Goal: Task Accomplishment & Management: Manage account settings

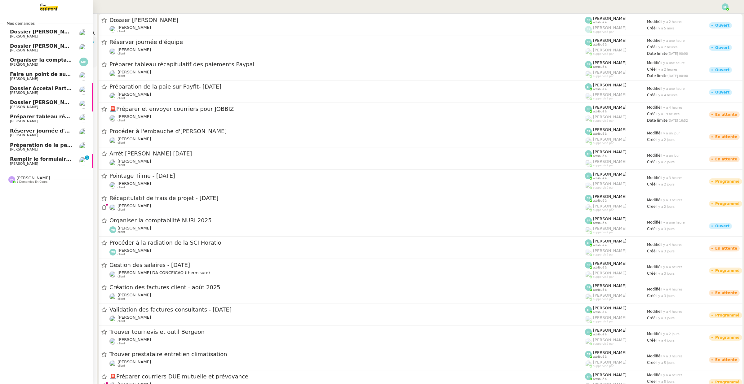
click at [31, 161] on span "Remplir le formulaire de convention de stage" at bounding box center [73, 159] width 127 height 6
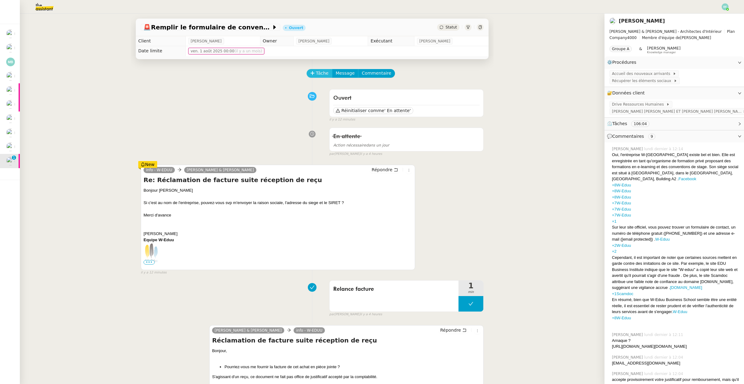
click at [318, 69] on button "Tâche" at bounding box center [320, 73] width 26 height 9
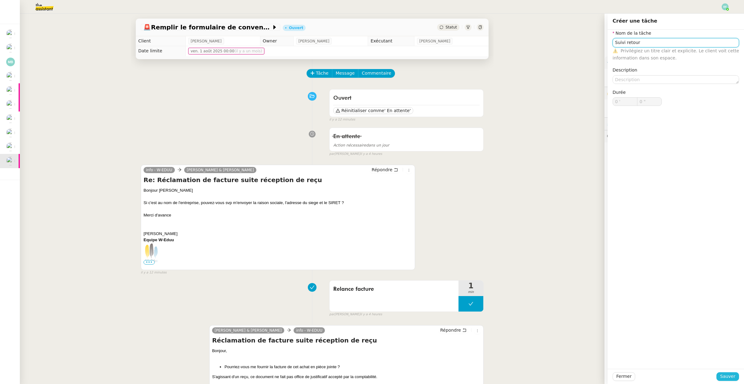
type input "Suivi retour"
click at [725, 377] on span "Sauver" at bounding box center [727, 376] width 15 height 7
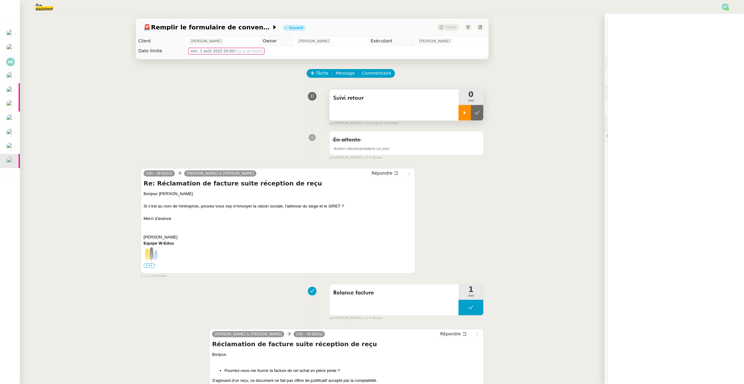
click at [460, 113] on div at bounding box center [465, 113] width 12 height 16
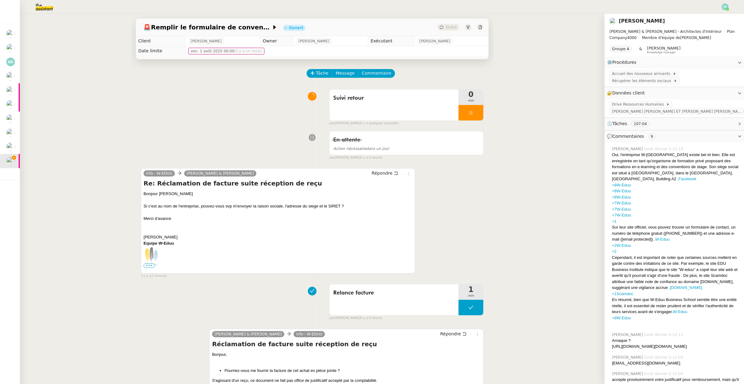
click at [148, 267] on span "•••" at bounding box center [149, 266] width 11 height 4
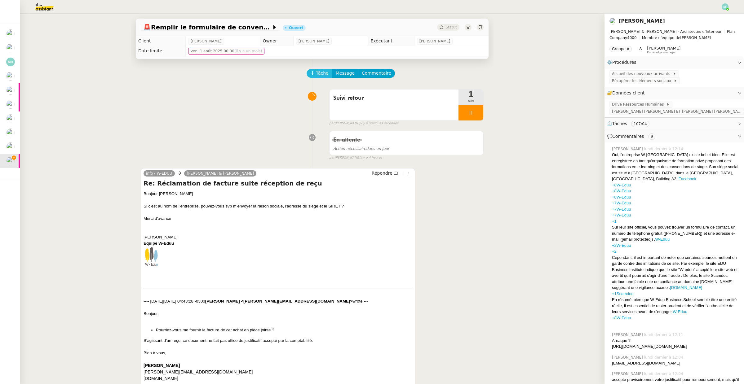
click at [321, 73] on span "Tâche" at bounding box center [322, 73] width 13 height 7
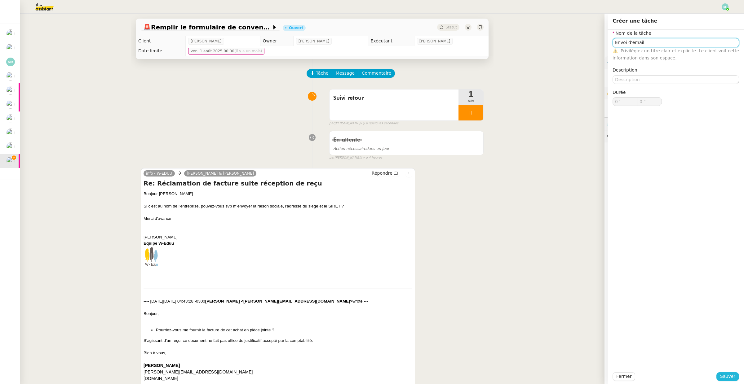
type input "Envoi d'email"
click at [723, 373] on button "Sauver" at bounding box center [727, 377] width 23 height 9
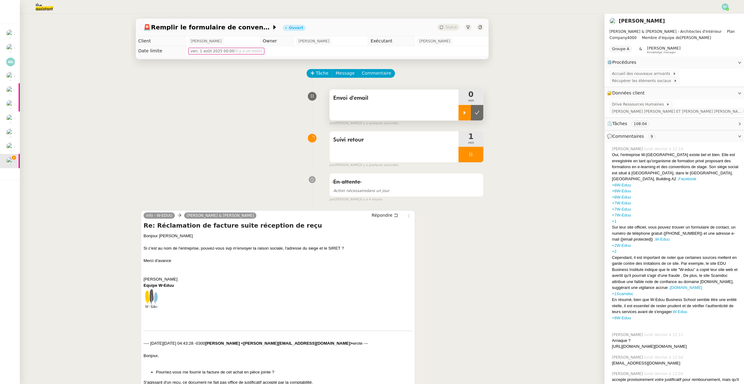
click at [462, 115] on icon at bounding box center [464, 112] width 5 height 5
click at [472, 151] on div at bounding box center [471, 155] width 25 height 16
click at [480, 153] on button at bounding box center [477, 155] width 12 height 16
click at [395, 217] on icon at bounding box center [396, 215] width 4 height 4
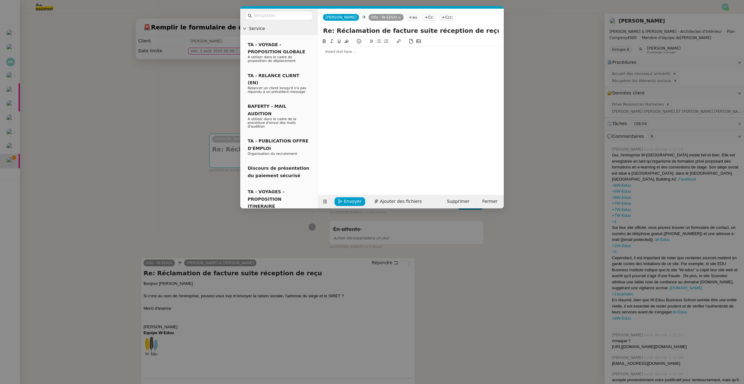
click at [369, 55] on div at bounding box center [411, 52] width 181 height 11
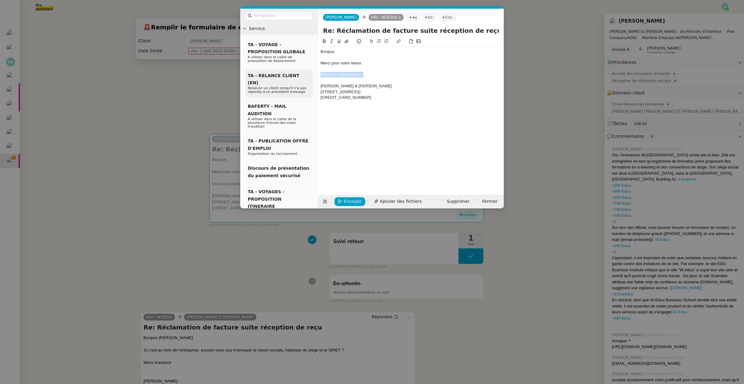
drag, startPoint x: 369, startPoint y: 75, endPoint x: 310, endPoint y: 74, distance: 59.2
click at [310, 74] on nz-layout "Service TA - VOYAGE - PROPOSITION GLOBALE A utiliser dans le cadre de propositi…" at bounding box center [372, 109] width 264 height 200
click at [321, 86] on div "AUDREY & GABRIELLE" at bounding box center [411, 86] width 181 height 6
click at [354, 100] on div "82517680300054" at bounding box center [411, 98] width 181 height 6
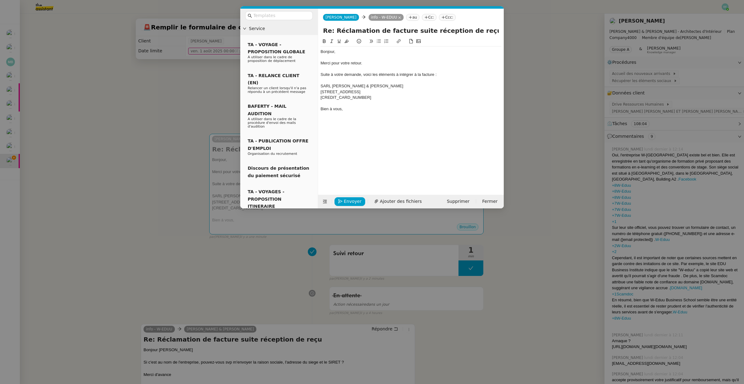
click at [365, 86] on div "SARL AUDREY & GABRIELLE" at bounding box center [411, 86] width 181 height 6
click at [324, 42] on icon at bounding box center [324, 41] width 4 height 4
click at [360, 110] on div "Bien à vous," at bounding box center [411, 109] width 181 height 6
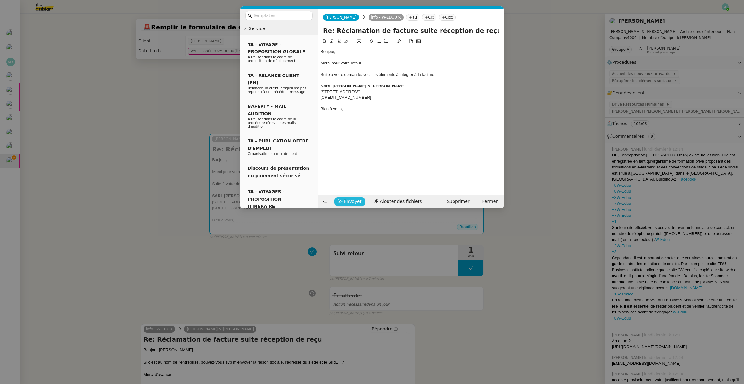
click at [348, 203] on span "Envoyer" at bounding box center [353, 201] width 18 height 7
click at [348, 197] on span "Confirmer l'envoi" at bounding box center [362, 192] width 37 height 7
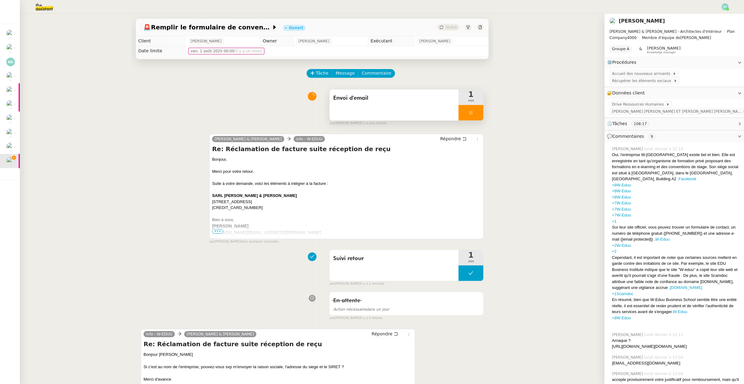
click at [476, 113] on div at bounding box center [471, 113] width 25 height 16
click at [479, 114] on icon at bounding box center [477, 112] width 5 height 5
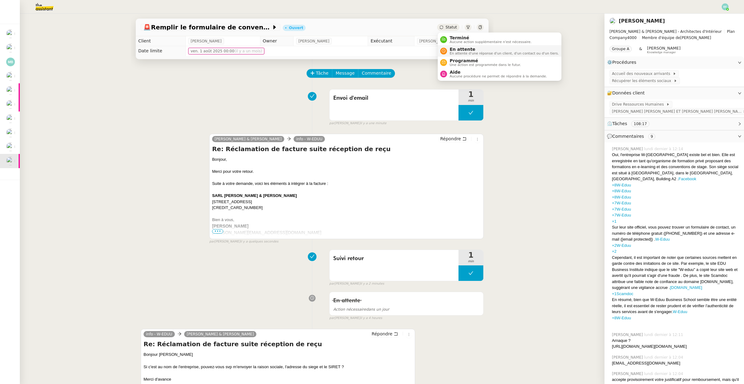
click at [451, 52] on span "En attente d'une réponse d'un client, d'un contact ou d'un tiers." at bounding box center [504, 53] width 109 height 3
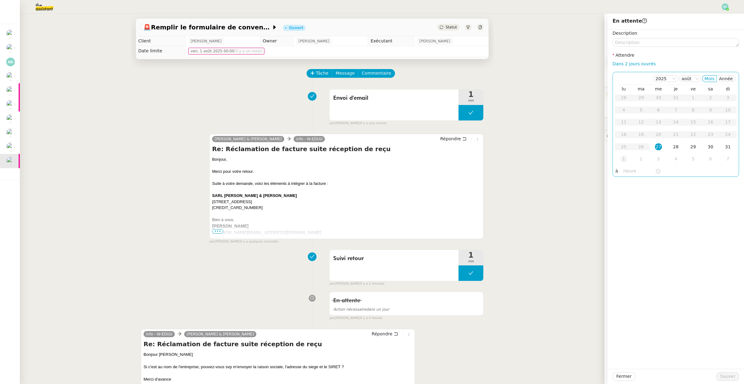
click at [624, 159] on div "1" at bounding box center [623, 159] width 7 height 7
click at [725, 375] on span "Sauver" at bounding box center [727, 376] width 15 height 7
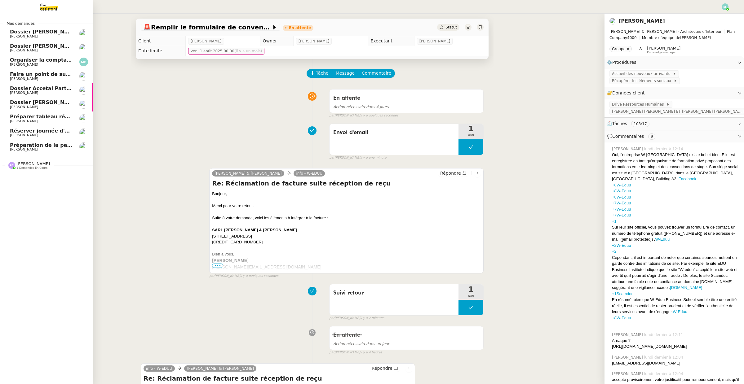
click at [27, 135] on span "[PERSON_NAME]" at bounding box center [24, 135] width 28 height 4
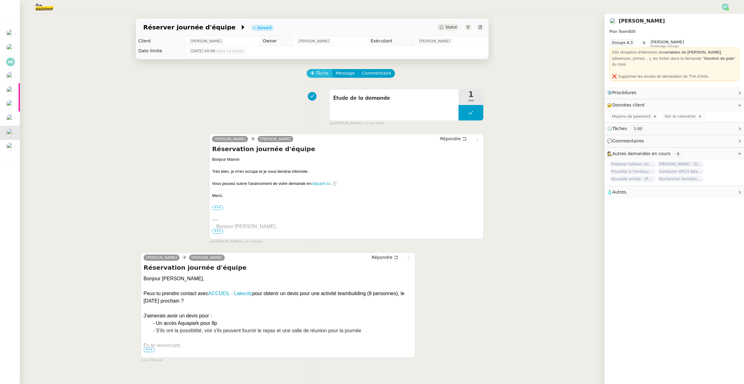
click at [315, 72] on button "Tâche" at bounding box center [320, 73] width 26 height 9
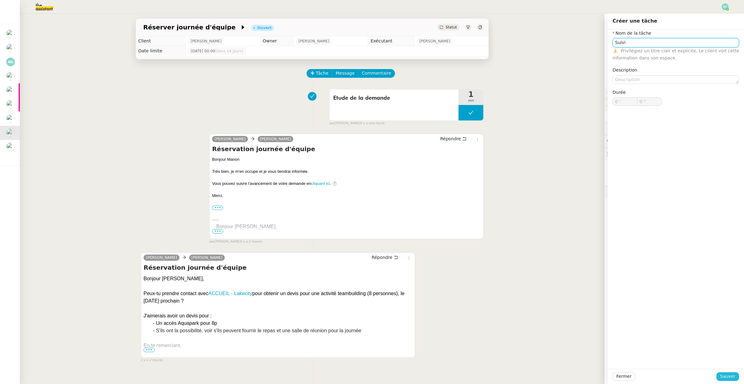
type input "Suivi"
click at [721, 377] on button "Sauver" at bounding box center [727, 377] width 23 height 9
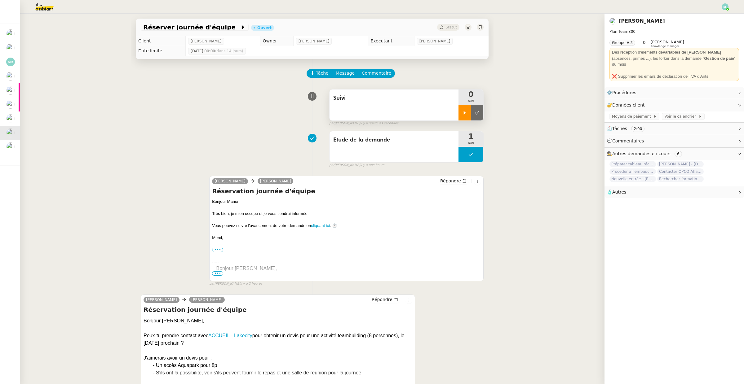
click at [464, 115] on icon at bounding box center [464, 112] width 5 height 5
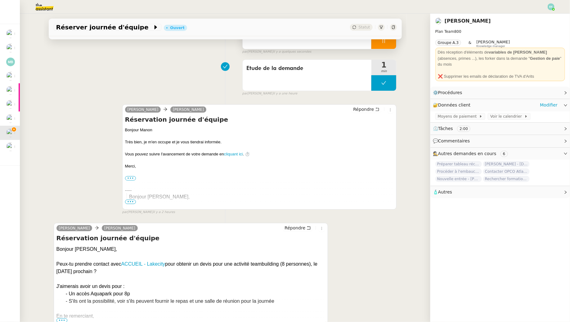
scroll to position [112, 0]
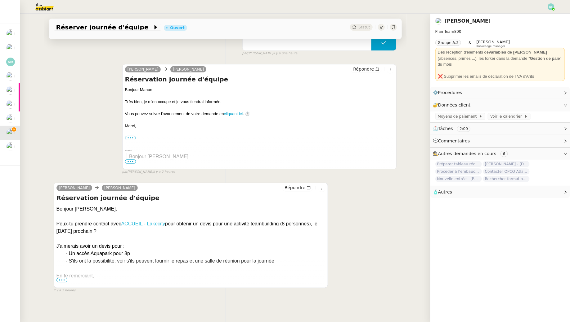
click at [148, 223] on link "ACCUEIL - Lakecity" at bounding box center [143, 223] width 44 height 5
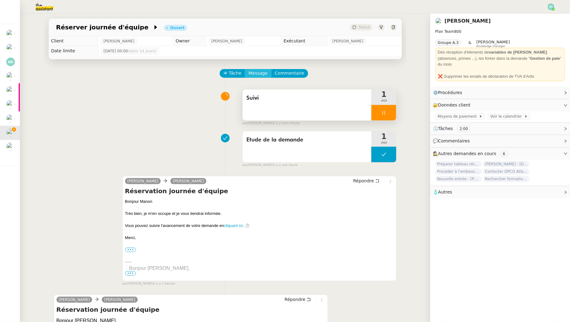
click at [254, 73] on span "Message" at bounding box center [257, 73] width 19 height 7
click at [261, 90] on span "Nouvelle conversation" at bounding box center [285, 91] width 55 height 5
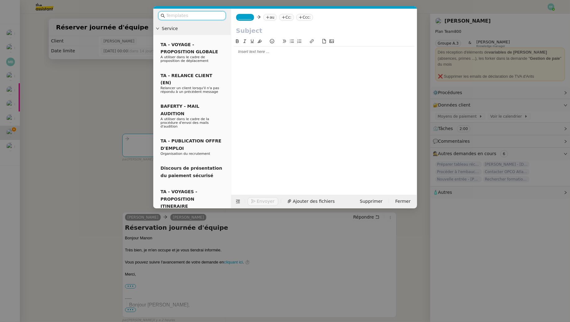
click at [269, 16] on icon at bounding box center [268, 18] width 4 height 4
paste input "contact@lakecity.fr"
type input "contact@lakecity.fr"
click at [302, 29] on span "contact@lakecity.fr" at bounding box center [307, 27] width 76 height 5
click at [251, 16] on span "_______" at bounding box center [244, 17] width 13 height 4
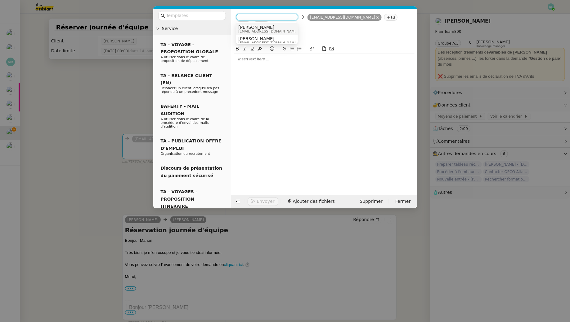
click at [264, 28] on div "Sam sam@libu.fr" at bounding box center [266, 29] width 57 height 8
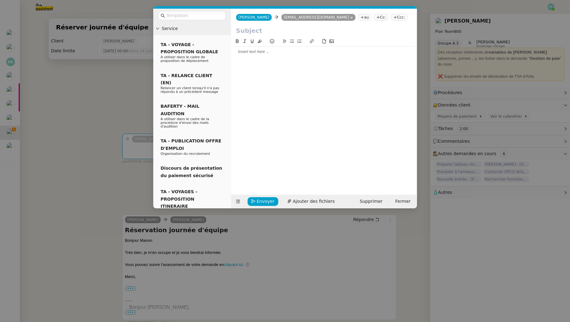
click at [100, 86] on nz-modal-container "Service TA - VOYAGE - PROPOSITION GLOBALE A utiliser dans le cadre de propositi…" at bounding box center [285, 161] width 570 height 322
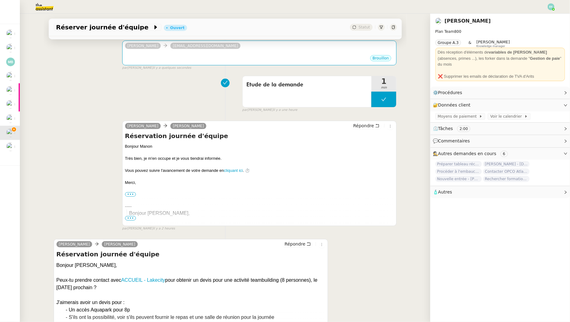
scroll to position [150, 0]
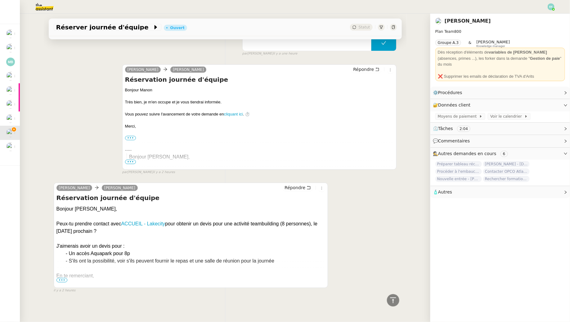
click at [63, 281] on span "•••" at bounding box center [61, 280] width 11 height 4
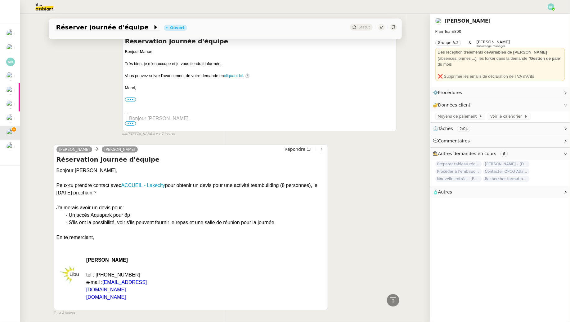
scroll to position [197, 0]
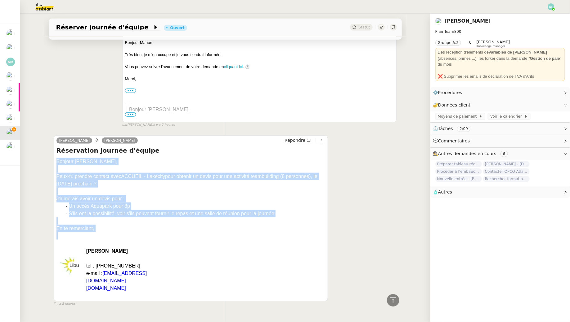
drag, startPoint x: 57, startPoint y: 162, endPoint x: 115, endPoint y: 232, distance: 91.2
click at [115, 232] on div "Bonjour Sam, Peux-tu prendre contact avec ACCUEIL - Lakecity pour obtenir un de…" at bounding box center [190, 229] width 269 height 142
copy div "Bonjour Sam, Peux-tu prendre contact avec ACCUEIL - Lakecity pour obtenir un de…"
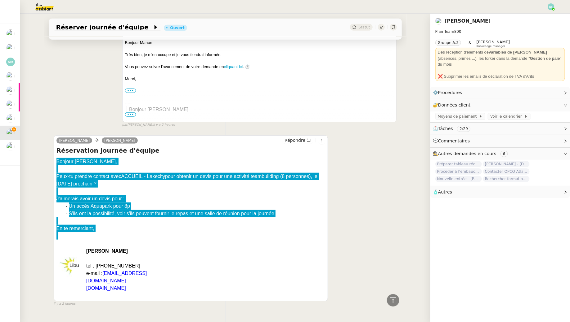
scroll to position [0, 0]
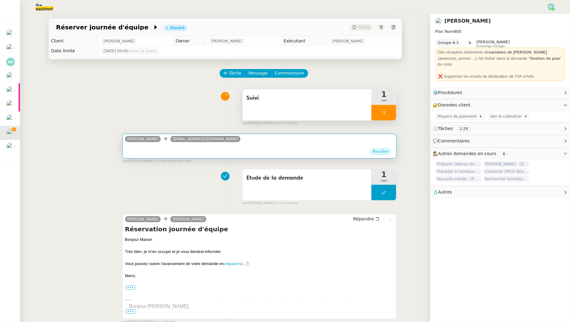
click at [264, 141] on div "Sam contact@lakecity.fr" at bounding box center [259, 139] width 269 height 9
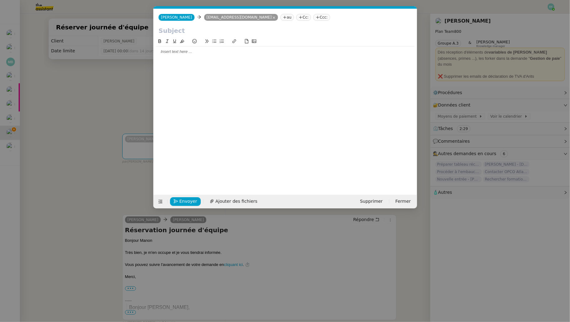
scroll to position [0, 13]
click at [252, 50] on div at bounding box center [285, 52] width 258 height 6
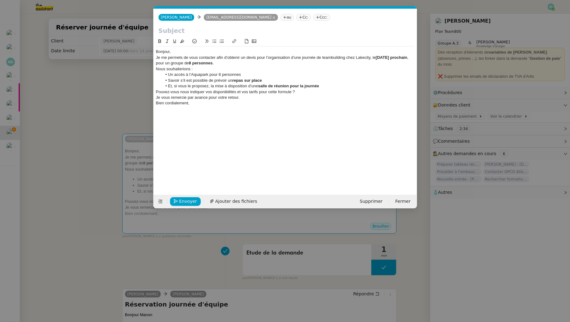
click at [206, 54] on div "Bonjour," at bounding box center [285, 52] width 258 height 6
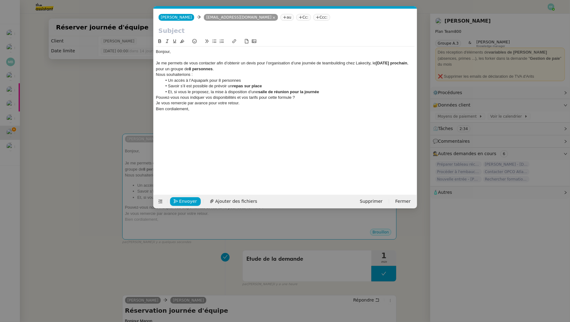
click at [248, 68] on div "Je me permets de vous contacter afin d’obtenir un devis pour l’organisation d’u…" at bounding box center [285, 65] width 258 height 11
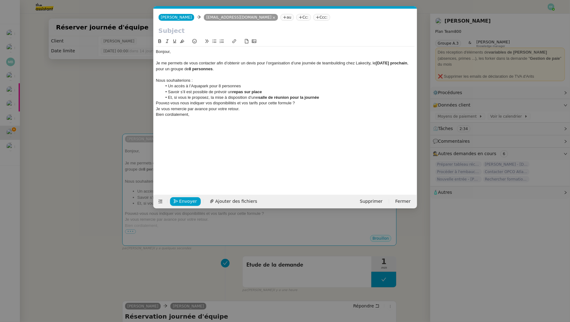
click at [327, 98] on li "Et, si vous le proposez, la mise à disposition d’une salle de réunion pour la j…" at bounding box center [288, 98] width 252 height 6
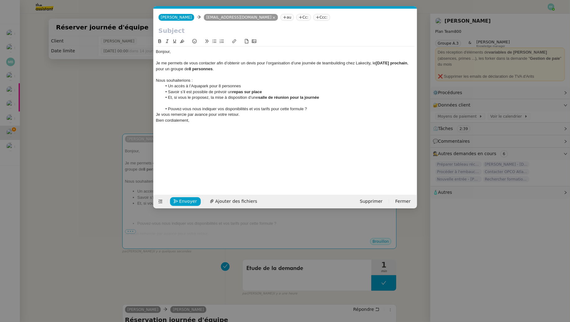
click at [348, 110] on li "Pouvez-vous nous indiquer vos disponibilités et vos tarifs pour cette formule ?" at bounding box center [288, 109] width 252 height 6
click at [253, 122] on div "Je vous remercie par avance pour votre retour." at bounding box center [285, 121] width 258 height 6
click at [169, 109] on li "Pouvez-vous nous indiquer vos disponibilités et vos tarifs pour cette formule ?" at bounding box center [288, 109] width 252 height 6
click at [73, 146] on nz-modal-container "Service TA - VOYAGE - PROPOSITION GLOBALE A utiliser dans le cadre de propositi…" at bounding box center [285, 161] width 570 height 322
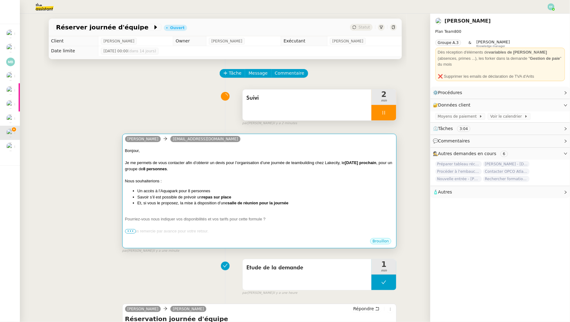
click at [237, 147] on div "Bonjour, Je me permets de vous contacter afin d’obtenir un devis pour l’organis…" at bounding box center [259, 191] width 269 height 93
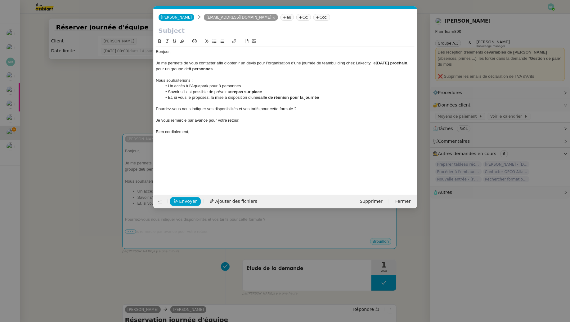
scroll to position [0, 13]
click at [188, 28] on input "text" at bounding box center [284, 30] width 253 height 9
type input "Libu - demande de devis Teambuilding"
click at [179, 53] on div "Bonjour," at bounding box center [285, 52] width 258 height 6
click at [179, 75] on div at bounding box center [285, 75] width 258 height 6
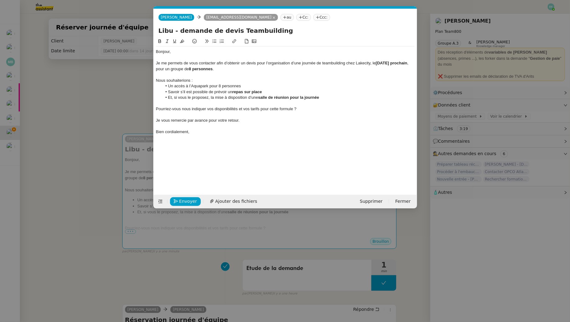
click at [182, 134] on div "Bien cordialement," at bounding box center [285, 132] width 258 height 6
click at [185, 202] on span "Envoyer" at bounding box center [188, 201] width 18 height 7
click at [185, 202] on span "Confirmer l'envoi" at bounding box center [197, 201] width 37 height 7
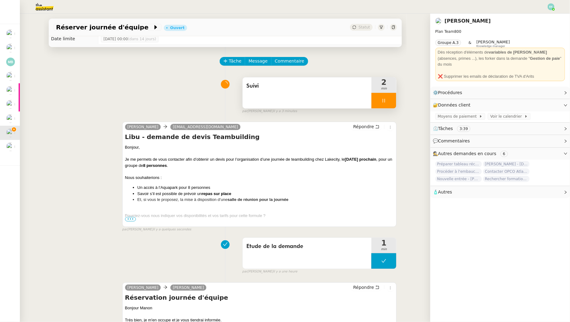
scroll to position [0, 0]
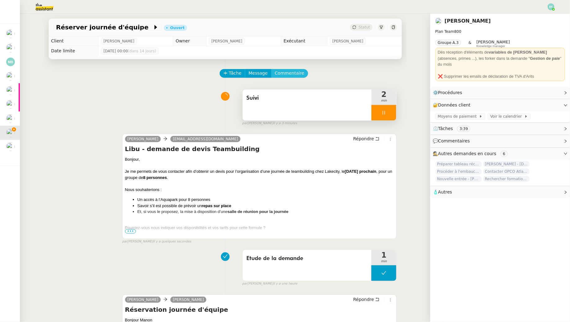
click at [275, 72] on span "Commentaire" at bounding box center [289, 73] width 29 height 7
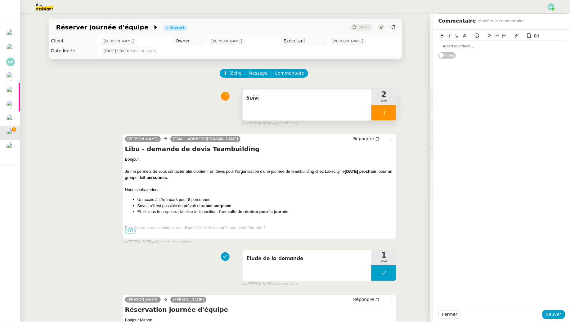
click at [448, 47] on div at bounding box center [501, 46] width 126 height 6
click at [552, 317] on span "Sauver" at bounding box center [553, 314] width 15 height 7
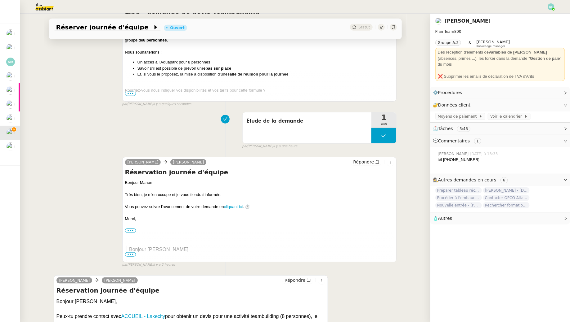
scroll to position [238, 0]
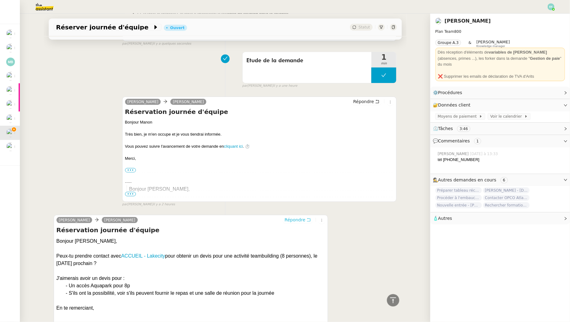
click at [305, 219] on span "Répondre" at bounding box center [294, 220] width 21 height 6
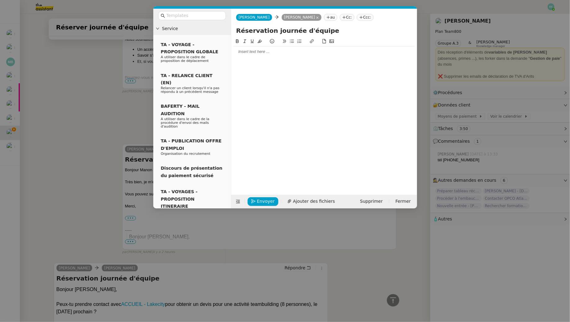
scroll to position [286, 0]
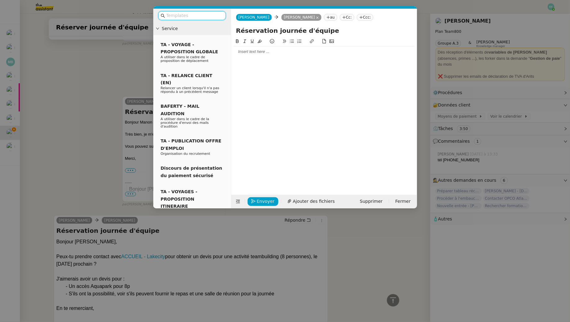
click at [291, 50] on div at bounding box center [323, 52] width 181 height 6
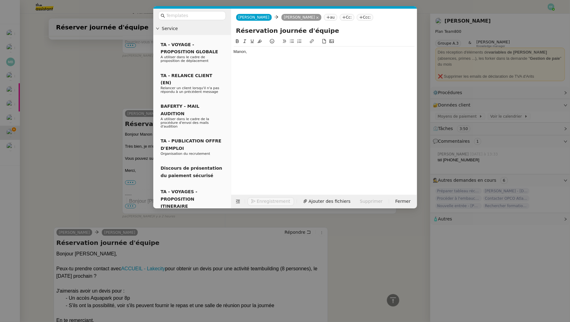
scroll to position [298, 0]
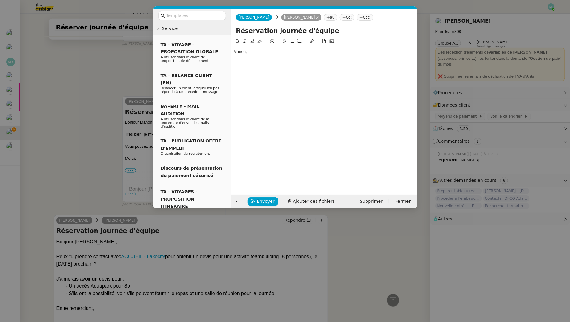
click at [234, 51] on div "Manon," at bounding box center [323, 52] width 181 height 6
click at [273, 54] on div "Bonjour Manon," at bounding box center [323, 52] width 181 height 6
click at [316, 62] on div "Je vous informe avoir bien contacté Lakecity." at bounding box center [323, 63] width 181 height 6
click at [266, 202] on span "Envoyer" at bounding box center [266, 201] width 18 height 7
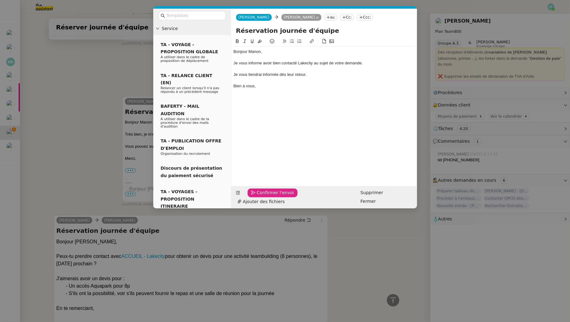
click at [266, 197] on span "Confirmer l'envoi" at bounding box center [275, 192] width 37 height 7
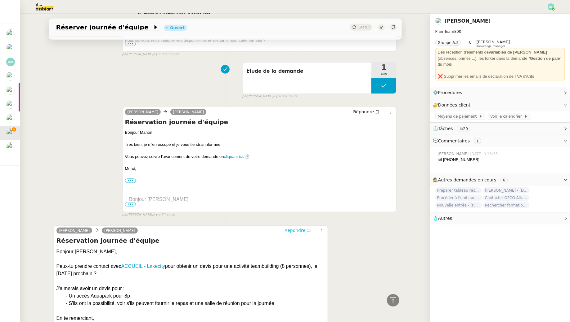
scroll to position [0, 0]
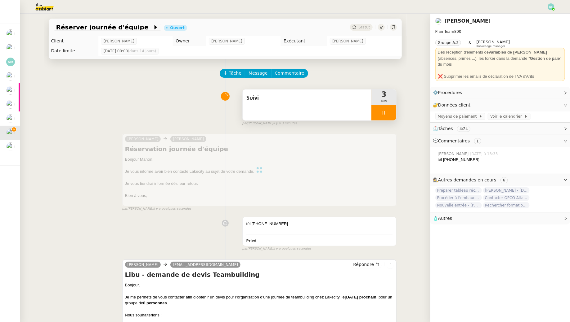
click at [334, 102] on span "Suivi" at bounding box center [307, 98] width 122 height 9
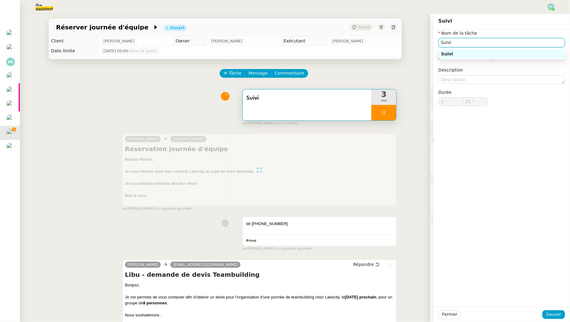
click at [459, 43] on input "Suivi" at bounding box center [501, 42] width 126 height 9
type input "26 ""
type input "Suivio"
type input "3 '"
type input "27 ""
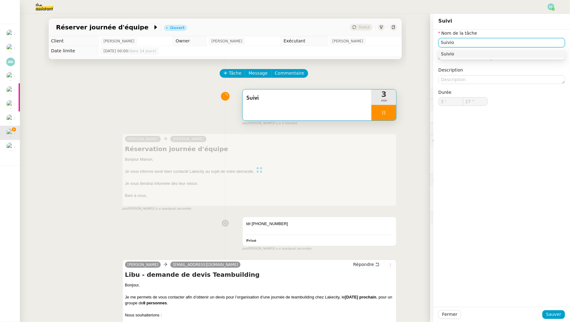
type input "Suivi"
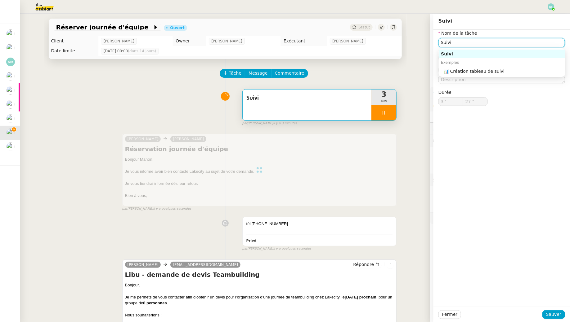
type input "28 ""
type input "Suivi"
type input "29 ""
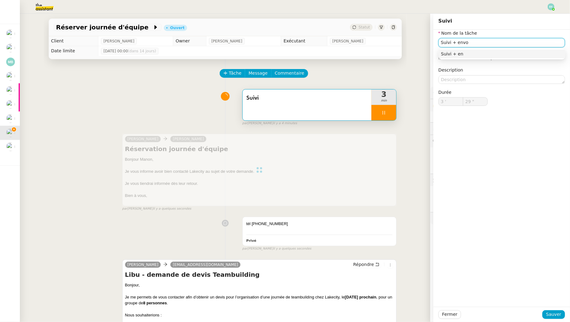
type input "Suivi + envoi"
type input "30 ""
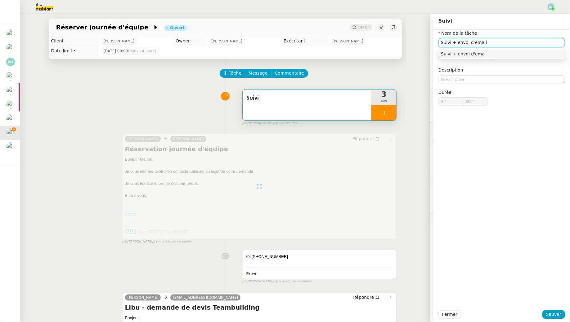
type input "Suivi + envoi d'emails"
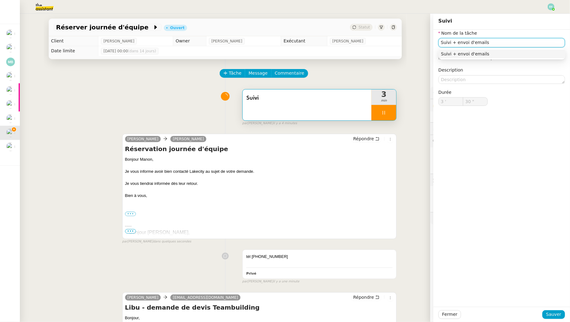
type input "31 ""
type input "Suivi"
type input "3 '"
type input "32 ""
type input "Suivi"
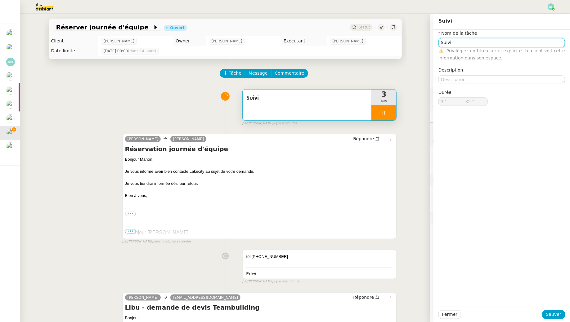
type input "3 '"
type input "32 ""
type input "Suivi"
type input "3 '"
type input "32 ""
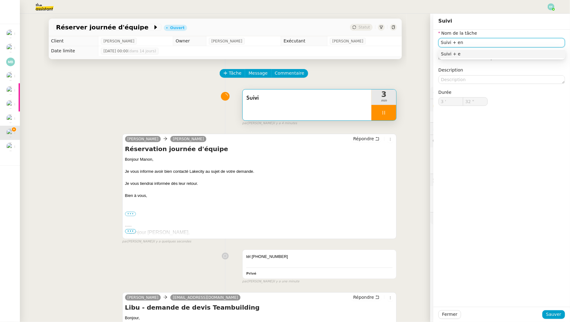
type input "Suivi + env"
type input "33 ""
type input "Suivi + envoi d'ema"
type input "34 ""
type input "Suivi + envoi d'emau"
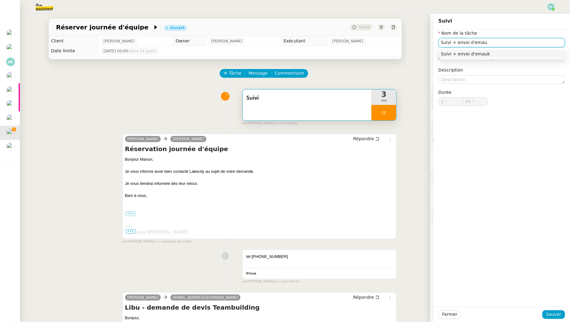
type input "35 ""
type input "Suivi + envoi d'ema"
type input "36 ""
type input "Suivi + envoi d'emails"
type input "37 ""
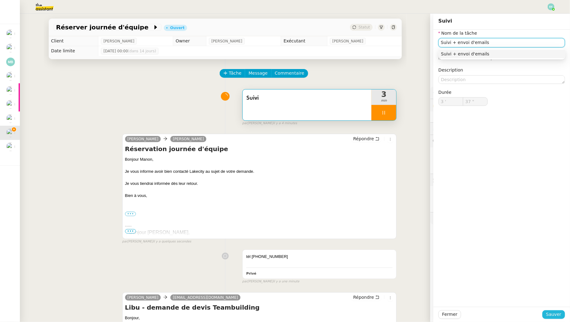
type input "Suivi + envoi d'emails"
click at [557, 315] on span "Sauver" at bounding box center [553, 314] width 15 height 7
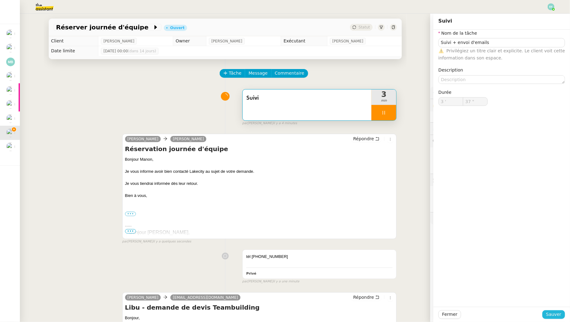
type input "38 ""
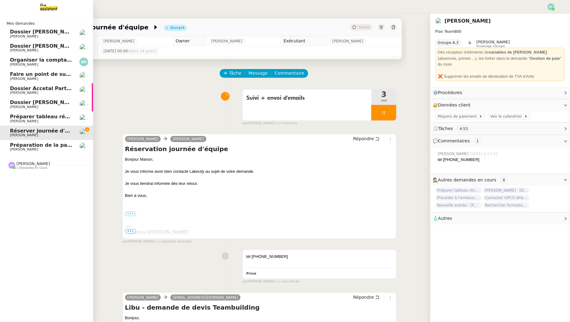
click at [7, 118] on link "Préparer tableau récapitulatif des paiements Paypal Manon Loustau" at bounding box center [46, 119] width 93 height 14
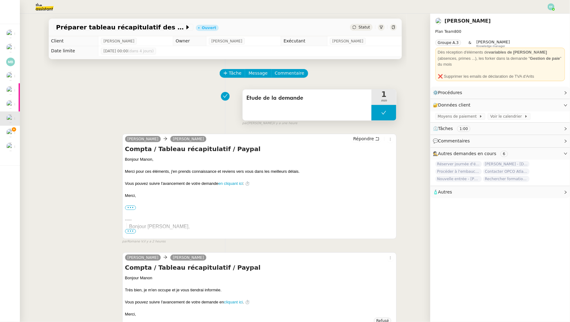
click at [380, 113] on button at bounding box center [383, 113] width 25 height 16
click at [380, 113] on div at bounding box center [377, 113] width 12 height 16
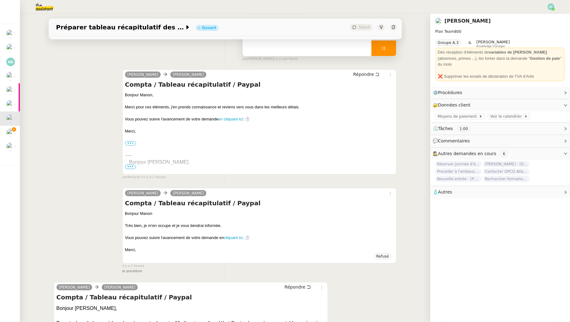
scroll to position [164, 0]
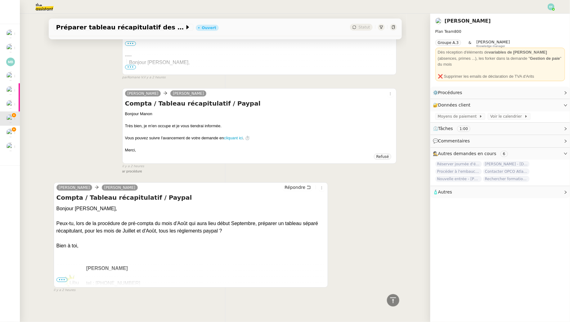
click at [63, 280] on span "•••" at bounding box center [61, 280] width 11 height 4
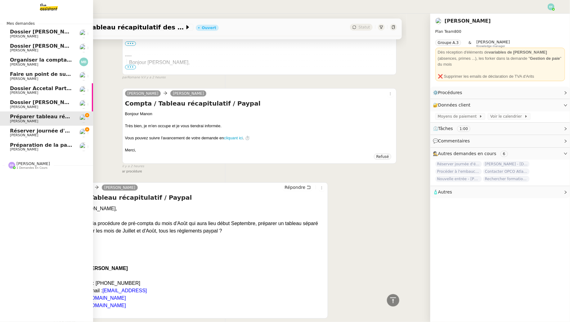
click at [17, 166] on span "[PERSON_NAME]" at bounding box center [32, 164] width 33 height 5
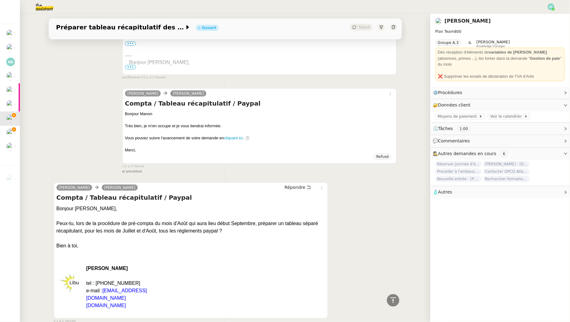
scroll to position [0, 0]
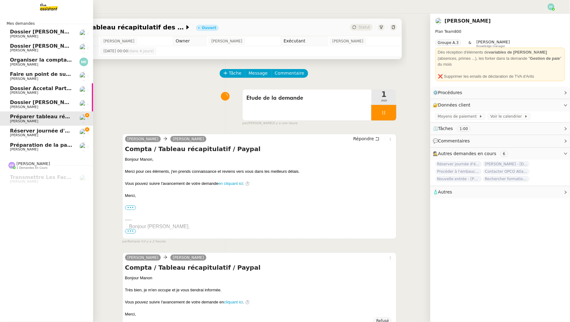
click at [24, 134] on span "[PERSON_NAME]" at bounding box center [24, 135] width 28 height 4
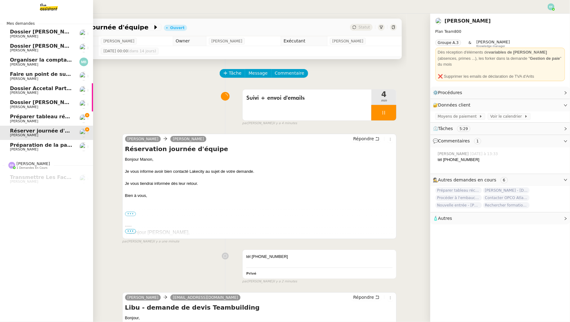
click at [26, 118] on span "Préparer tableau récapitulatif des paiements Paypal" at bounding box center [83, 117] width 147 height 6
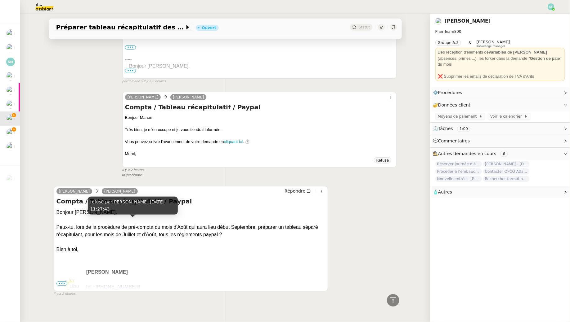
scroll to position [164, 0]
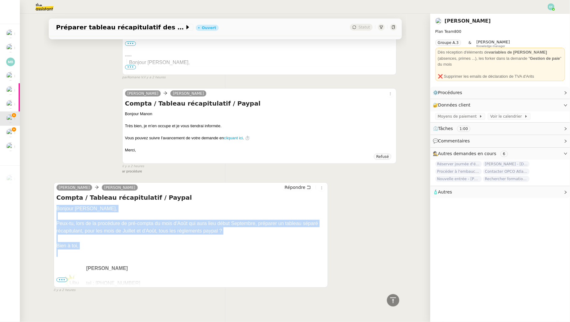
drag, startPoint x: 56, startPoint y: 209, endPoint x: 87, endPoint y: 254, distance: 54.4
click at [87, 254] on div "Bonjour Sam, Peux-tu, lors de la procédure de pré-compta du mois d'Août qui aur…" at bounding box center [190, 261] width 269 height 112
copy div "Bonjour Sam, Peux-tu, lors de la procédure de pré-compta du mois d'Août qui aur…"
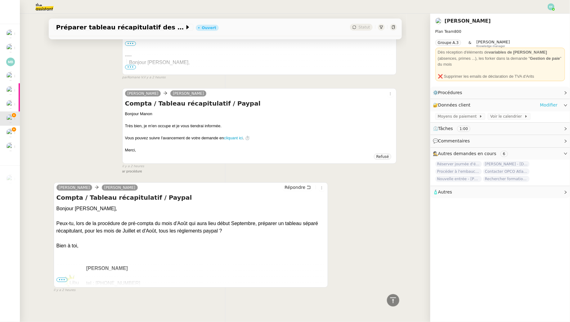
click at [543, 102] on link "Modifier" at bounding box center [548, 105] width 18 height 7
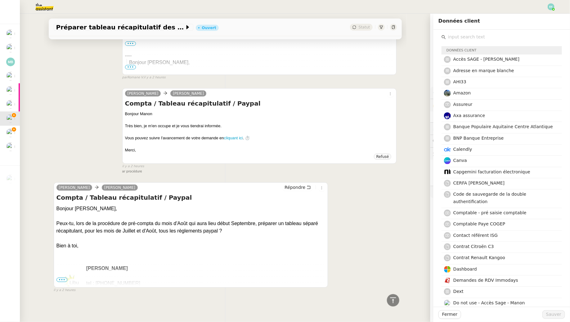
click at [489, 36] on input "text" at bounding box center [504, 37] width 116 height 8
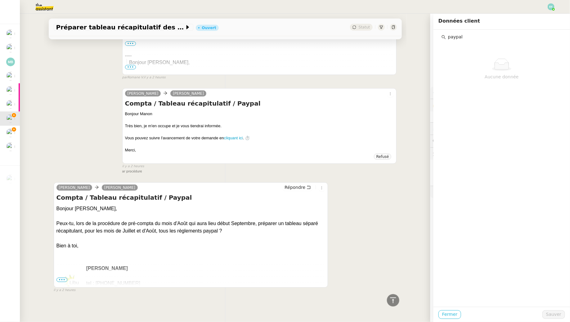
type input "paypal"
click at [453, 312] on span "Fermer" at bounding box center [449, 314] width 15 height 7
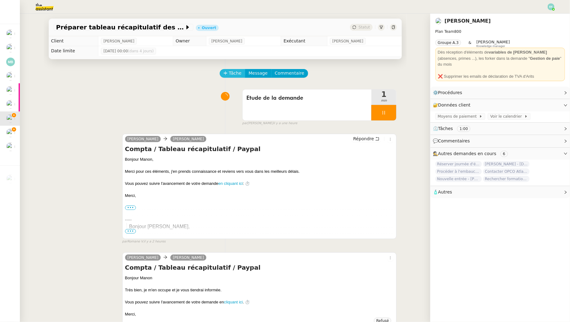
click at [229, 75] on span "Tâche" at bounding box center [235, 73] width 13 height 7
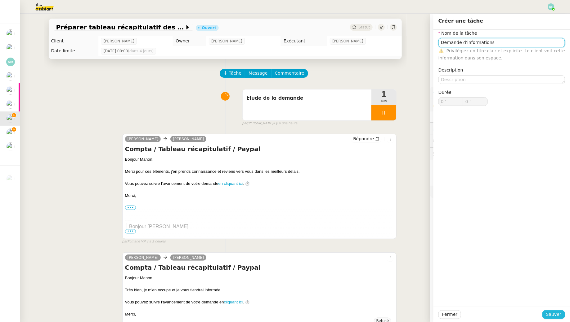
type input "Demande d'informations"
click at [552, 313] on span "Sauver" at bounding box center [553, 314] width 15 height 7
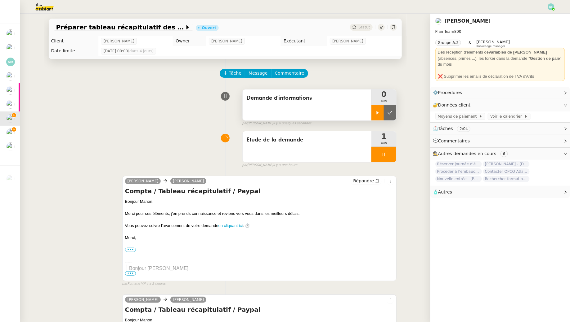
click at [376, 112] on icon at bounding box center [377, 112] width 5 height 5
click at [385, 152] on div at bounding box center [383, 155] width 25 height 16
click at [389, 153] on icon at bounding box center [389, 154] width 5 height 5
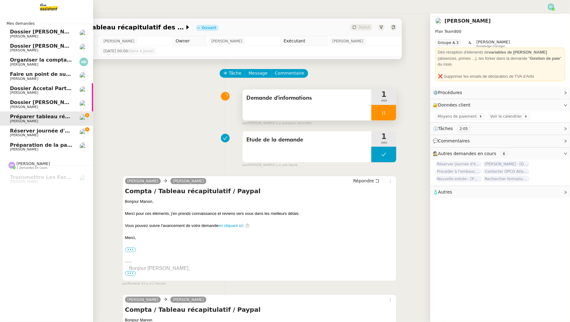
click at [21, 136] on span "[PERSON_NAME]" at bounding box center [24, 135] width 28 height 4
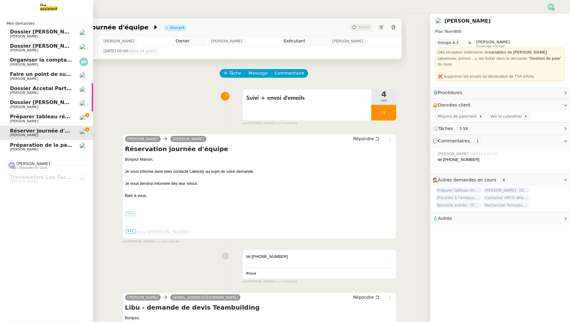
click at [13, 117] on span "Préparer tableau récapitulatif des paiements Paypal" at bounding box center [83, 117] width 147 height 6
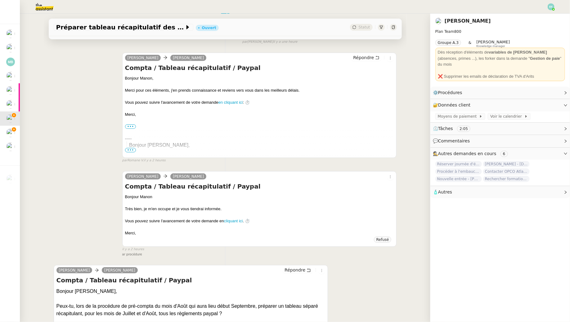
scroll to position [124, 0]
click at [378, 56] on icon at bounding box center [377, 57] width 4 height 4
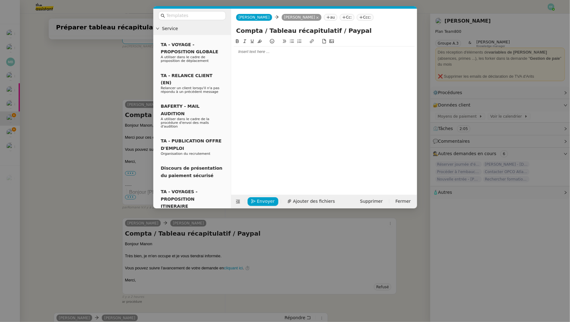
scroll to position [171, 0]
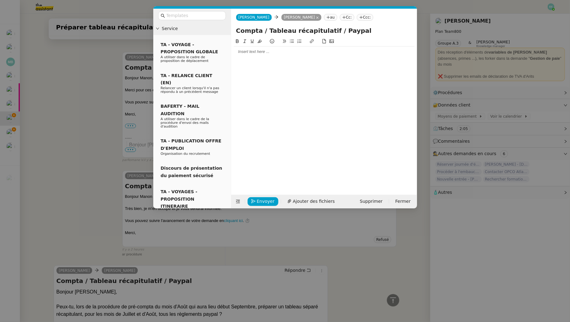
click at [302, 56] on div at bounding box center [323, 52] width 181 height 11
click at [84, 102] on nz-modal-container "Service TA - VOYAGE - PROPOSITION GLOBALE A utiliser dans le cadre de propositi…" at bounding box center [285, 161] width 570 height 322
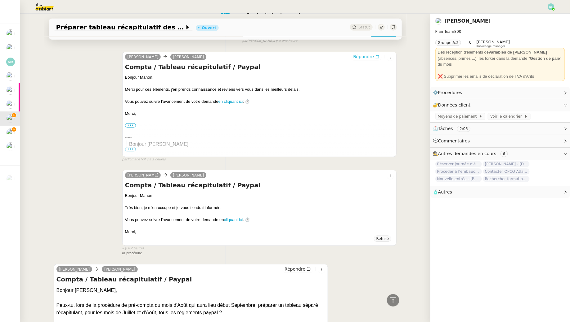
scroll to position [203, 0]
click at [554, 102] on link "Modifier" at bounding box center [548, 105] width 18 height 7
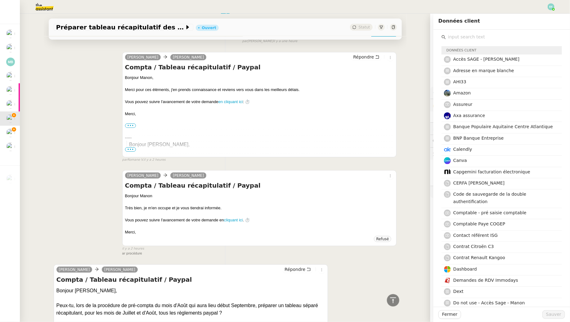
click at [512, 38] on input "text" at bounding box center [504, 37] width 116 height 8
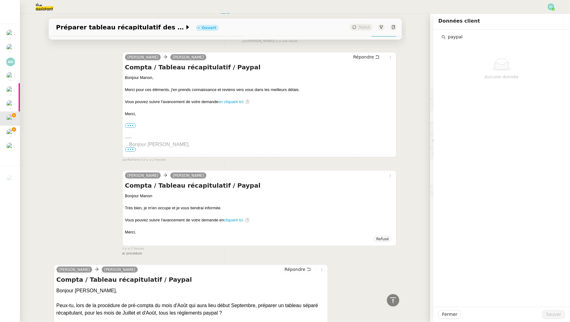
type input "paypal"
click at [80, 110] on div "Sam Manon Loustau Répondre Compta / Tableau récapitulatif / Paypal Bonjour ﻿Man…" at bounding box center [225, 105] width 343 height 116
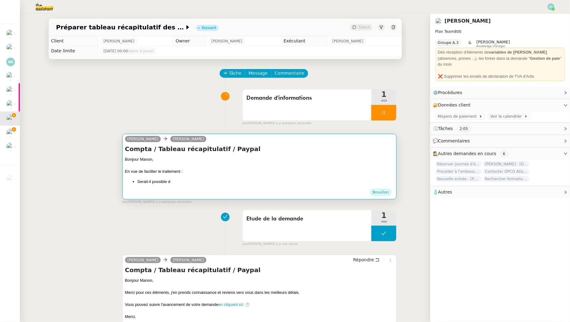
click at [285, 161] on div "Bonjour Manon," at bounding box center [259, 160] width 269 height 6
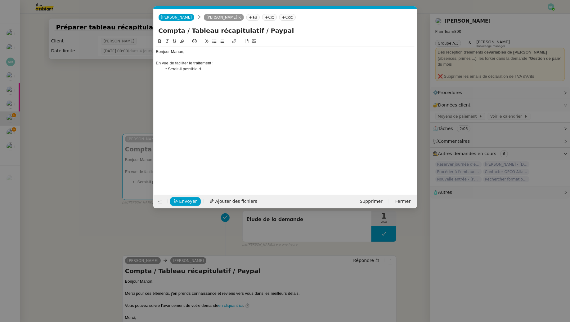
scroll to position [0, 13]
click at [232, 70] on li "Serait-il possible d" at bounding box center [288, 69] width 252 height 6
click at [60, 93] on nz-modal-container "Service TA - VOYAGE - PROPOSITION GLOBALE A utiliser dans le cadre de propositi…" at bounding box center [285, 161] width 570 height 322
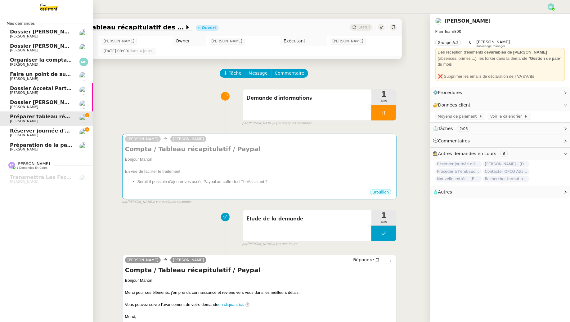
click at [11, 131] on span "Réserver journée d'équipe" at bounding box center [47, 131] width 74 height 6
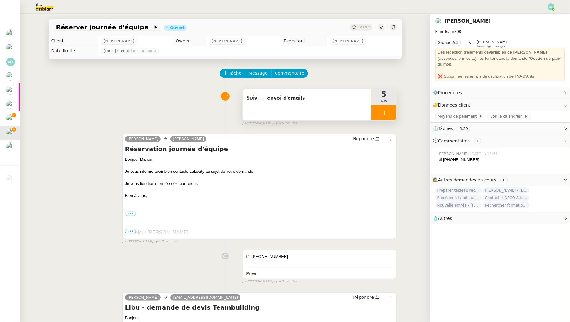
click at [381, 109] on div at bounding box center [383, 113] width 25 height 16
click at [386, 110] on button at bounding box center [390, 113] width 12 height 16
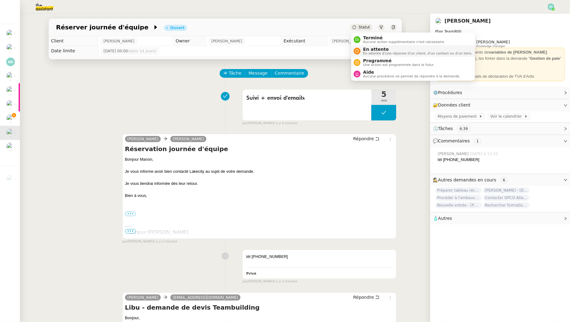
click at [369, 52] on span "En attente d'une réponse d'un client, d'un contact ou d'un tiers." at bounding box center [417, 53] width 109 height 3
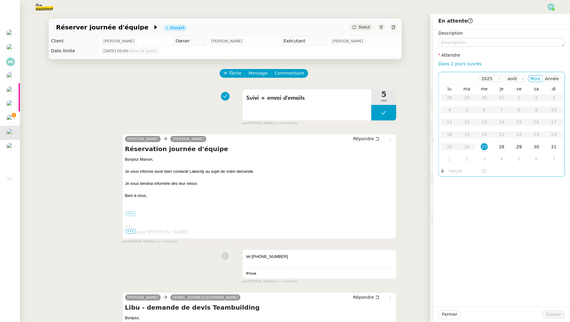
click at [515, 147] on td "29" at bounding box center [518, 147] width 17 height 12
click at [551, 319] on button "Sauver" at bounding box center [553, 315] width 23 height 9
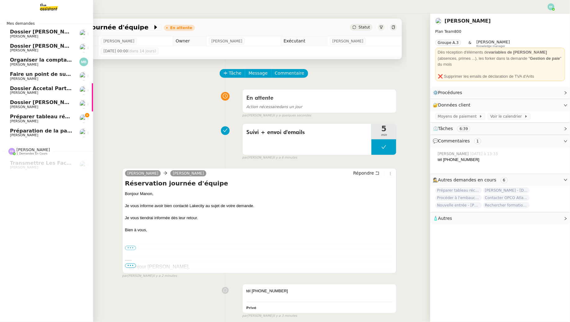
click at [20, 113] on link "Préparer tableau récapitulatif des paiements Paypal Manon Loustau" at bounding box center [46, 119] width 93 height 14
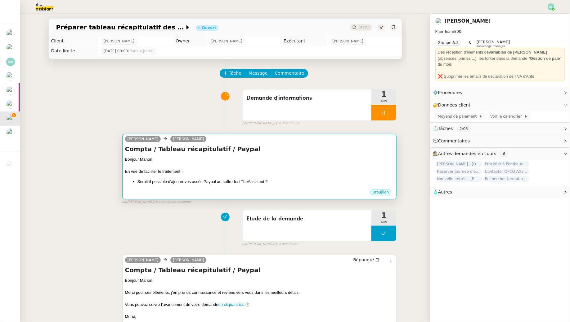
click at [259, 149] on h4 "Compta / Tableau récapitulatif / Paypal" at bounding box center [259, 149] width 269 height 9
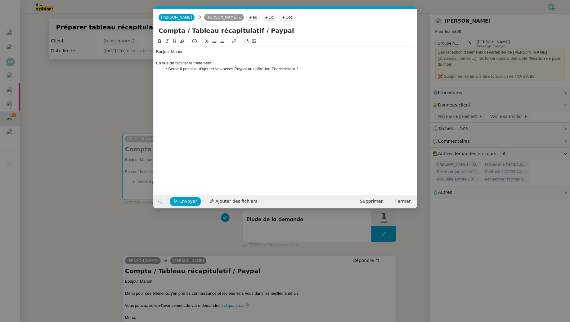
scroll to position [0, 13]
click at [206, 54] on div "Bonjour Manon," at bounding box center [285, 52] width 258 height 6
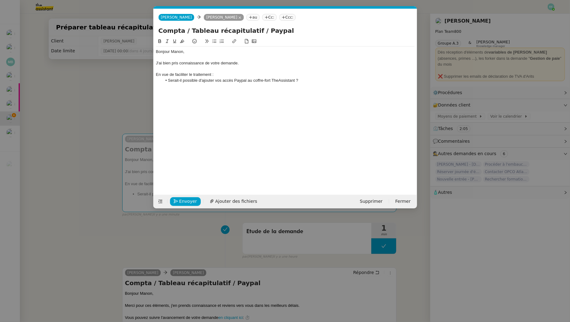
click at [223, 71] on div at bounding box center [285, 69] width 258 height 6
click at [220, 74] on div "En vue de faciliter le traitement :" at bounding box center [285, 75] width 258 height 6
click at [306, 81] on li "Serait-il possible d'ajouter vos accès Paypal au coffre-fort TheAssistant ?" at bounding box center [288, 81] width 252 height 6
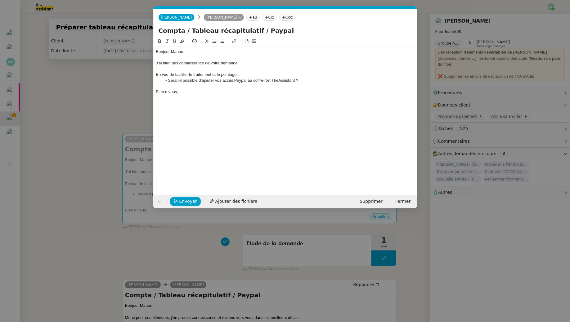
click at [117, 90] on nz-modal-container "Service TA - VOYAGE - PROPOSITION GLOBALE A utiliser dans le cadre de propositi…" at bounding box center [285, 161] width 570 height 322
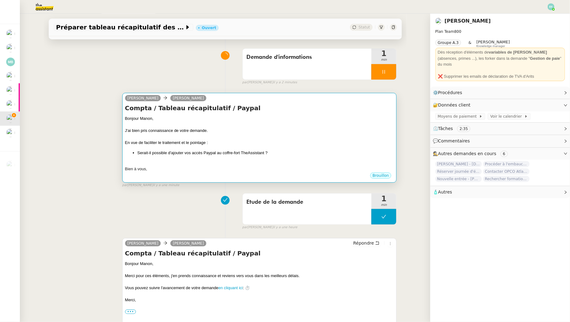
scroll to position [0, 0]
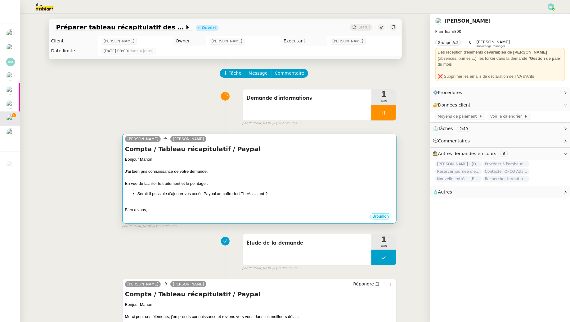
click at [343, 166] on div at bounding box center [259, 166] width 269 height 6
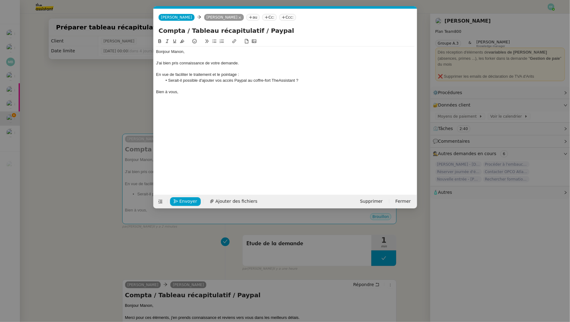
scroll to position [0, 13]
click at [98, 204] on nz-modal-container "Service TA - VOYAGE - PROPOSITION GLOBALE A utiliser dans le cadre de propositi…" at bounding box center [285, 161] width 570 height 322
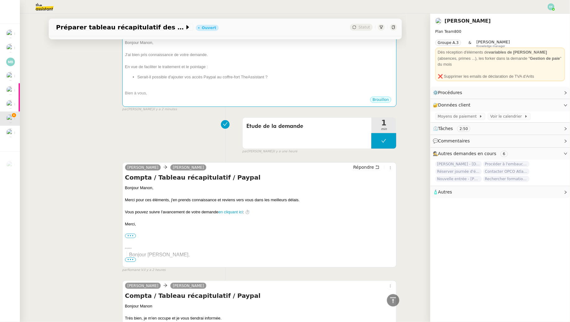
scroll to position [0, 0]
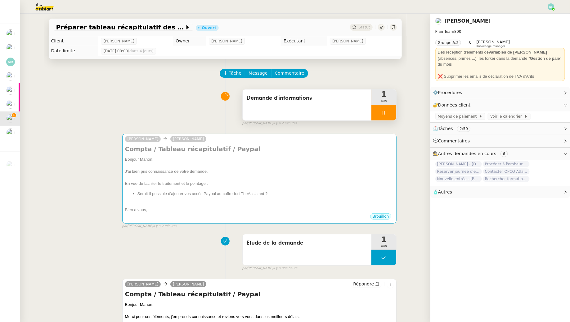
click at [387, 109] on div at bounding box center [383, 113] width 25 height 16
click at [387, 109] on button at bounding box center [390, 113] width 12 height 16
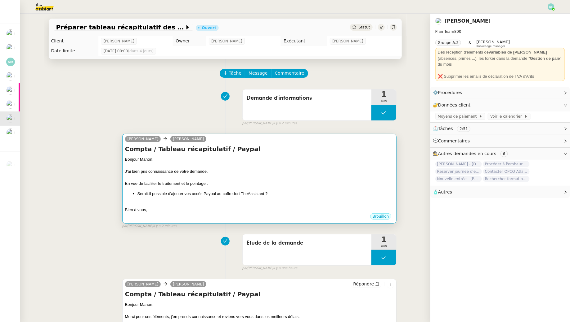
click at [333, 162] on div "Bonjour Manon," at bounding box center [259, 160] width 269 height 6
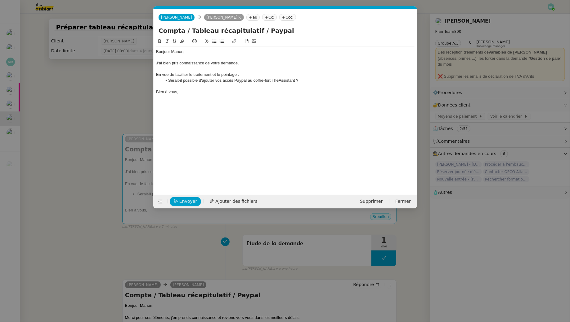
scroll to position [0, 13]
click at [242, 76] on div "En vue de faciliter le traitement et le pointage :" at bounding box center [285, 75] width 258 height 6
click at [96, 202] on nz-modal-container "Service TA - VOYAGE - PROPOSITION GLOBALE A utiliser dans le cadre de propositi…" at bounding box center [285, 161] width 570 height 322
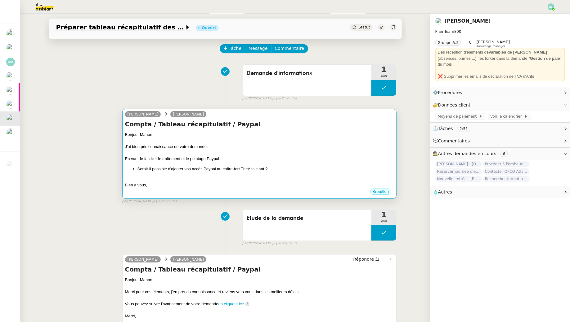
scroll to position [0, 0]
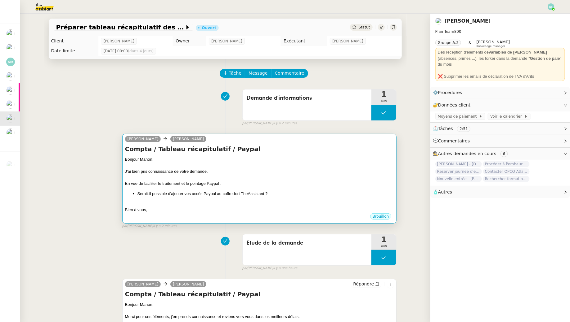
click at [349, 167] on div at bounding box center [259, 166] width 269 height 6
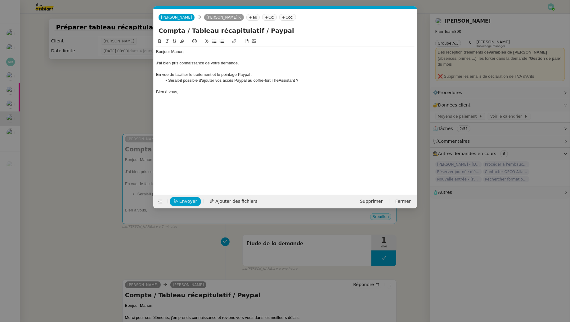
scroll to position [0, 13]
click at [186, 204] on span "Envoyer" at bounding box center [188, 201] width 18 height 7
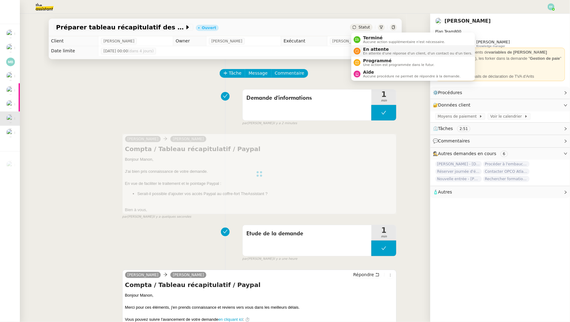
click at [367, 54] on span "En attente d'une réponse d'un client, d'un contact ou d'un tiers." at bounding box center [417, 53] width 109 height 3
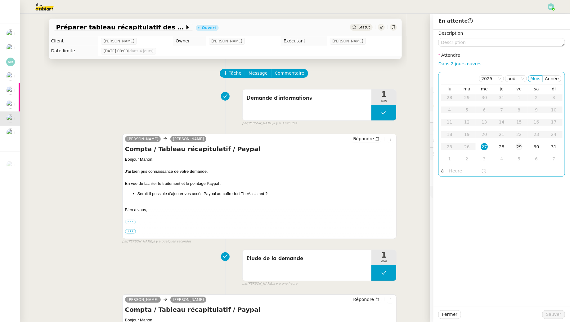
click at [516, 149] on div "29" at bounding box center [518, 147] width 7 height 7
click at [550, 315] on span "Sauver" at bounding box center [553, 314] width 15 height 7
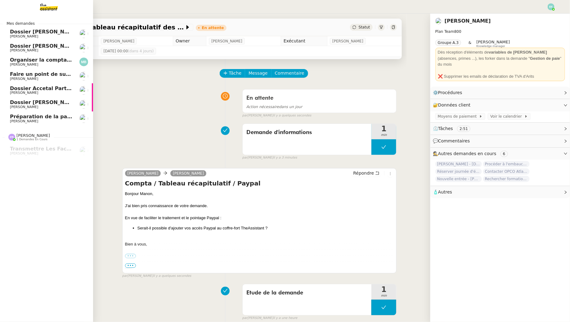
click at [40, 117] on span "Préparation de la paie sur Payfit- [DATE]" at bounding box center [66, 117] width 113 height 6
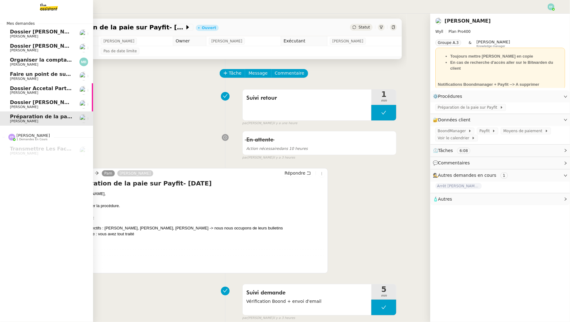
click at [55, 32] on span "Dossier [PERSON_NAME]" at bounding box center [44, 32] width 69 height 6
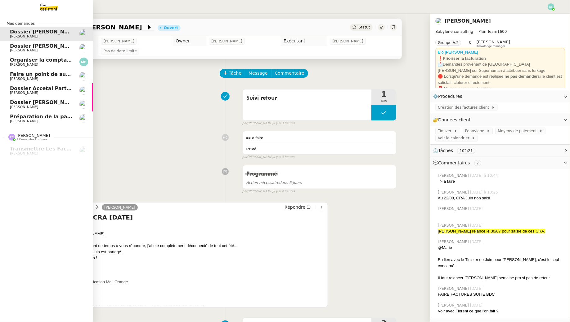
click at [32, 106] on span "[PERSON_NAME]" at bounding box center [41, 107] width 63 height 4
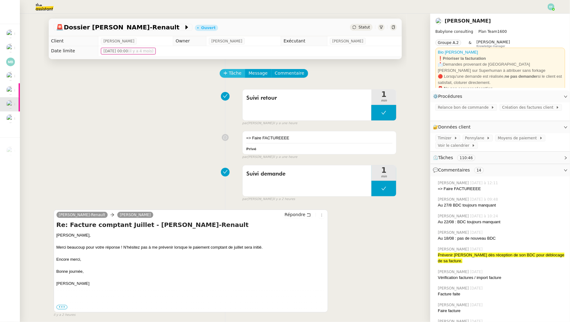
click at [227, 71] on button "Tâche" at bounding box center [232, 73] width 26 height 9
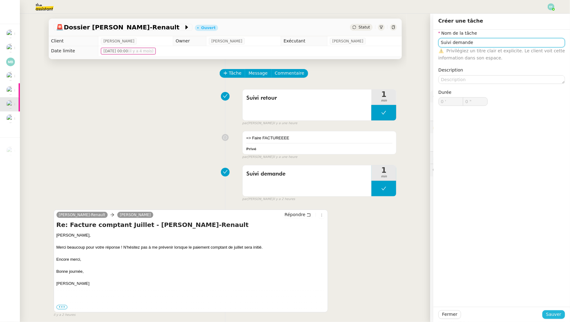
type input "Suivi demande"
click at [556, 312] on span "Sauver" at bounding box center [553, 314] width 15 height 7
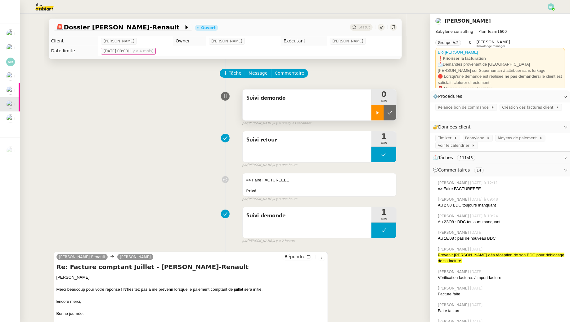
click at [381, 113] on div at bounding box center [377, 113] width 12 height 16
click at [554, 6] on img at bounding box center [550, 6] width 7 height 7
click at [544, 17] on li "Suivi" at bounding box center [534, 17] width 40 height 9
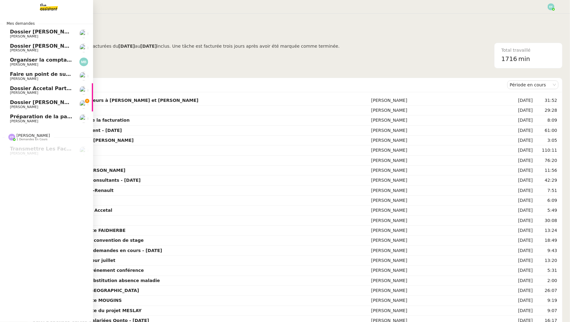
click at [13, 106] on span "[PERSON_NAME]" at bounding box center [24, 107] width 28 height 4
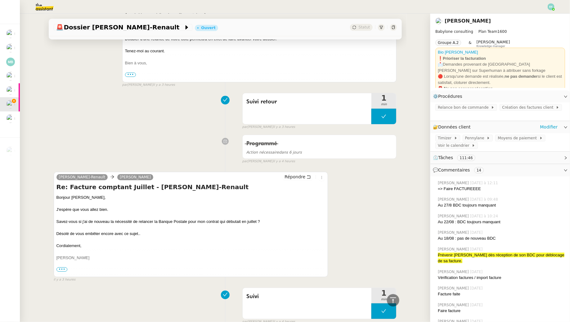
scroll to position [846, 0]
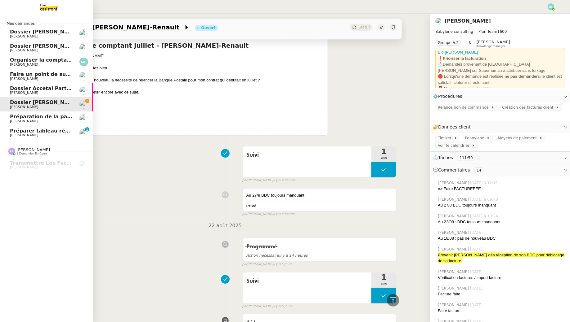
click at [15, 136] on span "[PERSON_NAME]" at bounding box center [24, 135] width 28 height 4
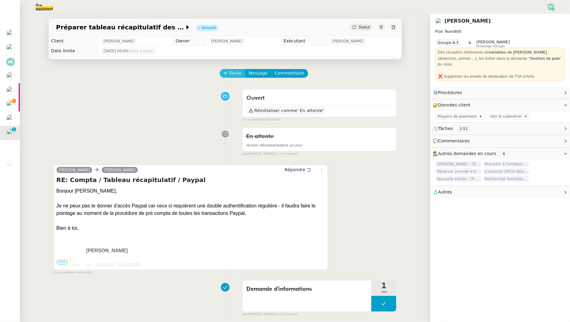
click at [230, 73] on span "Tâche" at bounding box center [235, 73] width 13 height 7
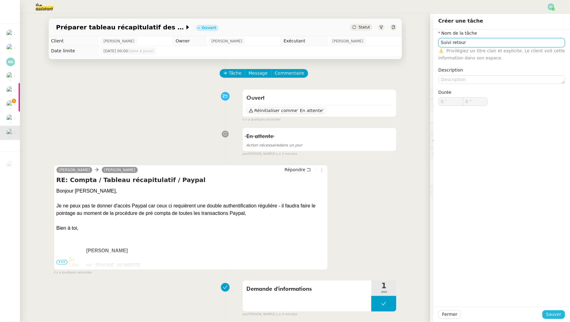
type input "Suivi retour"
click at [548, 311] on span "Sauver" at bounding box center [553, 314] width 15 height 7
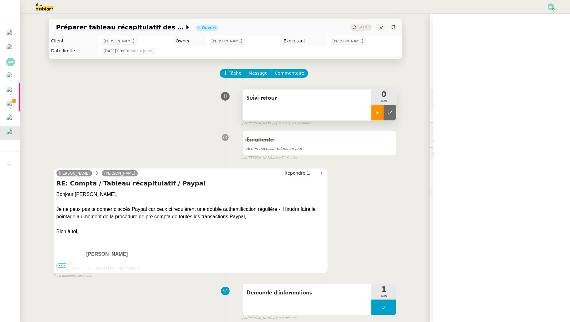
click at [376, 115] on icon at bounding box center [377, 112] width 5 height 5
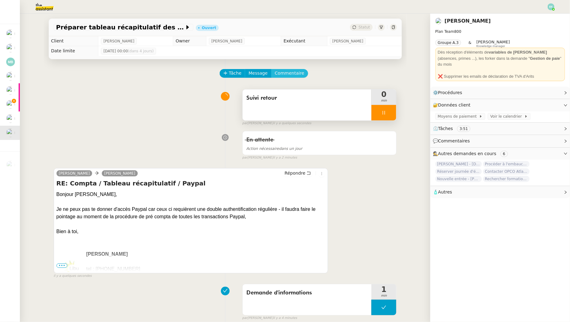
click at [294, 72] on span "Commentaire" at bounding box center [289, 73] width 29 height 7
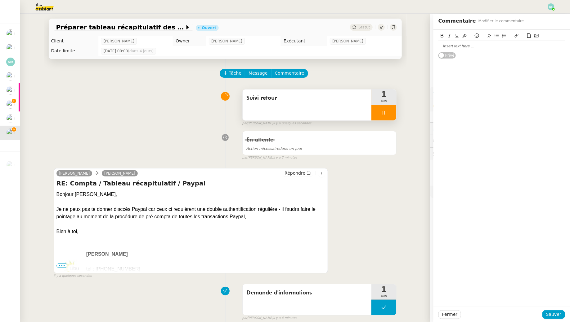
click at [444, 46] on div at bounding box center [501, 46] width 126 height 6
click at [553, 314] on span "Sauver" at bounding box center [553, 314] width 15 height 7
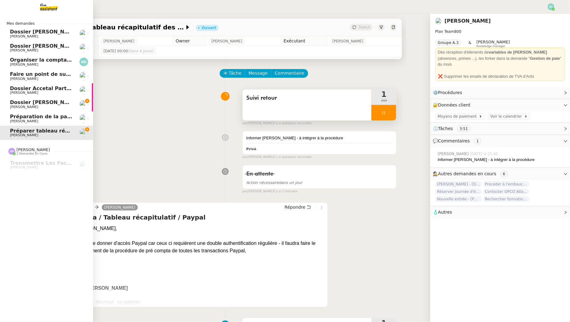
click at [13, 104] on span "Dossier [PERSON_NAME]-Renault" at bounding box center [56, 103] width 92 height 6
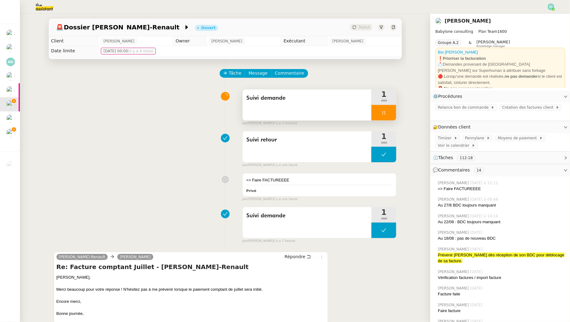
click at [388, 113] on div at bounding box center [383, 113] width 25 height 16
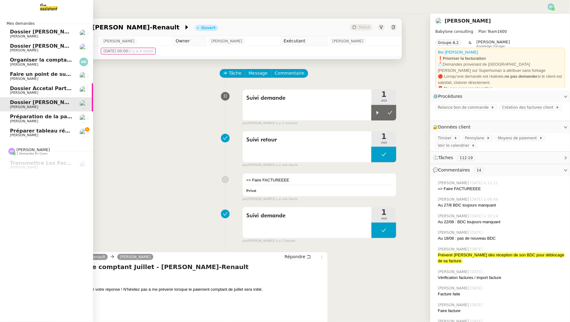
click at [15, 134] on span "[PERSON_NAME]" at bounding box center [24, 135] width 28 height 4
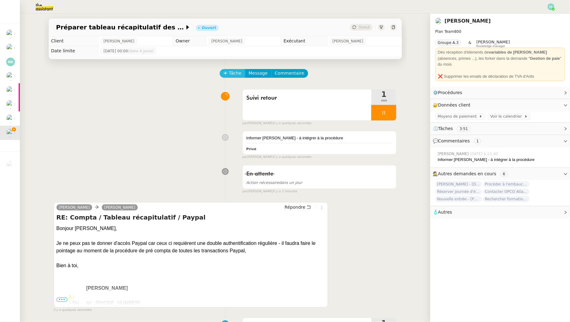
click at [228, 74] on button "Tâche" at bounding box center [232, 73] width 26 height 9
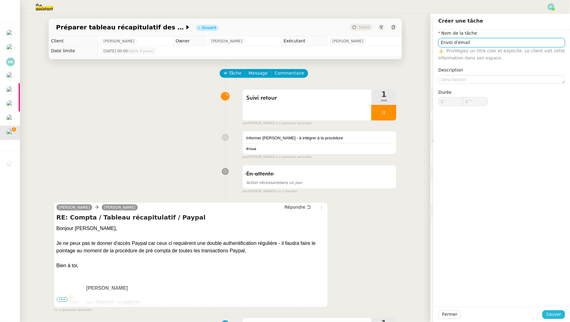
type input "Envoi d'email"
click at [554, 316] on span "Sauver" at bounding box center [553, 314] width 15 height 7
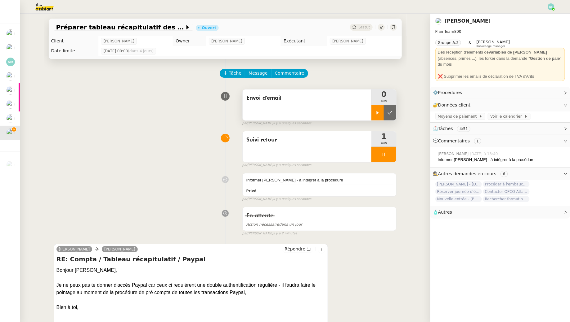
click at [371, 112] on div at bounding box center [377, 113] width 12 height 16
click at [391, 157] on div at bounding box center [383, 155] width 25 height 16
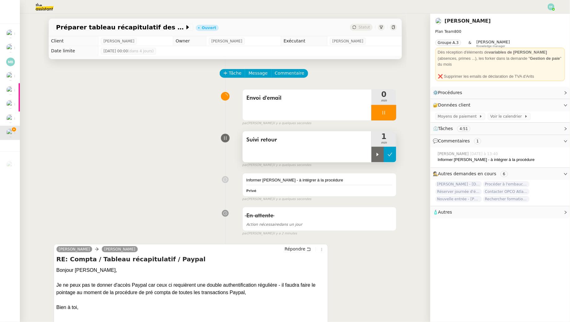
click at [393, 157] on button at bounding box center [390, 155] width 12 height 16
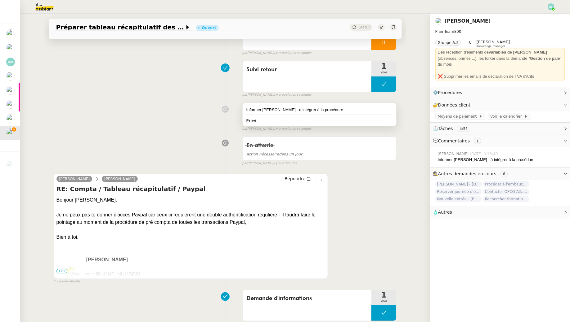
scroll to position [141, 0]
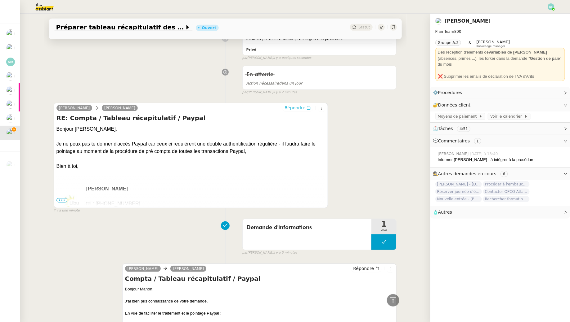
click at [307, 107] on icon at bounding box center [308, 108] width 4 height 4
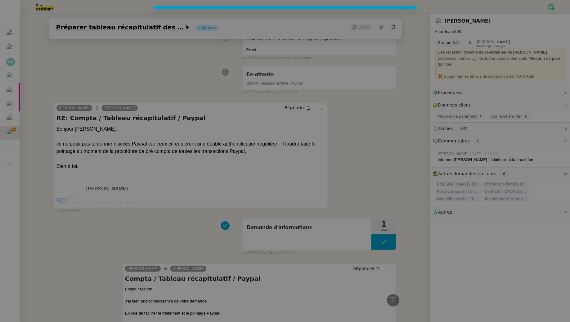
scroll to position [188, 0]
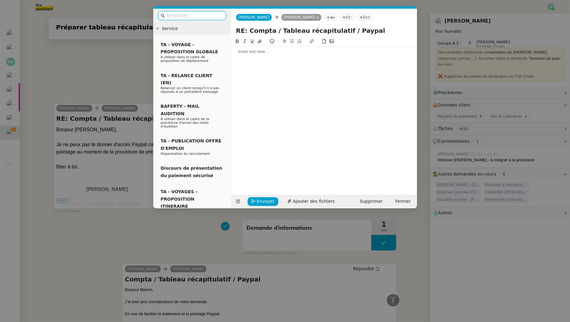
click at [311, 53] on div at bounding box center [323, 52] width 181 height 6
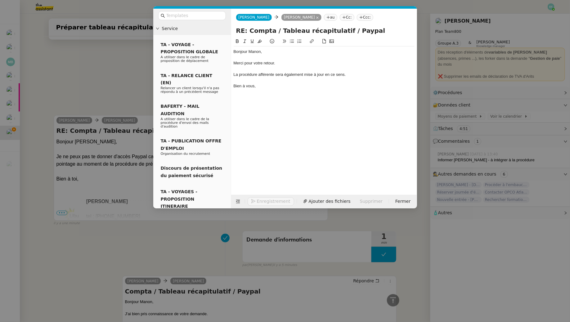
scroll to position [231, 0]
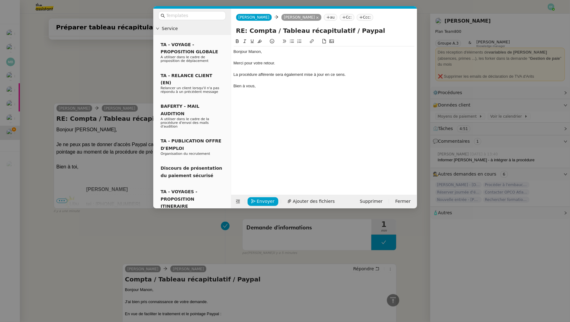
click at [264, 74] on div "La procédure afférente sera également mise à jour en ce sens." at bounding box center [323, 75] width 181 height 6
drag, startPoint x: 268, startPoint y: 85, endPoint x: 224, endPoint y: 27, distance: 72.7
click at [225, 29] on nz-layout "Service TA - VOYAGE - PROPOSITION GLOBALE A utiliser dans le cadre de propositi…" at bounding box center [285, 109] width 264 height 200
copy div "Bonjour Manon, Merci pour votre retour. La procédure afférente sera également m…"
click at [275, 84] on div "Bien à vous," at bounding box center [323, 86] width 181 height 6
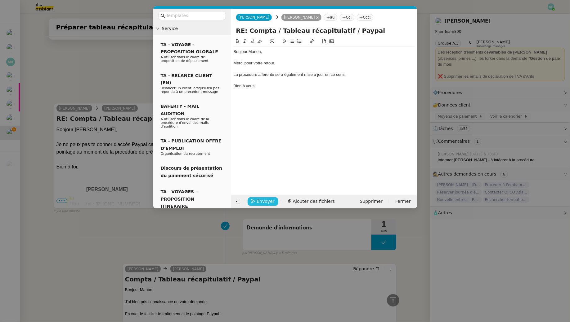
click at [261, 200] on span "Envoyer" at bounding box center [266, 201] width 18 height 7
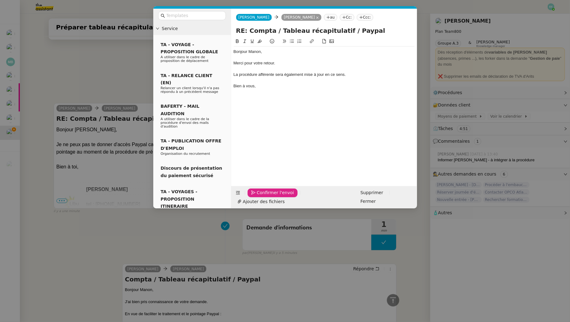
click at [261, 197] on span "Confirmer l'envoi" at bounding box center [275, 192] width 37 height 7
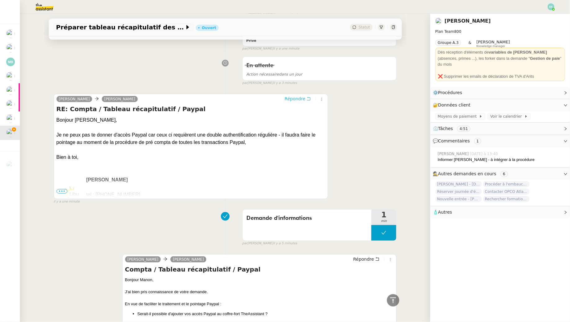
scroll to position [0, 0]
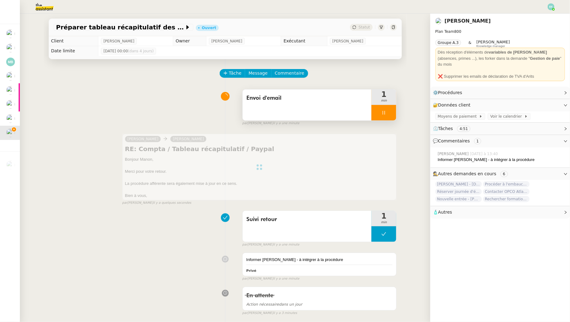
click at [380, 112] on div at bounding box center [383, 113] width 25 height 16
click at [390, 113] on icon at bounding box center [389, 112] width 5 height 5
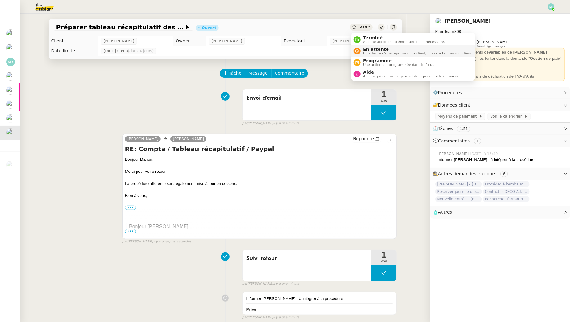
click at [369, 51] on span "En attente" at bounding box center [417, 49] width 109 height 5
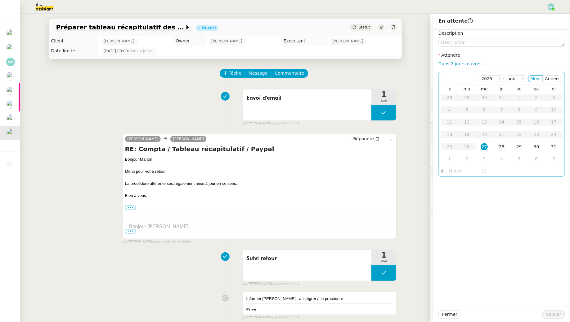
click at [504, 148] on div "28" at bounding box center [501, 147] width 7 height 7
click at [553, 318] on span "Sauver" at bounding box center [553, 314] width 15 height 7
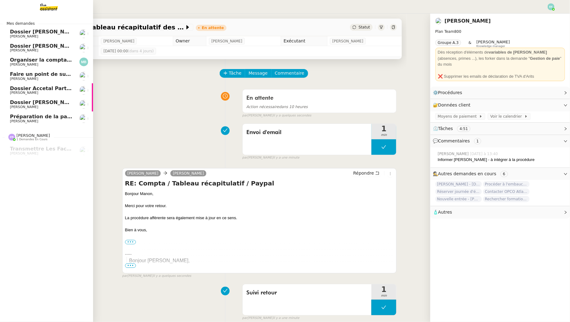
click at [18, 122] on span "[PERSON_NAME]" at bounding box center [24, 121] width 28 height 4
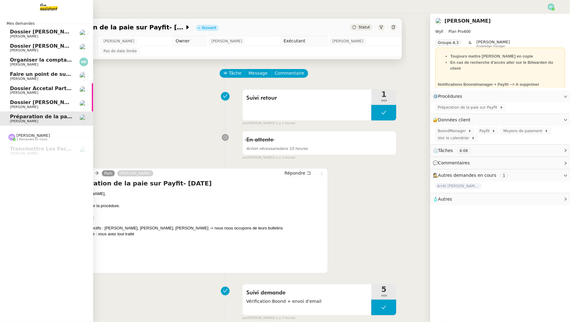
click at [32, 106] on span "[PERSON_NAME]" at bounding box center [41, 107] width 63 height 4
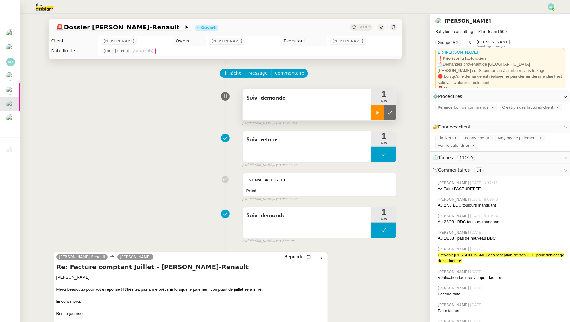
click at [373, 114] on div at bounding box center [377, 113] width 12 height 16
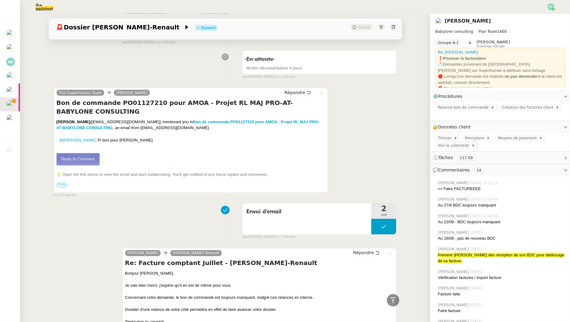
scroll to position [444, 0]
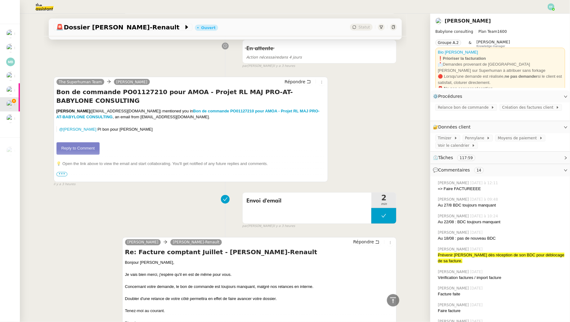
click at [81, 146] on link "Reply to Comment" at bounding box center [77, 149] width 43 height 12
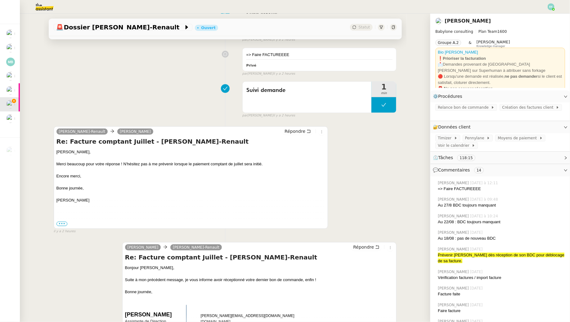
scroll to position [0, 0]
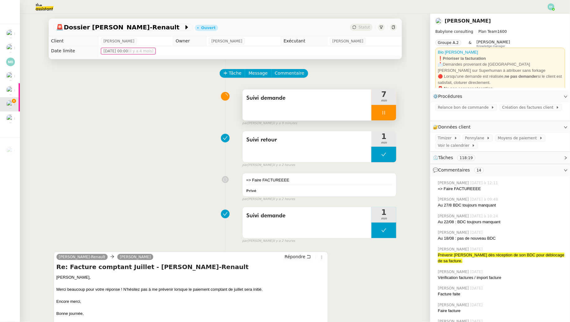
click at [346, 105] on div "Suivi demande" at bounding box center [306, 105] width 129 height 31
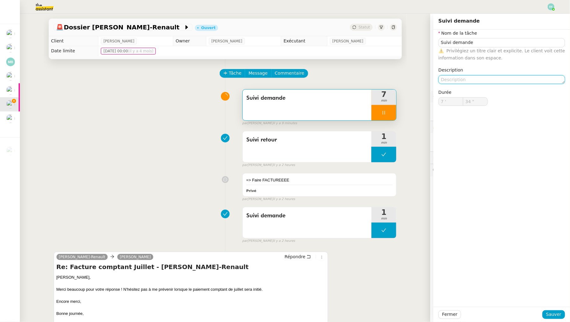
click at [450, 82] on textarea at bounding box center [501, 79] width 126 height 9
type input "35 ""
type textarea "Créatio"
type input "36 ""
type textarea "Création factur"
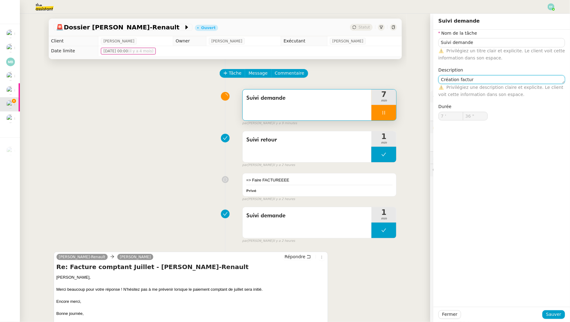
type input "37 ""
type textarea "Création factures"
type input "38 ""
type textarea "Création factures"
click at [554, 317] on span "Sauver" at bounding box center [553, 314] width 15 height 7
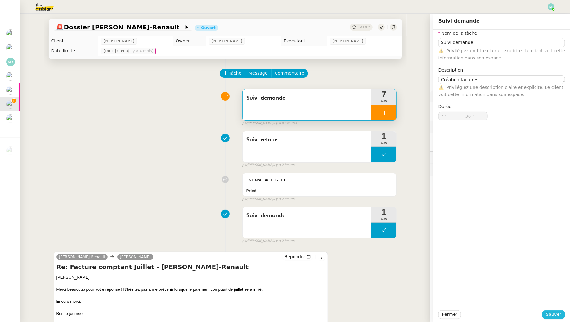
type input "39 ""
click at [390, 114] on div at bounding box center [383, 113] width 25 height 16
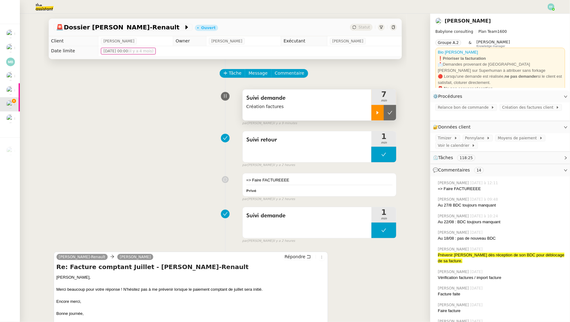
click at [390, 114] on icon at bounding box center [389, 112] width 5 height 5
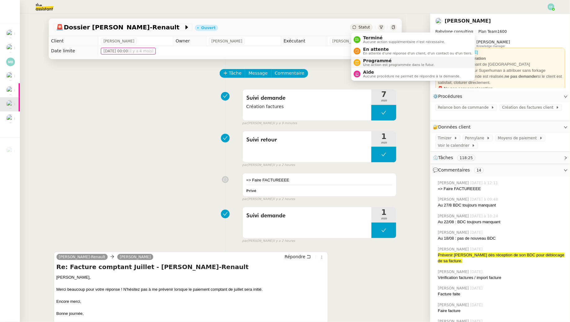
click at [368, 63] on span "Une action est programmée dans le futur." at bounding box center [398, 64] width 71 height 3
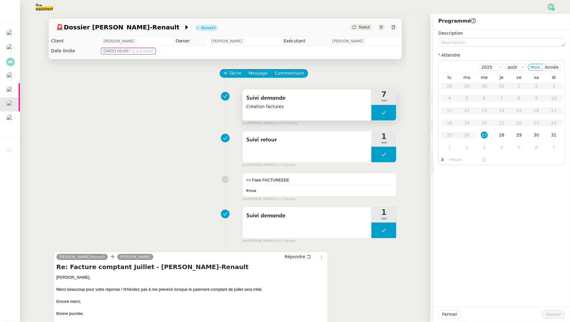
click at [376, 113] on button at bounding box center [383, 113] width 25 height 16
click at [375, 113] on icon at bounding box center [377, 112] width 5 height 5
click at [363, 77] on div "Tâche Message Commentaire" at bounding box center [308, 76] width 176 height 15
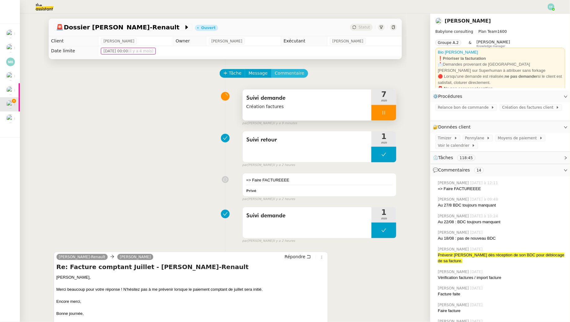
click at [290, 74] on span "Commentaire" at bounding box center [289, 73] width 29 height 7
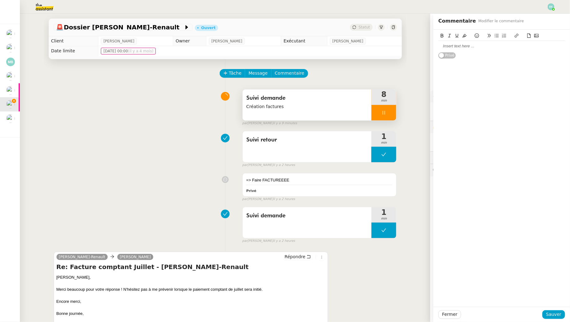
click at [474, 45] on div at bounding box center [501, 46] width 126 height 6
drag, startPoint x: 482, startPoint y: 50, endPoint x: 431, endPoint y: 51, distance: 51.2
click at [431, 51] on app-ticket "🚨 Dossier Nicolas Guillet-Renault Ouvert Statut Client Florent Seiler Owner Rom…" at bounding box center [295, 168] width 550 height 309
click at [518, 37] on icon at bounding box center [516, 35] width 4 height 4
paste input "https://app.pennylane.com/companies/21900401/supplier_invoices?filter=%5B%7B%22…"
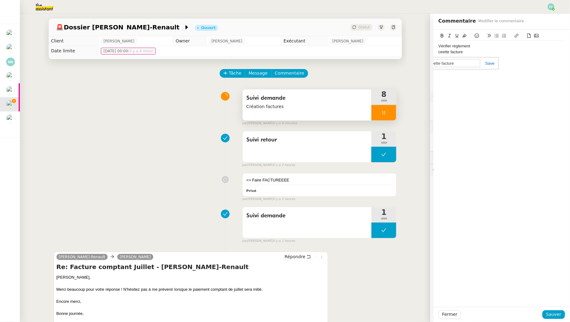
type input "https://app.pennylane.com/companies/21900401/supplier_invoices?filter=%5B%7B%22…"
click at [554, 315] on span "Sauver" at bounding box center [553, 314] width 15 height 7
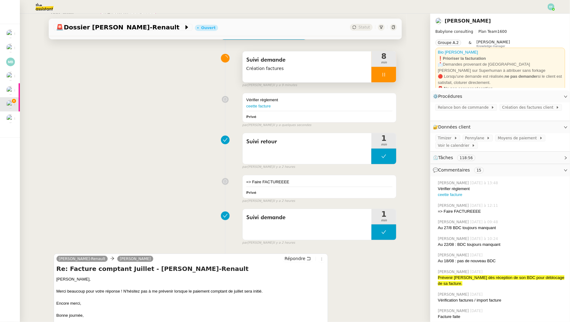
scroll to position [127, 0]
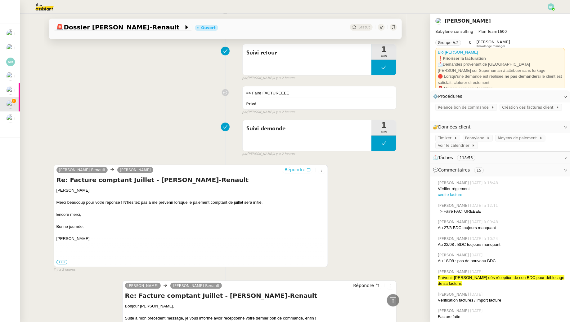
click at [307, 168] on icon at bounding box center [308, 170] width 4 height 4
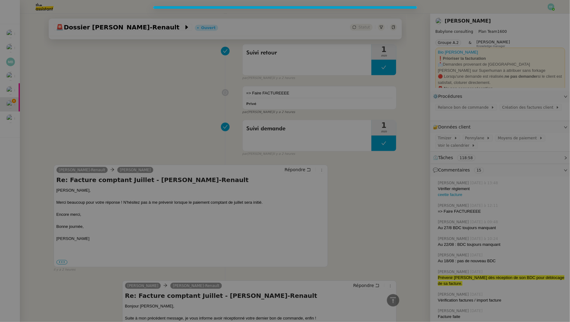
scroll to position [174, 0]
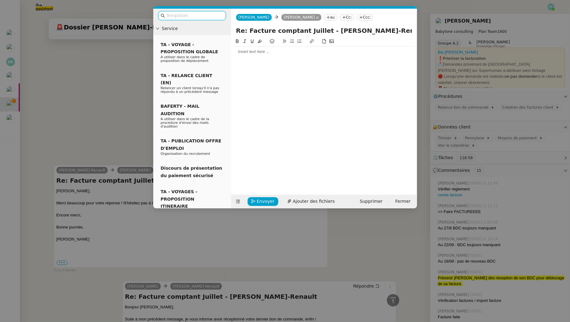
click at [260, 56] on div at bounding box center [323, 52] width 181 height 11
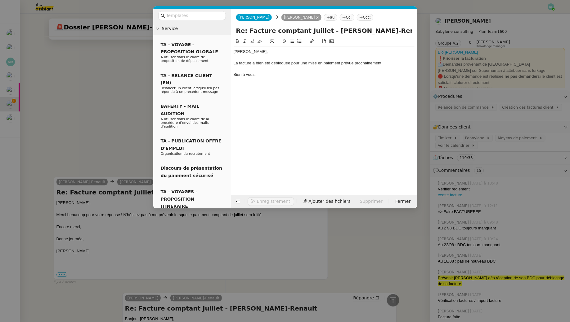
scroll to position [205, 0]
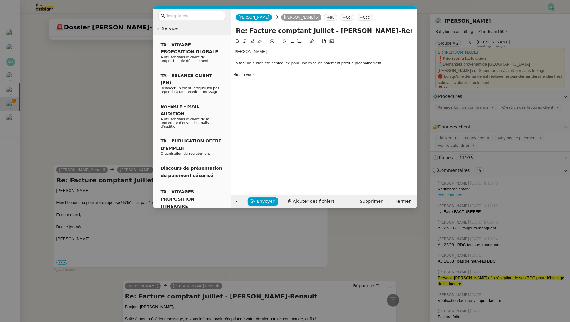
click at [386, 64] on div "La facture a bien été débloquée pour une mise en paiement prévue prochainement." at bounding box center [323, 63] width 181 height 6
click at [264, 54] on div "Nicolas," at bounding box center [323, 52] width 181 height 6
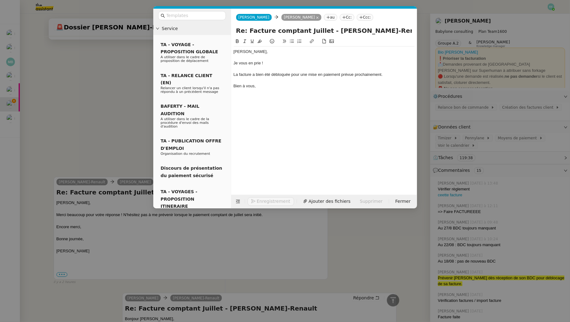
scroll to position [216, 0]
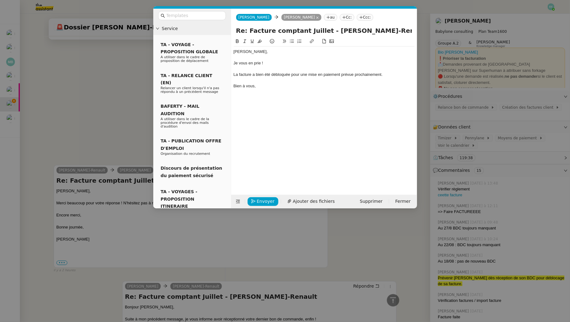
click at [234, 74] on div "La facture a bien été débloquée pour une mise en paiement prévue prochainement." at bounding box center [323, 75] width 181 height 6
drag, startPoint x: 313, startPoint y: 75, endPoint x: 301, endPoint y: 75, distance: 12.4
click at [301, 75] on div "Concernant le statut de votre facture, La facture a bien été débloquée pour une…" at bounding box center [323, 77] width 181 height 11
click at [295, 77] on div "Concernant le statut de votre facture, elle a bien été débloquée pour une mise …" at bounding box center [323, 77] width 181 height 11
click at [291, 79] on div "Concernant le statut de votre facture, elle a bien été débloquée pour une mise …" at bounding box center [323, 77] width 181 height 11
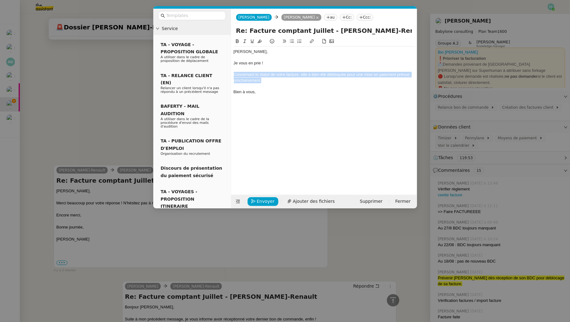
drag, startPoint x: 269, startPoint y: 82, endPoint x: 230, endPoint y: 73, distance: 40.1
click at [231, 73] on nz-spin "Nicolas, Je vous en prie ! Concernant le statut de votre facture, elle a bien é…" at bounding box center [324, 113] width 186 height 150
click at [244, 38] on button at bounding box center [244, 41] width 7 height 7
click at [273, 80] on div "Concernant le statut de votre facture, elle a bien été débloquée pour une mise …" at bounding box center [323, 77] width 181 height 11
click at [268, 204] on span "Envoyer" at bounding box center [266, 201] width 18 height 7
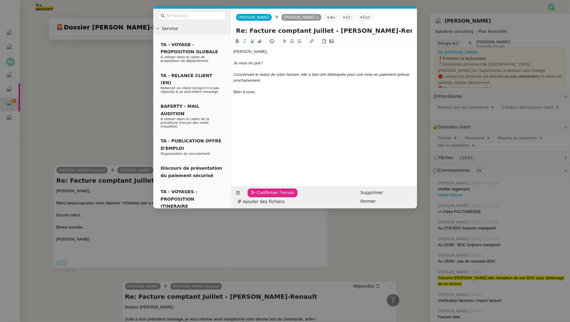
click at [268, 197] on span "Confirmer l'envoi" at bounding box center [275, 192] width 37 height 7
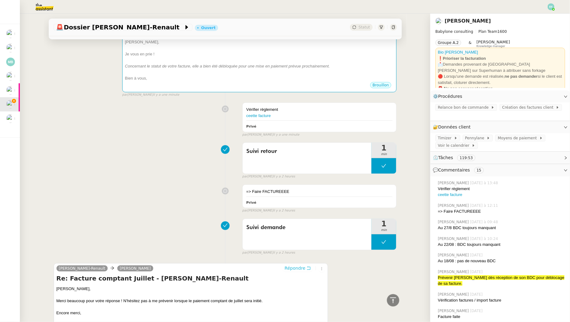
scroll to position [0, 0]
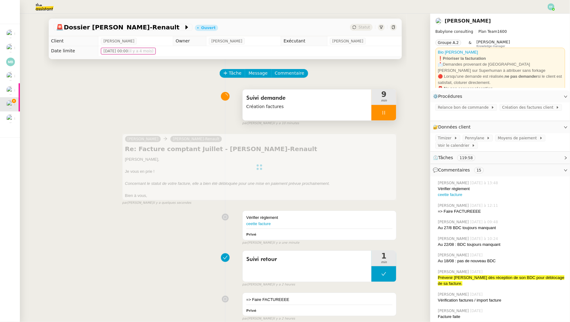
click at [341, 109] on span "Création factures" at bounding box center [307, 106] width 122 height 7
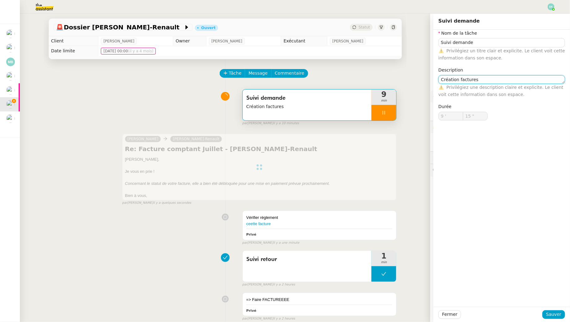
click at [494, 78] on textarea "Création factures" at bounding box center [501, 79] width 126 height 9
type textarea "Création factures"
type input "16 ""
type textarea "Création factures + env"
type input "Suivi demande"
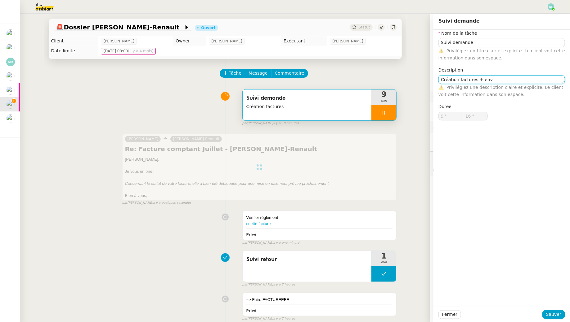
type textarea "Création factures"
type input "9 '"
type input "17 ""
type textarea "Création facture"
type input "18 ""
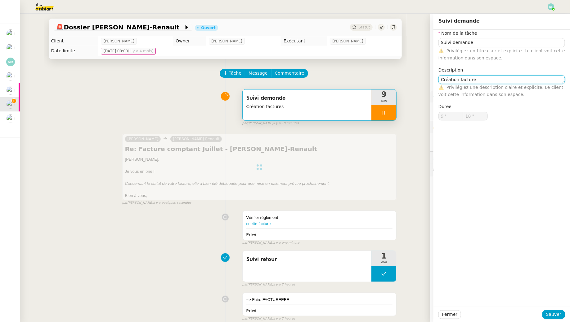
type textarea "Création facture +"
type input "19 ""
type textarea "Création factures +"
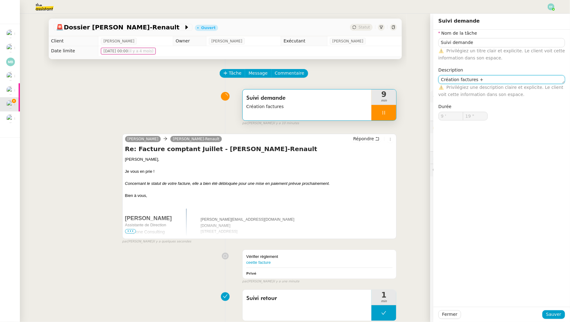
type input "20 ""
type textarea "Création factures + e"
type input "Suivi demande"
type textarea "Création factures"
type input "9 '"
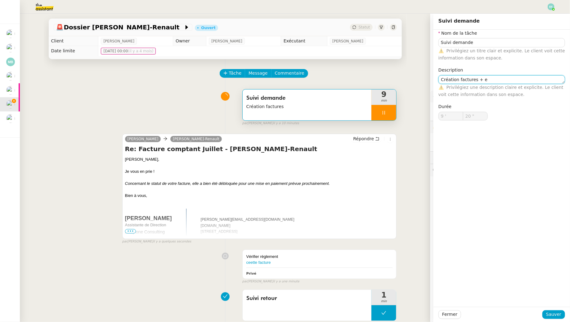
type input "20 ""
type textarea "Création facturesn"
type input "Suivi demande"
type textarea "Création factures"
type input "9 '"
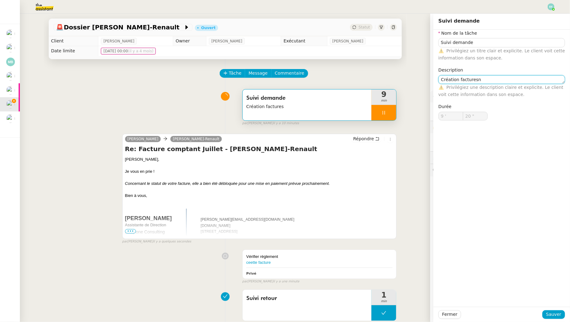
type input "20 ""
type input "Suivi demande"
type textarea "Création factures"
type input "9 '"
type input "21 ""
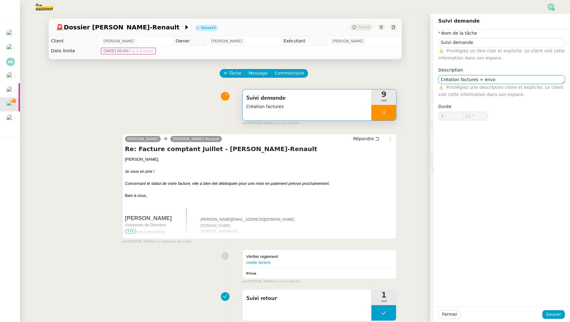
type textarea "Création factures + envoi"
type input "22 ""
type textarea "Création factures + envoi d'emauk"
type input "23 ""
type textarea "Création factures + envoi d'emai"
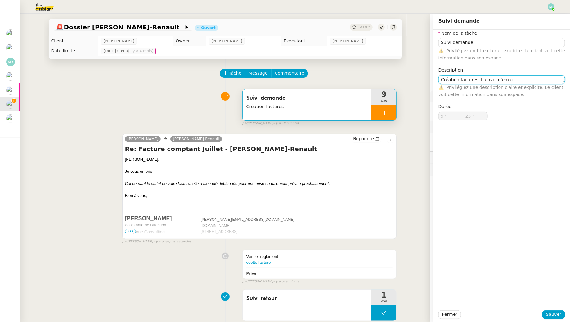
type input "24 ""
type textarea "Création factures + envoi d'email"
type input "25 ""
type textarea "Création factures + envoi d'email"
click at [553, 313] on span "Sauver" at bounding box center [553, 314] width 15 height 7
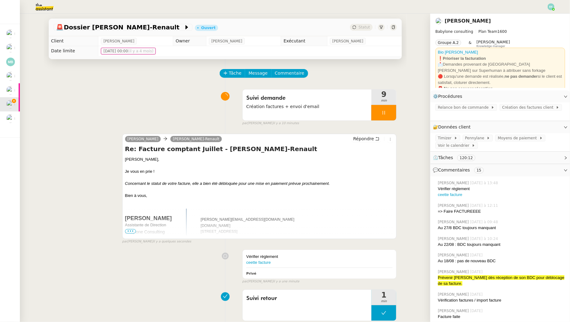
click at [388, 114] on div at bounding box center [383, 113] width 25 height 16
click at [388, 114] on icon at bounding box center [389, 112] width 5 height 5
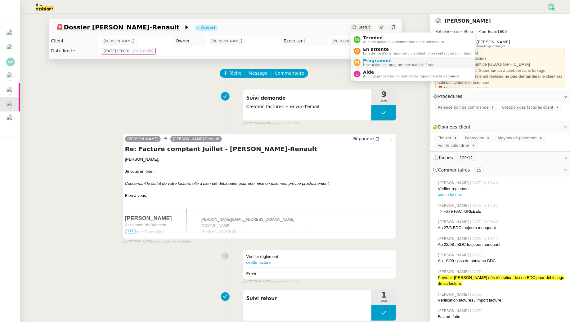
click at [367, 62] on span "Programmé" at bounding box center [398, 60] width 71 height 5
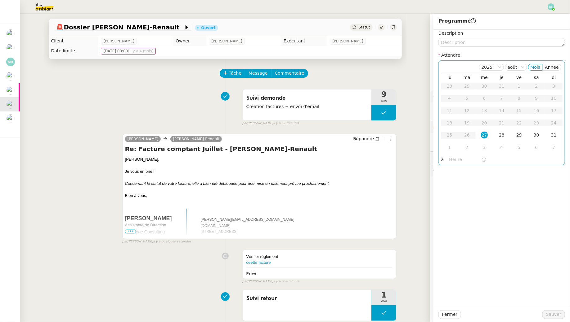
click at [521, 137] on div "29" at bounding box center [518, 135] width 7 height 7
click at [495, 43] on textarea at bounding box center [501, 42] width 126 height 9
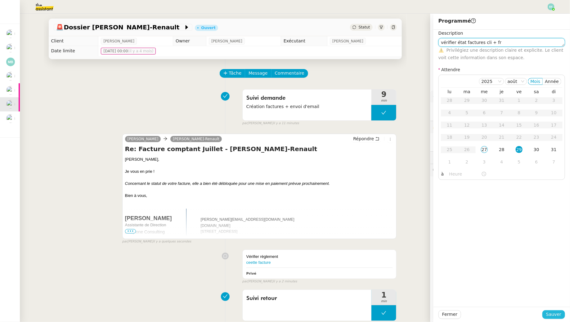
type textarea "vérifier état factures cli + fr"
click at [555, 317] on span "Sauver" at bounding box center [553, 314] width 15 height 7
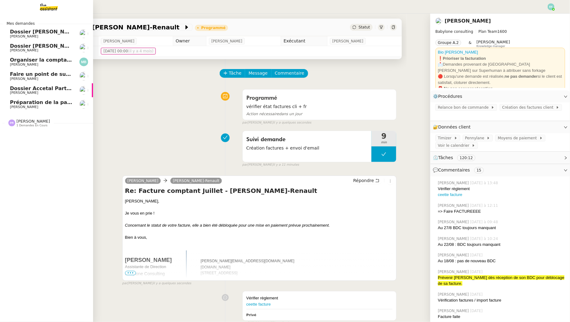
click at [16, 105] on span "Préparation de la paie sur Payfit- [DATE]" at bounding box center [66, 103] width 113 height 6
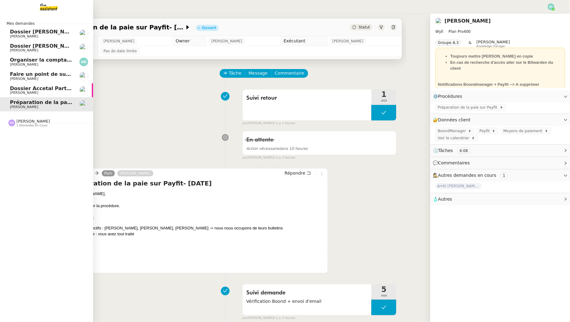
click at [33, 62] on span "Organiser la comptabilité NURI 2025" at bounding box center [61, 60] width 102 height 6
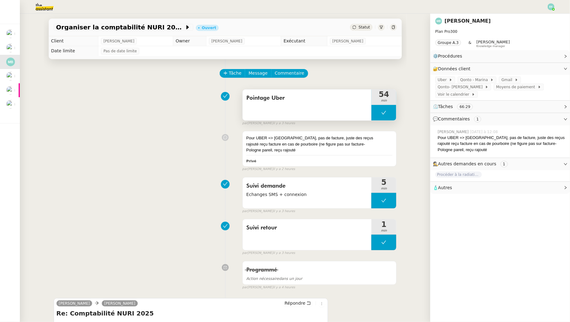
click at [387, 112] on button at bounding box center [383, 113] width 25 height 16
click at [393, 113] on button at bounding box center [390, 113] width 12 height 16
click at [228, 70] on button "Tâche" at bounding box center [232, 73] width 26 height 9
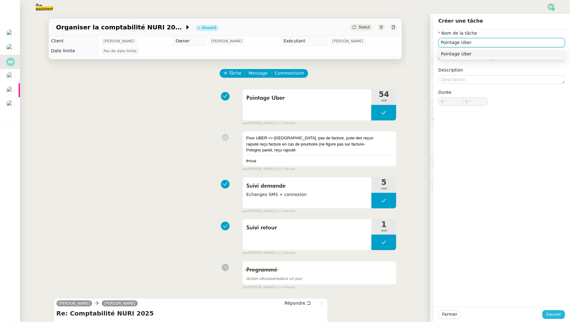
type input "Pointage Uber"
click at [551, 314] on span "Sauver" at bounding box center [553, 314] width 15 height 7
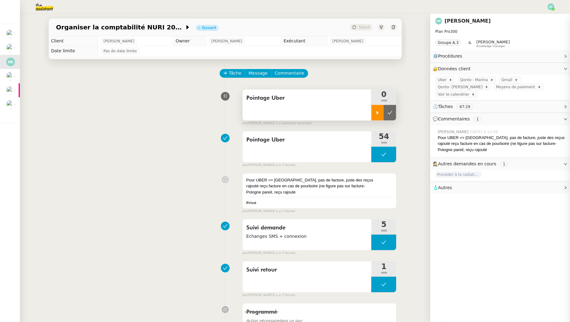
click at [376, 111] on icon at bounding box center [377, 112] width 5 height 5
click at [387, 112] on div at bounding box center [383, 113] width 25 height 16
click at [392, 112] on button at bounding box center [390, 113] width 12 height 16
click at [380, 117] on button at bounding box center [383, 113] width 25 height 16
click at [380, 117] on div at bounding box center [377, 113] width 12 height 16
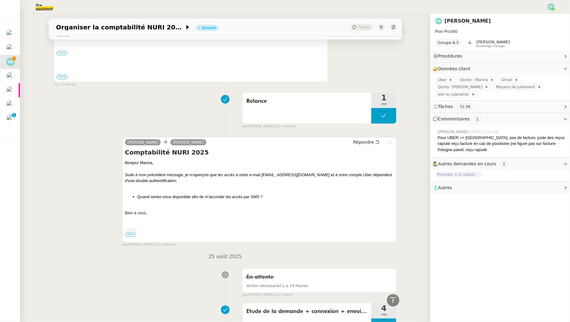
scroll to position [811, 0]
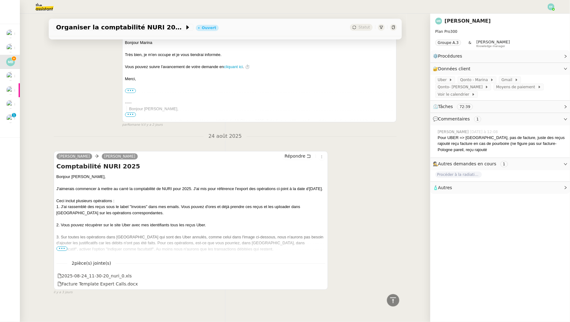
click at [60, 247] on span "•••" at bounding box center [61, 249] width 11 height 4
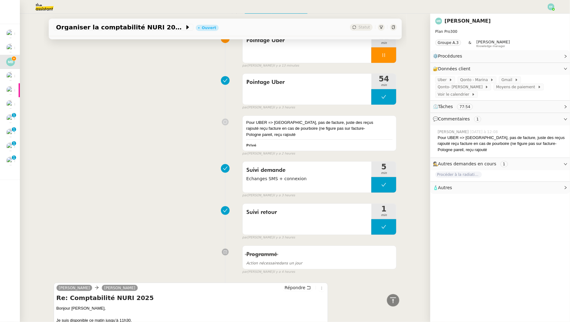
scroll to position [0, 0]
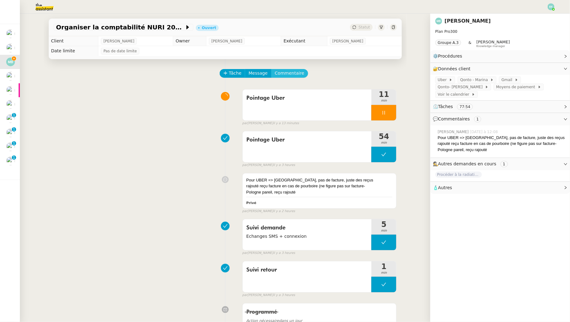
click at [290, 74] on span "Commentaire" at bounding box center [289, 73] width 29 height 7
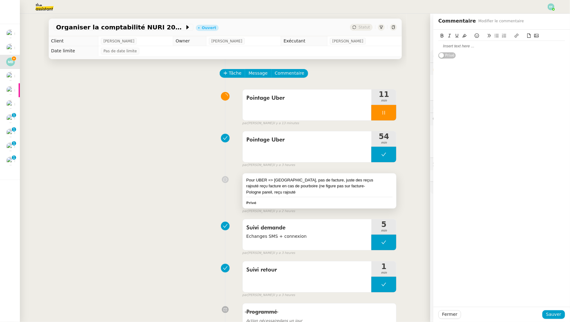
click at [334, 180] on div "Pour UBER => Dubai, pas de facture, juste des reçus" at bounding box center [319, 180] width 146 height 6
click at [500, 61] on div "Pologne pareil, reçu rajouté" at bounding box center [501, 64] width 126 height 6
drag, startPoint x: 500, startPoint y: 60, endPoint x: 435, endPoint y: 59, distance: 65.1
click at [435, 59] on div "Pour UBER => Dubai, pas de facture, juste des reçus rajouté reçu facture en cas…" at bounding box center [501, 53] width 136 height 46
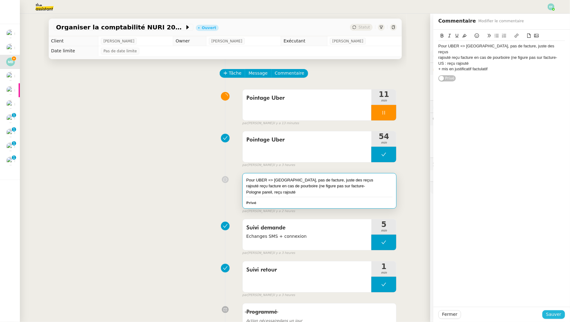
click at [557, 314] on span "Sauver" at bounding box center [553, 314] width 15 height 7
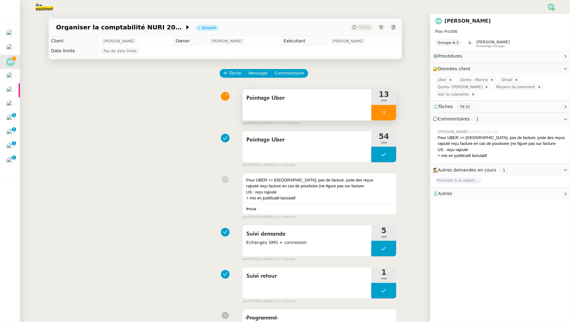
click at [294, 113] on div "Pointage Uber" at bounding box center [306, 105] width 129 height 31
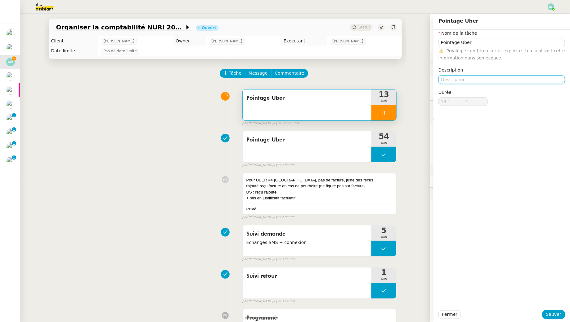
click at [487, 77] on textarea at bounding box center [501, 79] width 126 height 9
type textarea "F"
type input "5 ""
type textarea "Facru"
type input "6 ""
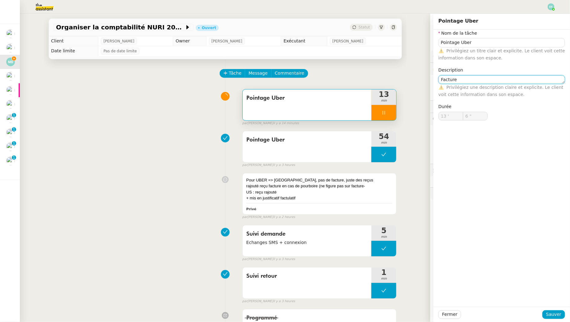
type textarea "Facture I"
type input "7 ""
type textarea "Facture Uber"
type input "8 ""
type textarea "Facture Uber Eats de"
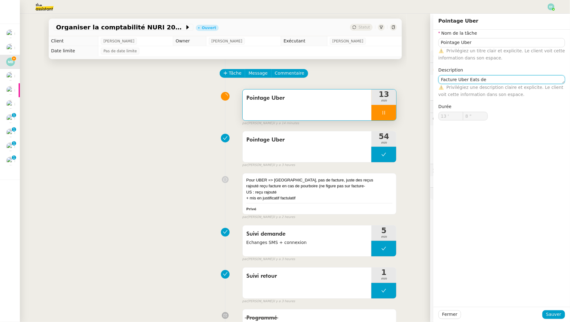
type input "9 ""
type textarea "Facture Uber Eats demandé :"
type input "10 ""
type textarea "Facture Uber Eats demandé : reçu"
type input "11 ""
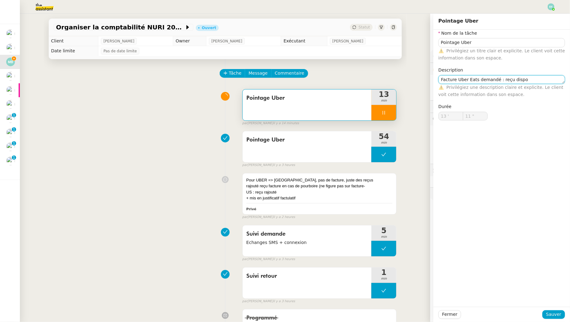
type textarea "Facture Uber Eats demandé : reçu dispon"
type input "12 ""
type textarea "Facture Uber Eats demandé : reçu disponible"
type input "13 ""
type textarea "Facture Uber Eats demandé : reçu disponible uniquemen"
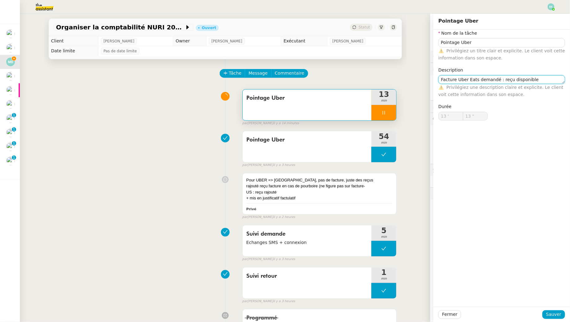
type input "14 ""
type textarea "Facture Uber Eats demandé : reçu disponible uniquement"
type input "15 ""
type textarea "Facture Uber Eats demandé : reçu disponible uniquement"
click at [553, 314] on span "Sauver" at bounding box center [553, 314] width 15 height 7
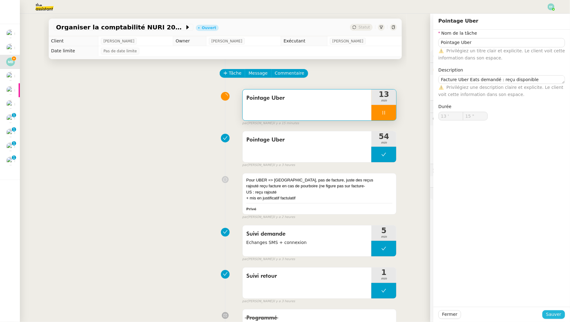
type input "16 ""
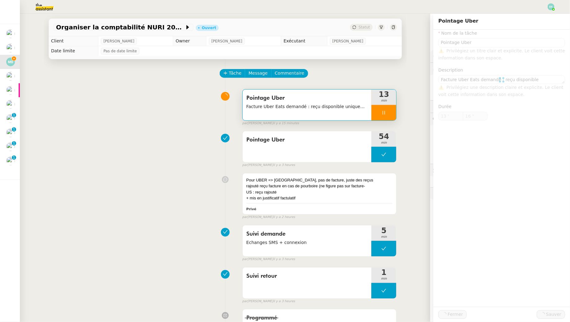
type input "Pointage Uber"
type textarea "Facture Uber Eats demandé : reçu disponible uniquement"
type input "13 '"
type input "16 ""
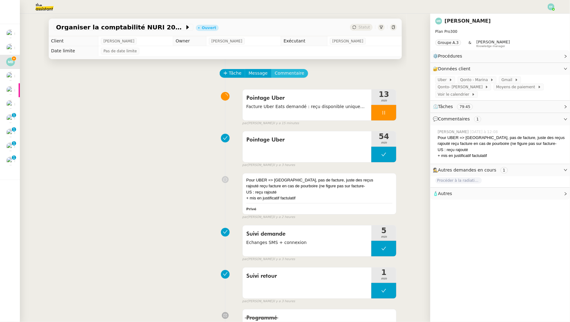
click at [295, 74] on span "Commentaire" at bounding box center [289, 73] width 29 height 7
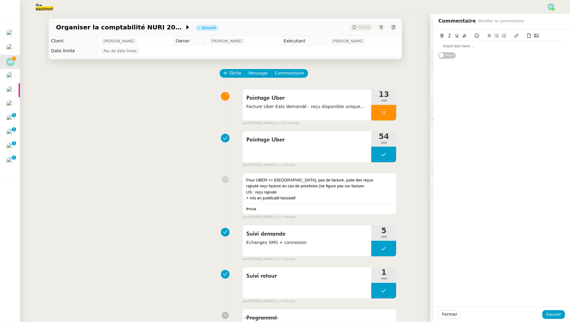
click at [450, 47] on div at bounding box center [501, 46] width 126 height 6
click at [554, 316] on span "Sauver" at bounding box center [553, 314] width 15 height 7
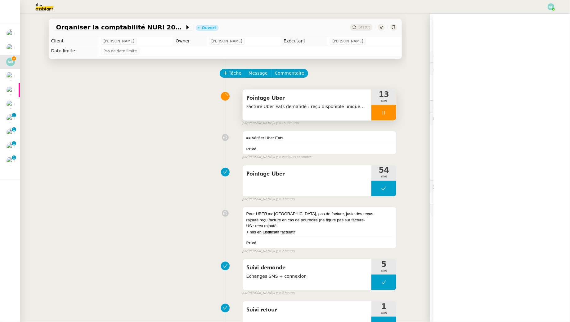
click at [391, 112] on div at bounding box center [383, 113] width 25 height 16
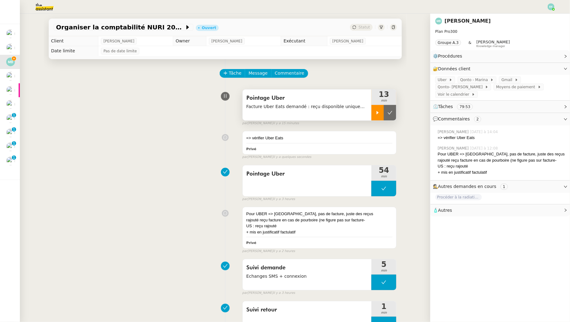
click at [391, 112] on icon at bounding box center [389, 112] width 5 height 5
click at [552, 7] on img at bounding box center [550, 6] width 7 height 7
click at [537, 18] on li "Suivi" at bounding box center [534, 17] width 40 height 9
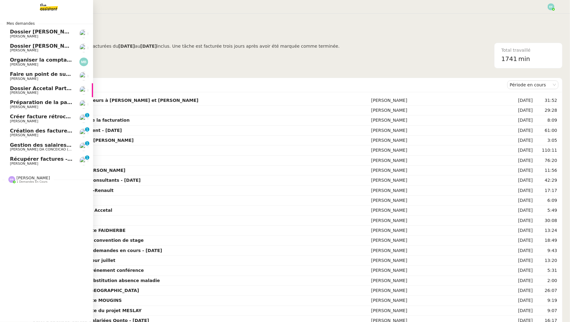
click at [33, 122] on span "[PERSON_NAME]" at bounding box center [24, 121] width 28 height 4
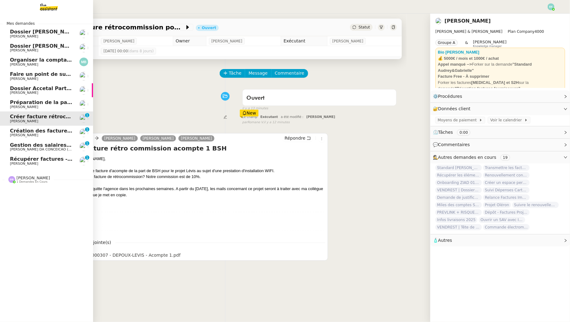
click at [56, 65] on span "[PERSON_NAME]" at bounding box center [41, 65] width 63 height 4
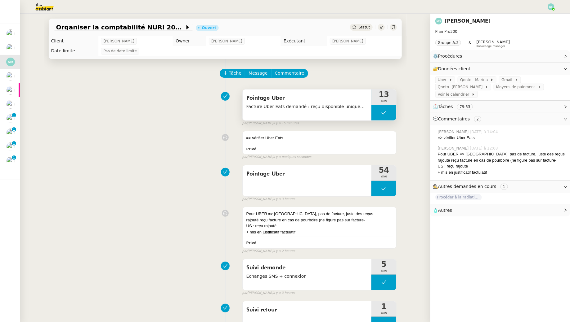
click at [389, 113] on button at bounding box center [383, 113] width 25 height 16
click at [384, 112] on button at bounding box center [390, 113] width 12 height 16
click at [377, 111] on button at bounding box center [383, 113] width 25 height 16
click at [377, 111] on icon at bounding box center [377, 112] width 5 height 5
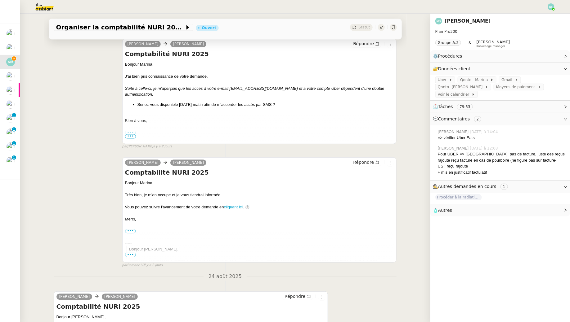
scroll to position [851, 0]
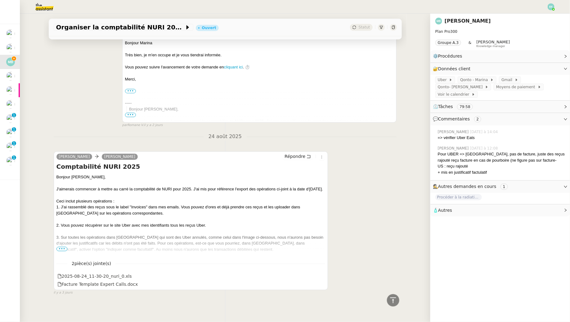
click at [61, 248] on span "•••" at bounding box center [61, 249] width 11 height 4
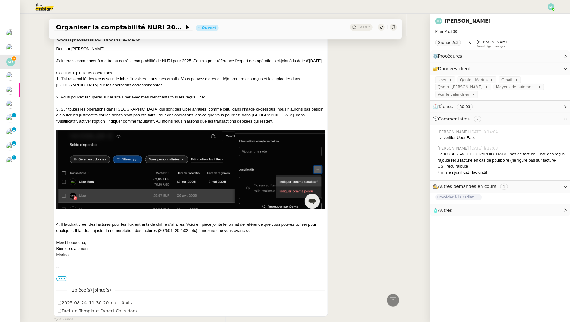
scroll to position [1012, 0]
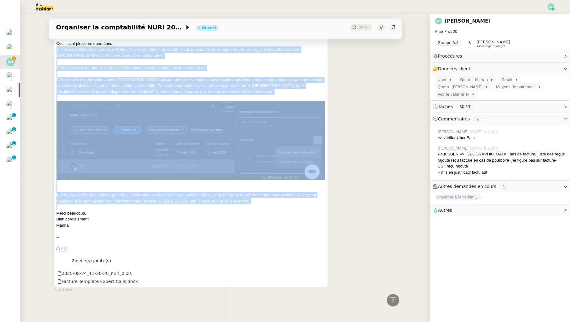
drag, startPoint x: 262, startPoint y: 208, endPoint x: 55, endPoint y: 50, distance: 260.7
click at [55, 50] on div "Marina Barthelemy Hélène Répondre Comptabilité NURI 2025 Bonjour Hélène, J'aime…" at bounding box center [191, 141] width 274 height 294
copy div "1. J'ai rassemblé des reçus sous le label "Invoices" dans mes emails. Vous pouv…"
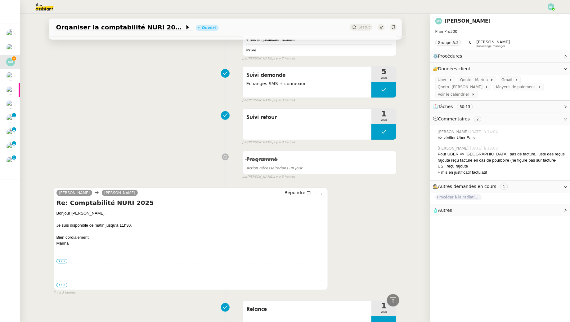
scroll to position [0, 0]
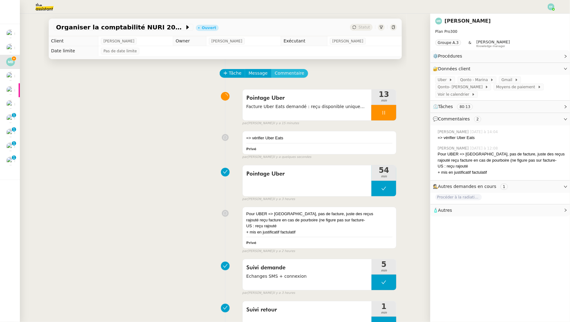
click at [292, 71] on span "Commentaire" at bounding box center [289, 73] width 29 height 7
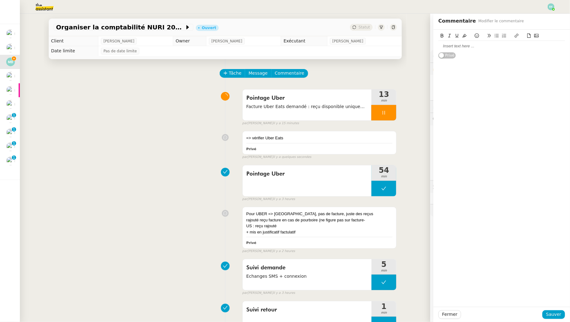
click at [467, 47] on div at bounding box center [501, 46] width 126 height 6
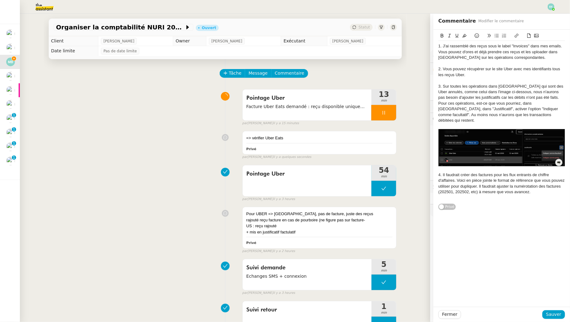
click at [480, 144] on img at bounding box center [501, 147] width 126 height 37
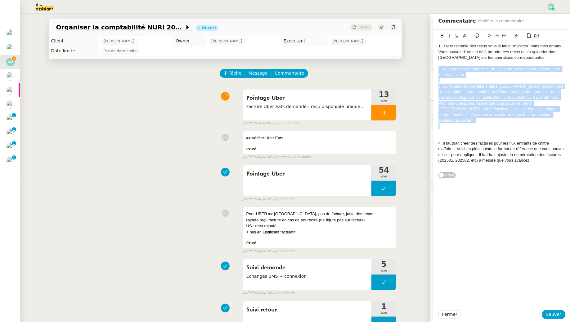
drag, startPoint x: 528, startPoint y: 122, endPoint x: 434, endPoint y: 67, distance: 109.1
click at [434, 67] on div "1. J'ai rassemblé des reçus sous le label "Invoices" dans mes emails. Vous pouv…" at bounding box center [501, 104] width 136 height 149
click at [464, 36] on icon at bounding box center [464, 35] width 4 height 3
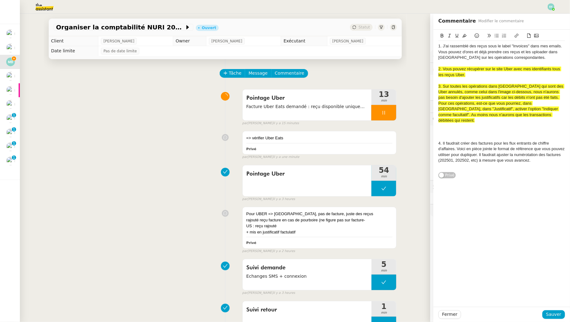
click at [474, 129] on div at bounding box center [501, 132] width 126 height 6
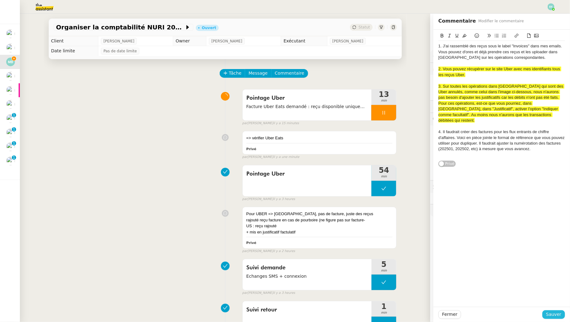
click at [558, 314] on span "Sauver" at bounding box center [553, 314] width 15 height 7
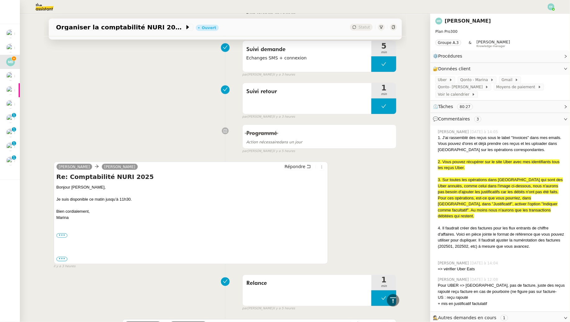
scroll to position [453, 0]
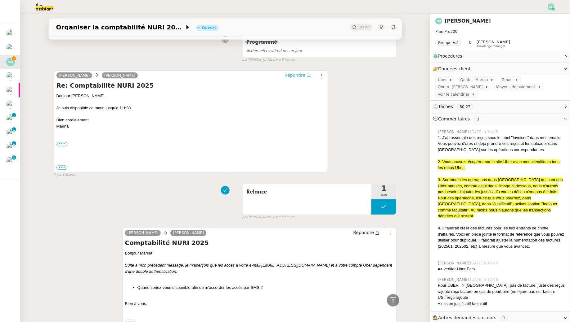
click at [311, 73] on icon at bounding box center [308, 75] width 4 height 4
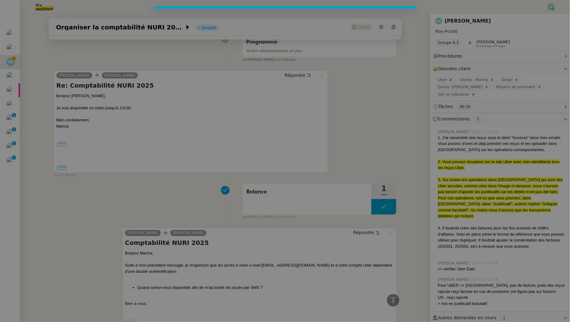
scroll to position [500, 0]
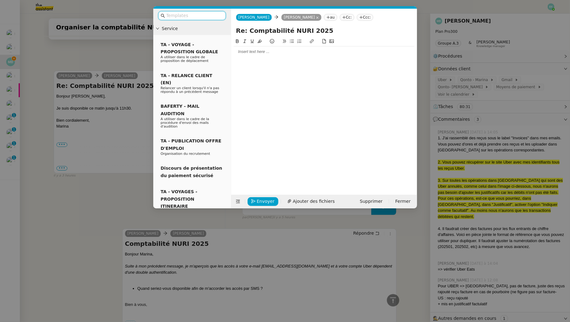
click at [262, 54] on div at bounding box center [323, 52] width 181 height 6
click at [106, 86] on nz-modal-container "Service TA - VOYAGE - PROPOSITION GLOBALE A utiliser dans le cadre de propositi…" at bounding box center [285, 161] width 570 height 322
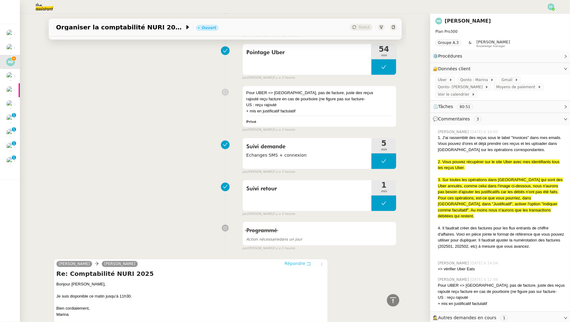
scroll to position [304, 0]
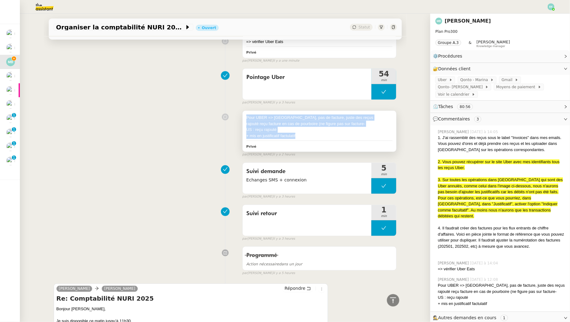
drag, startPoint x: 304, startPoint y: 128, endPoint x: 246, endPoint y: 111, distance: 60.7
click at [246, 115] on div "Pour UBER => Dubai, pas de facture, juste des reçus rajouté reçu facture en cas…" at bounding box center [319, 127] width 146 height 24
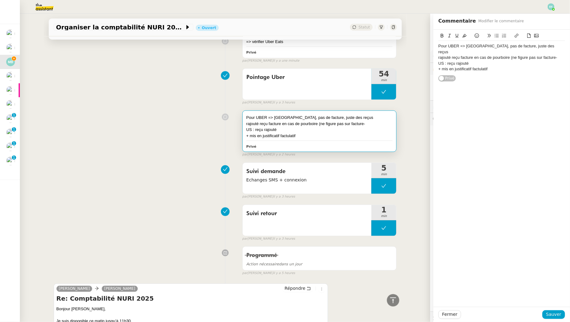
click at [175, 114] on div "Pour UBER => Dubai, pas de facture, juste des reçus rajouté reçu facture en cas…" at bounding box center [225, 133] width 343 height 50
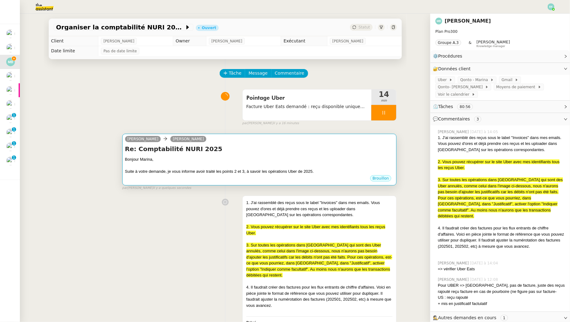
click at [229, 154] on div "Re: Comptabilité NURI 2025 Bonjour Marina, Suite à votre demande, je vous infor…" at bounding box center [259, 160] width 269 height 30
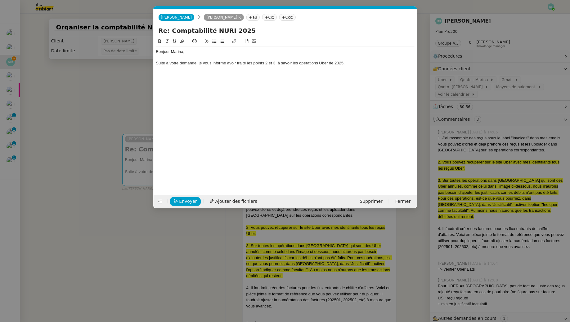
scroll to position [0, 13]
click at [360, 62] on div "Suite à votre demande, je vous informe avoir traité les points 2 et 3, à savoir…" at bounding box center [285, 63] width 258 height 6
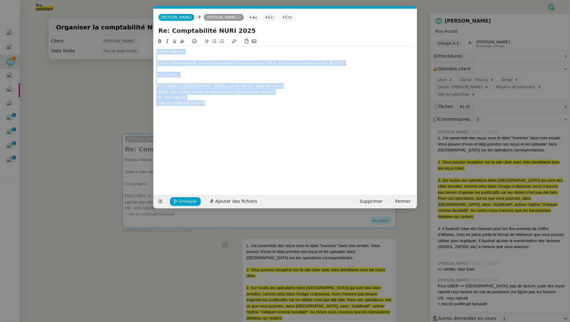
drag, startPoint x: 212, startPoint y: 101, endPoint x: 144, endPoint y: 44, distance: 89.1
click at [144, 44] on nz-modal-container "Service TA - VOYAGE - PROPOSITION GLOBALE A utiliser dans le cadre de propositi…" at bounding box center [285, 161] width 570 height 322
copy div "Bonjour Marina, Suite à votre demande, je vous informe avoir traité les points …"
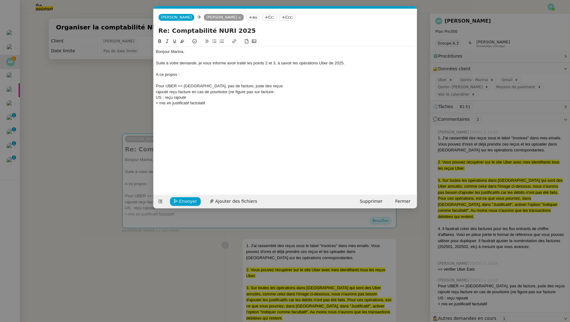
click at [230, 103] on div "+ mis en justificatif factulatif" at bounding box center [285, 103] width 258 height 6
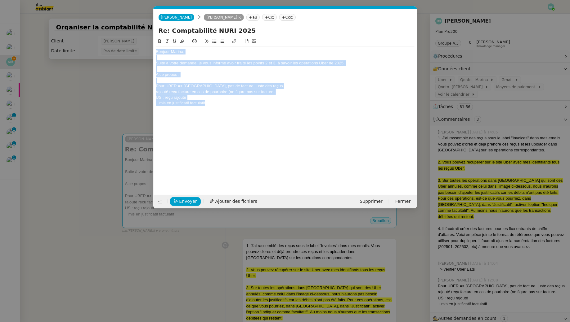
drag, startPoint x: 232, startPoint y: 106, endPoint x: 133, endPoint y: 33, distance: 123.5
click at [133, 33] on nz-modal-container "Service TA - VOYAGE - PROPOSITION GLOBALE A utiliser dans le cadre de propositi…" at bounding box center [285, 161] width 570 height 322
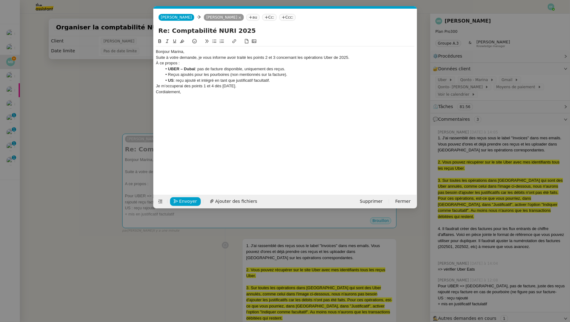
click at [187, 50] on div "Bonjour Marina," at bounding box center [285, 52] width 258 height 6
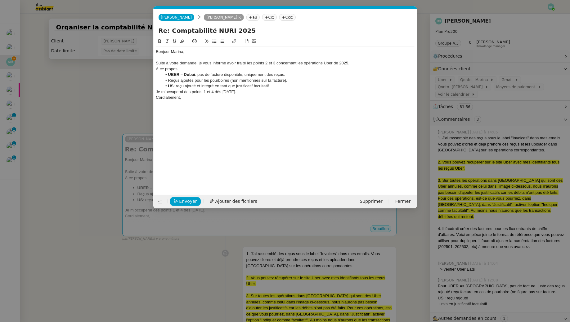
click at [214, 67] on div "À ce propos :" at bounding box center [285, 69] width 258 height 6
click at [358, 63] on div "Suite à votre demande, je vous informe avoir traité les points 2 et 3 concernan…" at bounding box center [285, 63] width 258 height 6
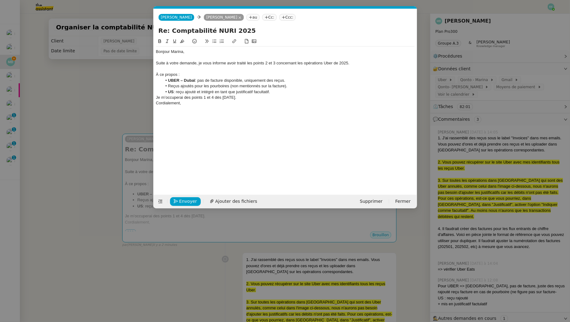
click at [179, 75] on div "À ce propos :" at bounding box center [285, 75] width 258 height 6
click at [169, 87] on li "Reçus ajoutés pour les pourboires (non mentionnés sur la facture)." at bounding box center [288, 86] width 252 height 6
drag, startPoint x: 268, startPoint y: 88, endPoint x: 358, endPoint y: 80, distance: 90.2
click at [358, 80] on li "UBER – Dubaï : pas de facture disponible, uniquement des reçus, j'ai ainsi inté…" at bounding box center [288, 83] width 252 height 11
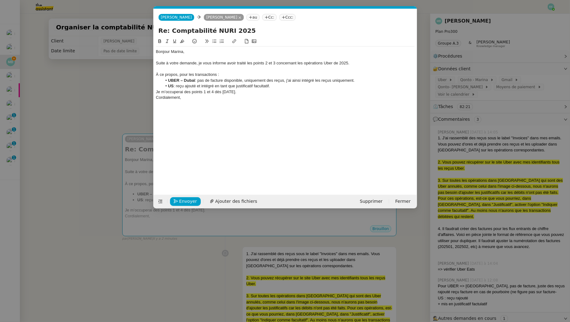
click at [173, 86] on li "US : reçu ajouté et intégré en tant que justificatif facultatif." at bounding box center [288, 86] width 252 height 6
drag, startPoint x: 184, startPoint y: 81, endPoint x: 180, endPoint y: 81, distance: 3.4
click at [180, 81] on strong "UBER – Dubaï" at bounding box center [181, 80] width 27 height 5
copy strong "–"
click at [179, 87] on strong "UBER" at bounding box center [173, 86] width 11 height 5
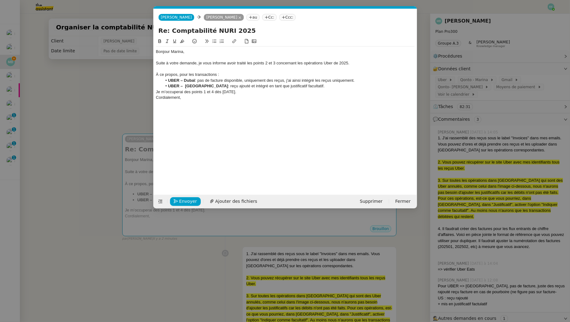
drag, startPoint x: 296, startPoint y: 86, endPoint x: 198, endPoint y: 85, distance: 98.0
click at [198, 85] on li "UBER – USA : reçu ajouté et intégré en tant que justificatif facultatif." at bounding box center [288, 86] width 252 height 6
drag, startPoint x: 364, startPoint y: 80, endPoint x: 198, endPoint y: 81, distance: 166.5
click at [198, 81] on li "UBER – Dubaï : pas de facture disponible, uniquement des reçus, j'ai ainsi inté…" at bounding box center [288, 81] width 252 height 6
copy li "pas de facture disponible, uniquement des reçus, j'ai ainsi intégré les reçus u…"
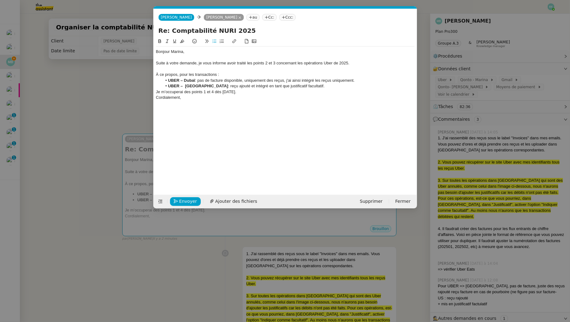
click at [313, 89] on div "Je m’occuperai des points 1 et 4 dès demain." at bounding box center [285, 92] width 258 height 6
drag, startPoint x: 316, startPoint y: 88, endPoint x: 199, endPoint y: 84, distance: 116.9
click at [199, 84] on li "UBER – USA : reçu ajouté et intégré en tant que justificatif facultatif." at bounding box center [288, 86] width 252 height 6
click at [196, 81] on li "UBER – Dubaï : pas de facture disponible, uniquement des reçus, j'ai ainsi inté…" at bounding box center [288, 81] width 252 height 6
drag, startPoint x: 299, startPoint y: 87, endPoint x: 199, endPoint y: 86, distance: 99.8
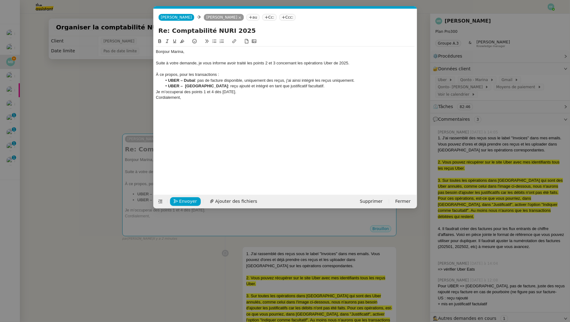
click at [197, 86] on li "UBER – USA : reçu ajouté et intégré en tant que justificatif facultatif." at bounding box center [288, 86] width 252 height 6
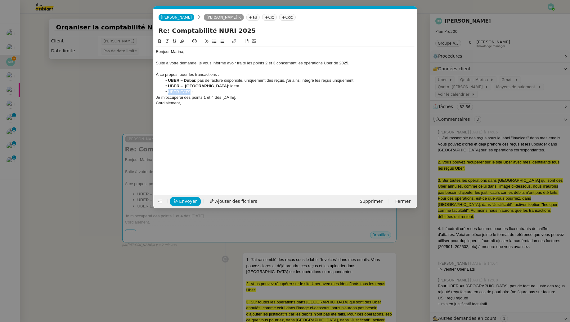
drag, startPoint x: 190, startPoint y: 91, endPoint x: 165, endPoint y: 91, distance: 25.1
click at [165, 91] on li "UBER EATS :" at bounding box center [288, 92] width 252 height 6
drag, startPoint x: 198, startPoint y: 92, endPoint x: 166, endPoint y: 91, distance: 32.0
click at [166, 91] on li "UBER EATS :" at bounding box center [288, 92] width 252 height 6
click at [160, 41] on icon at bounding box center [159, 41] width 3 height 4
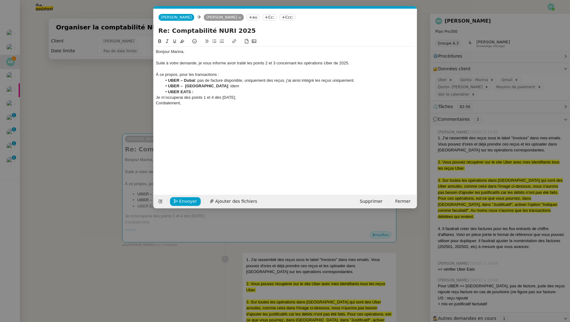
click at [204, 93] on li "UBER EATS :" at bounding box center [288, 92] width 252 height 6
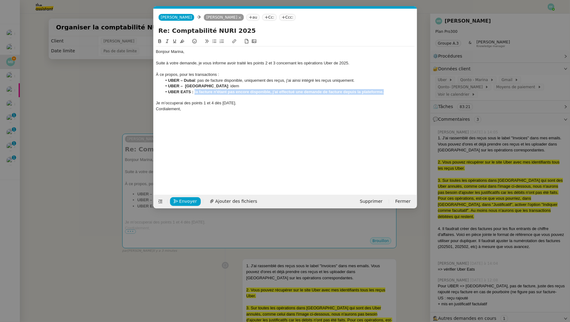
drag, startPoint x: 393, startPoint y: 92, endPoint x: 194, endPoint y: 92, distance: 199.3
click at [194, 92] on li "UBER EATS : la facture n'étant pas encore disponible, j'ai effectué une demande…" at bounding box center [288, 92] width 252 height 6
click at [161, 42] on icon at bounding box center [159, 41] width 4 height 4
click at [240, 99] on div at bounding box center [285, 98] width 258 height 6
drag, startPoint x: 197, startPoint y: 87, endPoint x: 193, endPoint y: 86, distance: 4.7
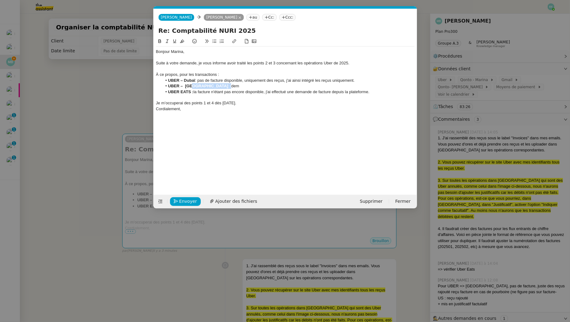
click at [193, 86] on li "UBER – USA : idem" at bounding box center [288, 86] width 252 height 6
click at [162, 44] on button at bounding box center [159, 41] width 7 height 7
click at [195, 79] on li "UBER – Dubaï : pas de facture disponible, uniquement des reçus, j'ai ainsi inté…" at bounding box center [288, 81] width 252 height 6
click at [159, 42] on icon at bounding box center [159, 41] width 4 height 4
click at [181, 70] on div at bounding box center [285, 69] width 258 height 6
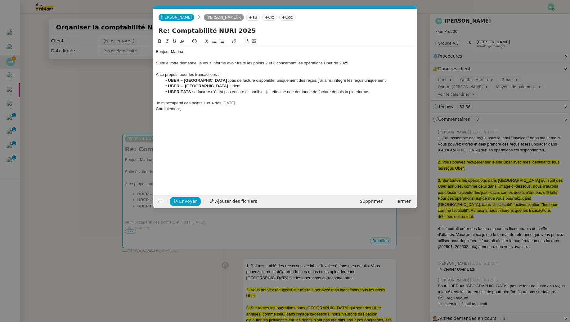
click at [344, 80] on li "UBER – Dubaï : pas de facture disponible, uniquement des reçus, j'ai ainsi inté…" at bounding box center [288, 81] width 252 height 6
click at [244, 104] on div "Je m’occuperai des points 1 et 4 dès demain." at bounding box center [285, 103] width 258 height 6
click at [388, 94] on li "UBER EATS : la facture n'étant pas encore disponible, j'ai effectué une demande…" at bounding box center [288, 92] width 252 height 6
click at [230, 116] on div "Je m’occuperai des points 1 et 4 dès demain." at bounding box center [285, 115] width 258 height 6
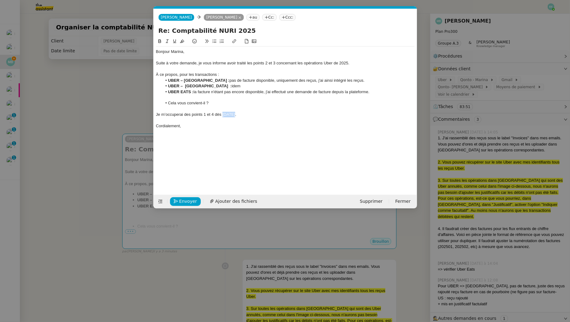
click at [230, 116] on div "Je m’occuperai des points 1 et 4 dès demain." at bounding box center [285, 115] width 258 height 6
click at [166, 41] on icon at bounding box center [167, 41] width 4 height 4
click at [211, 132] on div at bounding box center [285, 132] width 258 height 6
drag, startPoint x: 202, startPoint y: 128, endPoint x: 154, endPoint y: 128, distance: 48.4
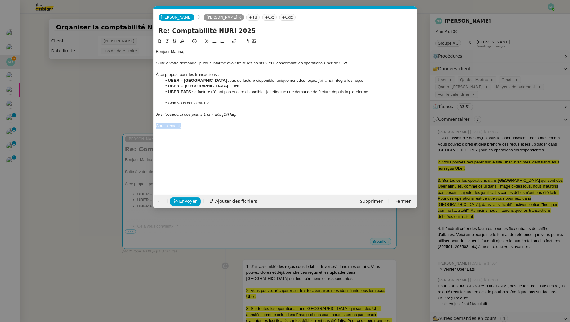
click at [154, 128] on nz-spin "Bonjour Marina, Suite à votre demande, je vous informe avoir traité les points …" at bounding box center [284, 113] width 263 height 150
click at [183, 199] on span "Envoyer" at bounding box center [188, 201] width 18 height 7
click at [183, 199] on span "Confirmer l'envoi" at bounding box center [197, 201] width 37 height 7
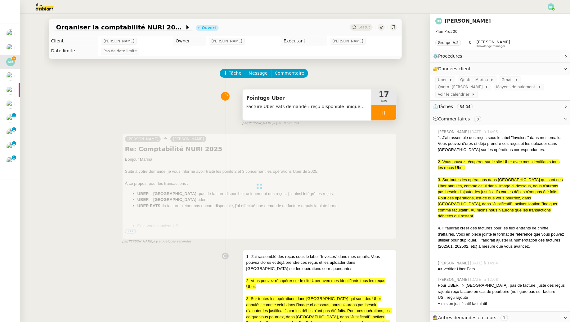
click at [331, 110] on span "Facture Uber Eats demandé : reçu disponible uniquement" at bounding box center [307, 106] width 122 height 7
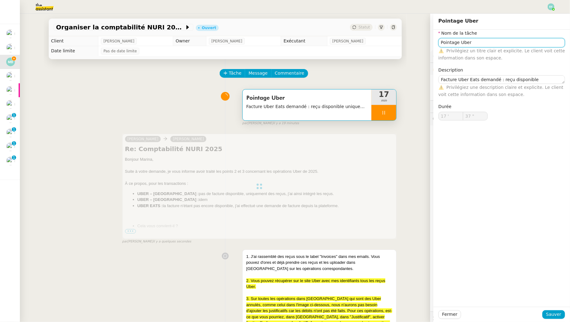
click at [500, 42] on input "Pointage Uber" at bounding box center [501, 42] width 126 height 9
type input "Pointage Uber"
type input "38 ""
type input "Pointage Uber"
type textarea "Facture Uber Eats demandé : reçu disponible uniquement"
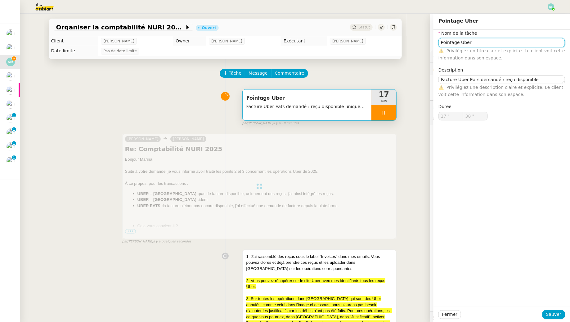
type input "17 '"
type input "39 ""
type input "Pointage Uber"
type input "40 ""
type input "Pointage Uber + envoi d"
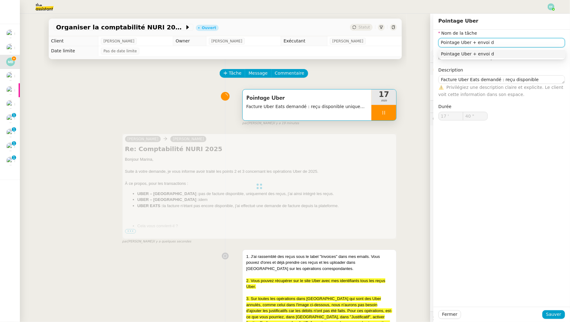
type input "41 ""
type input "Pointage Uber + envoi d'emau"
type input "42 ""
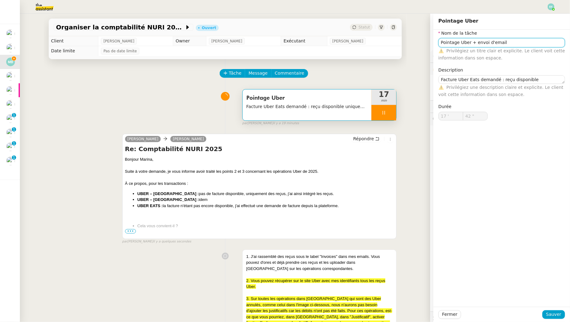
type input "Pointage Uber"
type textarea "Facture Uber Eats demandé : reçu disponible uniquement"
type input "17 '"
type input "43 ""
type input "Pointage Uber"
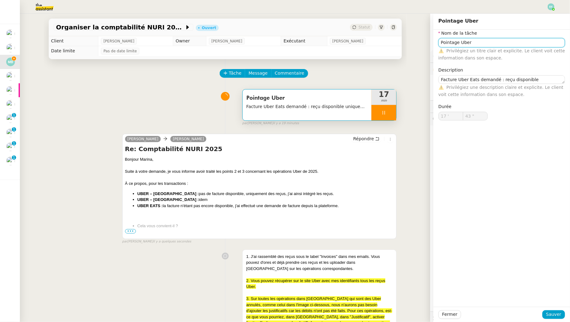
type textarea "Facture Uber Eats demandé : reçu disponible uniquement"
type input "17 '"
type input "43 ""
type input "Pointage Uber"
type textarea "Facture Uber Eats demandé : reçu disponible uniquement"
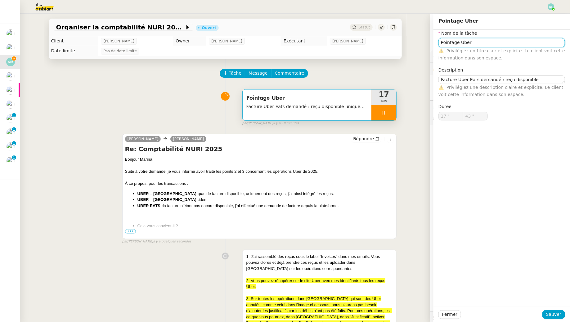
type input "17 '"
type input "44 ""
type input "Pointage Uber + n"
type input "45 ""
type input "Pointage Uber + env"
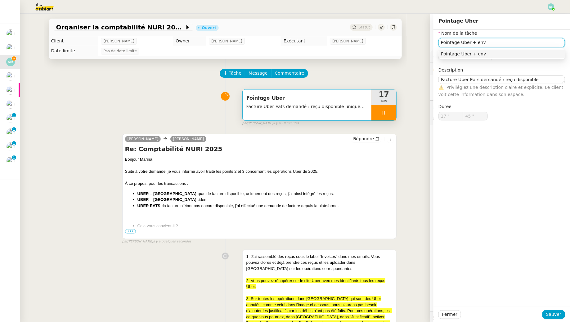
type input "46 ""
type input "Pointage Uber + envoi d'emai"
type input "47 ""
type input "Pointage Uber + envoi d'email"
type input "48 ""
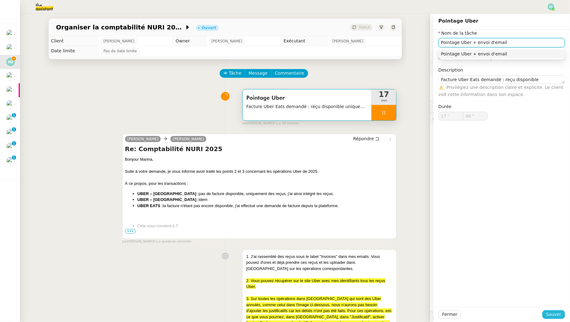
type input "Pointage Uber + envoi d'email"
type input "49 ""
click at [552, 313] on span "Sauver" at bounding box center [553, 314] width 15 height 7
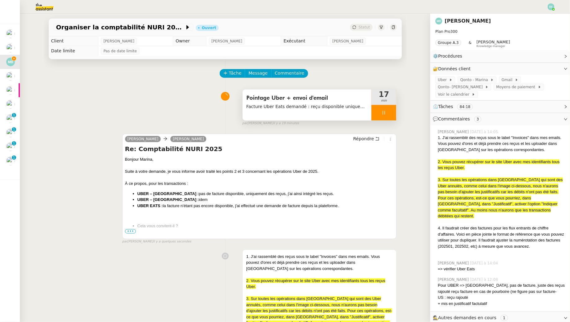
click at [385, 112] on icon at bounding box center [383, 112] width 5 height 5
click at [391, 112] on icon at bounding box center [390, 112] width 5 height 3
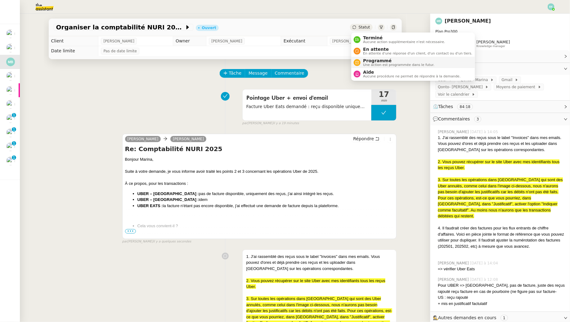
click at [364, 59] on span "Programmé" at bounding box center [398, 60] width 71 height 5
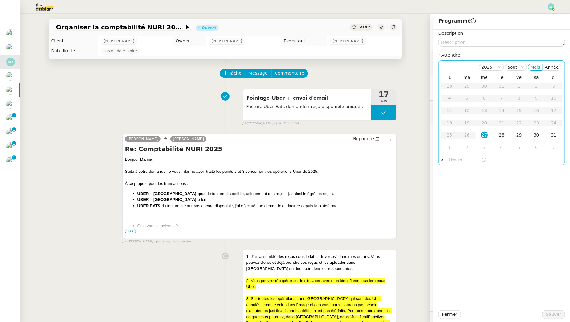
click at [500, 137] on div "28" at bounding box center [501, 135] width 7 height 7
click at [545, 315] on button "Sauver" at bounding box center [553, 315] width 23 height 9
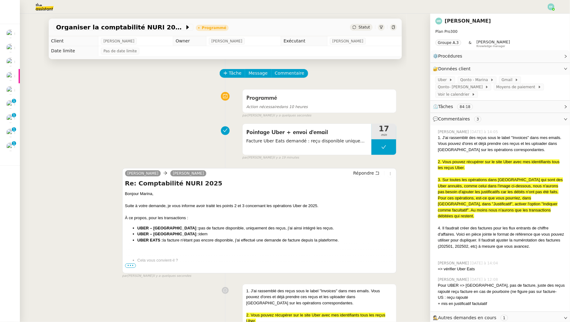
click at [133, 267] on span "•••" at bounding box center [130, 266] width 11 height 4
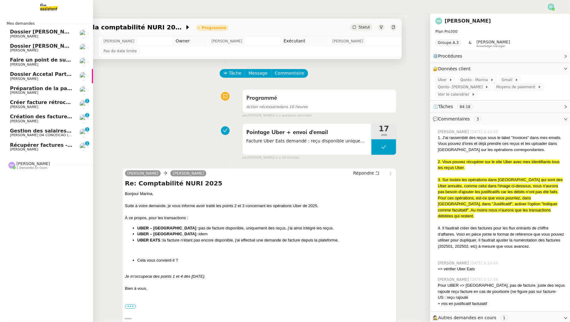
click at [45, 147] on span "Récupérer factures - [DATE]" at bounding box center [49, 145] width 78 height 6
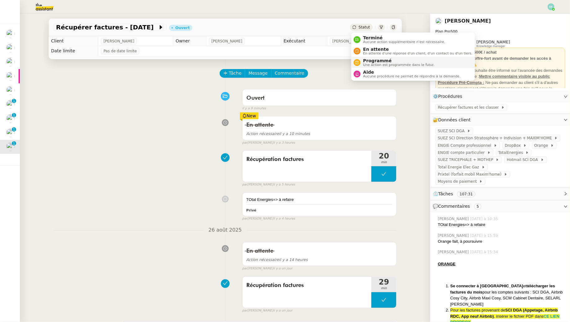
click at [365, 61] on span "Programmé" at bounding box center [398, 60] width 71 height 5
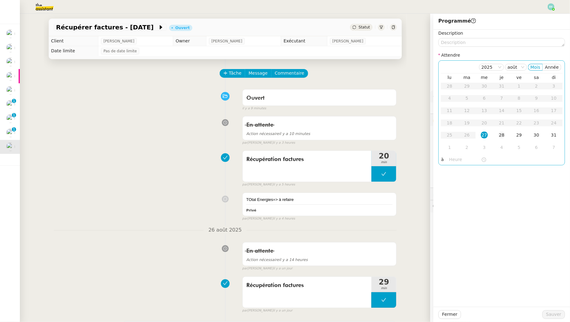
click at [506, 138] on td "28" at bounding box center [501, 135] width 17 height 12
click at [551, 315] on span "Sauver" at bounding box center [553, 314] width 15 height 7
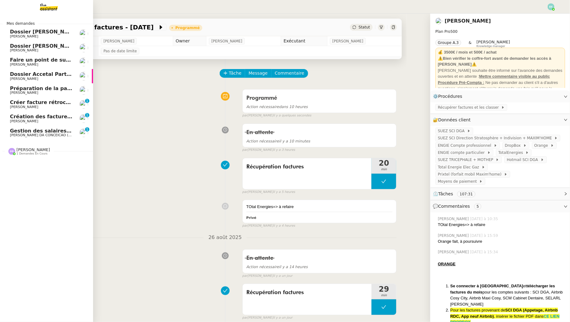
click at [7, 132] on link "Gestion des salaires - août 2025 Charles DA CONCEICAO (thermisure) 0 1 2 3 4 5 …" at bounding box center [46, 133] width 93 height 14
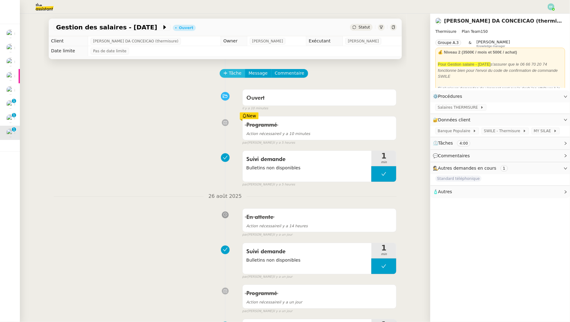
click at [231, 70] on button "Tâche" at bounding box center [232, 73] width 26 height 9
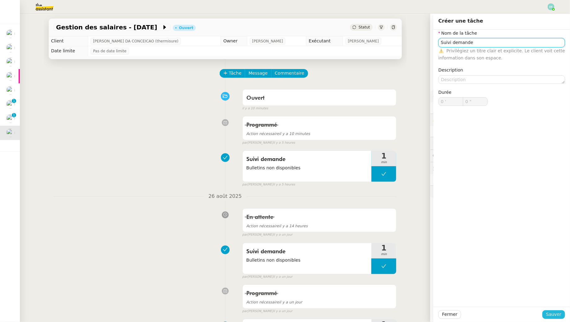
type input "Suivi demande"
click at [556, 314] on span "Sauver" at bounding box center [553, 314] width 15 height 7
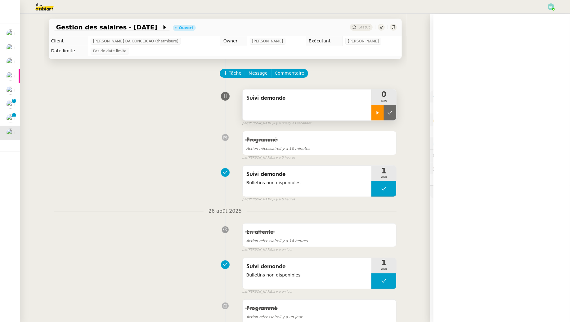
click at [381, 119] on div at bounding box center [377, 113] width 12 height 16
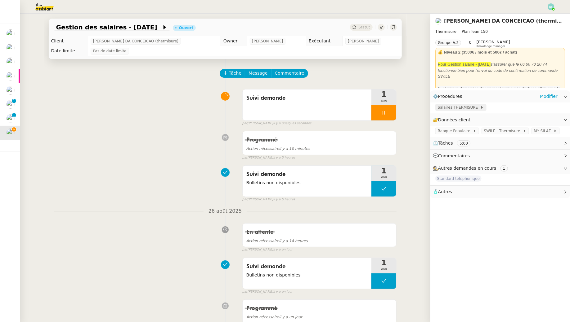
click at [468, 110] on span "Salaires THERMISURE" at bounding box center [458, 107] width 42 height 6
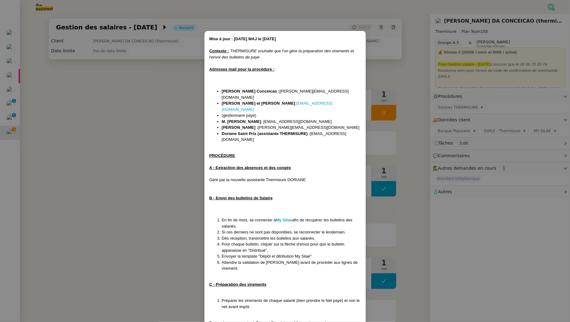
click at [151, 136] on nz-modal-container "Mise à jour : 06/04/2025 MAJ le 21/07/25 Contexte : THERMISURE souhaite que l'o…" at bounding box center [285, 161] width 570 height 322
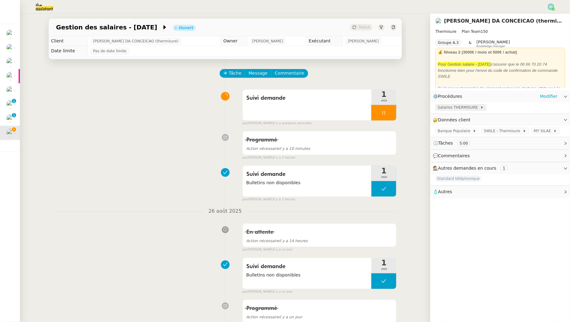
click at [473, 107] on span "Salaires THERMISURE" at bounding box center [458, 107] width 42 height 6
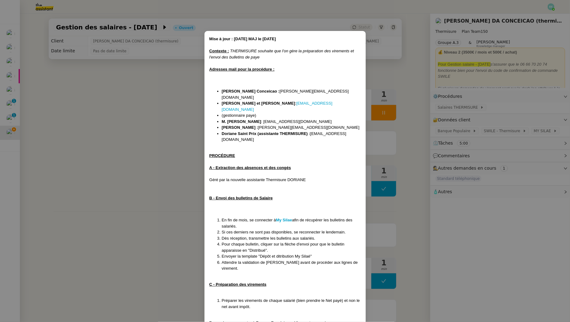
click at [120, 134] on nz-modal-container "Mise à jour : 06/04/2025 MAJ le 21/07/25 Contexte : THERMISURE souhaite que l'o…" at bounding box center [285, 161] width 570 height 322
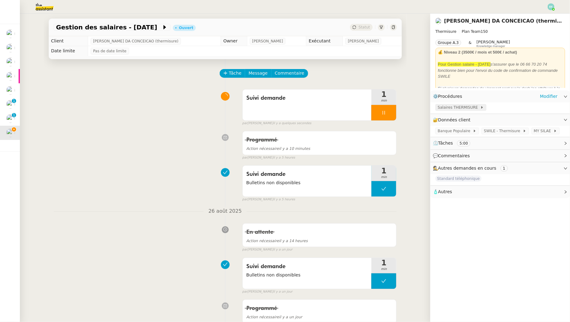
click at [467, 109] on span "Salaires THERMISURE" at bounding box center [458, 107] width 42 height 6
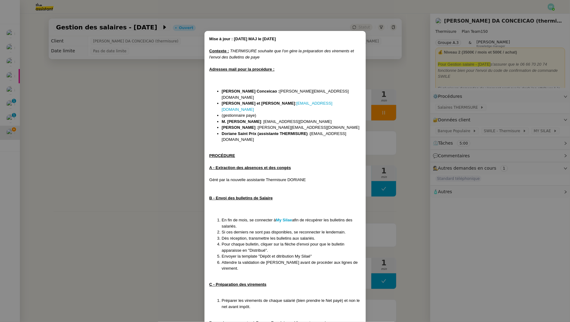
click at [175, 135] on nz-modal-container "Mise à jour : 06/04/2025 MAJ le 21/07/25 Contexte : THERMISURE souhaite que l'o…" at bounding box center [285, 161] width 570 height 322
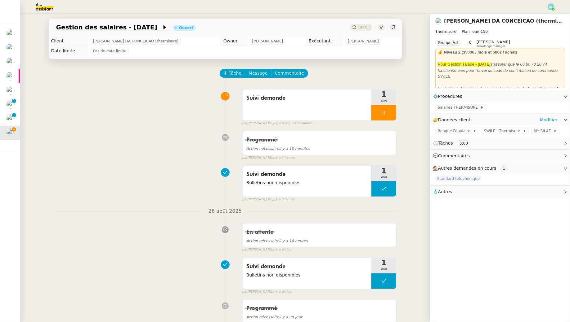
click at [544, 136] on div "Banque Populaire SWILE - Thermisure MY SILAE" at bounding box center [500, 131] width 140 height 11
click at [544, 132] on span "MY SILAE" at bounding box center [544, 131] width 20 height 6
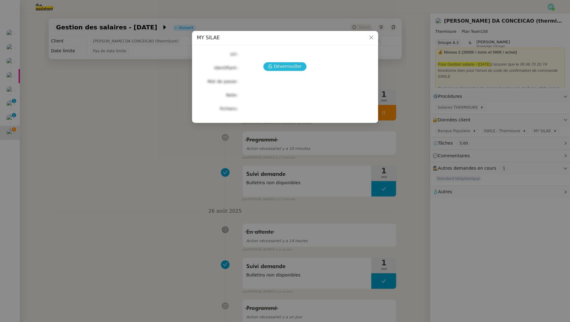
click at [286, 66] on span "Déverrouiller" at bounding box center [287, 66] width 28 height 7
click at [369, 39] on icon "Close" at bounding box center [371, 37] width 5 height 5
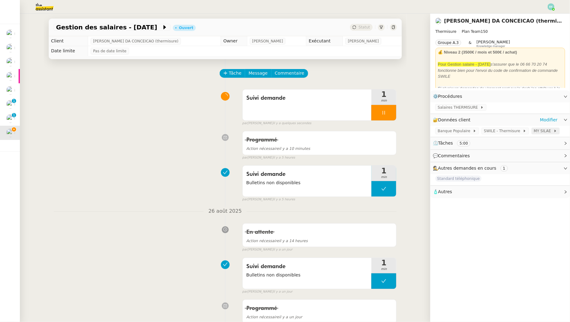
click at [534, 131] on span "MY SILAE" at bounding box center [544, 131] width 20 height 6
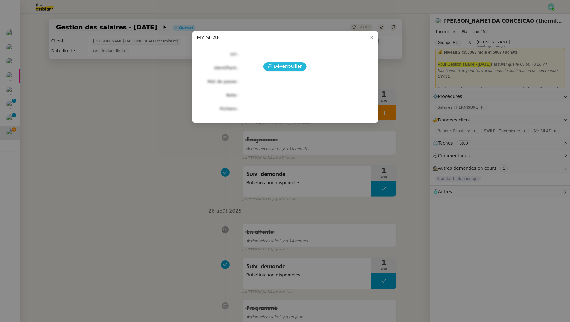
click at [295, 66] on span "Déverrouiller" at bounding box center [287, 66] width 28 height 7
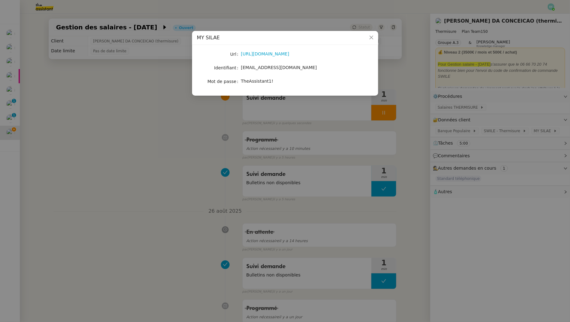
click at [284, 69] on span "victoria.assistante@thermisure.fr" at bounding box center [279, 67] width 76 height 5
copy span "victoria.assistante@thermisure.fr"
click at [258, 81] on span "TheAssistant1!" at bounding box center [257, 81] width 32 height 5
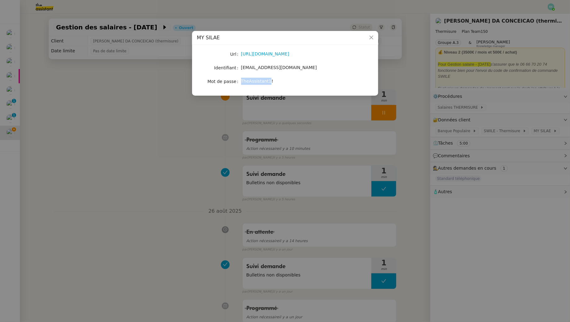
click at [258, 81] on span "TheAssistant1!" at bounding box center [257, 81] width 32 height 5
click at [257, 82] on span "TheAssistant1!" at bounding box center [257, 81] width 32 height 5
click at [257, 80] on span "TheAssistant1!" at bounding box center [257, 81] width 32 height 5
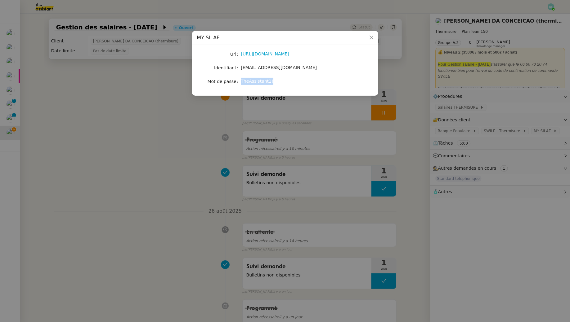
click at [257, 80] on span "TheAssistant1!" at bounding box center [257, 81] width 32 height 5
click at [145, 154] on nz-modal-container "MY SILAE Url https://my.silae.fr/sign-in?redirect=/home Identifiant victoria.as…" at bounding box center [285, 161] width 570 height 322
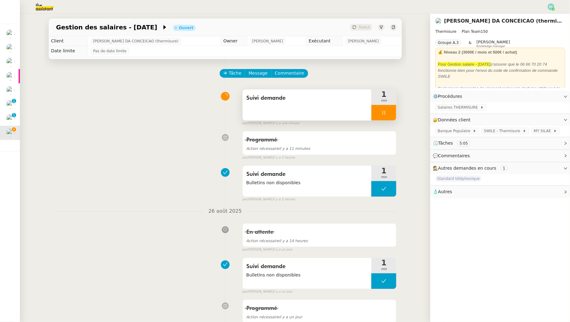
click at [293, 105] on div "Suivi demande" at bounding box center [306, 105] width 129 height 31
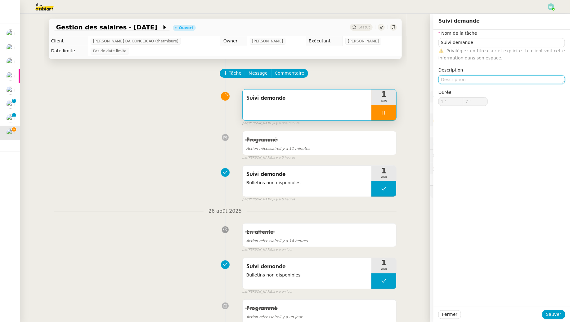
click at [467, 80] on textarea at bounding box center [501, 79] width 126 height 9
type input "8 ""
type textarea "Bullet"
type input "9 ""
type textarea "Bulletins non d"
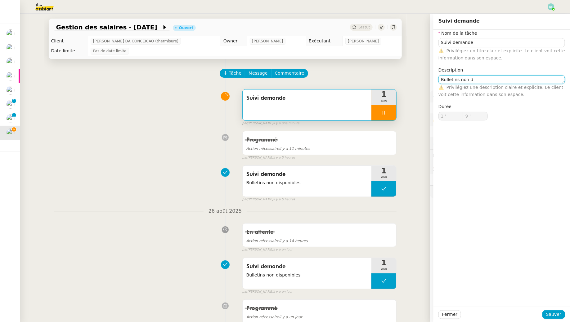
type input "10 ""
type textarea "Bulletins non disponibles"
type input "11 ""
type textarea "Bulletins non disponibles"
click at [552, 317] on span "Sauver" at bounding box center [553, 314] width 15 height 7
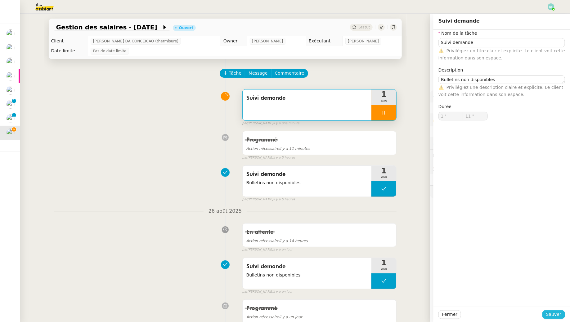
type input "12 ""
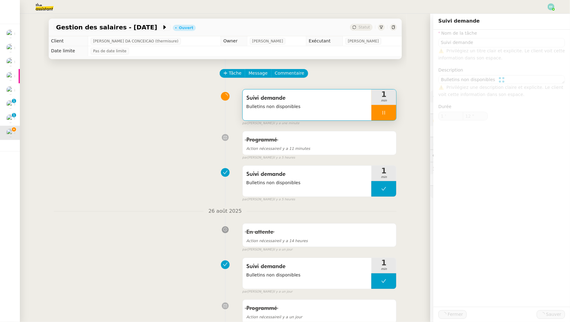
type input "Suivi demande"
type textarea "Bulletins non disponibles"
type input "1 '"
type input "13 ""
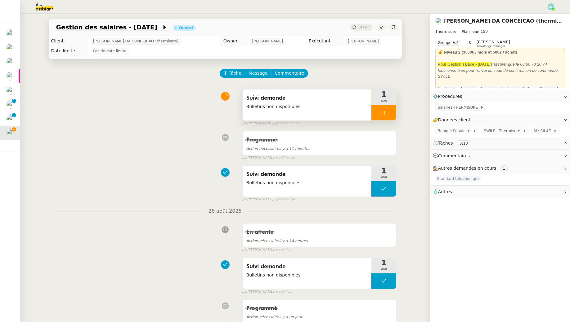
click at [389, 117] on div at bounding box center [383, 113] width 25 height 16
click at [389, 117] on button at bounding box center [390, 113] width 12 height 16
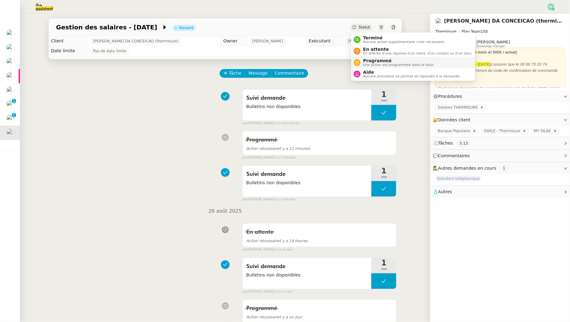
click at [364, 60] on span "Programmé" at bounding box center [398, 60] width 71 height 5
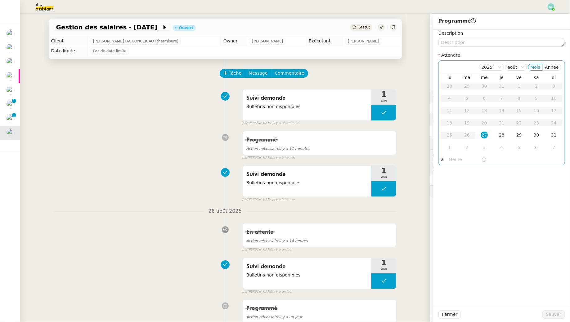
click at [499, 136] on div "28" at bounding box center [501, 135] width 7 height 7
click at [552, 311] on span "Sauver" at bounding box center [553, 314] width 15 height 7
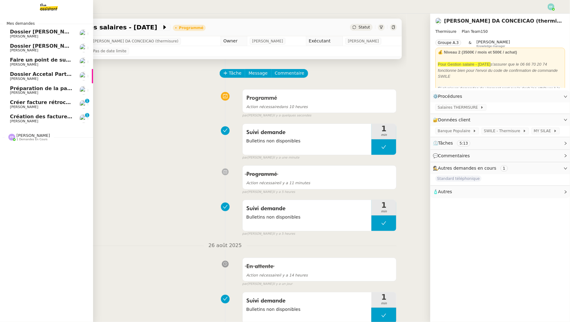
click at [16, 121] on span "[PERSON_NAME]" at bounding box center [24, 121] width 28 height 4
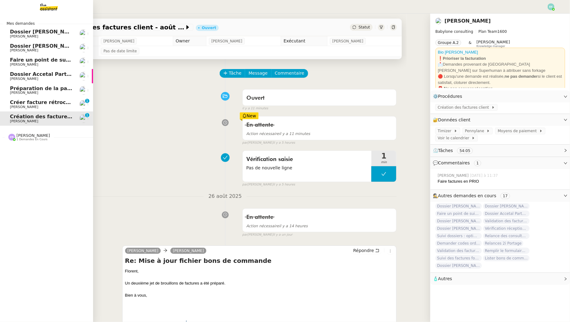
click at [23, 105] on span "Créer facture rétrocommission pour projet Lévis" at bounding box center [77, 103] width 135 height 6
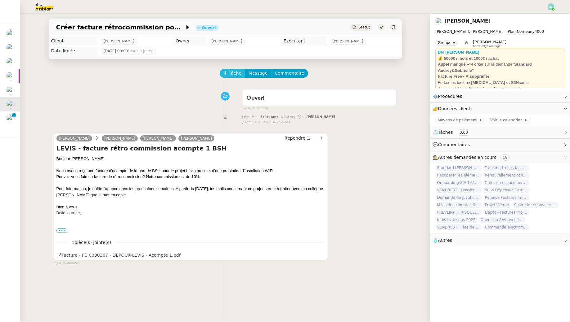
click at [237, 74] on span "Tâche" at bounding box center [235, 73] width 13 height 7
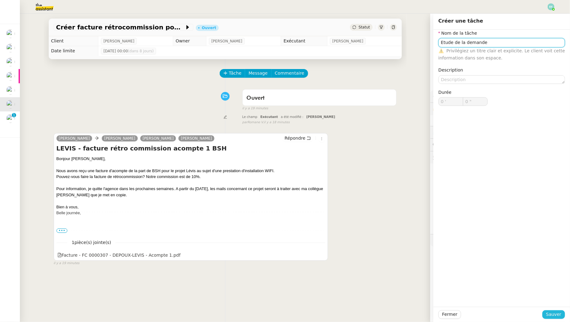
type input "Etude de la demande"
click at [553, 316] on span "Sauver" at bounding box center [553, 314] width 15 height 7
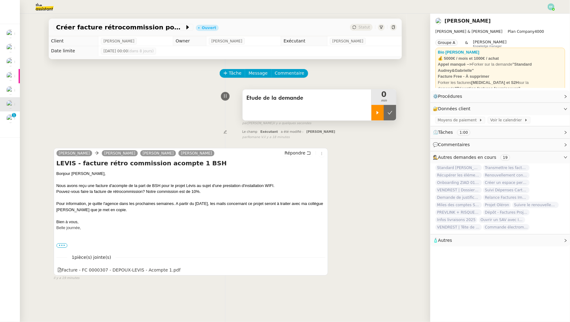
click at [375, 113] on icon at bounding box center [377, 112] width 5 height 5
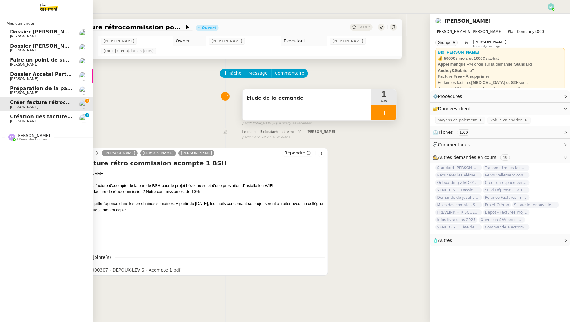
click at [14, 87] on span "Préparation de la paie sur Payfit- [DATE]" at bounding box center [66, 89] width 113 height 6
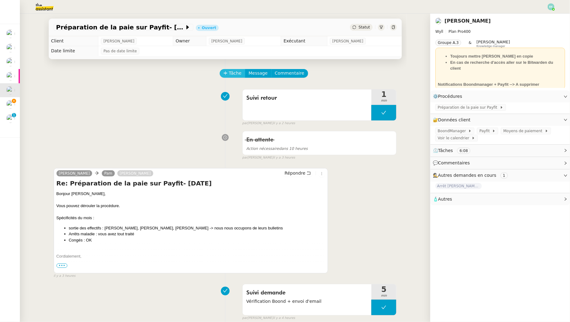
click at [239, 73] on span "Tâche" at bounding box center [235, 73] width 13 height 7
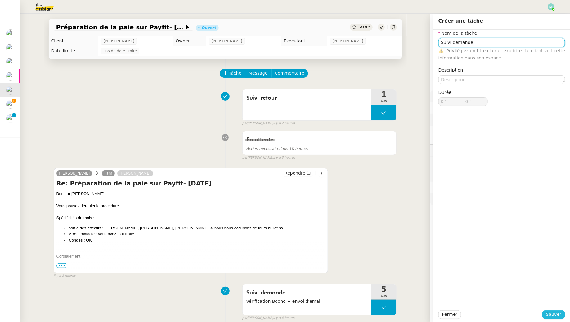
type input "Suivi demande"
click at [561, 313] on span "Sauver" at bounding box center [553, 314] width 15 height 7
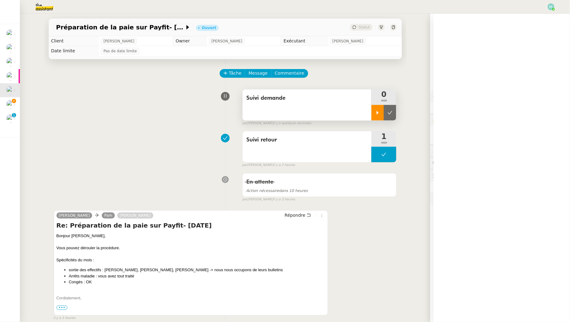
click at [379, 116] on div at bounding box center [377, 113] width 12 height 16
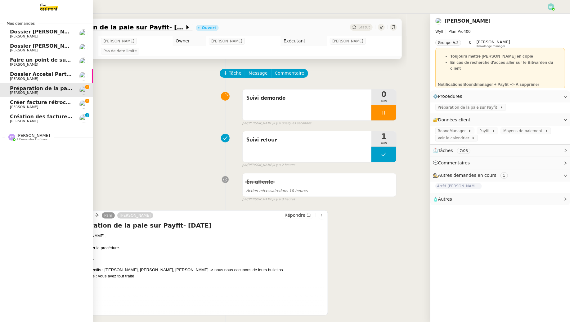
click at [15, 105] on span "Créer facture rétrocommission pour projet Lévis" at bounding box center [77, 103] width 135 height 6
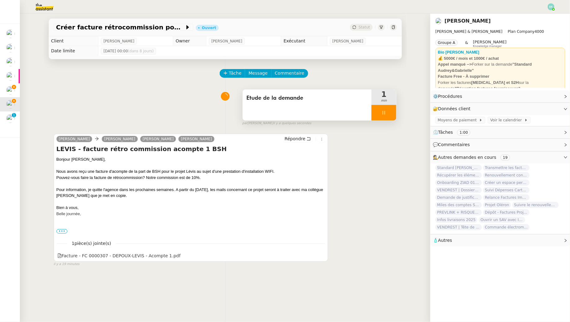
click at [383, 111] on icon at bounding box center [383, 112] width 5 height 5
click at [391, 111] on icon at bounding box center [389, 112] width 5 height 5
click at [552, 7] on img at bounding box center [550, 6] width 7 height 7
click at [542, 18] on li "Suivi" at bounding box center [534, 17] width 40 height 9
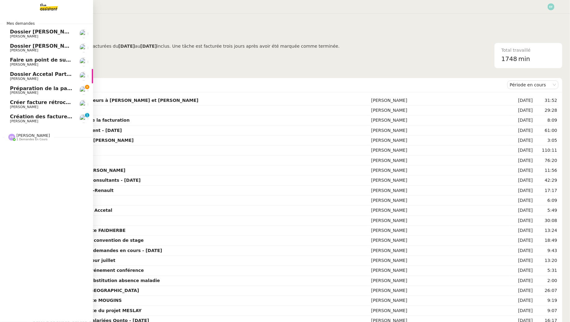
click at [18, 90] on span "Préparation de la paie sur Payfit- [DATE]" at bounding box center [66, 89] width 113 height 6
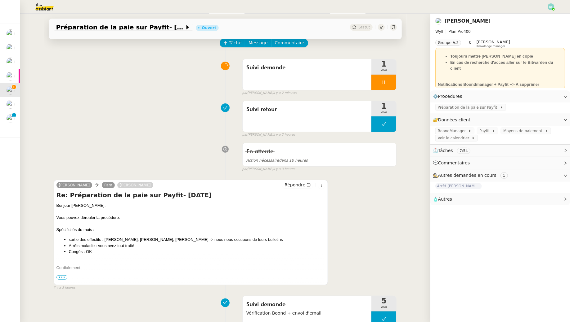
scroll to position [31, 0]
click at [310, 183] on icon at bounding box center [308, 184] width 4 height 4
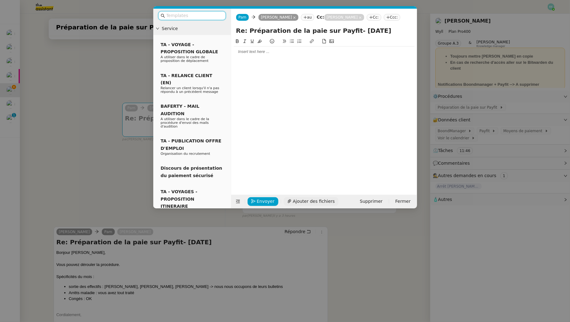
click at [293, 202] on span "Ajouter des fichiers" at bounding box center [314, 201] width 42 height 7
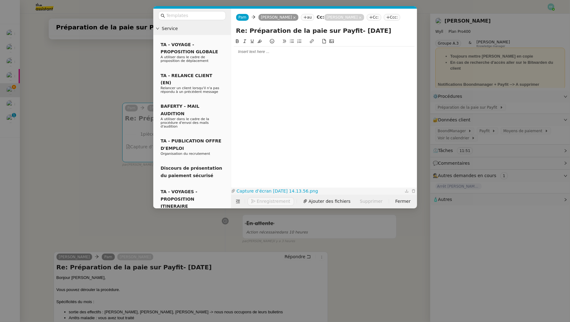
click at [292, 192] on link "Capture d’écran [DATE] 14.13.56.png" at bounding box center [319, 191] width 168 height 7
click at [248, 55] on div at bounding box center [323, 52] width 181 height 6
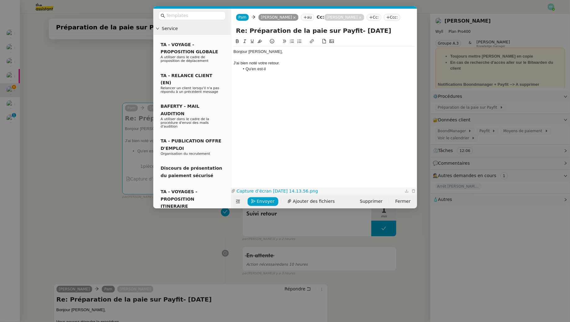
click at [271, 190] on link "Capture d’écran [DATE] 14.13.56.png" at bounding box center [319, 191] width 168 height 7
click at [283, 72] on li "Qu'en est-il" at bounding box center [326, 69] width 175 height 6
drag, startPoint x: 384, startPoint y: 76, endPoint x: 349, endPoint y: 76, distance: 35.0
click at [349, 72] on li "Qu'en est-il des notes de frais en pièce jointe pour Lucas Van Hanja e" at bounding box center [326, 69] width 175 height 6
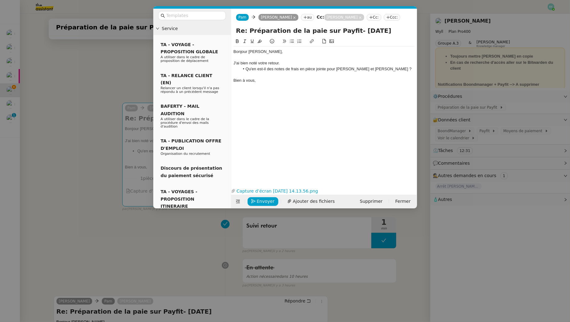
click at [384, 72] on li "Qu'en est-il des notes de frais en pièce jointe pour Lucas et Alfred ?" at bounding box center [326, 69] width 175 height 6
click at [117, 81] on nz-modal-container "Service TA - VOYAGE - PROPOSITION GLOBALE A utiliser dans le cadre de propositi…" at bounding box center [285, 161] width 570 height 322
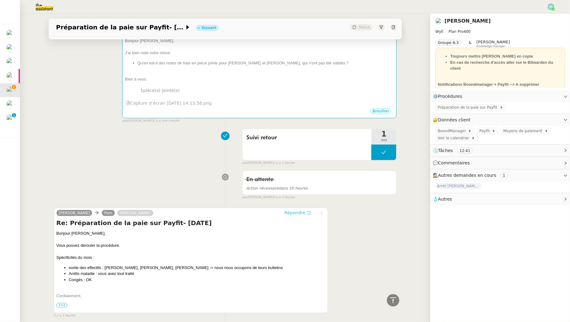
scroll to position [0, 0]
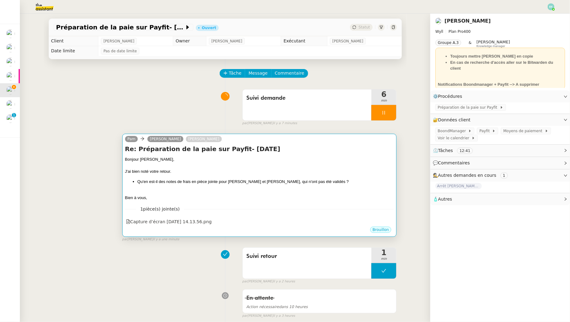
click at [240, 152] on h4 "Re: Préparation de la paie sur Payfit- [DATE]" at bounding box center [259, 149] width 269 height 9
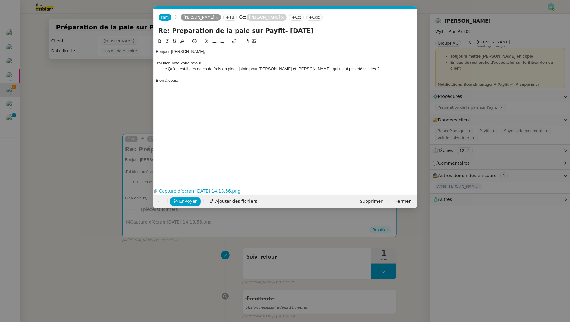
scroll to position [0, 13]
click at [344, 65] on div "J'ai bien noté votre retour." at bounding box center [285, 63] width 258 height 6
click at [342, 69] on li "Qu'en est-il des notes de frais en pièce jointe pour Lucas et Alfred, qui n'ont…" at bounding box center [288, 69] width 252 height 6
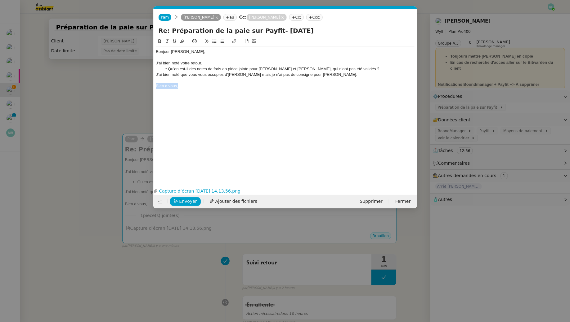
drag, startPoint x: 189, startPoint y: 89, endPoint x: 145, endPoint y: 85, distance: 43.9
click at [145, 85] on nz-modal-container "Service TA - VOYAGE - PROPOSITION GLOBALE A utiliser dans le cadre de propositi…" at bounding box center [285, 161] width 570 height 322
click at [319, 77] on div "J'ai bien noté que vous vous occupiez d'Alfred mais je n'ai pas de consigne pou…" at bounding box center [285, 75] width 258 height 6
click at [271, 69] on li "Qu'en est-il des notes de frais en pièce jointe pour Lucas et Alfred, qui n'ont…" at bounding box center [288, 69] width 252 height 6
click at [305, 70] on li "Qu'en est-il des notes de frais en pièce jointe pour Lucas Van Hanja et Alfred,…" at bounding box center [288, 69] width 252 height 6
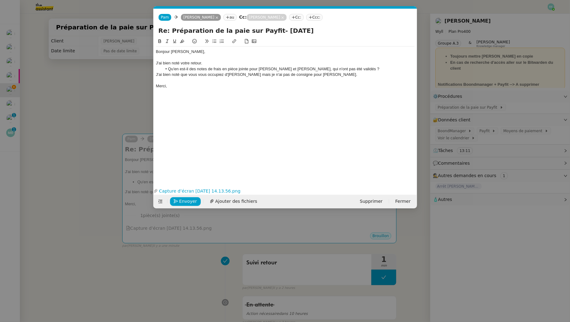
click at [203, 75] on div "J'ai bien noté que vous vous occupiez d'Alfred mais je n'ai pas de consigne pou…" at bounding box center [285, 75] width 258 height 6
click at [166, 42] on icon at bounding box center [167, 41] width 3 height 3
click at [188, 83] on div at bounding box center [285, 81] width 258 height 6
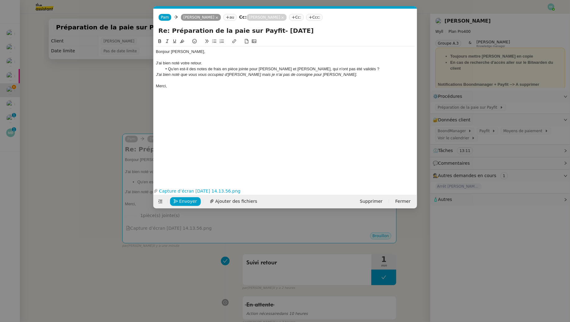
click at [225, 75] on em "J'ai bien noté que vous vous occupiez d'Alfred mais je n'ai pas de consigne pou…" at bounding box center [256, 74] width 201 height 5
click at [261, 75] on em "J'ai bien noté que vous vous occupiez des bulletins d'Alfred mais je n'ai pas d…" at bounding box center [268, 74] width 225 height 5
click at [0, 0] on lt-span ", mais" at bounding box center [0, 0] width 0 height 0
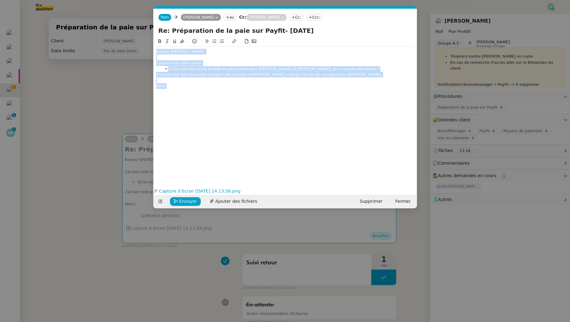
drag, startPoint x: 190, startPoint y: 90, endPoint x: 129, endPoint y: 41, distance: 78.5
click at [129, 41] on nz-modal-container "Service TA - VOYAGE - PROPOSITION GLOBALE A utiliser dans le cadre de propositi…" at bounding box center [285, 161] width 570 height 322
copy div "Bonjour Guillaume, J'ai bien noté votre retour. Qu'en est-il des notes de frais…"
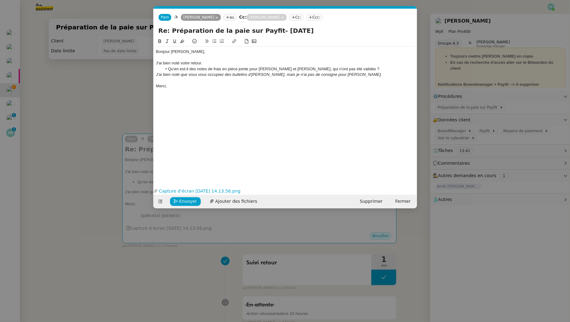
click at [201, 87] on div "Merci," at bounding box center [285, 86] width 258 height 6
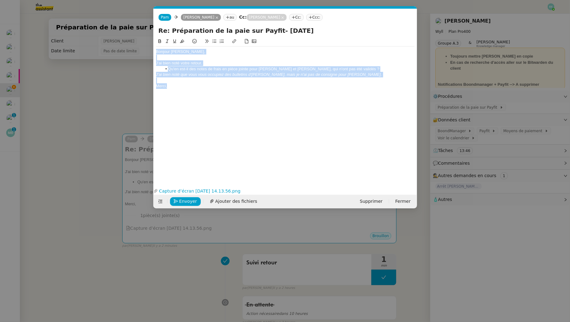
drag, startPoint x: 202, startPoint y: 91, endPoint x: 141, endPoint y: 31, distance: 85.9
click at [141, 31] on nz-modal-container "Service TA - VOYAGE - PROPOSITION GLOBALE A utiliser dans le cadre de propositi…" at bounding box center [285, 161] width 570 height 322
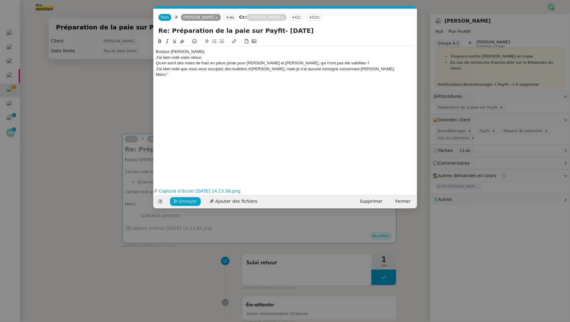
scroll to position [0, 0]
click at [215, 48] on div "Bonjour Guillaume, J'ai bien noté votre retour. Qu'en est-il des notes de frais…" at bounding box center [285, 66] width 258 height 39
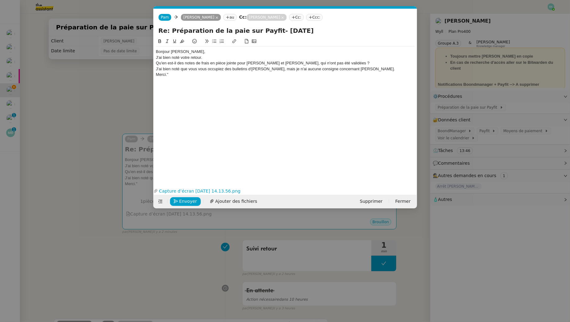
click at [211, 50] on div "Bonjour [PERSON_NAME]," at bounding box center [285, 52] width 258 height 6
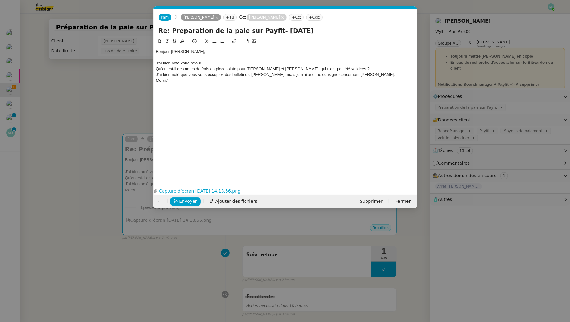
drag, startPoint x: 155, startPoint y: 70, endPoint x: 175, endPoint y: 70, distance: 19.5
click at [155, 70] on nz-spin "Bonjour Guillaume, J'ai bien noté votre retour. Qu'en est-il des notes de frais…" at bounding box center [284, 108] width 263 height 141
click at [157, 69] on div "Qu'en est-il des notes de frais en pièce jointe pour [PERSON_NAME] et [PERSON_N…" at bounding box center [285, 69] width 258 height 6
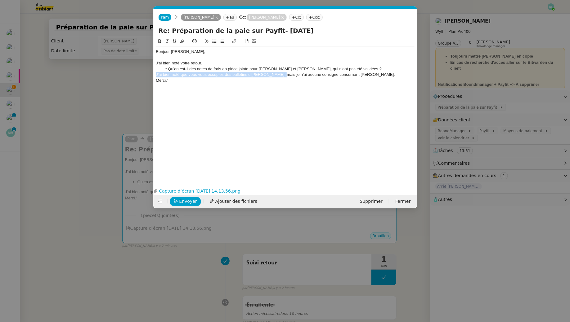
drag, startPoint x: 156, startPoint y: 73, endPoint x: 243, endPoint y: 77, distance: 87.5
click at [269, 76] on div "J'ai bien noté que vous vous occupiez des bulletins d'Alfred, mais je n'ai aucu…" at bounding box center [285, 75] width 258 height 6
click at [229, 73] on div "J'ai bien noté que vous vous occupiez des bulletins d'Alfred, mais je n'ai aucu…" at bounding box center [285, 75] width 258 height 6
click at [236, 74] on div "J'ai bien noté que vous vous occupiez du bulletins d'Alfred, mais je n'ai aucun…" at bounding box center [285, 75] width 258 height 6
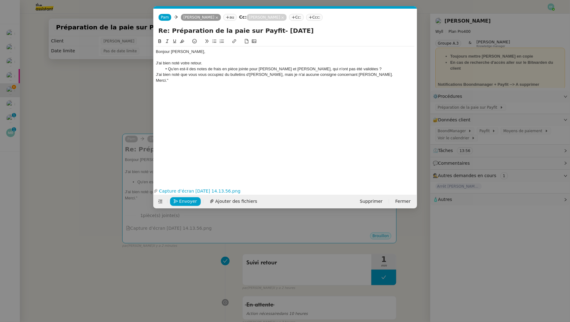
click at [244, 75] on div "J'ai bien noté que vous vous occupiez du bulletins d'Alfred, mais je n'ai aucun…" at bounding box center [285, 75] width 258 height 6
click at [348, 75] on div "J'ai bien noté que vous vous occupiez du bulletin d'[PERSON_NAME], mais je n'ai…" at bounding box center [285, 75] width 258 height 6
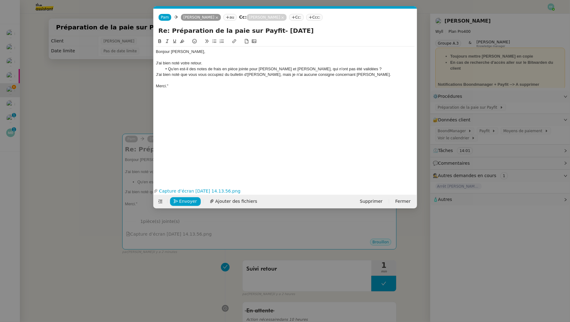
click at [180, 87] on div "Merci."" at bounding box center [285, 86] width 258 height 6
click at [191, 188] on link "Capture d’écran [DATE] 14.13.56.png" at bounding box center [284, 191] width 252 height 7
click at [116, 95] on nz-modal-container "Service TA - VOYAGE - PROPOSITION GLOBALE A utiliser dans le cadre de propositi…" at bounding box center [285, 161] width 570 height 322
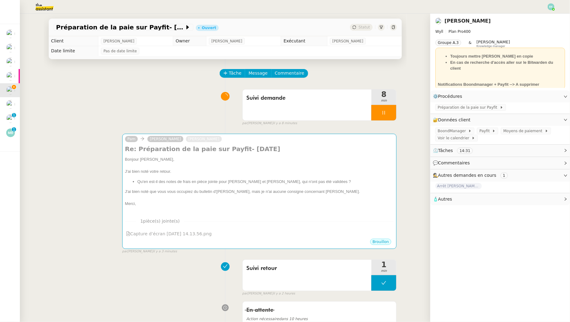
click at [142, 87] on div "Suivi demande 8 min false par Emelyne F. il y a 8 minutes" at bounding box center [225, 106] width 343 height 40
click at [388, 114] on div at bounding box center [383, 113] width 25 height 16
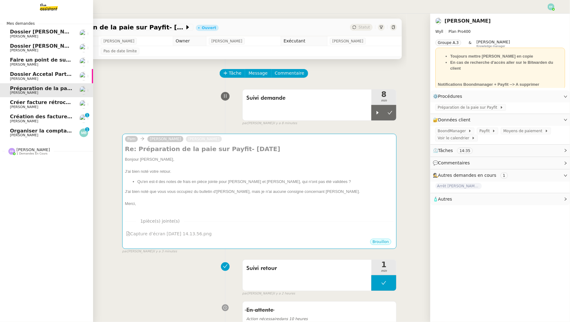
click at [16, 136] on span "[PERSON_NAME]" at bounding box center [24, 135] width 28 height 4
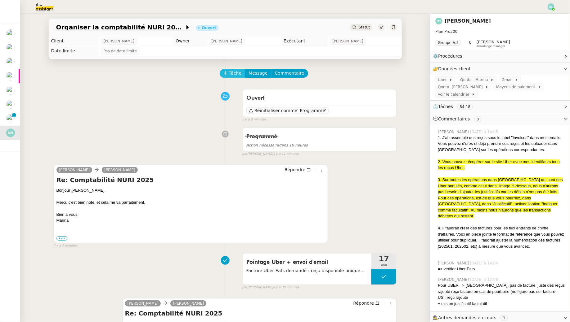
click at [232, 72] on span "Tâche" at bounding box center [235, 73] width 13 height 7
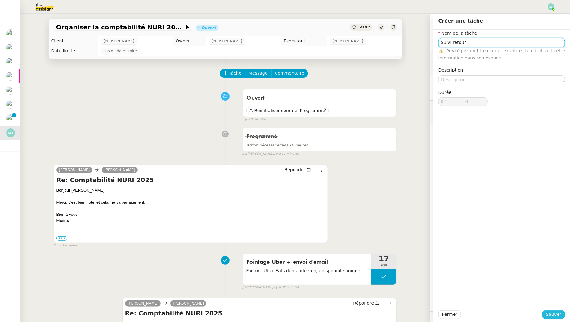
type input "Suivi retour"
click at [562, 314] on button "Sauver" at bounding box center [553, 315] width 23 height 9
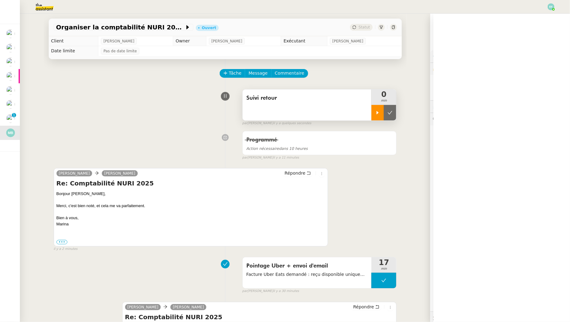
click at [376, 115] on div at bounding box center [377, 113] width 12 height 16
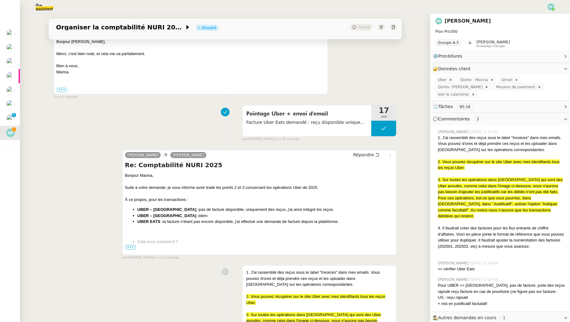
scroll to position [161, 0]
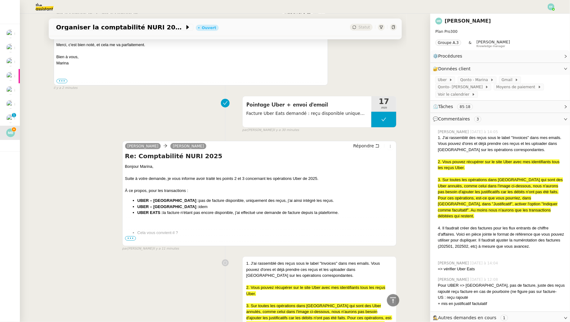
click at [128, 240] on span "•••" at bounding box center [130, 239] width 11 height 4
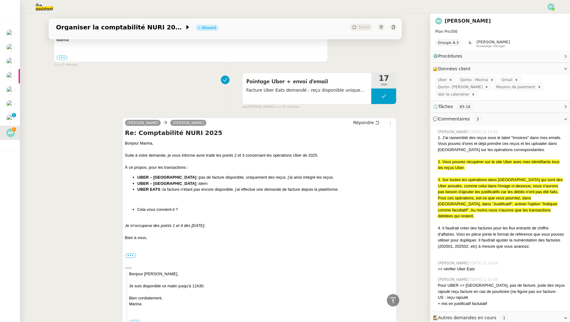
scroll to position [0, 0]
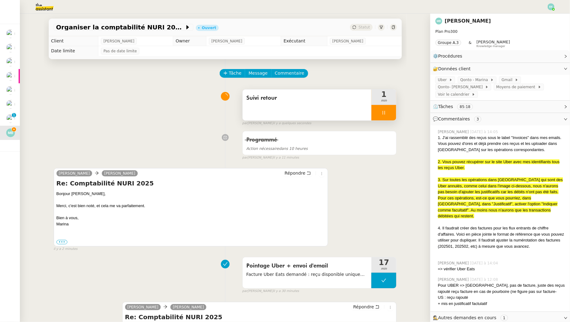
click at [384, 112] on icon at bounding box center [383, 112] width 5 height 5
click at [388, 112] on icon at bounding box center [389, 112] width 5 height 5
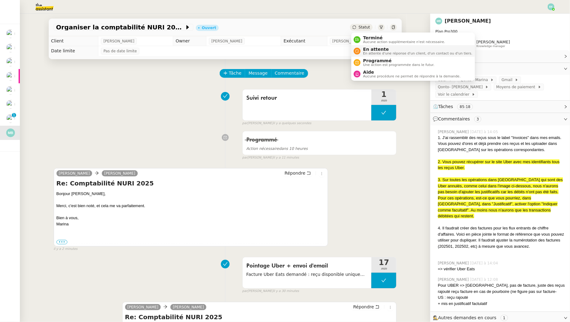
click at [367, 51] on span "En attente" at bounding box center [417, 49] width 109 height 5
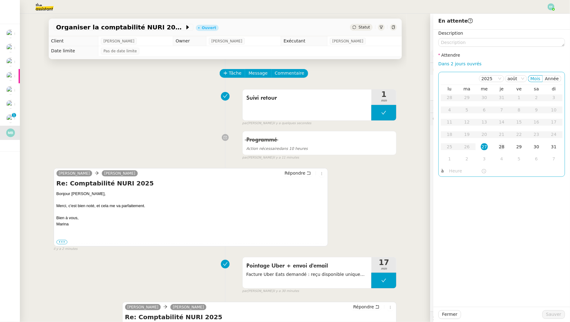
click at [502, 148] on div "28" at bounding box center [501, 147] width 7 height 7
click at [554, 318] on span "Sauver" at bounding box center [553, 314] width 15 height 7
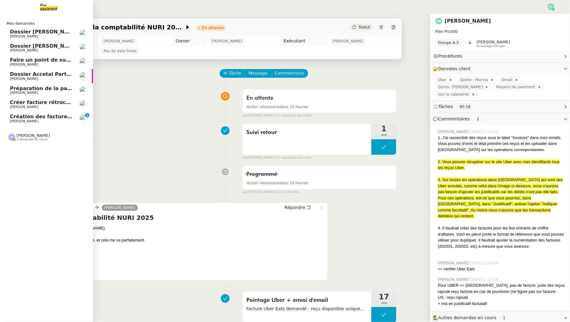
click at [13, 121] on span "[PERSON_NAME]" at bounding box center [24, 121] width 28 height 4
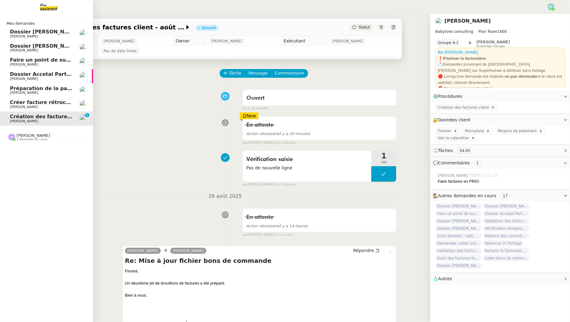
click at [35, 104] on span "Créer facture rétrocommission pour projet Lévis" at bounding box center [77, 103] width 135 height 6
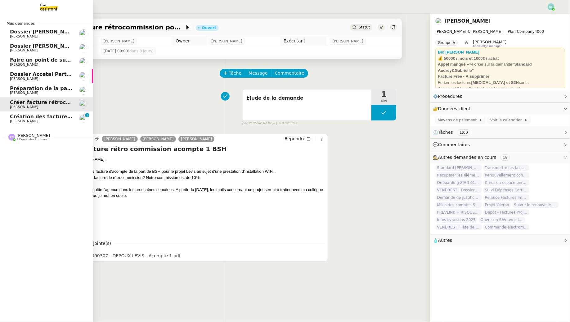
click at [34, 87] on span "Préparation de la paie sur Payfit- [DATE]" at bounding box center [66, 89] width 113 height 6
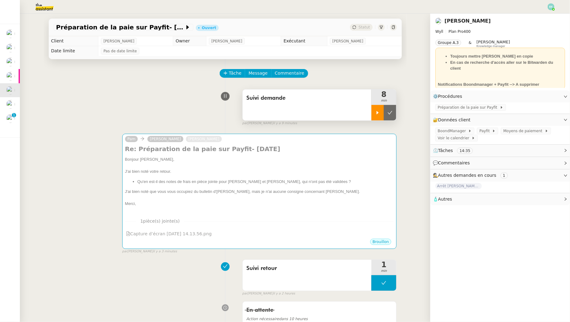
click at [373, 113] on div at bounding box center [377, 113] width 12 height 16
click at [294, 73] on span "Commentaire" at bounding box center [289, 73] width 29 height 7
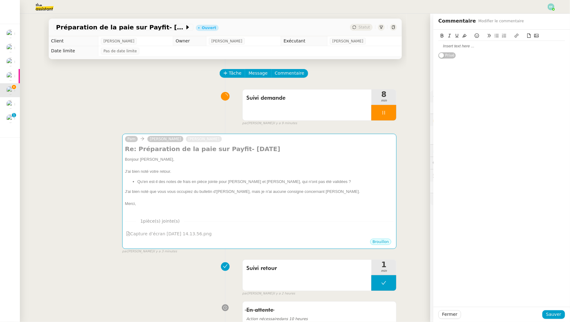
click at [449, 49] on div at bounding box center [501, 46] width 126 height 6
click at [553, 313] on span "Sauver" at bounding box center [553, 314] width 15 height 7
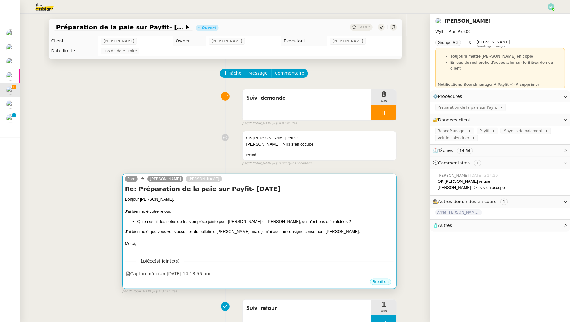
click at [223, 197] on div "Bonjour [PERSON_NAME]," at bounding box center [259, 200] width 269 height 6
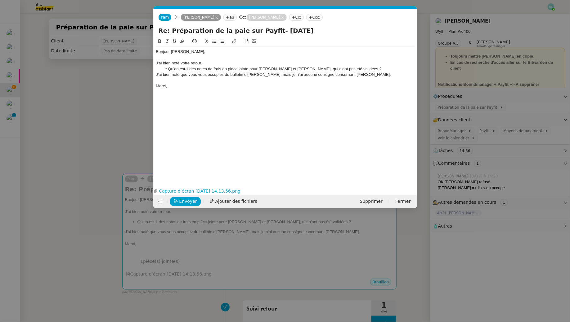
scroll to position [0, 13]
click at [413, 190] on icon "button" at bounding box center [413, 191] width 4 height 4
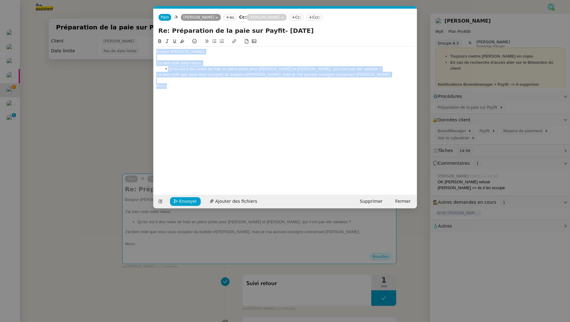
drag, startPoint x: 199, startPoint y: 91, endPoint x: 135, endPoint y: 39, distance: 83.1
click at [135, 39] on nz-modal-container "Service TA - VOYAGE - PROPOSITION GLOBALE A utiliser dans le cadre de propositi…" at bounding box center [285, 161] width 570 height 322
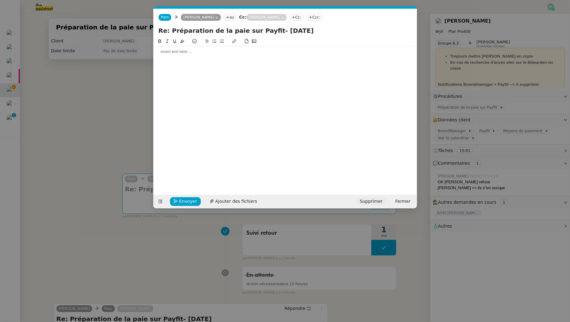
click at [373, 201] on span "Supprimer" at bounding box center [371, 201] width 23 height 7
click at [426, 187] on span "OK" at bounding box center [429, 185] width 6 height 6
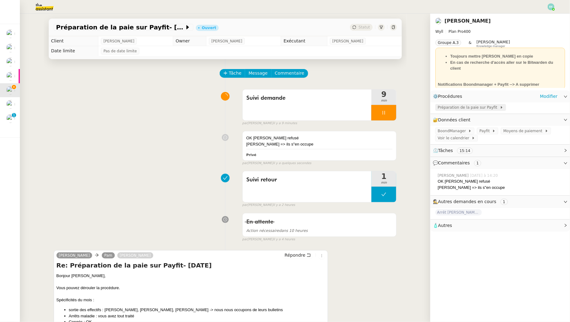
click at [473, 109] on span "Préparation de la paie sur Payfit" at bounding box center [468, 107] width 62 height 6
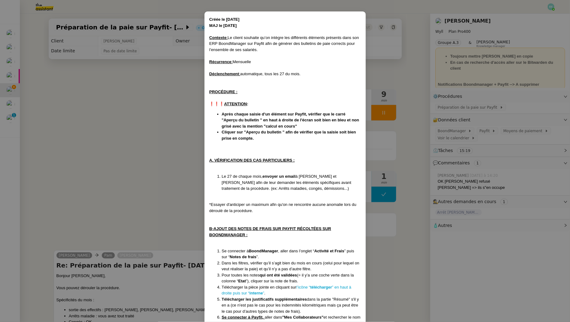
scroll to position [25, 0]
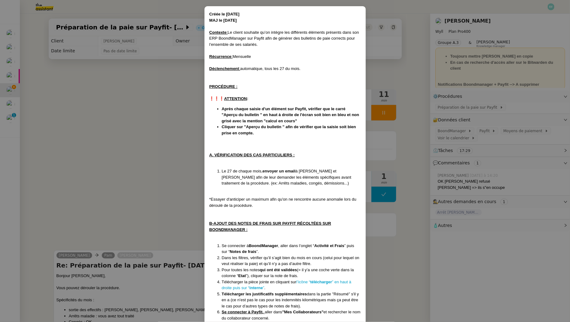
click at [58, 113] on nz-modal-container "Créée le [DATE] MAJ le [DATE] Contexte : Le client souhaite qu’on intègre les d…" at bounding box center [285, 161] width 570 height 322
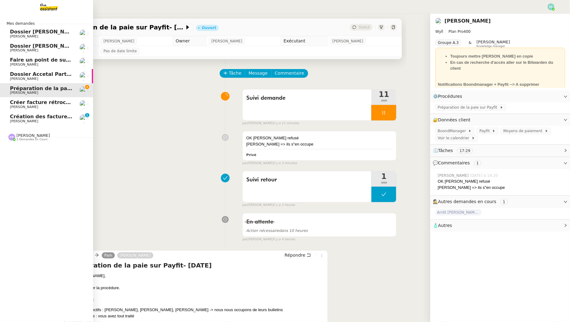
click at [15, 120] on span "[PERSON_NAME]" at bounding box center [24, 121] width 28 height 4
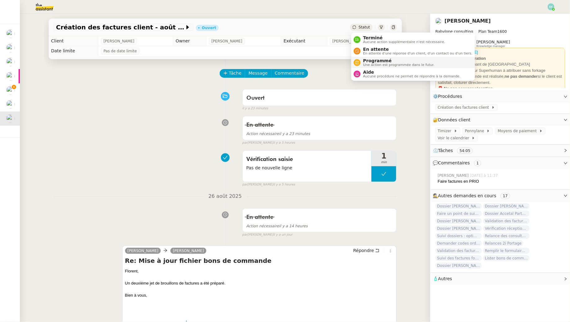
click at [365, 62] on span "Programmé" at bounding box center [398, 60] width 71 height 5
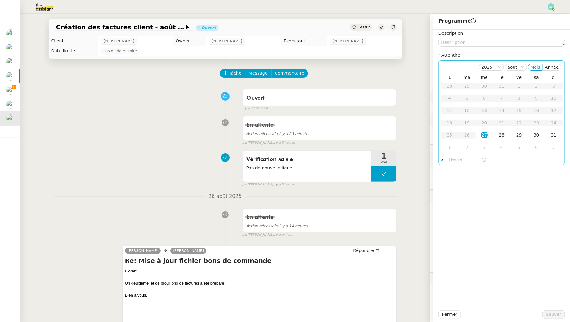
click at [501, 135] on div "28" at bounding box center [501, 135] width 7 height 7
click at [556, 315] on span "Sauver" at bounding box center [553, 314] width 15 height 7
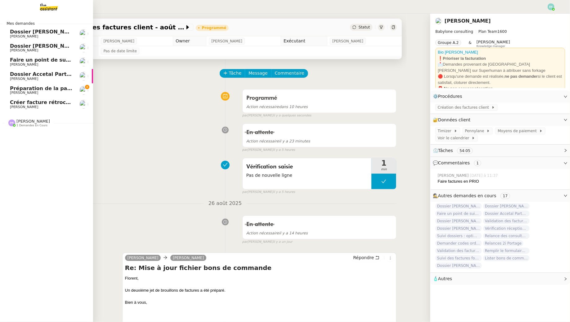
click at [36, 87] on span "Préparation de la paie sur Payfit- [DATE]" at bounding box center [66, 89] width 113 height 6
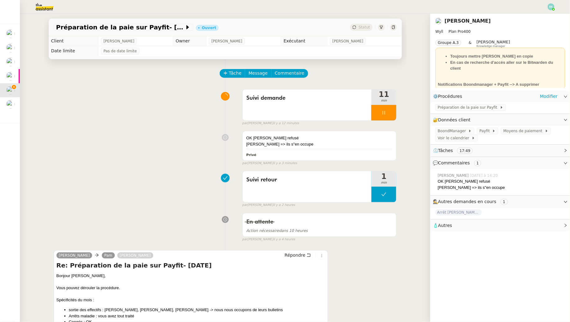
click at [481, 102] on div "⚙️ Procédures Modifier" at bounding box center [500, 97] width 140 height 12
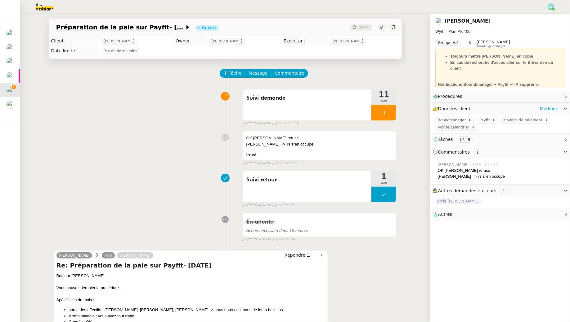
click at [480, 105] on div "🔐 Données client Modifier" at bounding box center [494, 108] width 125 height 7
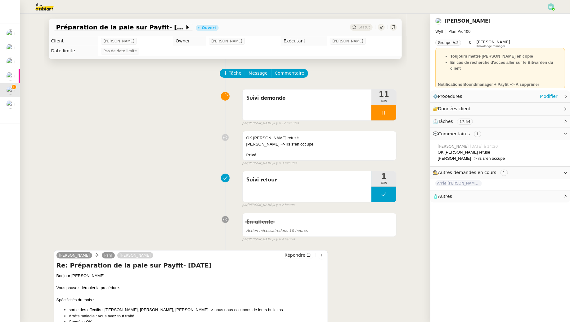
click at [479, 95] on div "⚙️ Procédures Modifier" at bounding box center [494, 96] width 125 height 7
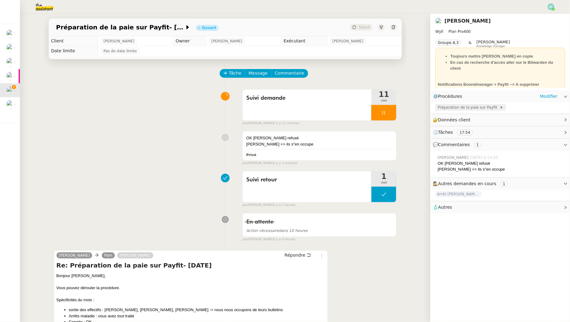
click at [478, 108] on span "Préparation de la paie sur Payfit" at bounding box center [468, 107] width 62 height 6
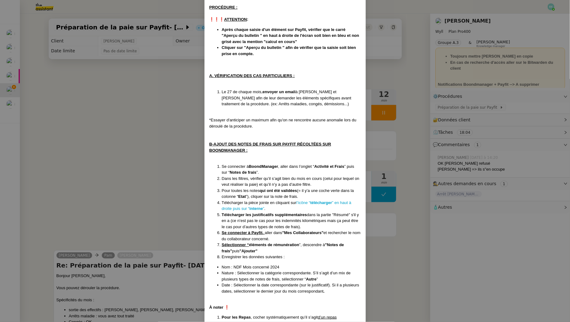
scroll to position [104, 0]
click at [190, 115] on nz-modal-container "Créée le [DATE] MAJ le [DATE] Contexte : Le client souhaite qu’on intègre les d…" at bounding box center [285, 161] width 570 height 322
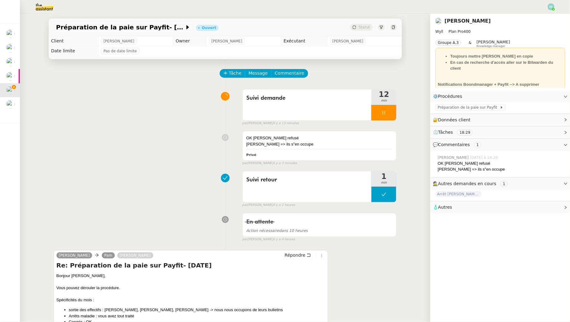
click at [190, 115] on nz-modal-container "Créée le [DATE] MAJ le [DATE] Contexte : Le client souhaite qu’on intègre les d…" at bounding box center [285, 161] width 570 height 322
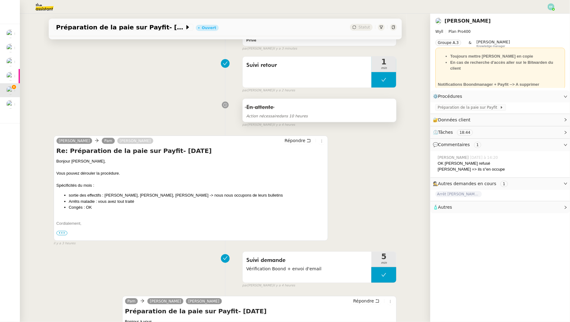
scroll to position [0, 0]
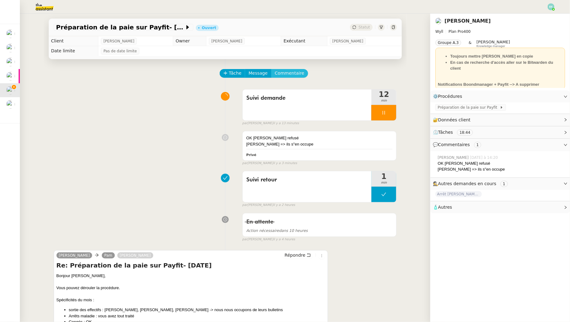
click at [294, 74] on span "Commentaire" at bounding box center [289, 73] width 29 height 7
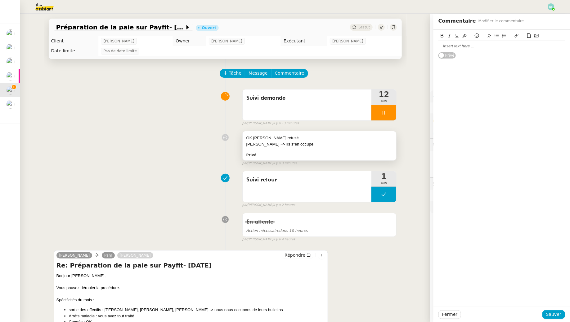
click at [308, 142] on div "[PERSON_NAME] => ils s"en occupe" at bounding box center [319, 144] width 146 height 6
click at [519, 54] on div "[PERSON_NAME] => ils s"en occupe" at bounding box center [501, 52] width 126 height 6
click at [555, 312] on span "Sauver" at bounding box center [553, 314] width 15 height 7
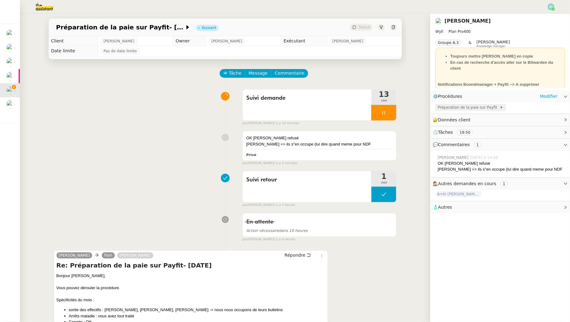
click at [449, 110] on span "Préparation de la paie sur Payfit" at bounding box center [468, 107] width 62 height 6
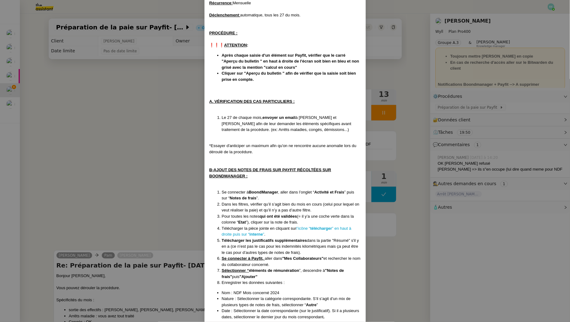
scroll to position [78, 0]
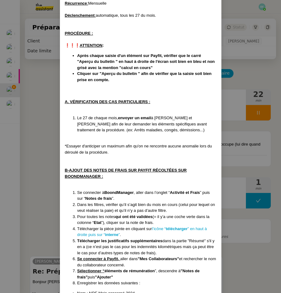
click at [46, 103] on nz-modal-container "Créée le [DATE] MAJ le [DATE] Contexte : Le client souhaite qu’on intègre les d…" at bounding box center [140, 146] width 281 height 293
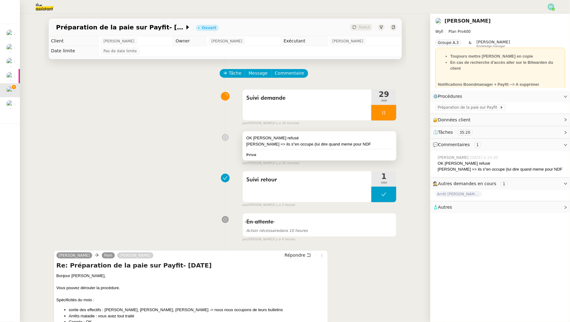
click at [288, 147] on div "[PERSON_NAME] => ils s"en occupe (lui dire quand meme pour NDF" at bounding box center [319, 144] width 146 height 6
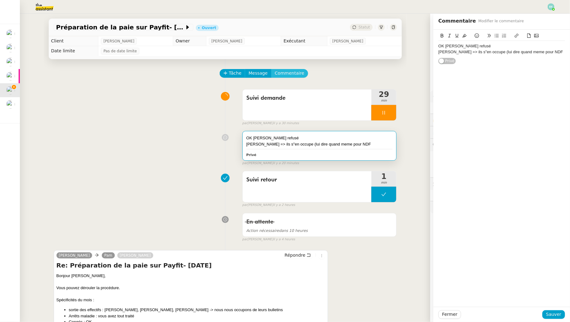
click at [286, 73] on span "Commentaire" at bounding box center [289, 73] width 29 height 7
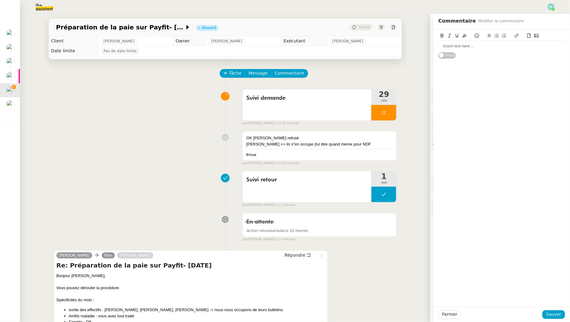
click at [489, 47] on div at bounding box center [501, 46] width 126 height 6
click at [478, 47] on div "[PERSON_NAME] : erreur sur sa TVA de restaurant" at bounding box center [501, 46] width 126 height 6
click at [557, 317] on span "Sauver" at bounding box center [553, 314] width 15 height 7
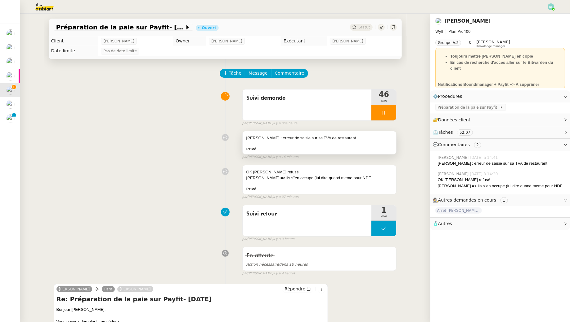
click at [358, 144] on div "[PERSON_NAME] : erreur de saisie sur sa TVA de restaurant Privé" at bounding box center [319, 142] width 154 height 23
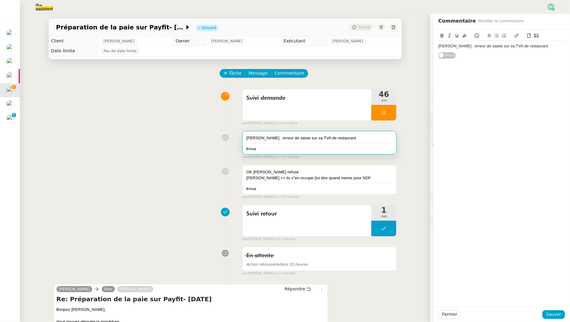
click at [544, 46] on div "[PERSON_NAME] : erreur de saisie sur sa TVA de restaurant" at bounding box center [501, 46] width 126 height 6
click at [551, 314] on span "Sauver" at bounding box center [553, 314] width 15 height 7
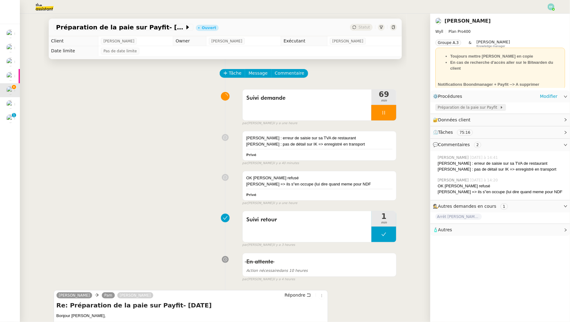
click at [461, 109] on span "Préparation de la paie sur Payfit" at bounding box center [468, 107] width 62 height 6
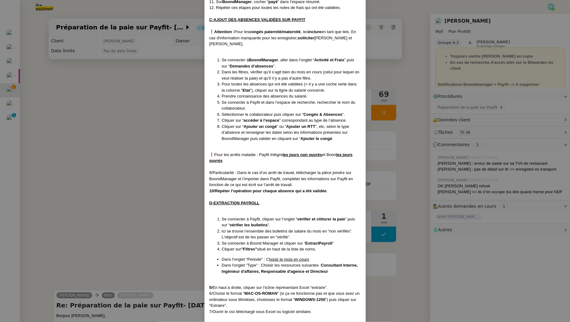
scroll to position [497, 0]
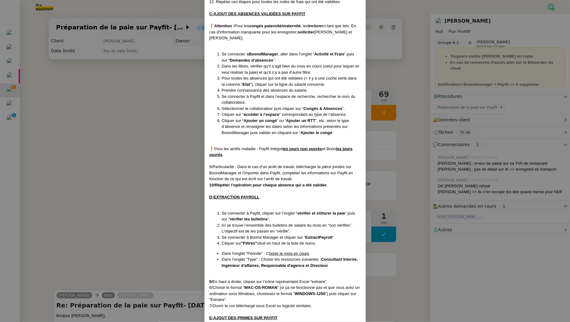
click at [126, 155] on nz-modal-container "Créée le [DATE] MAJ le [DATE] Contexte : Le client souhaite qu’on intègre les d…" at bounding box center [285, 161] width 570 height 322
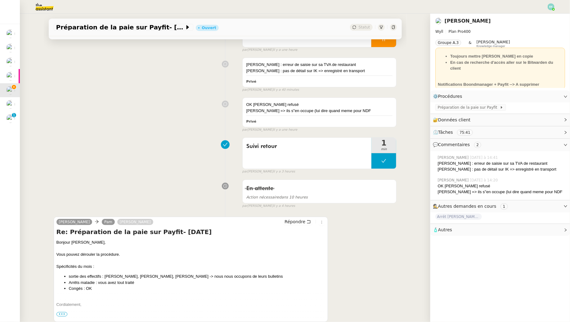
scroll to position [23, 0]
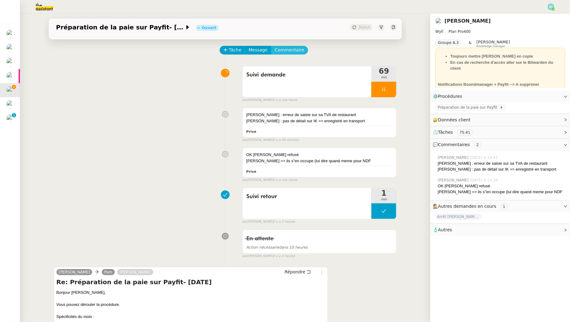
click at [296, 52] on span "Commentaire" at bounding box center [289, 50] width 29 height 7
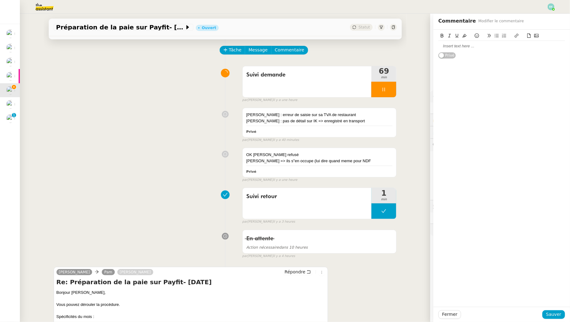
click at [462, 49] on div at bounding box center [501, 46] width 126 height 11
click at [553, 313] on span "Sauver" at bounding box center [553, 314] width 15 height 7
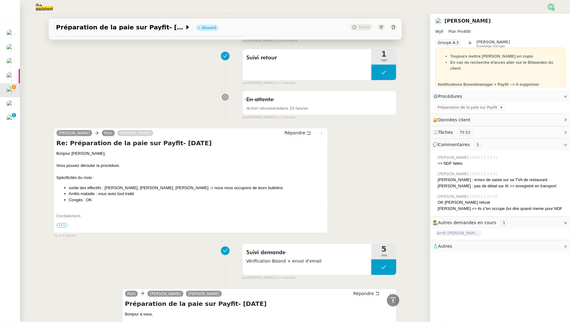
scroll to position [197, 0]
click at [443, 110] on span "Préparation de la paie sur Payfit" at bounding box center [468, 107] width 62 height 6
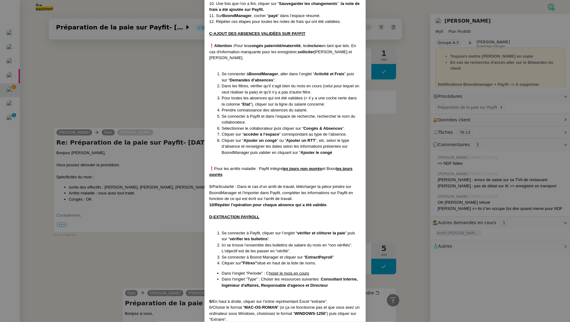
scroll to position [476, 0]
click at [123, 70] on nz-modal-container "Créée le [DATE] MAJ le [DATE] Contexte : Le client souhaite qu’on intègre les d…" at bounding box center [285, 161] width 570 height 322
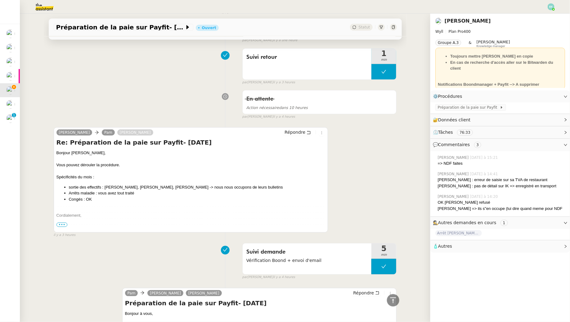
scroll to position [0, 0]
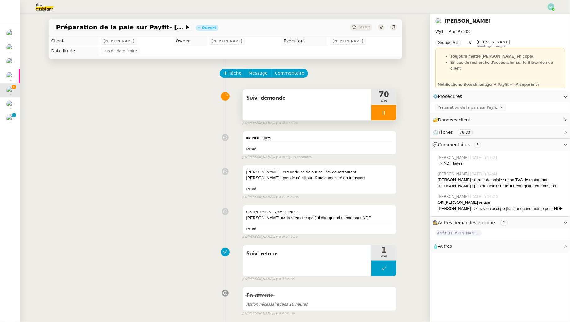
click at [304, 95] on span "Suivi demande" at bounding box center [307, 98] width 122 height 9
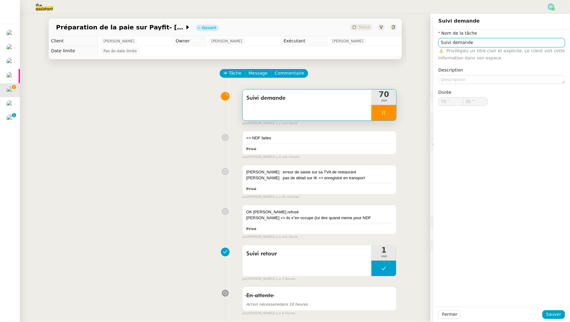
click at [465, 43] on input "Suivi demande" at bounding box center [501, 42] width 126 height 9
type input "31 ""
click at [465, 43] on input "Suivi demande" at bounding box center [501, 42] width 126 height 9
type input "P"
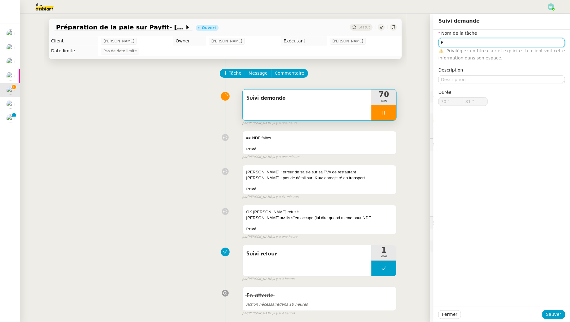
type input "32 ""
type input "Prépara"
type input "33 ""
type input "Préparation paie"
type input "35 ""
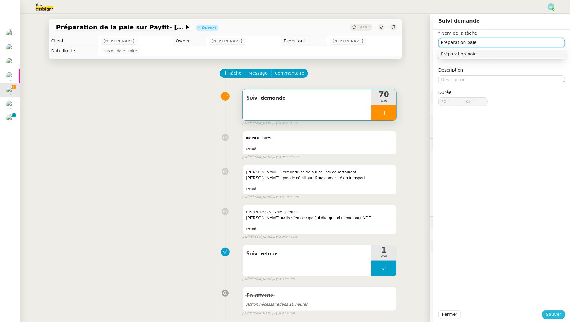
type input "Préparation paie"
click at [556, 314] on span "Sauver" at bounding box center [553, 314] width 15 height 7
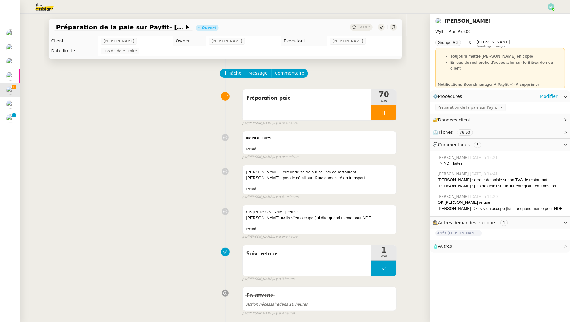
click at [472, 112] on div "Préparation de la paie sur Payfit" at bounding box center [500, 108] width 140 height 11
click at [469, 107] on span "Préparation de la paie sur Payfit" at bounding box center [468, 107] width 62 height 6
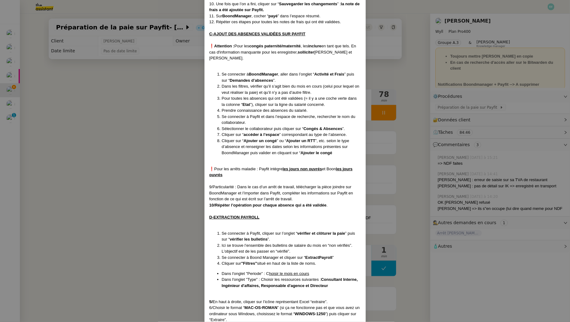
scroll to position [475, 0]
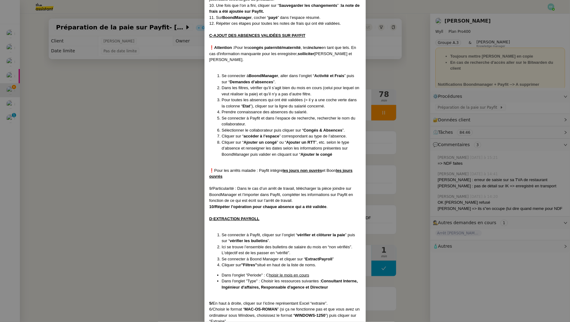
click at [145, 171] on nz-modal-container "Créée le [DATE] MAJ le [DATE] Contexte : Le client souhaite qu’on intègre les d…" at bounding box center [285, 161] width 570 height 322
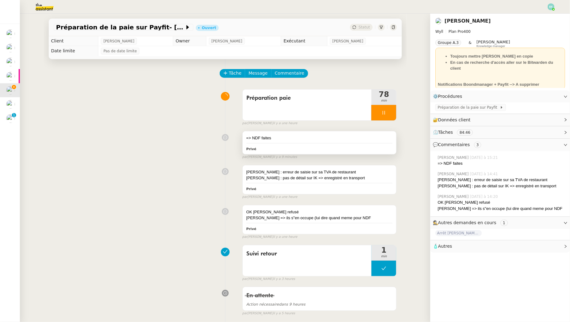
click at [360, 141] on div "=> NDF faites" at bounding box center [319, 138] width 146 height 6
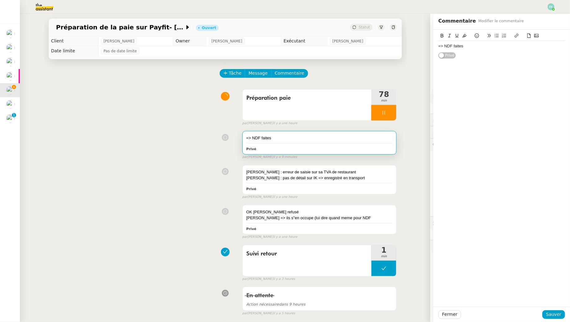
click at [514, 45] on div "=> NDF faites" at bounding box center [501, 46] width 126 height 6
click at [554, 314] on span "Sauver" at bounding box center [553, 314] width 15 height 7
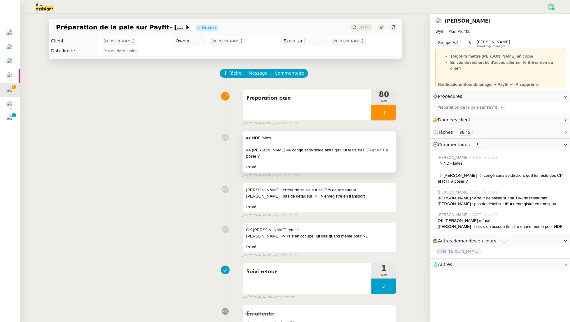
click at [327, 148] on div "=> [PERSON_NAME] => congé sans solde alors qu'il lui reste des CP et RTT à pose…" at bounding box center [319, 153] width 146 height 12
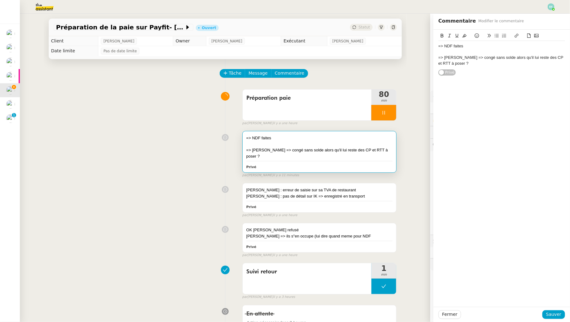
click at [504, 65] on div "=> [PERSON_NAME] => congé sans solde alors qu'il lui reste des CP et RTT à pose…" at bounding box center [501, 60] width 126 height 11
click at [552, 317] on span "Sauver" at bounding box center [553, 314] width 15 height 7
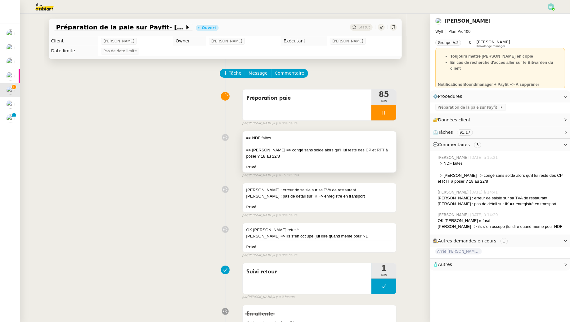
click at [312, 163] on div "Privé" at bounding box center [319, 166] width 146 height 7
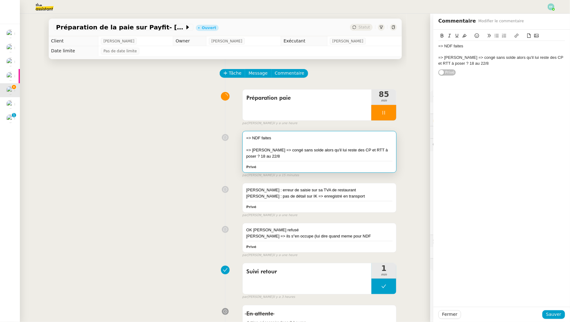
click at [517, 63] on div "=> [PERSON_NAME] => congé sans solde alors qu'il lui reste des CP et RTT à pose…" at bounding box center [501, 60] width 126 height 11
click at [550, 316] on span "Sauver" at bounding box center [553, 314] width 15 height 7
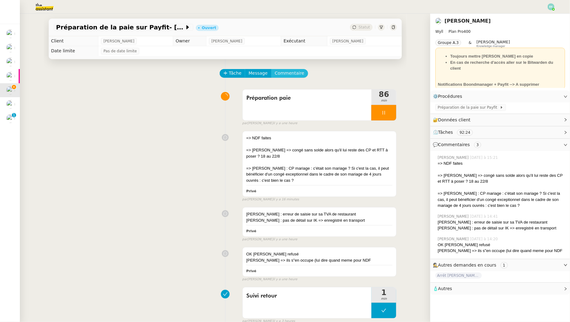
click at [297, 74] on span "Commentaire" at bounding box center [289, 73] width 29 height 7
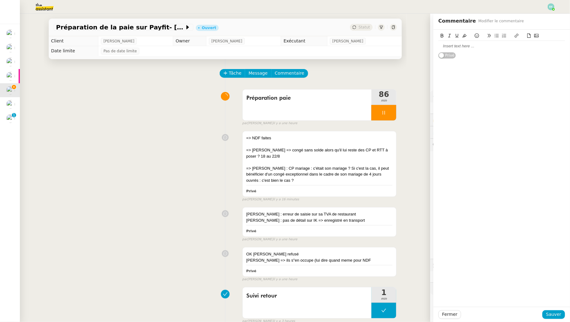
click at [529, 36] on icon at bounding box center [528, 35] width 4 height 4
click at [535, 45] on div "📎 Capture d’écran [DATE] 15.38.17.png" at bounding box center [501, 46] width 126 height 6
click at [560, 311] on button "Sauver" at bounding box center [553, 315] width 23 height 9
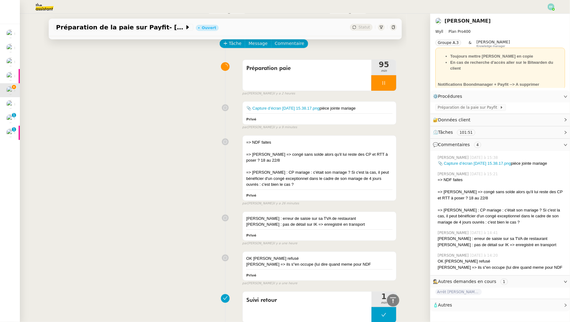
scroll to position [27, 0]
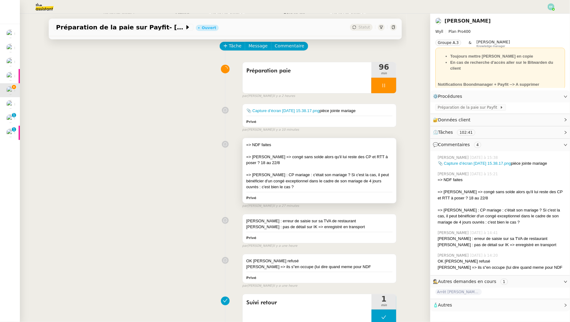
click at [311, 170] on div at bounding box center [319, 169] width 146 height 6
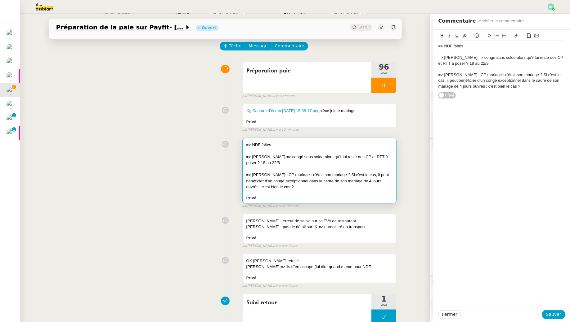
click at [539, 90] on div "=> NDF faites => [PERSON_NAME] => congé sans solde alors qu'il lui reste des CP…" at bounding box center [501, 66] width 126 height 51
click at [484, 99] on div "=> [PERSON_NAME] : son contrat étant en cours" at bounding box center [501, 98] width 126 height 6
click at [548, 99] on div "=> [PERSON_NAME] : sa fin de contrat étant en cours" at bounding box center [501, 98] width 126 height 6
click at [552, 316] on span "Sauver" at bounding box center [553, 314] width 15 height 7
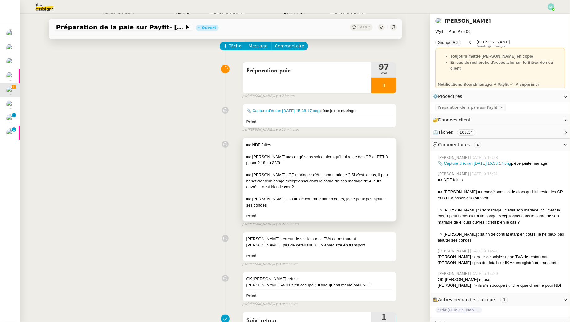
click at [371, 191] on div at bounding box center [319, 193] width 146 height 6
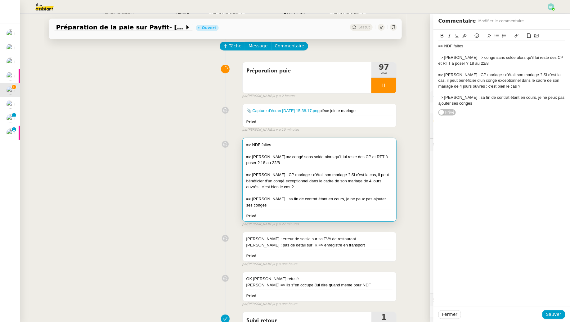
click at [485, 104] on div "=> [PERSON_NAME] : sa fin de contrat étant en cours, je ne peux pas ajouter ses…" at bounding box center [501, 100] width 126 height 11
click at [557, 315] on span "Sauver" at bounding box center [553, 314] width 15 height 7
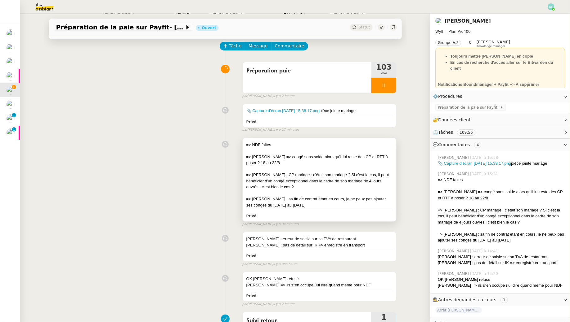
click at [365, 180] on div "=> [PERSON_NAME] : CP mariage : c'était son mariage ? Si c'est la cas, il peut …" at bounding box center [319, 181] width 146 height 18
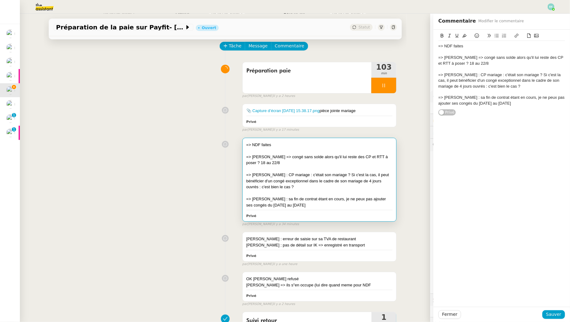
click at [511, 103] on div "=> [PERSON_NAME] : sa fin de contrat étant en cours, je ne peux pas ajouter ses…" at bounding box center [501, 100] width 126 height 11
click at [538, 116] on div "=> [PERSON_NAME] : solde négatif de CP suite à la saisie e 5,94" at bounding box center [501, 115] width 126 height 6
click at [552, 115] on div "=> [PERSON_NAME] : solde négatif de CP suite à la saisie de 5,94" at bounding box center [501, 115] width 126 height 6
click at [556, 315] on span "Sauver" at bounding box center [553, 314] width 15 height 7
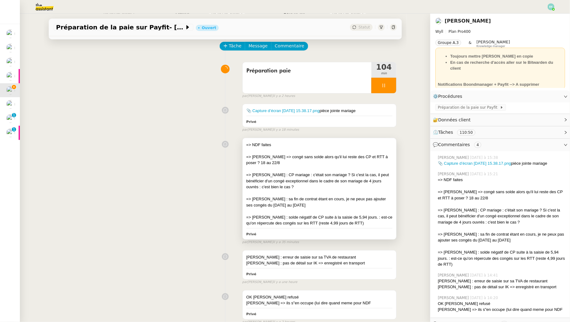
click at [317, 197] on div "=> [PERSON_NAME] : sa fin de contrat étant en cours, je ne peux pas ajouter ses…" at bounding box center [319, 202] width 146 height 12
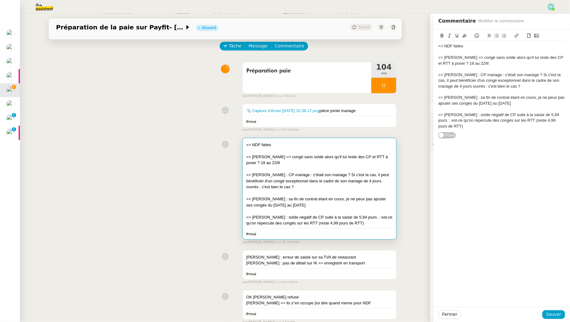
click at [541, 122] on div "=> [PERSON_NAME] : solde négatif de CP suite à la saisie de 5,94 jours. : est-c…" at bounding box center [501, 120] width 126 height 17
click at [555, 316] on span "Sauver" at bounding box center [553, 314] width 15 height 7
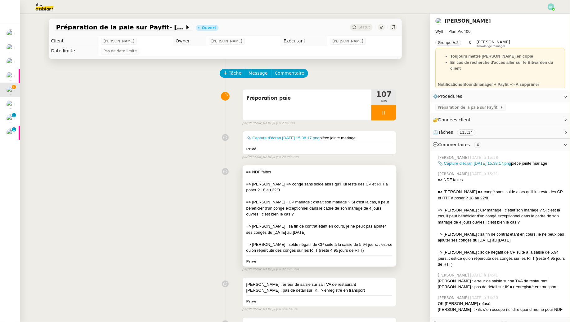
click at [335, 216] on div "=> [PERSON_NAME] : CP mariage : c'était son mariage ? Si c'est la cas, il peut …" at bounding box center [319, 208] width 146 height 18
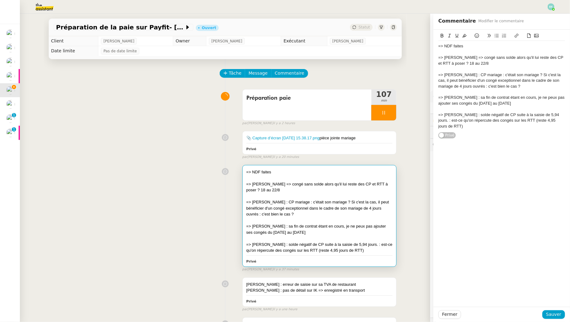
click at [457, 126] on div "=> [PERSON_NAME] : solde négatif de CP suite à la saisie de 5,94 jours. : est-c…" at bounding box center [501, 120] width 126 height 17
click at [555, 311] on button "Sauver" at bounding box center [553, 315] width 23 height 9
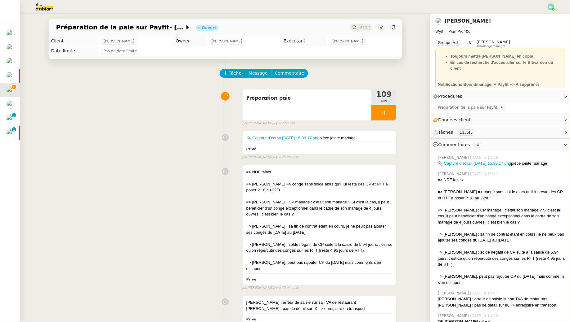
click at [23, 119] on div "Préparation de la paie sur Payfit- [DATE] Ouvert Statut Client [PERSON_NAME] Ow…" at bounding box center [225, 168] width 410 height 309
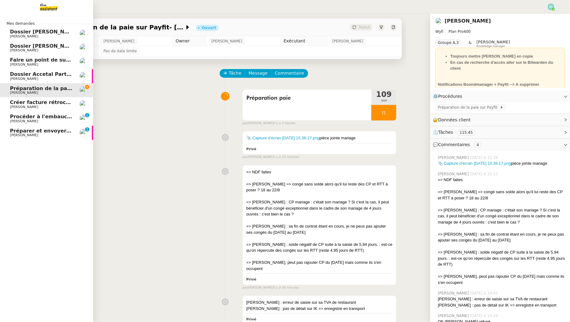
click at [19, 118] on span "Procéder à l'embauche d'[PERSON_NAME]" at bounding box center [68, 117] width 117 height 6
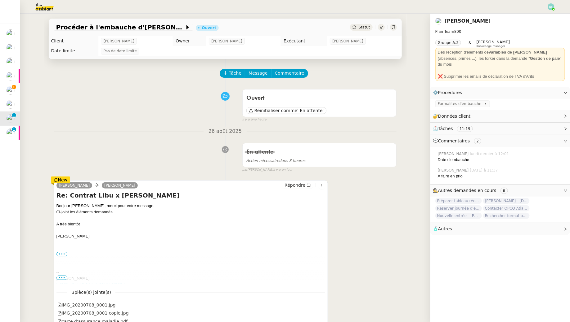
scroll to position [2, 0]
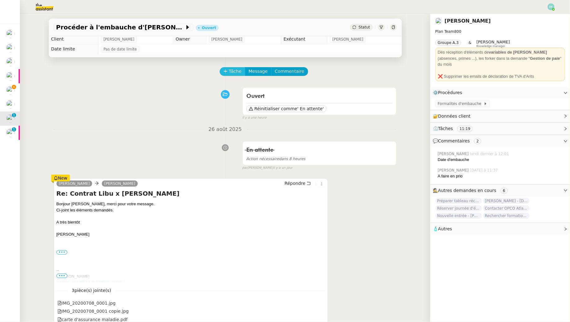
click at [227, 75] on button "Tâche" at bounding box center [232, 71] width 26 height 9
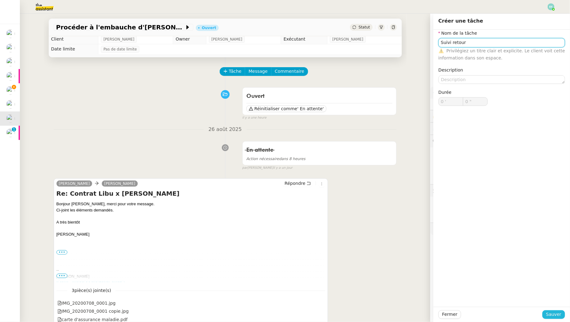
type input "Suivi retour"
click at [552, 313] on span "Sauver" at bounding box center [553, 314] width 15 height 7
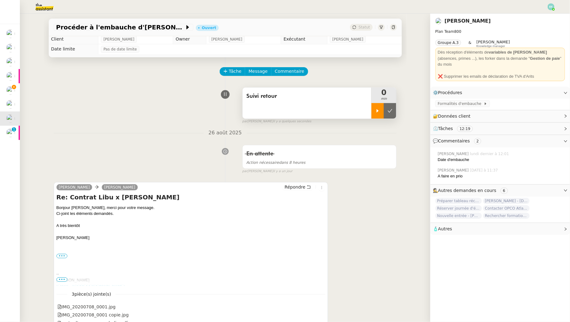
click at [376, 108] on div at bounding box center [377, 111] width 12 height 16
click at [288, 72] on span "Commentaire" at bounding box center [289, 71] width 29 height 7
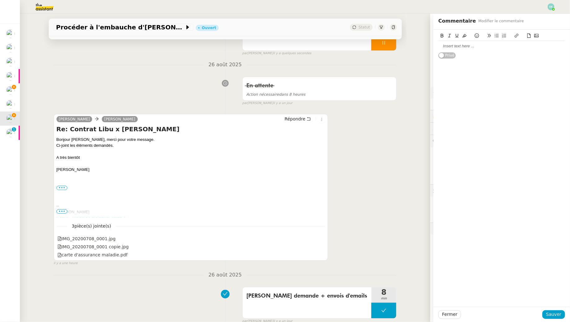
scroll to position [69, 0]
click at [452, 49] on div at bounding box center [501, 46] width 126 height 11
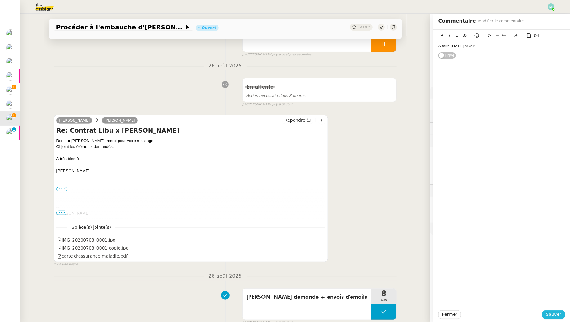
click at [550, 314] on span "Sauver" at bounding box center [553, 314] width 15 height 7
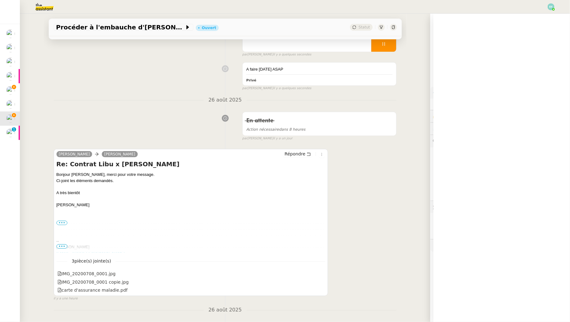
scroll to position [19, 0]
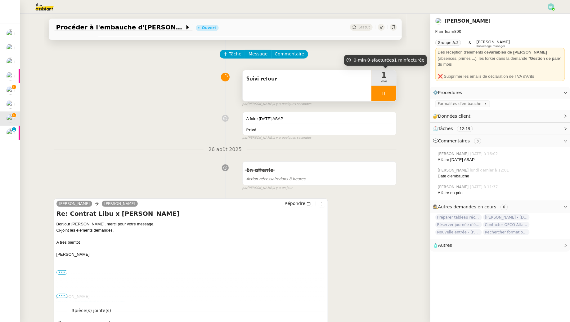
click at [389, 85] on div "1 min" at bounding box center [383, 78] width 25 height 16
click at [390, 91] on div at bounding box center [383, 94] width 25 height 16
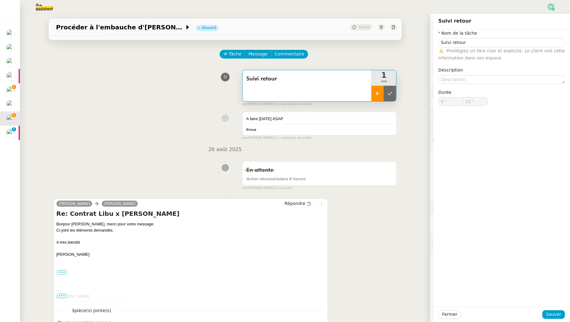
type input "Suivi retour"
type input "0 '"
type input "9 ""
click at [390, 91] on icon at bounding box center [389, 93] width 5 height 5
type input "Suivi retour"
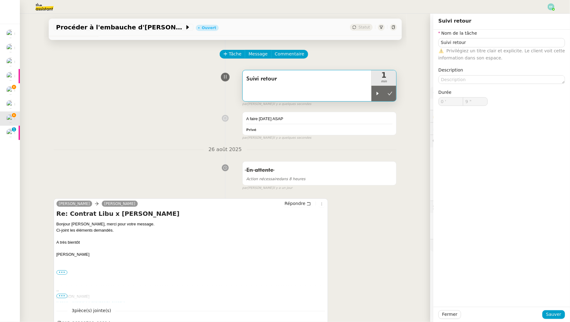
type input "0 '"
type input "9 ""
type input "Suivi retour"
type input "0 '"
type input "9 ""
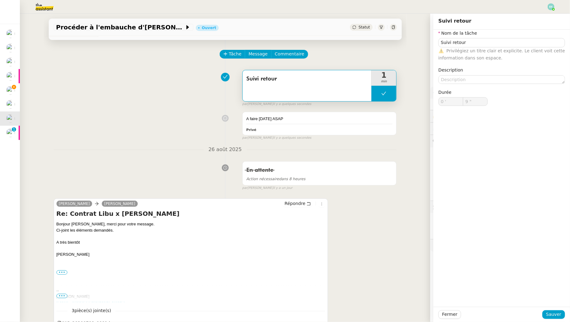
click at [375, 52] on div "Tâche Message Commentaire" at bounding box center [308, 57] width 176 height 15
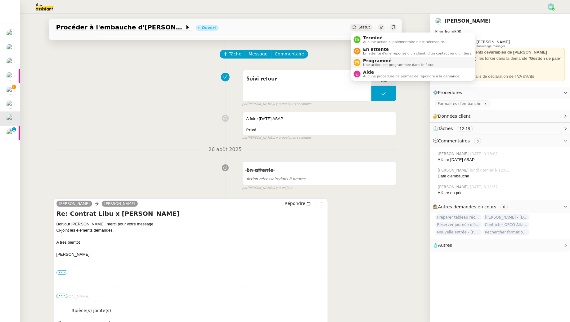
click at [369, 60] on span "Programmé" at bounding box center [398, 60] width 71 height 5
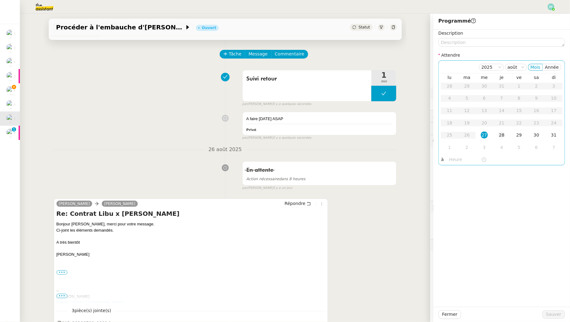
click at [502, 139] on div "28" at bounding box center [501, 135] width 7 height 7
click at [551, 314] on span "Sauver" at bounding box center [553, 314] width 15 height 7
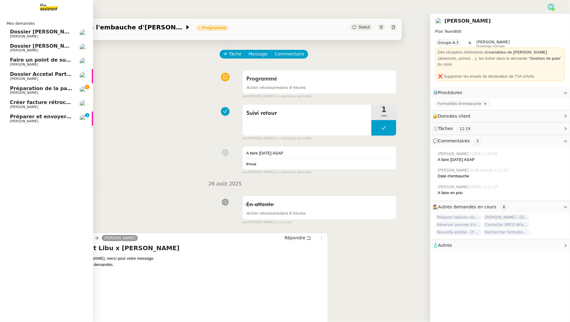
click at [14, 121] on span "[PERSON_NAME]" at bounding box center [24, 121] width 28 height 4
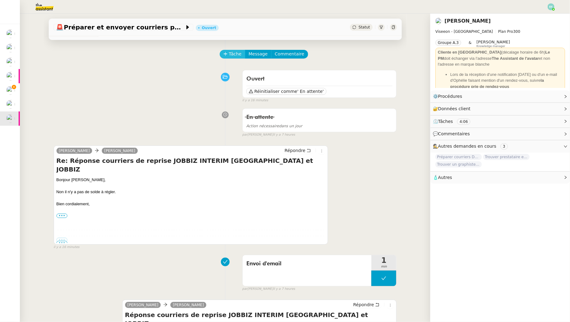
click at [237, 55] on span "Tâche" at bounding box center [235, 54] width 13 height 7
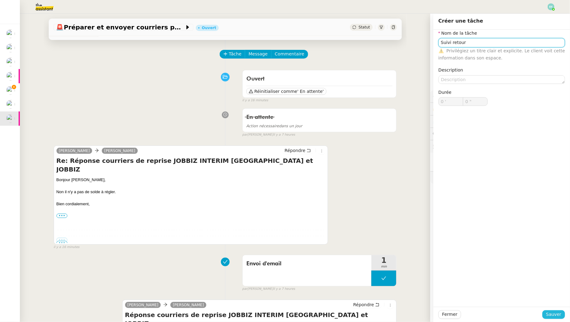
type input "Suivi retour"
click at [549, 317] on span "Sauver" at bounding box center [553, 314] width 15 height 7
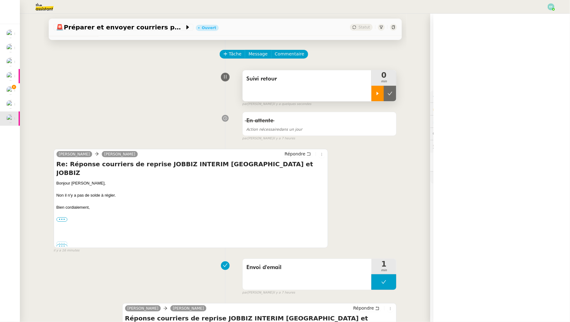
click at [377, 94] on icon at bounding box center [377, 93] width 2 height 3
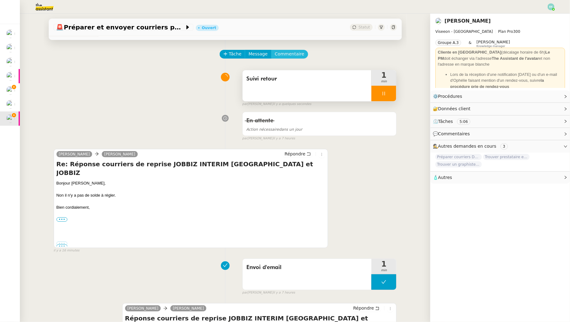
click at [294, 55] on span "Commentaire" at bounding box center [289, 54] width 29 height 7
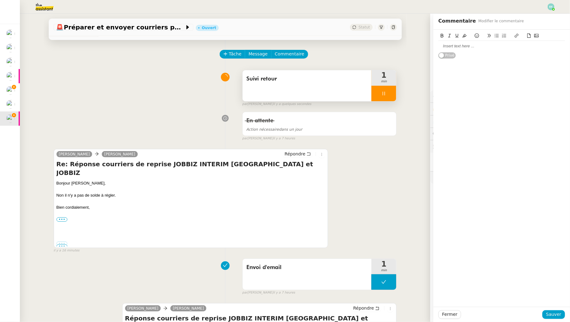
click at [478, 43] on div at bounding box center [501, 46] width 126 height 6
click at [555, 312] on button "Sauver" at bounding box center [553, 315] width 23 height 9
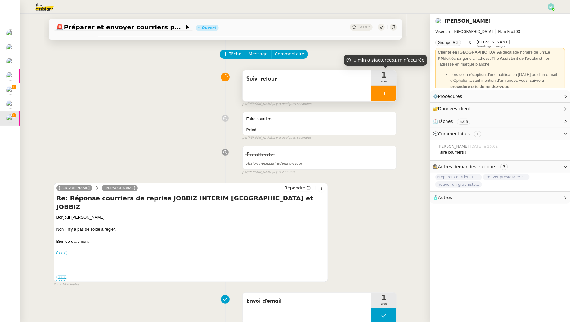
click at [390, 98] on div at bounding box center [383, 94] width 25 height 16
click at [390, 98] on button at bounding box center [390, 94] width 12 height 16
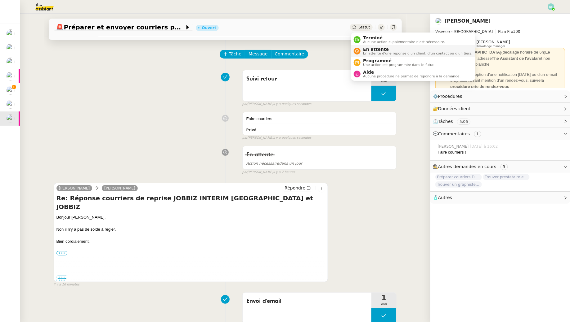
click at [368, 54] on span "En attente d'une réponse d'un client, d'un contact ou d'un tiers." at bounding box center [417, 53] width 109 height 3
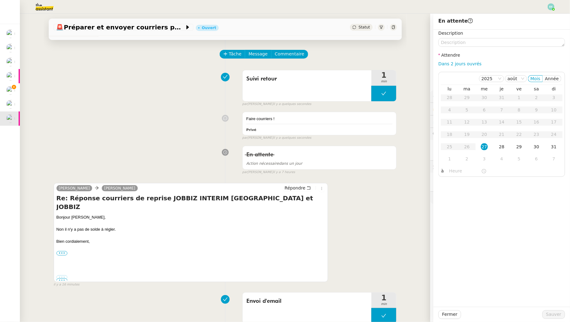
click at [190, 111] on div "Faire courriers ! Privé false par [PERSON_NAME] il y a quelques secondes" at bounding box center [225, 124] width 343 height 31
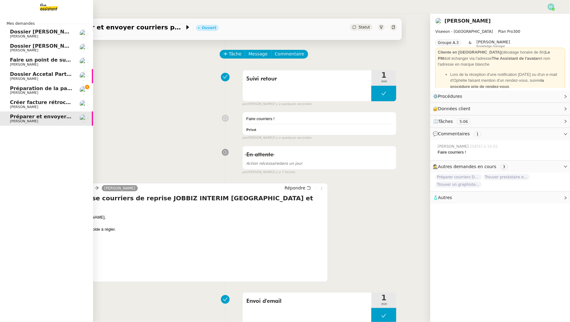
click at [16, 90] on span "Préparation de la paie sur Payfit- [DATE]" at bounding box center [66, 89] width 113 height 6
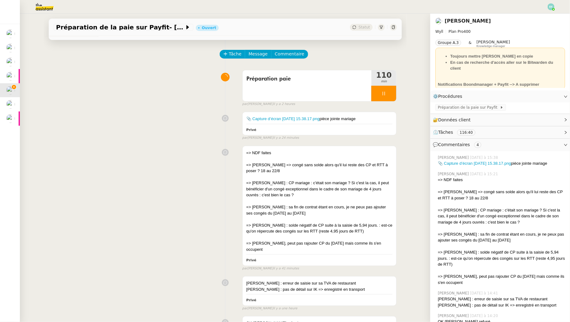
click at [550, 8] on img at bounding box center [550, 6] width 7 height 7
click at [540, 17] on li "Suivi" at bounding box center [534, 17] width 40 height 9
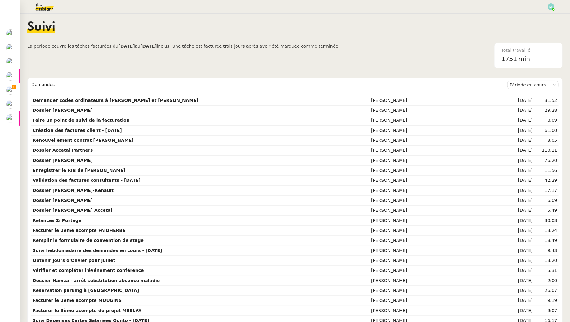
click at [14, 89] on span at bounding box center [13, 87] width 5 height 5
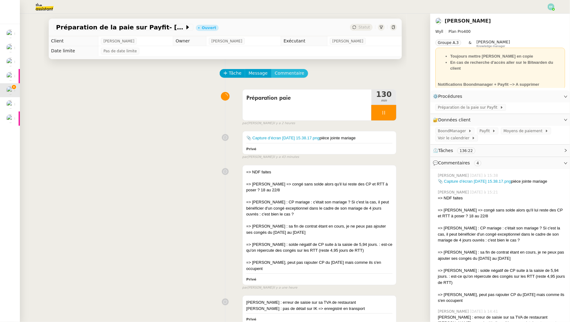
click at [280, 76] on span "Commentaire" at bounding box center [289, 73] width 29 height 7
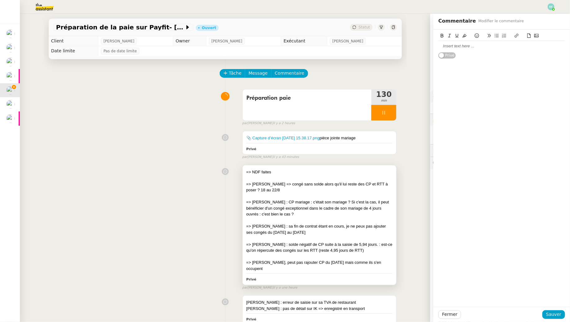
click at [321, 200] on div "=> [PERSON_NAME] : CP mariage : c'était son mariage ? Si c'est la cas, il peut …" at bounding box center [319, 208] width 146 height 18
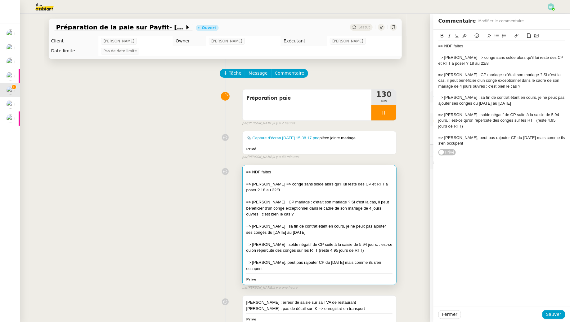
click at [553, 138] on div "=> [PERSON_NAME], peut pas rajouter CP du [DATE] mais comme ils s'en occupent" at bounding box center [501, 140] width 126 height 11
click at [511, 143] on div "=> [PERSON_NAME], peut pas rajouter CP du [DATE] mais comme ils s'en occupent" at bounding box center [501, 140] width 126 height 11
click at [560, 314] on span "Sauver" at bounding box center [553, 314] width 15 height 7
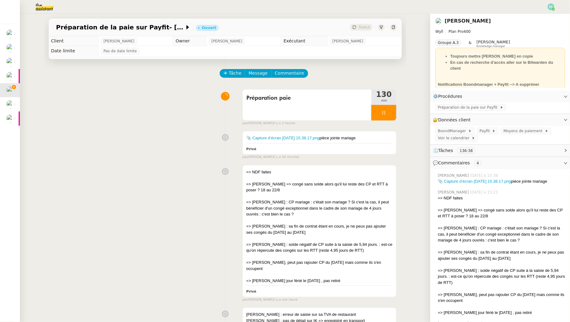
click at [40, 6] on img at bounding box center [40, 7] width 48 height 14
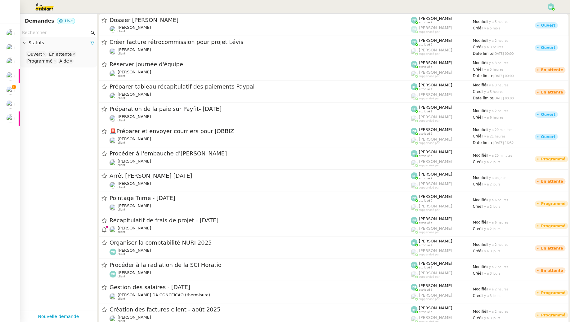
click at [42, 35] on input "text" at bounding box center [55, 32] width 67 height 7
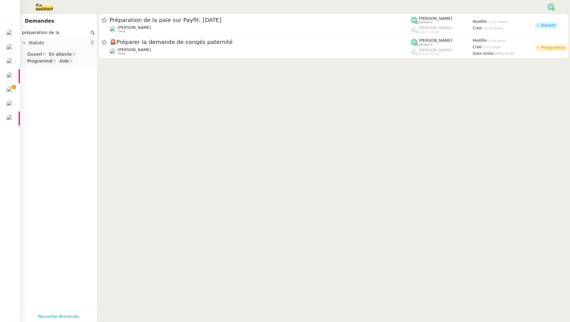
type input "préparation de la"
click at [81, 63] on nz-select-top-control "Ouvert En attente Programmé Aide" at bounding box center [58, 58] width 67 height 15
type input "ter"
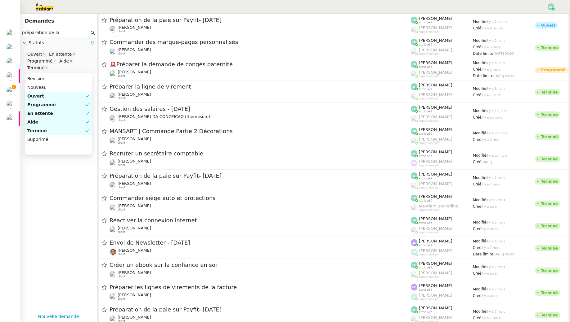
click at [62, 33] on input "préparation de la" at bounding box center [55, 32] width 67 height 7
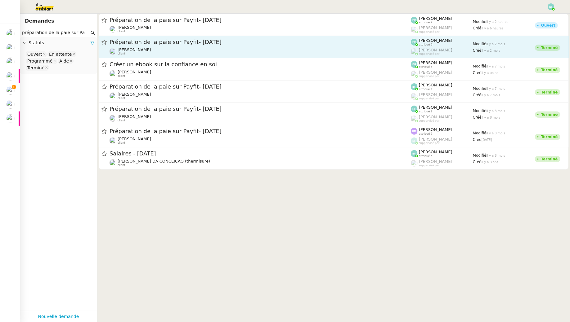
type input "préparation de la paie sur Pa"
click at [126, 46] on div "Préparation de la paie sur Payfit- [DATE] [PERSON_NAME] client" at bounding box center [259, 46] width 301 height 17
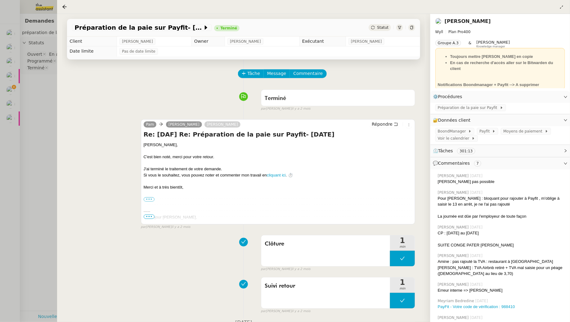
click at [39, 75] on div at bounding box center [285, 161] width 570 height 322
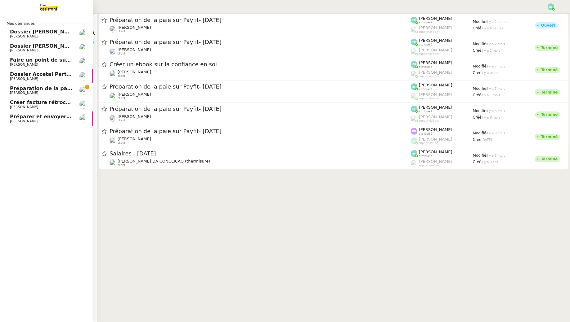
click at [12, 90] on span "Préparation de la paie sur Payfit- [DATE]" at bounding box center [66, 89] width 113 height 6
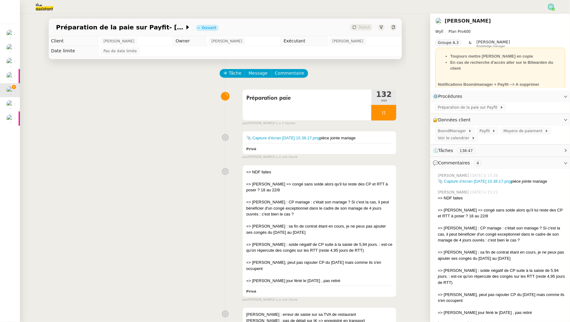
click at [48, 7] on img at bounding box center [40, 7] width 48 height 14
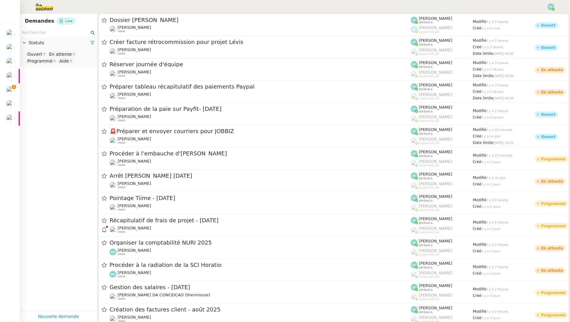
click at [45, 31] on input "text" at bounding box center [55, 32] width 67 height 7
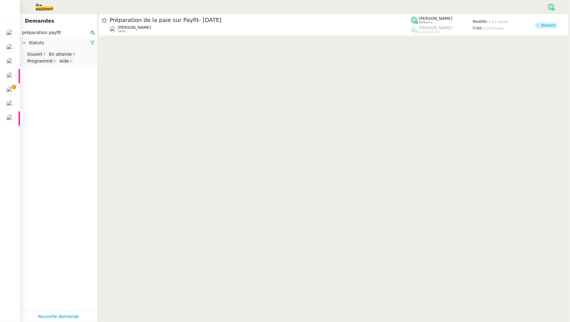
type input "préparation payfit"
click at [74, 58] on nz-select-top-control "Ouvert En attente Programmé Aide" at bounding box center [58, 58] width 67 height 15
type input "ter"
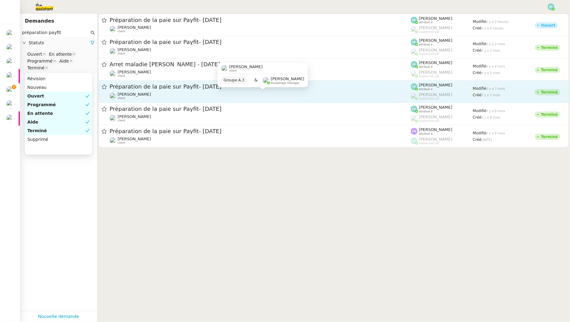
click at [169, 92] on div "[PERSON_NAME] client" at bounding box center [259, 96] width 301 height 8
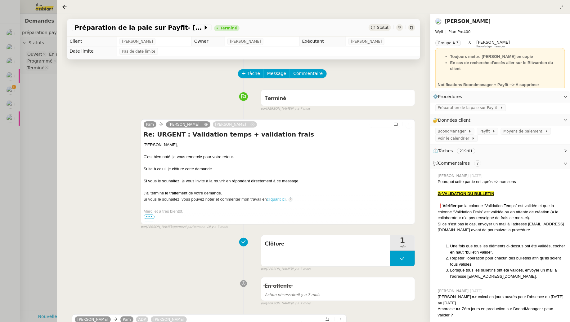
click at [36, 99] on div at bounding box center [285, 161] width 570 height 322
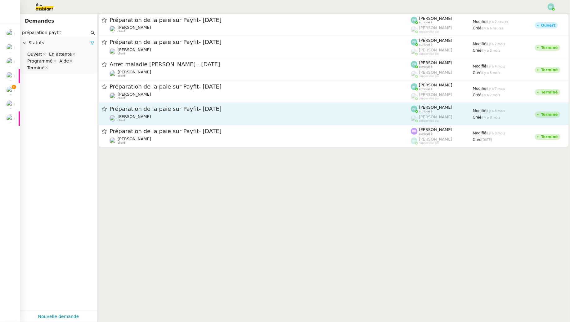
click at [198, 115] on div "[PERSON_NAME] client" at bounding box center [259, 118] width 301 height 8
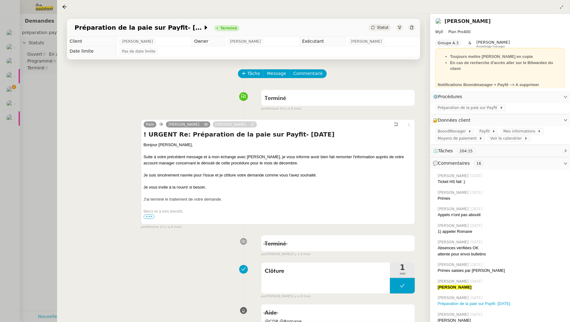
click at [44, 116] on div at bounding box center [285, 161] width 570 height 322
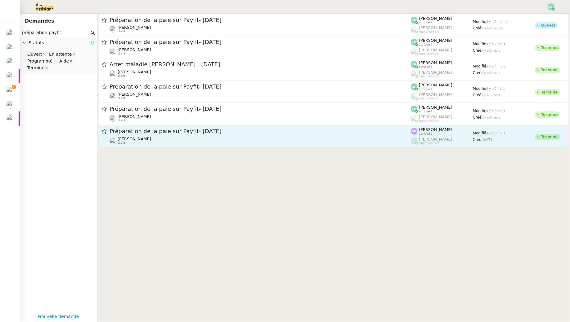
click at [206, 140] on div "[PERSON_NAME] client" at bounding box center [259, 141] width 301 height 8
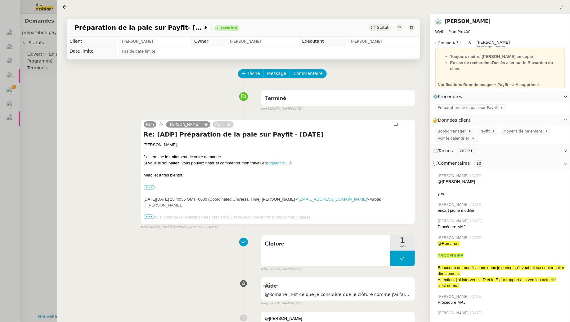
click at [43, 100] on div at bounding box center [285, 161] width 570 height 322
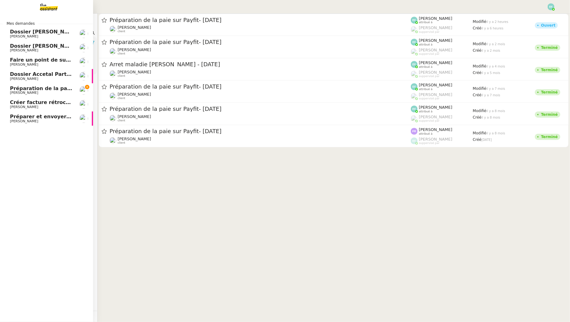
click at [11, 92] on span "[PERSON_NAME]" at bounding box center [24, 93] width 28 height 4
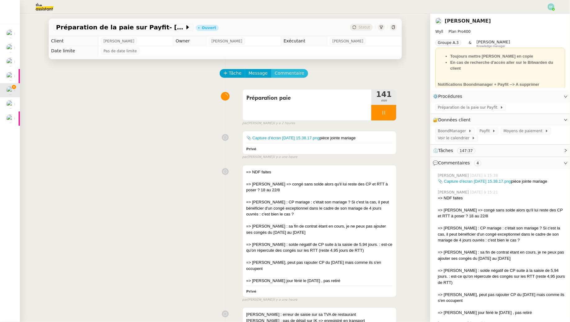
click at [293, 74] on span "Commentaire" at bounding box center [289, 73] width 29 height 7
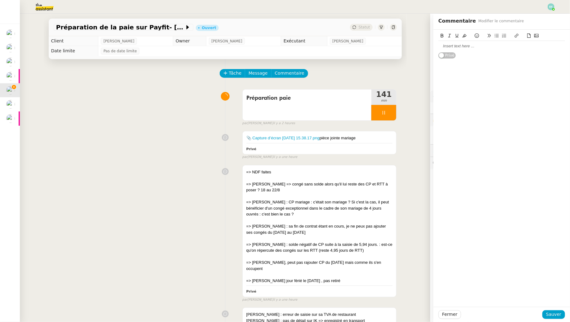
click at [450, 44] on div at bounding box center [501, 46] width 126 height 6
click at [555, 318] on span "Sauver" at bounding box center [553, 314] width 15 height 7
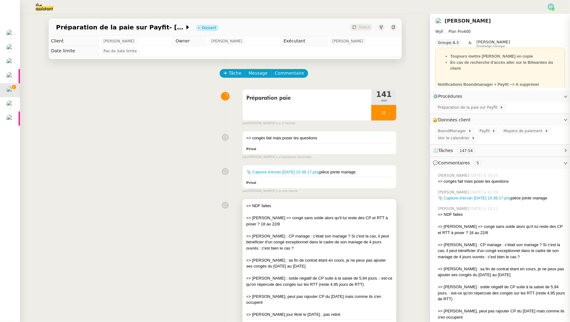
click at [361, 245] on div "=> [PERSON_NAME] : CP mariage : c'était son mariage ? Si c'est la cas, il peut …" at bounding box center [319, 242] width 146 height 18
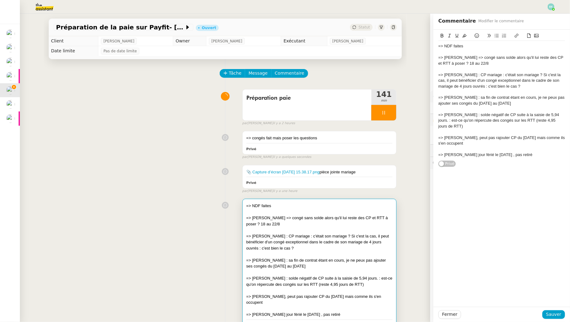
click at [505, 103] on div "=> [PERSON_NAME] : sa fin de contrat étant en cours, je ne peux pas ajouter ses…" at bounding box center [501, 100] width 126 height 11
drag, startPoint x: 531, startPoint y: 100, endPoint x: 442, endPoint y: 96, distance: 88.4
click at [442, 96] on div "=> [PERSON_NAME] : sa fin de contrat étant en cours, je ne peux pas ajouter ses…" at bounding box center [501, 100] width 126 height 11
click at [454, 102] on div "=> [PERSON_NAME] : sa fin de contrat étant en cours, je ne peux pas ajouter ses…" at bounding box center [501, 100] width 126 height 11
drag, startPoint x: 534, startPoint y: 106, endPoint x: 436, endPoint y: 100, distance: 97.6
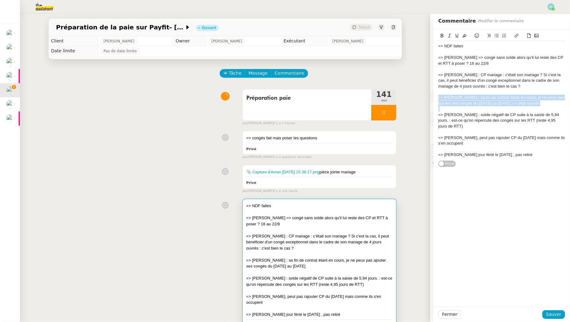
click at [436, 100] on div "=> NDF faites => [PERSON_NAME] => congé sans solde alors qu'il lui reste des CP…" at bounding box center [501, 99] width 136 height 138
click at [437, 99] on div "=> NDF faites => [PERSON_NAME] => congé sans solde alors qu'il lui reste des CP…" at bounding box center [501, 99] width 136 height 138
click at [439, 98] on div "=> [PERSON_NAME] : sa fin de contrat étant en cours, je ne peux pas ajouter ses…" at bounding box center [501, 100] width 126 height 11
click at [540, 105] on div "((=> [PERSON_NAME] : sa fin de contrat étant en cours, je ne peux pas ajouter s…" at bounding box center [501, 100] width 126 height 11
drag, startPoint x: 549, startPoint y: 103, endPoint x: 432, endPoint y: 97, distance: 116.8
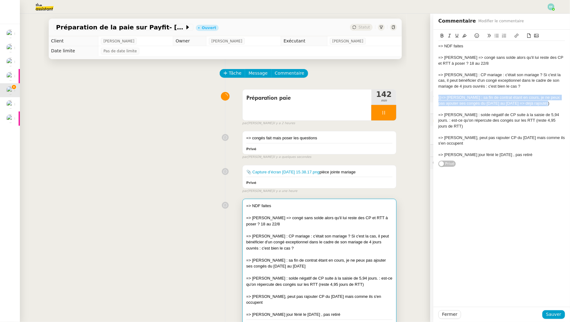
click at [432, 97] on app-ticket "Préparation de la paie sur Payfit- [DATE] Ouvert Statut Client [PERSON_NAME] Ow…" at bounding box center [295, 168] width 550 height 309
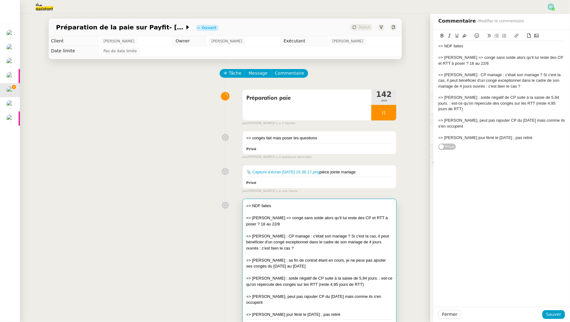
click at [530, 142] on div "=> NDF faites => [PERSON_NAME] => congé sans solde alors qu'il lui reste des CP…" at bounding box center [501, 92] width 126 height 102
click at [554, 315] on span "Sauver" at bounding box center [553, 314] width 15 height 7
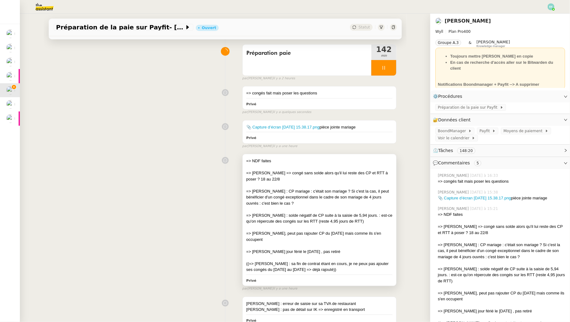
scroll to position [47, 0]
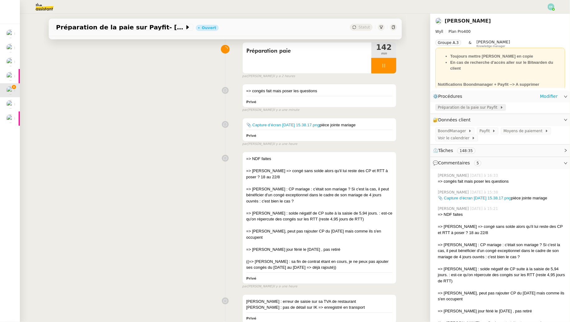
click at [456, 107] on span "Préparation de la paie sur Payfit" at bounding box center [468, 107] width 62 height 6
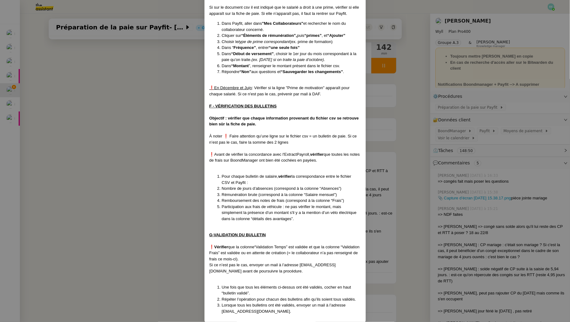
scroll to position [846, 0]
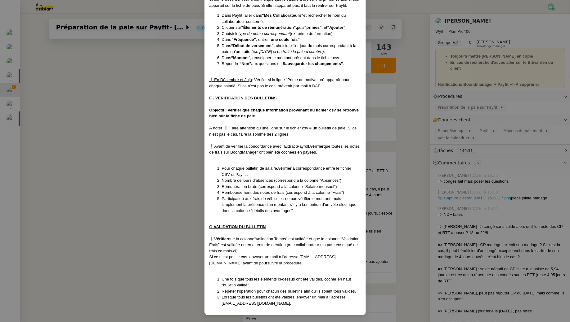
click at [184, 177] on nz-modal-container "Créée le [DATE] MAJ le [DATE] Contexte : Le client souhaite qu’on intègre les d…" at bounding box center [285, 161] width 570 height 322
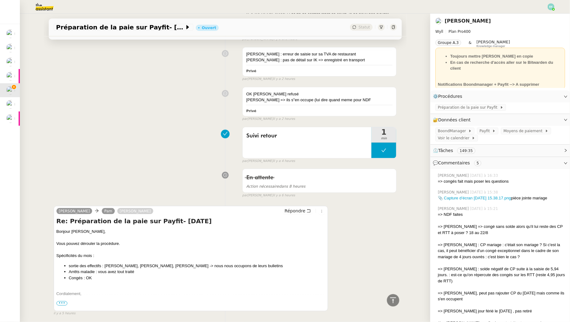
scroll to position [315, 0]
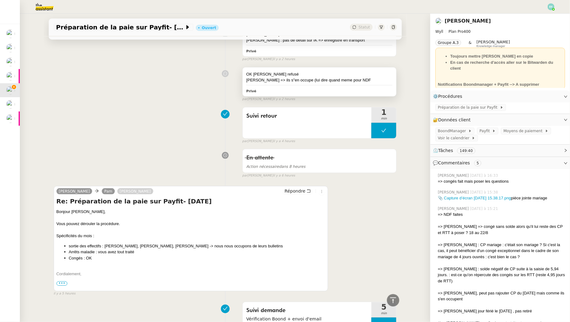
click at [313, 77] on div "[PERSON_NAME] => ils s"en occupe (lui dire quand meme pour NDF" at bounding box center [319, 80] width 146 height 6
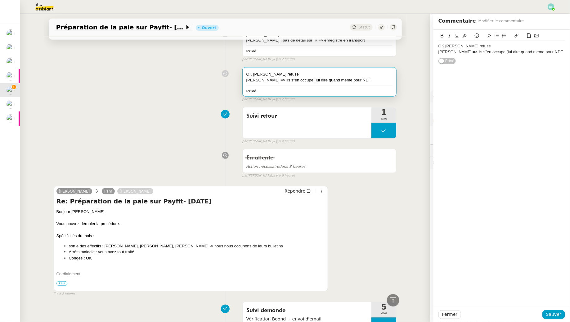
click at [556, 54] on div "[PERSON_NAME] => ils s"en occupe (lui dire quand meme pour NDF" at bounding box center [501, 52] width 126 height 6
click at [548, 315] on span "Sauver" at bounding box center [553, 314] width 15 height 7
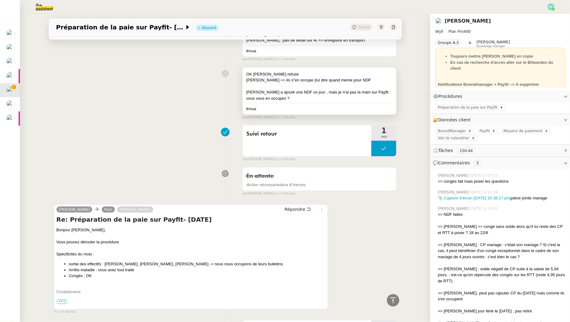
drag, startPoint x: 304, startPoint y: 90, endPoint x: 243, endPoint y: 86, distance: 60.6
click at [243, 86] on div "OK [PERSON_NAME] refusé [PERSON_NAME] => ils s"en occupe (lui dire quand meme p…" at bounding box center [319, 91] width 154 height 47
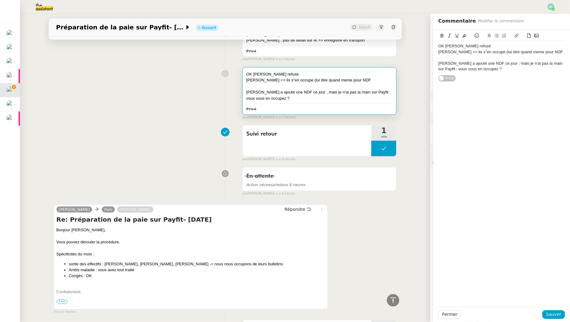
scroll to position [163, 0]
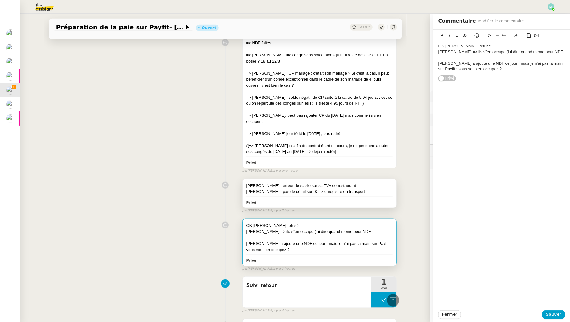
click at [353, 183] on div "[PERSON_NAME] : erreur de saisie sur sa TVA de restaurant" at bounding box center [319, 186] width 146 height 6
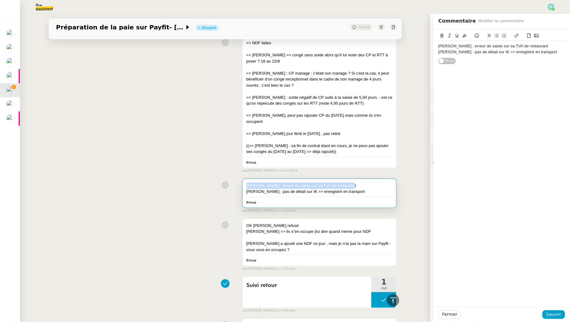
drag, startPoint x: 357, startPoint y: 179, endPoint x: 246, endPoint y: 179, distance: 111.3
click at [246, 179] on div "[PERSON_NAME] : erreur de saisie sur sa TVA de restaurant [PERSON_NAME] : pas d…" at bounding box center [319, 193] width 154 height 29
click at [299, 189] on div "[PERSON_NAME] : pas de détail sur IK => enregistré en transport" at bounding box center [319, 192] width 146 height 6
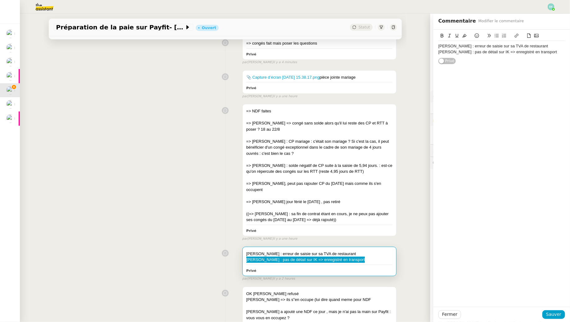
scroll to position [93, 0]
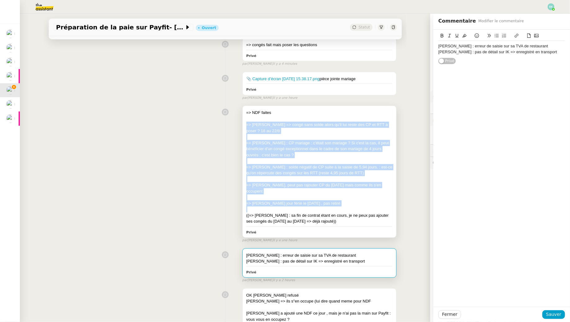
drag, startPoint x: 245, startPoint y: 124, endPoint x: 336, endPoint y: 200, distance: 118.6
click at [336, 200] on div "=> NDF faites => [PERSON_NAME] => congé sans solde alors qu'il lui reste des CP…" at bounding box center [319, 172] width 154 height 132
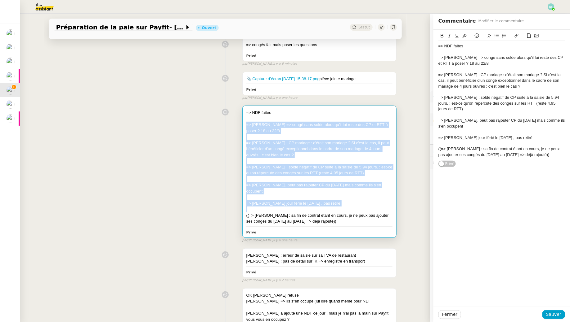
click at [188, 184] on div "=> NDF faites => [PERSON_NAME] => congé sans solde alors qu'il lui reste des CP…" at bounding box center [225, 173] width 343 height 140
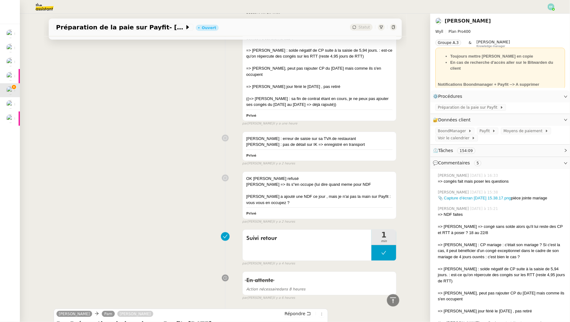
scroll to position [401, 0]
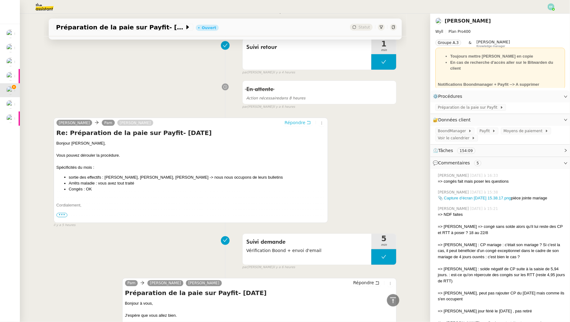
click at [309, 121] on icon at bounding box center [308, 123] width 4 height 4
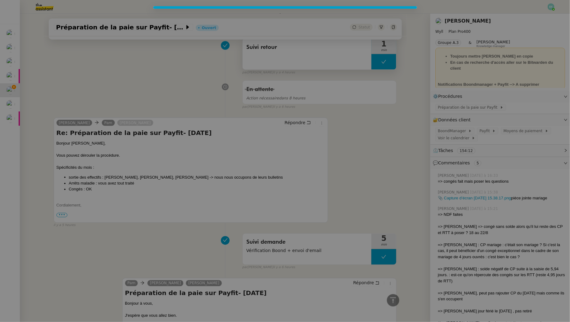
scroll to position [449, 0]
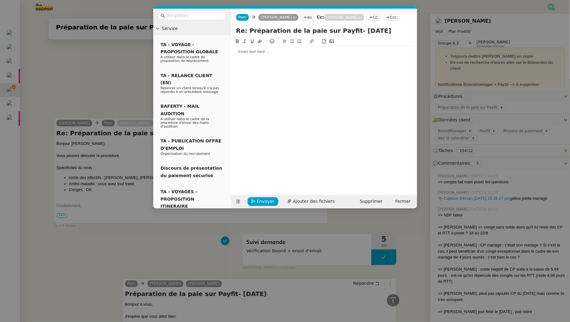
click at [245, 55] on div at bounding box center [323, 52] width 181 height 6
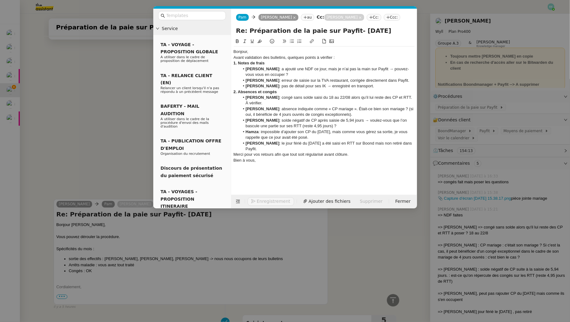
scroll to position [530, 0]
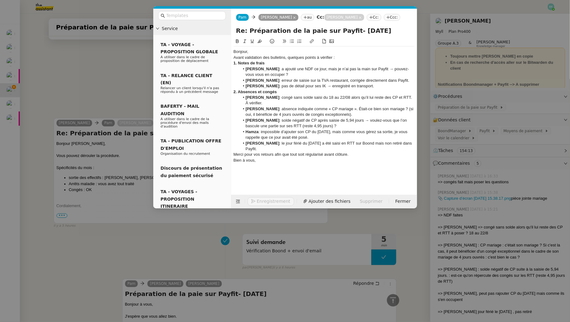
click at [256, 55] on div "Bonjour," at bounding box center [323, 52] width 181 height 6
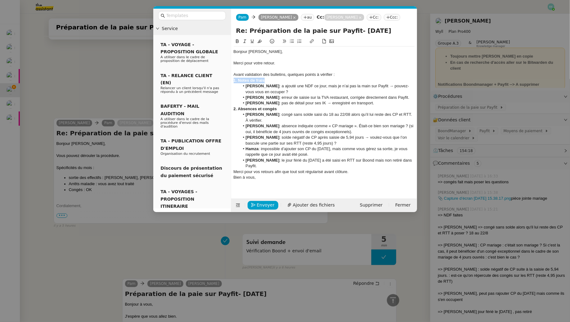
drag, startPoint x: 275, startPoint y: 87, endPoint x: 226, endPoint y: 87, distance: 48.4
click at [226, 87] on nz-layout "Service TA - VOYAGE - PROPOSITION GLOBALE A utiliser dans le cadre de propositi…" at bounding box center [285, 111] width 264 height 204
click at [252, 43] on icon at bounding box center [252, 41] width 4 height 4
click at [344, 100] on li "[PERSON_NAME] : erreur de saisie sur la TVA restaurant, corrigée directement da…" at bounding box center [326, 98] width 175 height 6
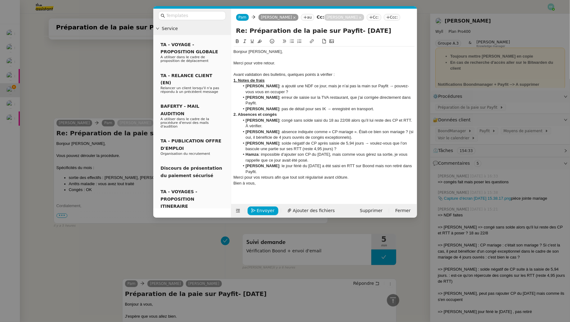
click at [367, 112] on li "[PERSON_NAME] : pas de détail pour ses IK → enregistré en transport." at bounding box center [326, 109] width 175 height 6
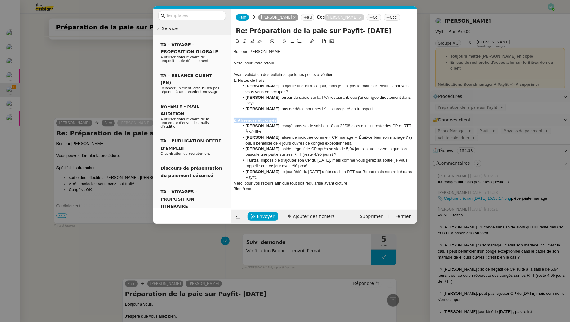
drag, startPoint x: 279, startPoint y: 128, endPoint x: 226, endPoint y: 128, distance: 53.0
click at [226, 128] on nz-layout "Service TA - VOYAGE - PROPOSITION GLOBALE A utiliser dans le cadre de propositi…" at bounding box center [285, 116] width 264 height 215
click at [250, 43] on icon at bounding box center [252, 41] width 4 height 4
click at [297, 135] on li "[PERSON_NAME] : congé sans solde saisi du 18 au 22/08 alors qu’il lui reste des…" at bounding box center [326, 128] width 175 height 11
drag, startPoint x: 293, startPoint y: 140, endPoint x: 262, endPoint y: 139, distance: 31.3
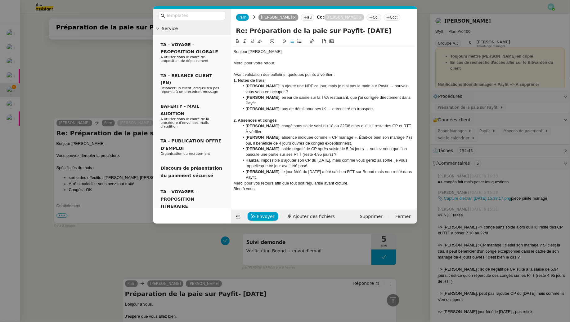
click at [262, 135] on li "[PERSON_NAME] : congé sans solde saisi du 18 au 22/08 alors qu’il lui reste des…" at bounding box center [326, 128] width 175 height 11
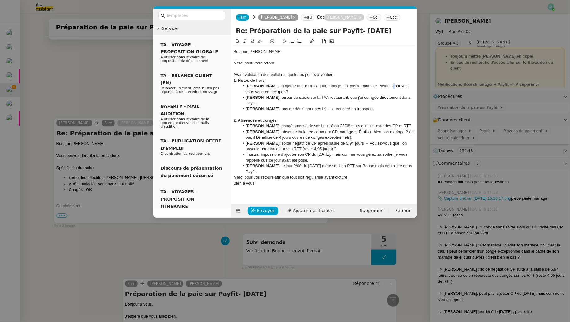
drag, startPoint x: 391, startPoint y: 94, endPoint x: 387, endPoint y: 94, distance: 4.0
click at [387, 94] on li "[PERSON_NAME] : a ajouté une NDF ce jour, mais je n’ai pas la main sur Payfit →…" at bounding box center [326, 88] width 175 height 11
copy li "→"
click at [277, 129] on li "[PERSON_NAME] : congé sans solde saisi du 18 au 22/08 alors qu’il lui reste des…" at bounding box center [326, 126] width 175 height 6
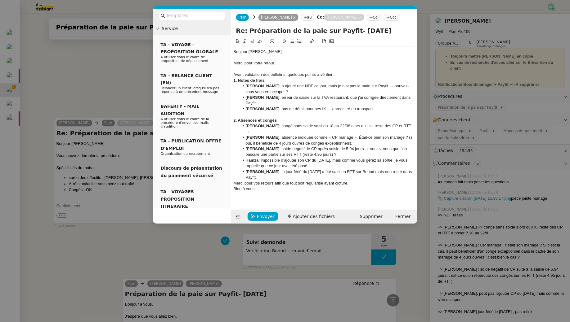
scroll to position [0, 0]
click at [363, 146] on li "[PERSON_NAME] : absence indiquée comme « CP mariage ». Était-ce bien son mariag…" at bounding box center [326, 140] width 175 height 11
click at [409, 146] on li "[PERSON_NAME] : absence indiquée comme « CP mariage ». Était-ce bien son mariag…" at bounding box center [326, 140] width 175 height 11
click at [296, 146] on li "[PERSON_NAME] : absence indiquée comme « CP mariage ». Était-ce bien son mariag…" at bounding box center [326, 140] width 175 height 11
click at [321, 146] on li "[PERSON_NAME] : absence indiquée comme « CP mariage ». Était-ce bien son mariag…" at bounding box center [326, 140] width 175 height 11
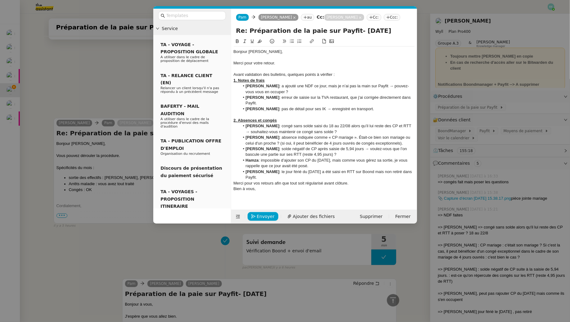
click at [324, 146] on li "[PERSON_NAME] : absence indiquée comme « CP mariage ». Était-ce bien son mariag…" at bounding box center [326, 140] width 175 height 11
click at [307, 220] on span "Ajouter des fichiers" at bounding box center [314, 216] width 42 height 7
click at [302, 220] on span "Ajouter des fichiers" at bounding box center [314, 216] width 42 height 7
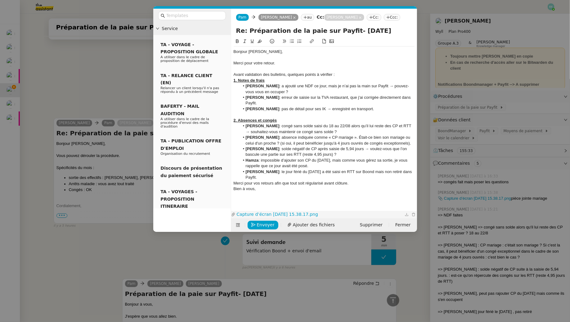
click at [309, 218] on link "Capture d’écran [DATE] 15.38.17.png" at bounding box center [319, 214] width 168 height 7
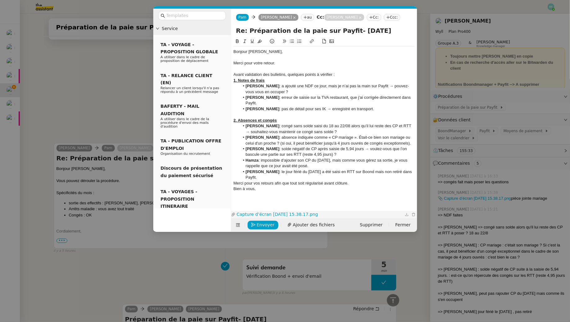
scroll to position [555, 0]
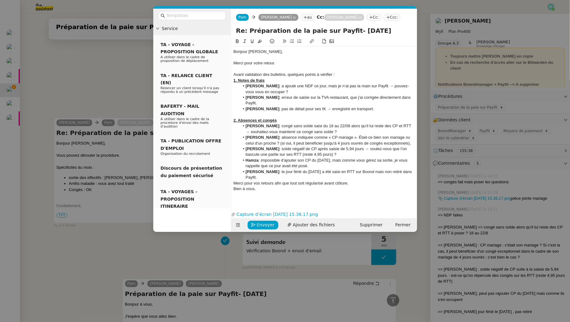
click at [407, 146] on li "[PERSON_NAME] : absence indiquée comme « CP mariage ». Était-ce bien son mariag…" at bounding box center [326, 140] width 175 height 11
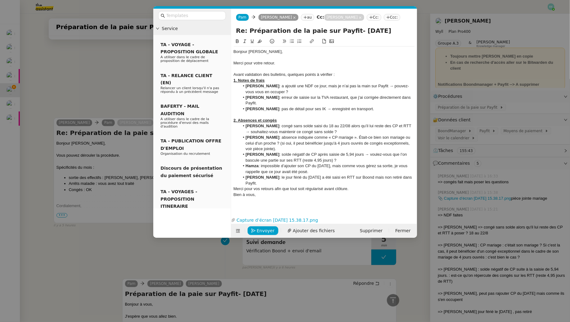
click at [276, 152] on li "[PERSON_NAME] : absence indiquée comme « CP mariage ». Était-ce bien son mariag…" at bounding box center [326, 143] width 175 height 17
click at [283, 149] on li "[PERSON_NAME] : absence indiquée comme « CP mariage ». Était-ce bien son mariag…" at bounding box center [326, 143] width 175 height 17
click at [309, 152] on li "[PERSON_NAME] : absence indiquée comme « CP mariage ». Était-ce bien son mariag…" at bounding box center [326, 143] width 175 height 17
click at [341, 163] on li "[PERSON_NAME] : solde négatif de CP après saisie de 5,94 jours → voulez-vous qu…" at bounding box center [326, 157] width 175 height 11
click at [330, 173] on li "Hamza : impossible d’ajouter son CP du [DATE], mais comme vous gérez sa sortie,…" at bounding box center [326, 168] width 175 height 11
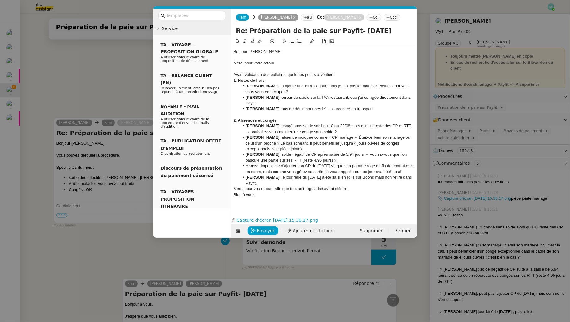
click at [387, 94] on li "[PERSON_NAME] : a ajouté une NDF ce jour, mais je n’ai pas la main sur Payfit →…" at bounding box center [326, 88] width 175 height 11
click at [337, 95] on li "[PERSON_NAME] : a ajouté une NDF ce jour, mais je n’ai pas la main sur Payfit v…" at bounding box center [326, 88] width 175 height 11
click at [384, 95] on li "[PERSON_NAME] : a ajouté une NDF ce jour, mais je n’ai pas la main sur Payfit v…" at bounding box center [326, 88] width 175 height 11
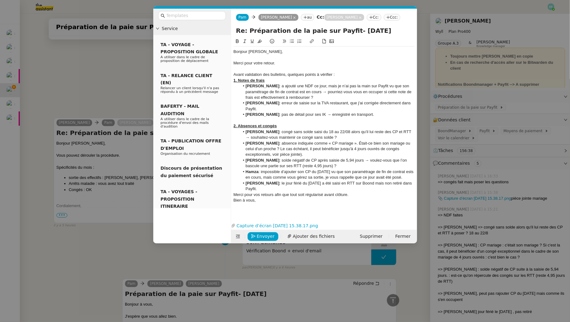
click at [286, 112] on li "[PERSON_NAME] : erreur de saisie sur la TVA restaurant, que j'ai corrigée direc…" at bounding box center [326, 105] width 175 height 11
click at [277, 167] on li "[PERSON_NAME] : solde négatif de CP après saisie de 5,94 jours → voulez-vous qu…" at bounding box center [326, 163] width 175 height 11
click at [262, 179] on li "Hamza : impossible d’ajouter son CP du [DATE] vu que son paramétrage de fin de …" at bounding box center [326, 174] width 175 height 11
click at [259, 178] on li "Hamza : impossible d’ajouter son CP du [DATE] vu que son paramétrage de fin de …" at bounding box center [326, 174] width 175 height 11
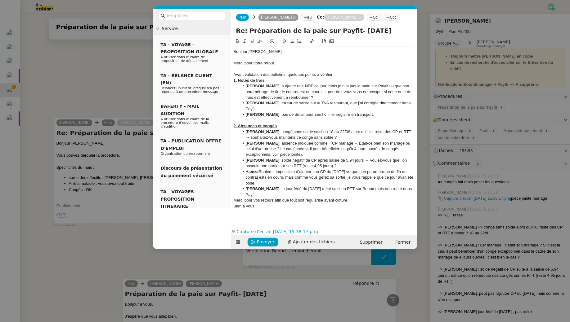
click at [267, 180] on li "[PERSON_NAME] : impossible d’ajouter son CP du [DATE] vu que son paramétrage de…" at bounding box center [326, 177] width 175 height 17
click at [237, 43] on icon at bounding box center [237, 41] width 4 height 4
click at [291, 186] on li "[PERSON_NAME] : impossible d’ajouter son CP du [DATE] vu que son paramétrage de…" at bounding box center [326, 177] width 175 height 17
click at [266, 186] on li "[PERSON_NAME] : impossible d’ajouter son CP du [DATE] vu que son paramétrage de…" at bounding box center [326, 177] width 175 height 17
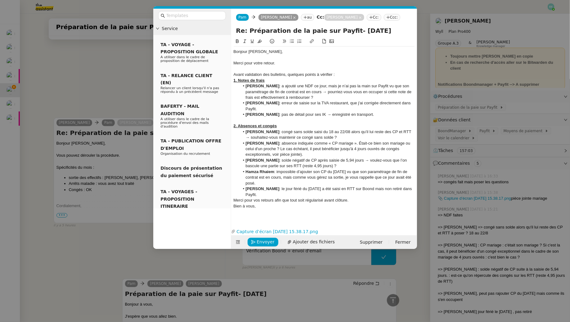
click at [289, 186] on li "[PERSON_NAME] : impossible d’ajouter son CP du [DATE] vu que son paramétrage de…" at bounding box center [326, 177] width 175 height 17
click at [278, 198] on li "[PERSON_NAME] : le jour férié du [DATE] a été saisi en RTT sur Boond mais non r…" at bounding box center [326, 191] width 175 height 11
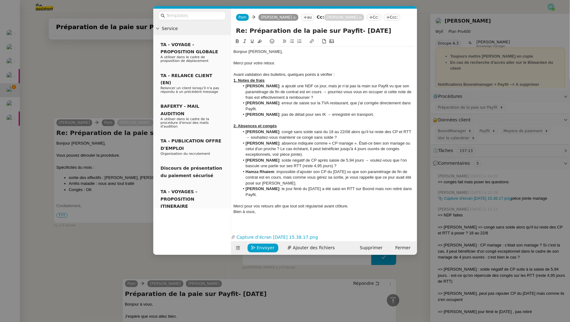
click at [357, 209] on div "Merci pour vos retours afin que tout soit régularisé avant clôture." at bounding box center [323, 207] width 181 height 6
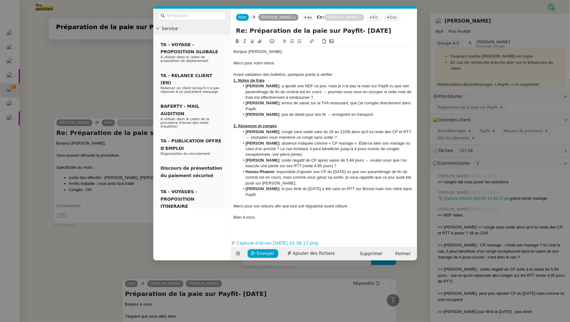
click at [343, 83] on div "1. Notes de frais" at bounding box center [323, 81] width 181 height 6
click at [341, 72] on div at bounding box center [323, 69] width 181 height 6
click at [338, 78] on div "Avant validation des bulletins, quelques points à vérifier :" at bounding box center [323, 75] width 181 height 6
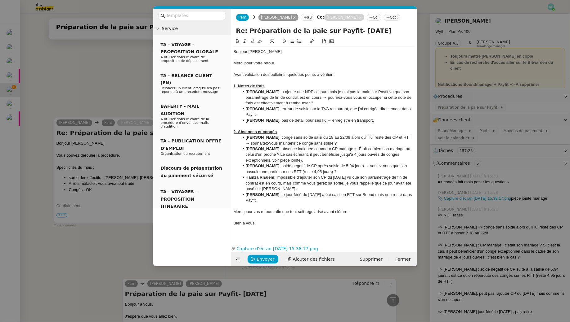
click at [288, 78] on div "Avant validation des bulletins, quelques points à vérifier :" at bounding box center [323, 75] width 181 height 6
click at [350, 78] on div "Avant validation des bulletins, j'ai quelques points à vérifier :" at bounding box center [323, 75] width 181 height 6
click at [324, 117] on li "[PERSON_NAME] : erreur de saisie sur la TVA restaurant, que j'ai corrigée direc…" at bounding box center [326, 111] width 175 height 11
click at [348, 118] on li "[PERSON_NAME] : erreur de saisie sur la TVA du restaurant, que j'ai corrigée di…" at bounding box center [326, 111] width 175 height 11
click at [305, 118] on li "[PERSON_NAME] : erreur de saisie sur la TVA du restaurant sur [GEOGRAPHIC_DATA]…" at bounding box center [326, 111] width 175 height 11
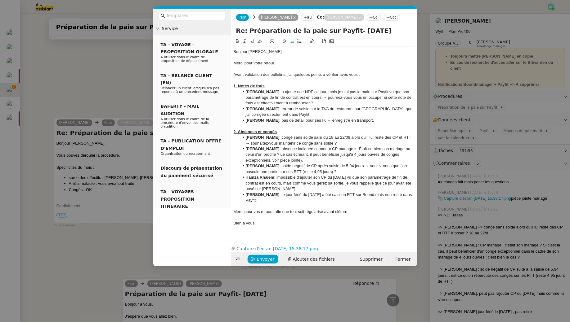
click at [317, 123] on li "[PERSON_NAME] : pas de détail pour ses IK → enregistré en transport." at bounding box center [326, 121] width 175 height 6
click at [374, 123] on li "[PERSON_NAME] : pas de détail pour ses IK → enregistré en transport." at bounding box center [326, 121] width 175 height 6
click at [269, 118] on li "[PERSON_NAME] : erreur de saisie sur la TVA du restaurant sur [GEOGRAPHIC_DATA]…" at bounding box center [326, 111] width 175 height 11
click at [314, 146] on li "[PERSON_NAME] : congé sans solde saisi du 18 au 22/08 alors qu’il lui reste des…" at bounding box center [326, 140] width 175 height 11
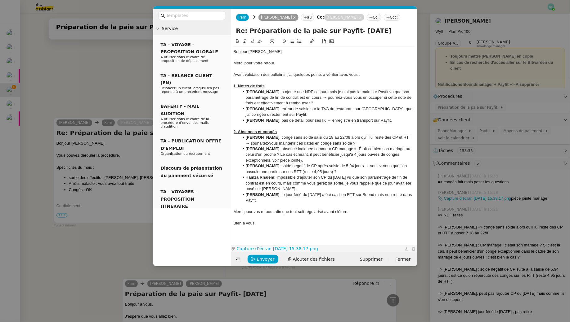
click at [296, 253] on link "Capture d’écran [DATE] 15.38.17.png" at bounding box center [319, 249] width 168 height 7
click at [299, 163] on li "[PERSON_NAME] : absence indiquée comme « CP mariage ». Était-ce bien son mariag…" at bounding box center [326, 154] width 175 height 17
click at [271, 253] on link "Capture d’écran [DATE] 15.38.17.png" at bounding box center [319, 249] width 168 height 7
drag, startPoint x: 382, startPoint y: 166, endPoint x: 338, endPoint y: 166, distance: 44.3
click at [338, 163] on li "[PERSON_NAME] : absence indiquée comme « CP mariage ». Était-ce bien son mariag…" at bounding box center [326, 154] width 175 height 17
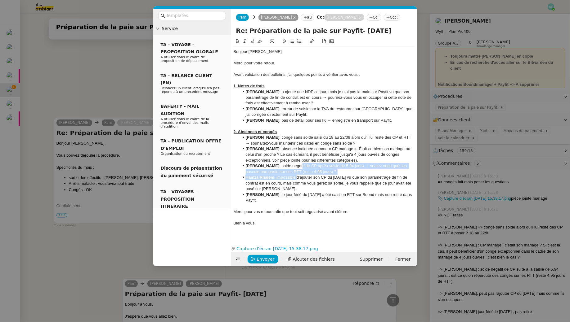
drag, startPoint x: 295, startPoint y: 174, endPoint x: 296, endPoint y: 186, distance: 12.4
click at [296, 186] on ul "[PERSON_NAME] : congé sans solde saisi du 18 au 22/08 alors qu’il lui reste des…" at bounding box center [323, 169] width 181 height 69
click at [296, 186] on li "[PERSON_NAME] : impossible d’ajouter son CP du [DATE] vu que son paramétrage de…" at bounding box center [326, 183] width 175 height 17
click at [292, 192] on li "[PERSON_NAME] : impossible d’ajouter son CP du [DATE] vu que son paramétrage de…" at bounding box center [326, 183] width 175 height 17
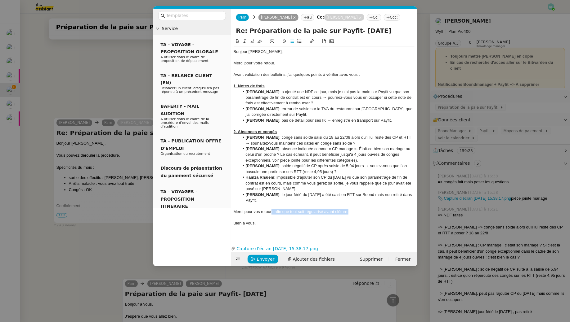
drag, startPoint x: 352, startPoint y: 219, endPoint x: 272, endPoint y: 221, distance: 79.7
click at [272, 215] on div "Merci pour vos retours afin que tout soit régularisé avant clôture." at bounding box center [323, 212] width 181 height 6
click at [274, 215] on div "Merci pour vos retours afin que tout soit régularisé avant clôture." at bounding box center [323, 212] width 181 height 6
drag, startPoint x: 274, startPoint y: 220, endPoint x: 368, endPoint y: 218, distance: 94.6
click at [368, 215] on div "Merci pour vos retours afin que tout soit régularisé avant clôture." at bounding box center [323, 212] width 181 height 6
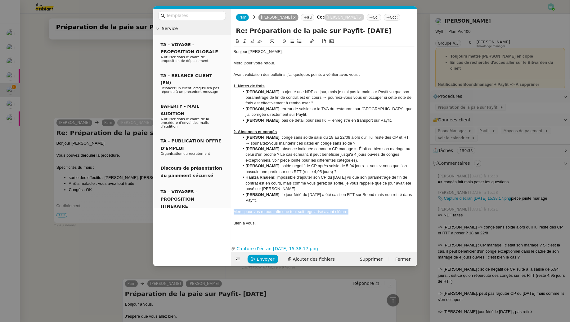
drag, startPoint x: 360, startPoint y: 219, endPoint x: 233, endPoint y: 219, distance: 127.4
click at [233, 220] on nz-spin "Bonjour [PERSON_NAME], Merci pour votre retour. Avant validation des bulletins,…" at bounding box center [324, 137] width 186 height 199
click at [267, 226] on div "Bien à vous," at bounding box center [323, 224] width 181 height 6
drag, startPoint x: 301, startPoint y: 219, endPoint x: 233, endPoint y: 219, distance: 67.6
click at [233, 215] on div "Vous remerciant pour vos retours." at bounding box center [323, 212] width 181 height 6
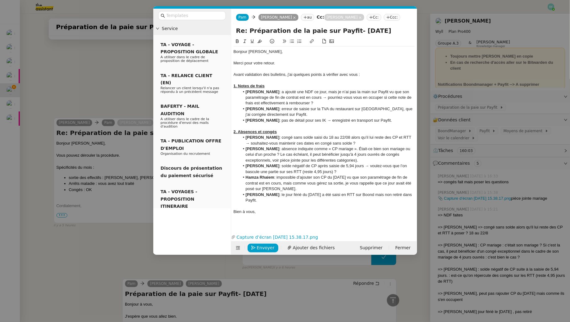
click at [327, 78] on div "Avant validation des bulletins, j'ai quelques points à vérifier avec vous :" at bounding box center [323, 75] width 181 height 6
click at [333, 78] on div "Avant validation des bulletins, j'ai quelques points à vérifier avec vous :" at bounding box center [323, 75] width 181 height 6
click at [298, 162] on li "[PERSON_NAME] : absence indiquée comme « CP mariage ». Était-ce bien son mariag…" at bounding box center [326, 154] width 175 height 17
click at [326, 106] on li "[PERSON_NAME] : a ajouté une NDF ce jour, mais je n’ai pas la main sur Payfit v…" at bounding box center [326, 97] width 175 height 17
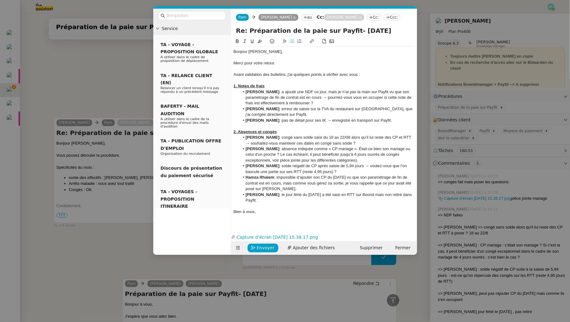
click at [246, 94] on strong "[PERSON_NAME]" at bounding box center [262, 92] width 34 height 5
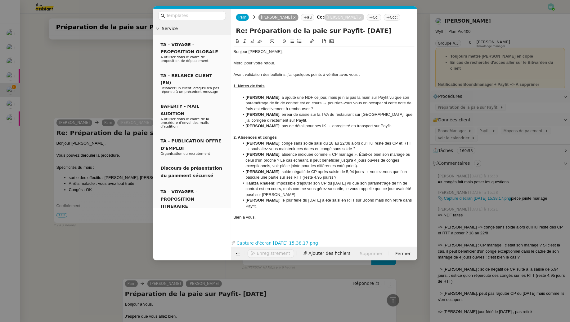
click at [264, 95] on div at bounding box center [323, 92] width 181 height 6
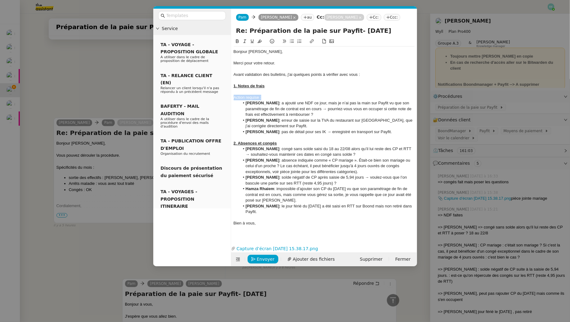
drag, startPoint x: 266, startPoint y: 107, endPoint x: 231, endPoint y: 104, distance: 35.8
click at [228, 107] on nz-layout "Service TA - VOYAGE - PROPOSITION GLOBALE A utiliser dans le cadre de propositi…" at bounding box center [285, 138] width 264 height 258
click at [238, 43] on icon at bounding box center [237, 41] width 3 height 4
click at [251, 43] on icon at bounding box center [252, 41] width 3 height 4
click at [234, 100] on u "Action requise :" at bounding box center [248, 97] width 30 height 5
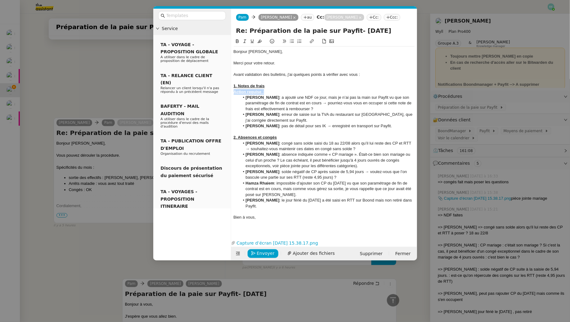
drag, startPoint x: 273, startPoint y: 101, endPoint x: 229, endPoint y: 101, distance: 43.7
click at [229, 101] on nz-layout "Service TA - VOYAGE - PROPOSITION GLOBALE A utiliser dans le cadre de propositi…" at bounding box center [285, 135] width 264 height 252
click at [245, 43] on icon at bounding box center [244, 41] width 3 height 3
click at [320, 112] on li "[PERSON_NAME] : a ajouté une NDF ce jour, mais je n’ai pas la main sur Payfit v…" at bounding box center [326, 103] width 175 height 17
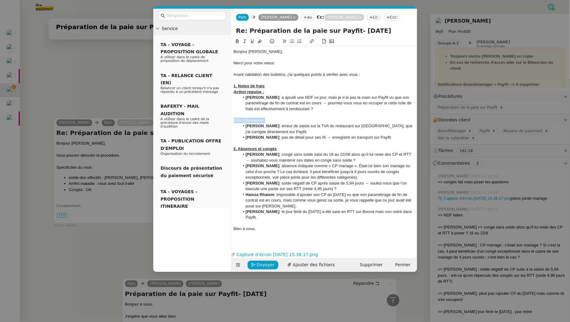
drag, startPoint x: 270, startPoint y: 127, endPoint x: 231, endPoint y: 127, distance: 39.1
click at [231, 127] on nz-spin "Bonjour [PERSON_NAME], Merci pour votre retour. Avant validation des bulletins,…" at bounding box center [324, 140] width 186 height 205
click at [237, 43] on icon at bounding box center [237, 41] width 4 height 4
click at [243, 43] on icon at bounding box center [244, 41] width 4 height 4
click at [253, 43] on icon at bounding box center [252, 41] width 4 height 4
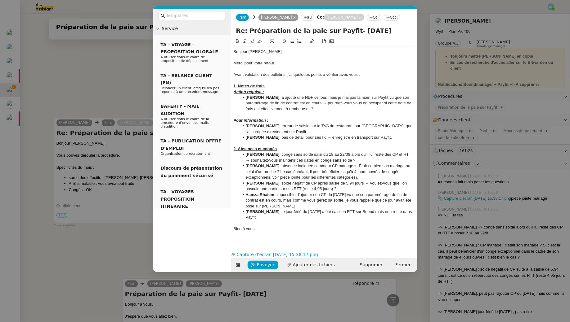
drag, startPoint x: 389, startPoint y: 147, endPoint x: 238, endPoint y: 136, distance: 151.7
click at [238, 136] on ul "[PERSON_NAME] : erreur de saisie sur la TVA du restaurant sur [GEOGRAPHIC_DATA]…" at bounding box center [323, 131] width 181 height 17
click at [245, 43] on icon at bounding box center [244, 41] width 4 height 4
click at [273, 134] on em ": erreur de saisie sur la TVA du restaurant sur [GEOGRAPHIC_DATA], que j'ai cor…" at bounding box center [330, 129] width 168 height 10
click at [284, 152] on div "2. Absences et congés" at bounding box center [323, 149] width 181 height 6
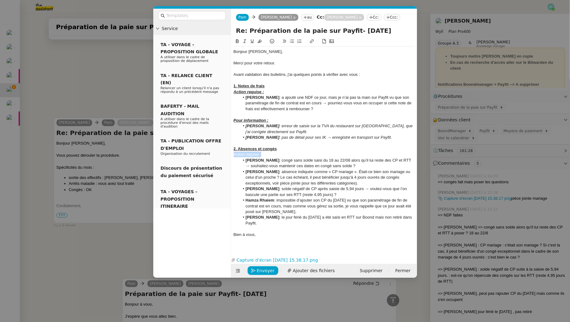
drag, startPoint x: 275, startPoint y: 162, endPoint x: 227, endPoint y: 162, distance: 48.1
click at [227, 162] on nz-layout "Service TA - VOYAGE - PROPOSITION GLOBALE A utiliser dans le cadre de propositi…" at bounding box center [285, 143] width 264 height 269
click at [236, 43] on icon at bounding box center [237, 41] width 4 height 4
click at [253, 43] on icon at bounding box center [252, 41] width 4 height 4
click at [242, 43] on icon at bounding box center [244, 41] width 4 height 4
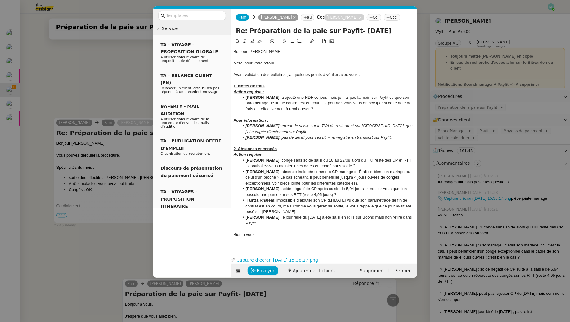
click at [363, 198] on li "[PERSON_NAME] : solde négatif de CP après saisie de 5,94 jours → voulez-vous qu…" at bounding box center [326, 191] width 175 height 11
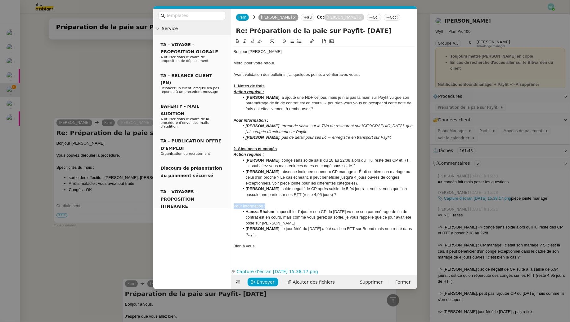
drag, startPoint x: 267, startPoint y: 215, endPoint x: 228, endPoint y: 215, distance: 38.4
click at [228, 215] on nz-layout "Service TA - VOYAGE - PROPOSITION GLOBALE A utiliser dans le cadre de propositi…" at bounding box center [285, 149] width 264 height 281
click at [236, 43] on icon at bounding box center [237, 41] width 4 height 4
click at [252, 43] on icon at bounding box center [252, 41] width 4 height 4
click at [243, 43] on icon at bounding box center [244, 41] width 4 height 4
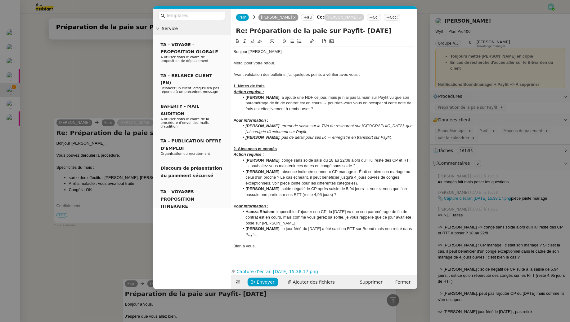
drag, startPoint x: 261, startPoint y: 242, endPoint x: 243, endPoint y: 220, distance: 28.0
click at [243, 220] on ul "[PERSON_NAME] : impossible d’ajouter son CP du [DATE] vu que son paramétrage de…" at bounding box center [323, 223] width 181 height 29
click at [245, 43] on icon at bounding box center [244, 41] width 4 height 4
click at [272, 209] on div "Pour information :" at bounding box center [323, 207] width 181 height 6
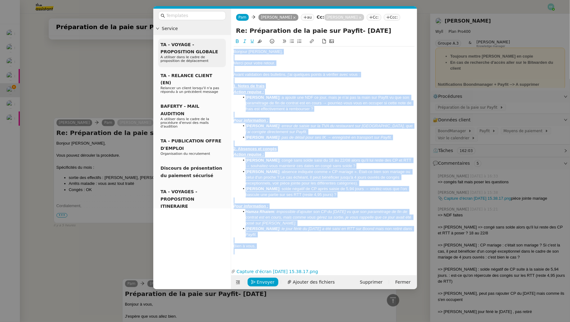
drag, startPoint x: 264, startPoint y: 257, endPoint x: 224, endPoint y: 40, distance: 221.2
click at [224, 40] on nz-layout "Service TA - VOYAGE - PROPOSITION GLOBALE A utiliser dans le cadre de propositi…" at bounding box center [285, 149] width 264 height 281
copy div "Loremip Dolorsita, Conse adip elits doeius. Tempo incididunt utl etdolorem, a'e…"
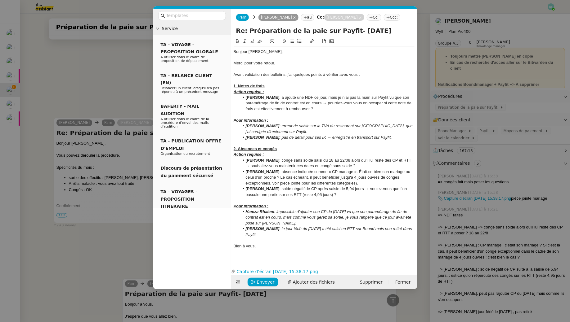
click at [266, 249] on div "Bien à vous," at bounding box center [323, 247] width 181 height 6
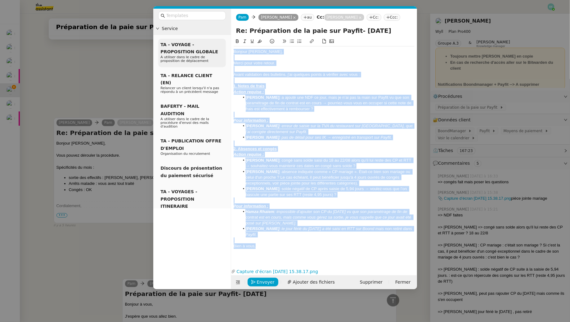
drag, startPoint x: 268, startPoint y: 255, endPoint x: 216, endPoint y: 51, distance: 210.0
click at [216, 51] on nz-layout "Service TA - VOYAGE - PROPOSITION GLOBALE A utiliser dans le cadre de propositi…" at bounding box center [285, 149] width 264 height 281
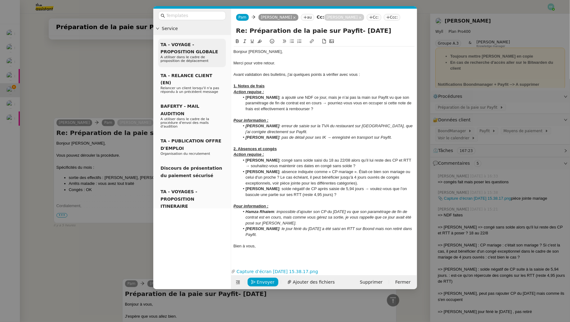
scroll to position [0, 0]
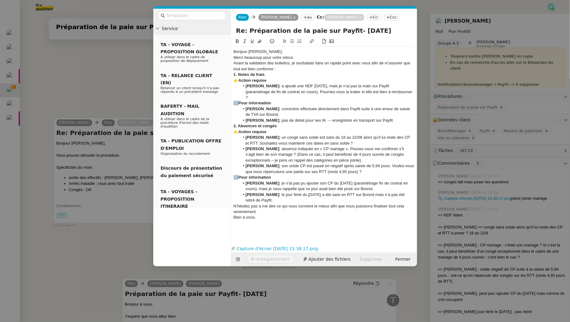
click at [273, 55] on div "Bonjour [PERSON_NAME]," at bounding box center [323, 52] width 181 height 6
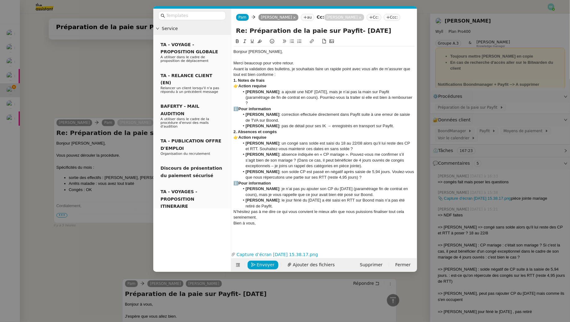
click at [235, 76] on div "Avant la validation des bulletins, je souhaitais faire un rapide point avec vou…" at bounding box center [323, 71] width 181 height 11
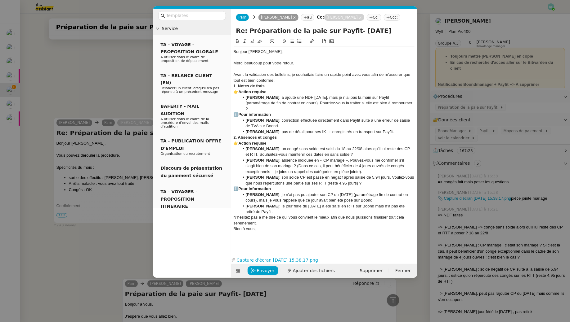
click at [266, 89] on div "1. Notes de frais" at bounding box center [323, 86] width 181 height 6
click at [280, 83] on div "Avant la validation des bulletins, je souhaitais faire un rapide point avec vou…" at bounding box center [323, 77] width 181 height 11
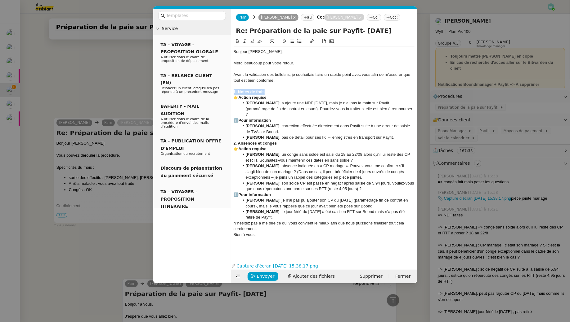
drag, startPoint x: 268, startPoint y: 99, endPoint x: 229, endPoint y: 99, distance: 38.8
click at [229, 99] on nz-layout "Service TA - VOYAGE - PROPOSITION GLOBALE A utiliser dans le cadre de propositi…" at bounding box center [285, 146] width 264 height 275
click at [252, 43] on icon at bounding box center [252, 41] width 4 height 4
drag, startPoint x: 238, startPoint y: 127, endPoint x: 397, endPoint y: 145, distance: 160.0
click at [397, 145] on div "Bonjour [PERSON_NAME], Merci beaucoup pour votre retour. Avant la validation de…" at bounding box center [323, 149] width 181 height 205
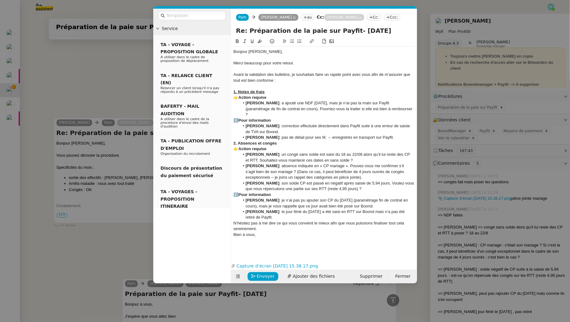
click at [244, 43] on icon at bounding box center [244, 41] width 4 height 4
click at [233, 146] on strong "2. Absences et congés" at bounding box center [254, 143] width 43 height 5
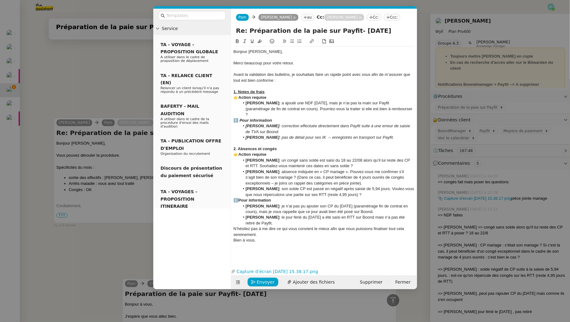
click at [234, 203] on div "ℹ️ Pour information" at bounding box center [323, 201] width 181 height 6
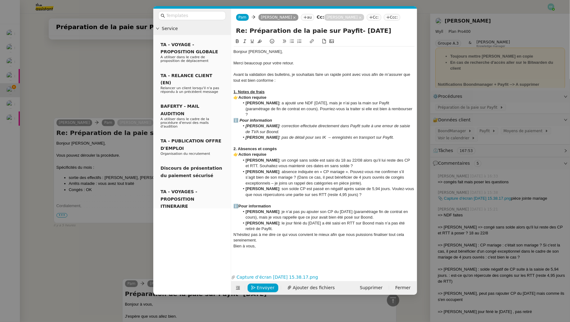
drag, startPoint x: 234, startPoint y: 213, endPoint x: 266, endPoint y: 238, distance: 41.0
click at [266, 238] on div "Bonjour [PERSON_NAME], Merci beaucoup pour votre retour. Avant la validation de…" at bounding box center [323, 155] width 181 height 217
click at [244, 43] on icon at bounding box center [244, 41] width 3 height 3
click at [263, 232] on li "[PERSON_NAME] : le jour férié du [DATE] a été saisi en RTT sur Boond mais n’a p…" at bounding box center [326, 226] width 175 height 11
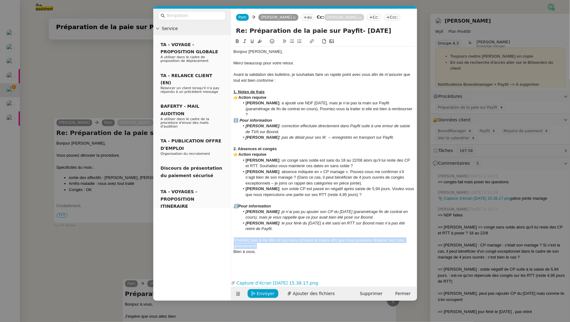
drag, startPoint x: 264, startPoint y: 255, endPoint x: 228, endPoint y: 249, distance: 36.1
click at [228, 249] on nz-layout "Service TA - VOYAGE - PROPOSITION GLOBALE A utiliser dans le cadre de propositi…" at bounding box center [285, 155] width 264 height 292
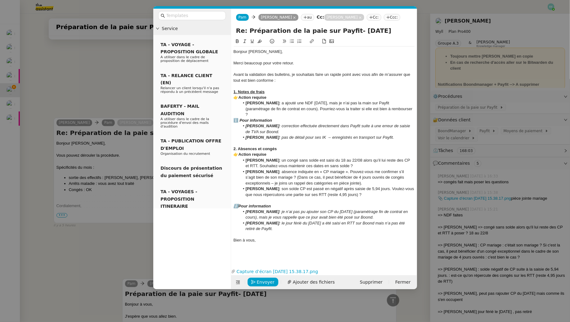
click at [116, 250] on nz-modal-container "Service TA - VOYAGE - PROPOSITION GLOBALE A utiliser dans le cadre de propositi…" at bounding box center [285, 161] width 570 height 322
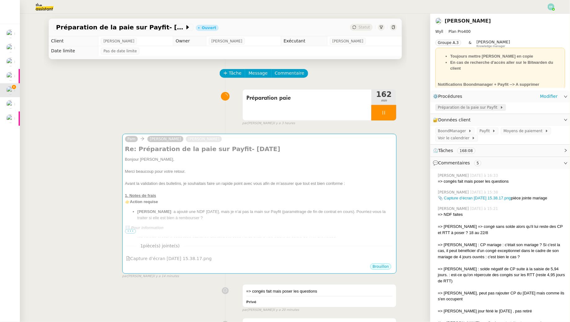
click at [458, 109] on span "Préparation de la paie sur Payfit" at bounding box center [468, 107] width 62 height 6
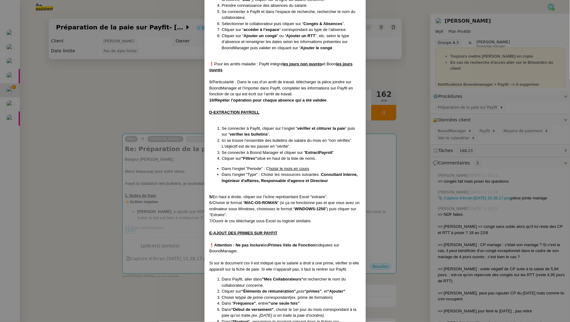
scroll to position [582, 0]
click at [164, 95] on nz-modal-container "Créée le [DATE] MAJ le [DATE] Contexte : Le client souhaite qu’on intègre les d…" at bounding box center [285, 161] width 570 height 322
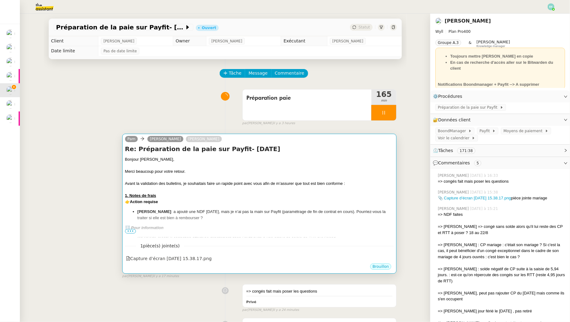
click at [202, 205] on div "Bonjour [PERSON_NAME], Merci beaucoup pour votre retour. Avant la validation de…" at bounding box center [259, 267] width 269 height 220
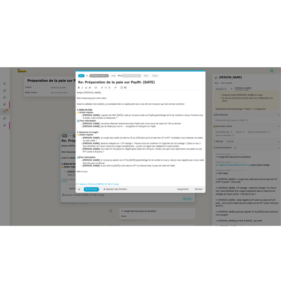
scroll to position [0, 13]
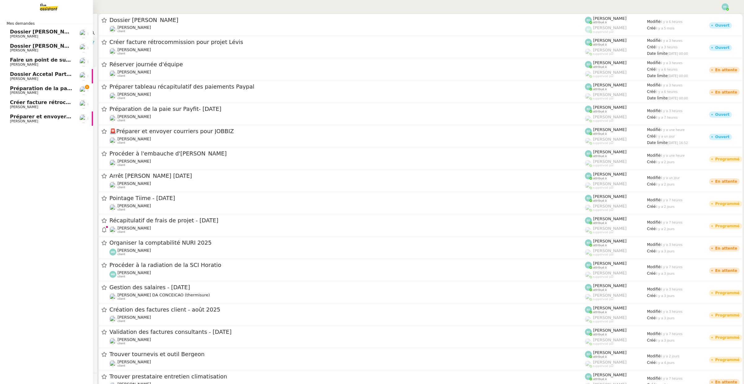
click at [11, 94] on span "[PERSON_NAME]" at bounding box center [24, 93] width 28 height 4
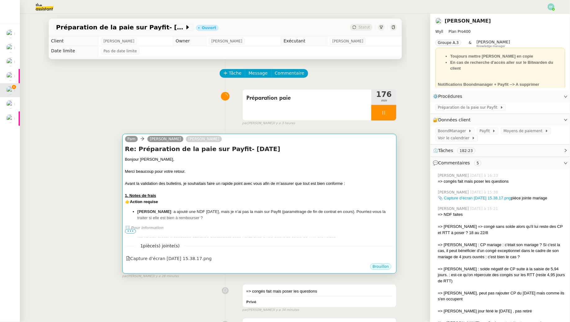
click at [296, 183] on div "Avant la validation des bulletins, je souhaitais faire un rapide point avec vou…" at bounding box center [259, 184] width 269 height 6
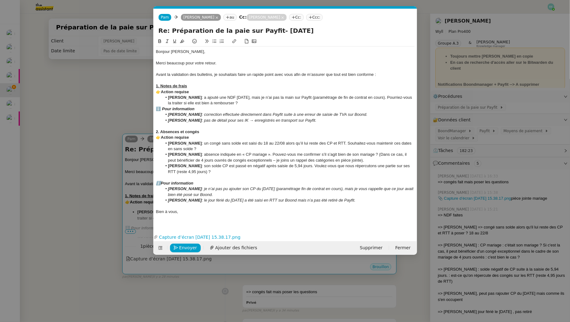
scroll to position [0, 13]
click at [355, 203] on li "[PERSON_NAME] : le jour férié du [DATE] a été saisi en RTT sur Boond mais n’a p…" at bounding box center [288, 201] width 252 height 6
click at [354, 202] on li "[PERSON_NAME] : le jour férié du [DATE] a été saisi en RTT sur Boond mais n’a p…" at bounding box center [288, 201] width 252 height 6
click at [354, 201] on li "[PERSON_NAME] : le jour férié du [DATE] a été saisi en RTT sur Boond mais n’a p…" at bounding box center [288, 201] width 252 height 6
click at [349, 203] on li "[PERSON_NAME] : le jour férié du [DATE] a été saisi en RTT sur Boond mais n’a p…" at bounding box center [288, 201] width 252 height 6
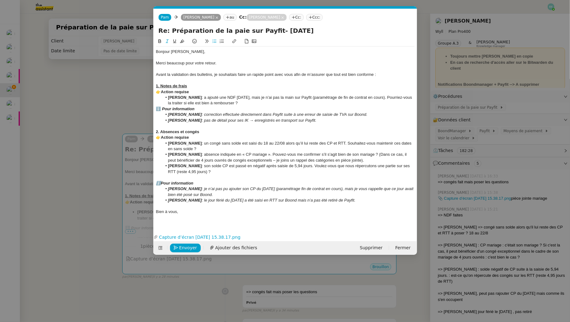
click at [347, 200] on li "[PERSON_NAME] : le jour férié du [DATE] a été saisi en RTT sur Boond mais n’a p…" at bounding box center [288, 201] width 252 height 6
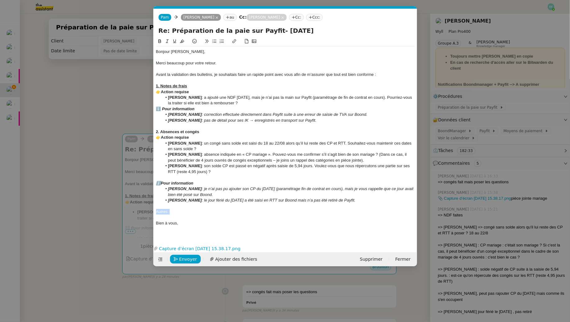
drag, startPoint x: 174, startPoint y: 211, endPoint x: 144, endPoint y: 211, distance: 29.8
click at [144, 211] on nz-modal-container "Service TA - VOYAGE - PROPOSITION GLOBALE A utiliser dans le cadre de propositi…" at bounding box center [285, 161] width 570 height 322
click at [156, 213] on em "Autres :" at bounding box center [163, 212] width 14 height 5
drag, startPoint x: 202, startPoint y: 132, endPoint x: 150, endPoint y: 132, distance: 52.1
click at [150, 132] on nz-modal-container "Service TA - VOYAGE - PROPOSITION GLOBALE A utiliser dans le cadre de propositi…" at bounding box center [285, 161] width 570 height 322
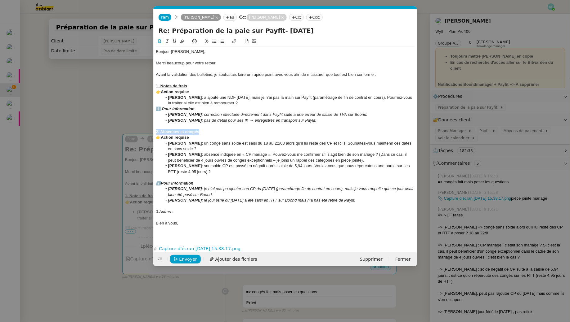
copy strong "2. Absences et congés"
drag, startPoint x: 183, startPoint y: 213, endPoint x: 147, endPoint y: 213, distance: 35.7
click at [147, 213] on nz-modal-container "Service TA - VOYAGE - PROPOSITION GLOBALE A utiliser dans le cadre de propositi…" at bounding box center [285, 161] width 570 height 322
drag, startPoint x: 163, startPoint y: 212, endPoint x: 212, endPoint y: 211, distance: 49.6
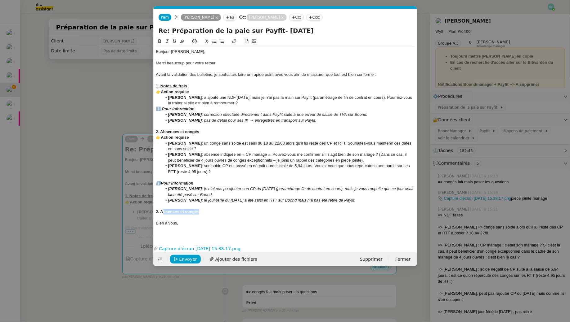
click at [212, 211] on div "2. Absences et congés" at bounding box center [285, 212] width 258 height 6
click at [159, 211] on strong "2. Autres" at bounding box center [164, 212] width 17 height 5
click at [175, 210] on div "3. Autres" at bounding box center [285, 212] width 258 height 6
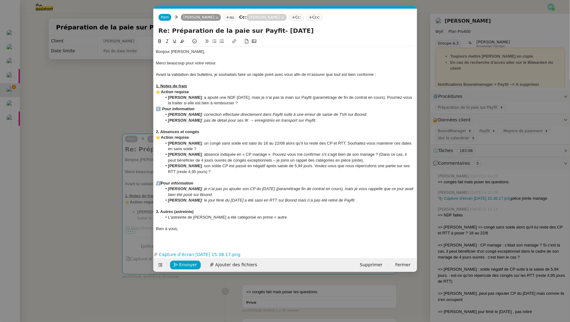
click at [279, 216] on li "L'astreinte de Florian Trincal a été catégorisé en prime < autre" at bounding box center [288, 218] width 252 height 6
drag, startPoint x: 347, startPoint y: 218, endPoint x: 165, endPoint y: 217, distance: 181.7
click at [165, 217] on li "L'astreinte de [PERSON_NAME] a été catégorisé en prime < autre < astreinte : ce…" at bounding box center [288, 218] width 252 height 6
click at [91, 153] on nz-modal-container "Service TA - VOYAGE - PROPOSITION GLOBALE A utiliser dans le cadre de propositi…" at bounding box center [285, 161] width 570 height 322
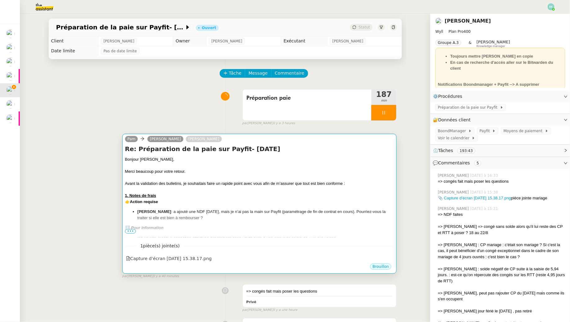
click at [210, 172] on div "Merci beaucoup pour votre retour." at bounding box center [259, 172] width 269 height 6
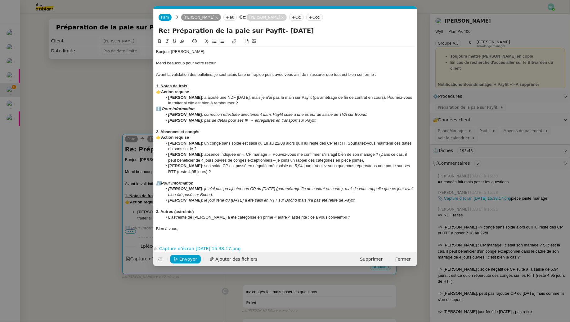
scroll to position [0, 13]
click at [210, 172] on li "Robin Moreno : son solde CP est passé en négatif après saisie de 5,94 jours. Vo…" at bounding box center [288, 168] width 252 height 11
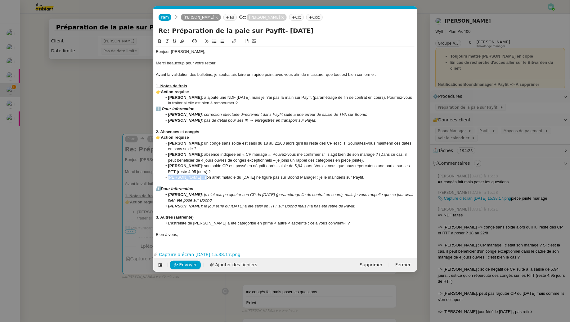
drag, startPoint x: 202, startPoint y: 178, endPoint x: 164, endPoint y: 178, distance: 38.1
click at [164, 178] on li "Ambroise Deulofeu : son arrêt maladie du 22 août ne figure pas sur Boond Manage…" at bounding box center [288, 178] width 252 height 6
click at [159, 41] on icon at bounding box center [159, 41] width 4 height 4
drag, startPoint x: 375, startPoint y: 179, endPoint x: 161, endPoint y: 175, distance: 213.9
click at [161, 175] on ul "Pierre-Emmanuel Lusset : un congé sans solde est saisi du 18 au 22/08 alors qu’…" at bounding box center [285, 161] width 258 height 40
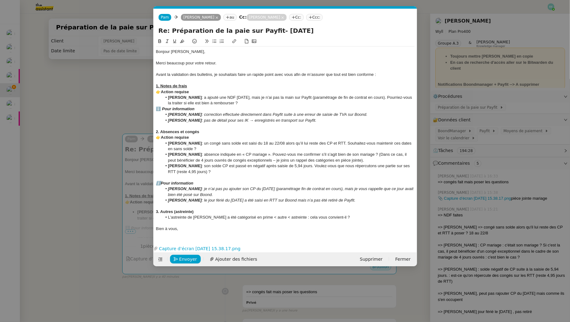
click at [357, 199] on li "[PERSON_NAME] : le jour férié du [DATE] a été saisi en RTT sur Boond mais n’a p…" at bounding box center [288, 201] width 252 height 6
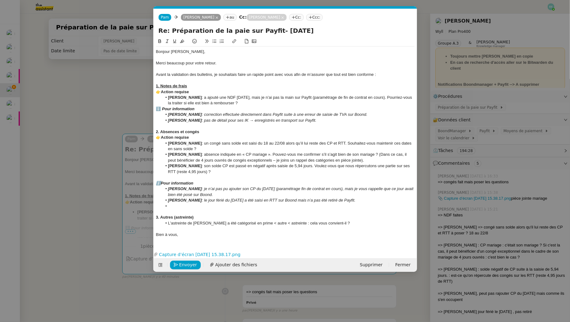
scroll to position [0, 0]
drag, startPoint x: 372, startPoint y: 209, endPoint x: 141, endPoint y: 204, distance: 231.0
click at [141, 204] on nz-modal-container "Service TA - VOYAGE - PROPOSITION GLOBALE A utiliser dans le cadre de propositi…" at bounding box center [285, 161] width 570 height 322
click at [167, 42] on icon at bounding box center [167, 41] width 3 height 3
click at [322, 211] on div at bounding box center [285, 212] width 258 height 6
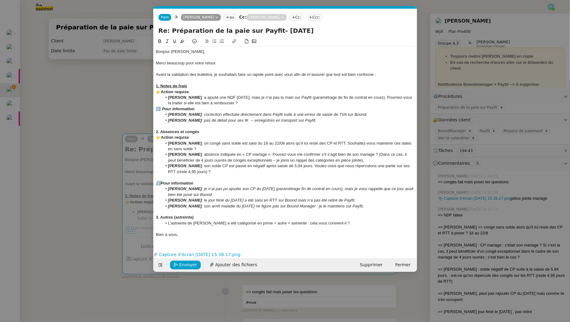
click at [312, 206] on em ": son arrêt maladie du 22 août ne figure pas sur Boond Manager : je le maintien…" at bounding box center [283, 206] width 162 height 5
drag, startPoint x: 355, startPoint y: 208, endPoint x: 312, endPoint y: 207, distance: 42.5
click at [312, 207] on li "Ambroise Deulofeu : son arrêt maladie du 22 août ne figure pas sur Boond : je l…" at bounding box center [288, 207] width 252 height 6
click at [241, 224] on li "L'astreinte de [PERSON_NAME] a été catégorisé en prime < autre < astreinte : ce…" at bounding box center [288, 224] width 252 height 6
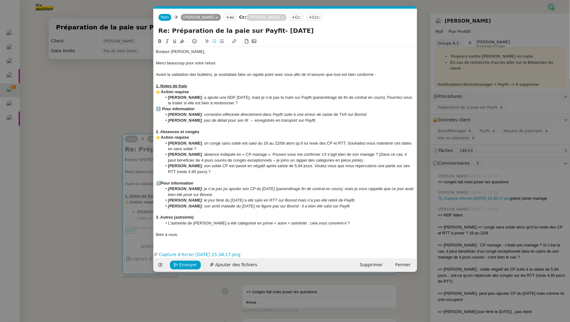
click at [242, 222] on li "L'astreinte de [PERSON_NAME] a été catégorisé en prime < autre < astreinte : ce…" at bounding box center [288, 224] width 252 height 6
click at [244, 223] on li "L'astreinte de [PERSON_NAME] a été catégorisé en prime < autre < astreinte : ce…" at bounding box center [288, 224] width 252 height 6
click at [0, 0] on lt-span "catégorisé e" at bounding box center [0, 0] width 0 height 0
click at [202, 114] on em ": correction effectuée directement dans Payfit suite à une erreur de saisie de …" at bounding box center [285, 114] width 166 height 5
click at [378, 115] on em ": problème de TVA : correction effectuée directement dans Payfit suite à une er…" at bounding box center [302, 114] width 200 height 5
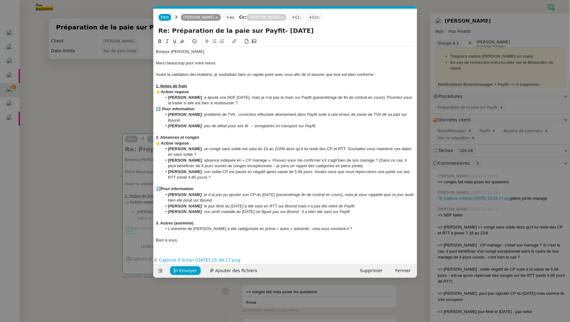
click at [224, 135] on div "2. Absences et congés" at bounding box center [285, 138] width 258 height 6
click at [380, 160] on li "Florentin Morisson : absence indiquée en « CP mariage ». Pouvez-vous me confirm…" at bounding box center [288, 163] width 252 height 11
click at [314, 160] on li "Florentin Morisson : absence indiquée en « CP mariage ». Pouvez-vous me confirm…" at bounding box center [288, 163] width 252 height 11
click at [186, 167] on li "Florentin Morisson : absence indiquée en « CP mariage ». Pouvez-vous m'indiquer…" at bounding box center [288, 163] width 252 height 11
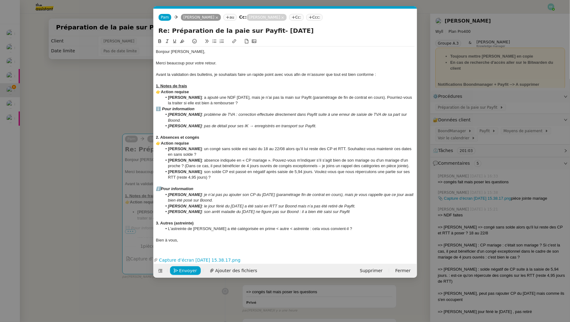
click at [217, 167] on li "Florentin Morisson : absence indiquée en « CP mariage ». Pouvez-vous m'indiquer…" at bounding box center [288, 163] width 252 height 11
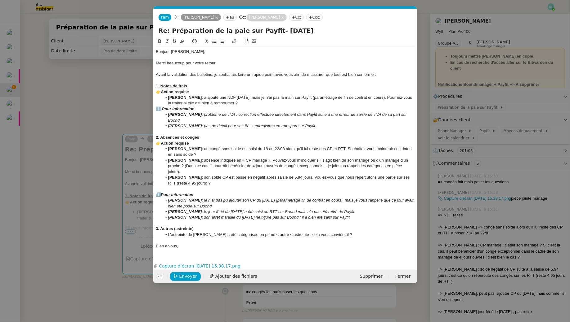
click at [234, 172] on li "Florentin Morisson : absence indiquée en « CP mariage ». Pouvez-vous m'indiquer…" at bounding box center [288, 166] width 252 height 17
click at [361, 183] on li "Robin Moreno : son solde CP est passé en négatif après saisie de 5,94 jours. Vo…" at bounding box center [288, 180] width 252 height 11
click at [358, 177] on li "Robin Moreno : son solde CP est passé en négatif après saisie de 5,94 jours. Vo…" at bounding box center [288, 180] width 252 height 11
click at [0, 0] on lt-span "répercut i ons" at bounding box center [0, 0] width 0 height 0
click at [220, 186] on li "Robin Moreno : son solde CP est passé en négatif après saisie de 5,94 jours. Vo…" at bounding box center [288, 180] width 252 height 11
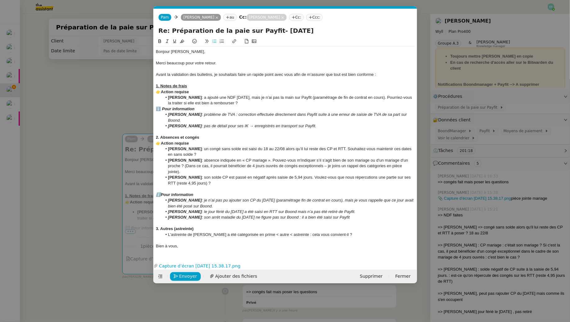
click at [209, 198] on em ": je n’ai pas pu ajouter son CP du [DATE] (paramétrage fin de contrat en cours)…" at bounding box center [291, 203] width 246 height 10
click at [221, 207] on li "Hamza Rhaiem : je n’ai pas pu ajouter son CP du 4 août (paramétrage fin de cont…" at bounding box center [288, 203] width 252 height 11
drag, startPoint x: 215, startPoint y: 211, endPoint x: 215, endPoint y: 215, distance: 5.0
click at [215, 215] on ul "Hamza Rhaiem : je n’ai pas pu ajouter son CP du 4 août (paramétrage fin de cont…" at bounding box center [285, 209] width 258 height 23
click at [215, 215] on em ": son arrêt maladie du [DATE] ne figure pas sur Boond : il a bien été saisi sur…" at bounding box center [276, 217] width 148 height 5
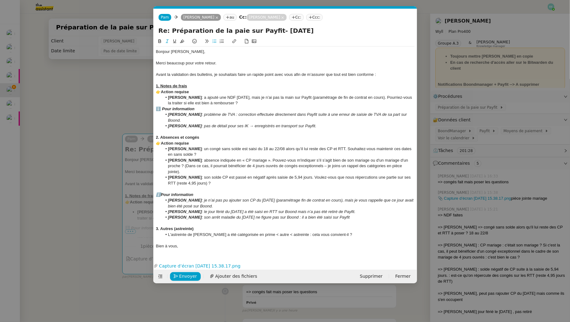
click at [213, 223] on div at bounding box center [285, 224] width 258 height 6
click at [208, 245] on div "Bien à vous," at bounding box center [285, 247] width 258 height 6
click at [342, 236] on li "L'astreinte de [PERSON_NAME] a été catégorisée en prime < autre < astreinte : c…" at bounding box center [288, 235] width 252 height 6
click at [197, 247] on div "Bien à vous," at bounding box center [285, 247] width 258 height 6
click at [186, 277] on span "Envoyer" at bounding box center [188, 276] width 18 height 7
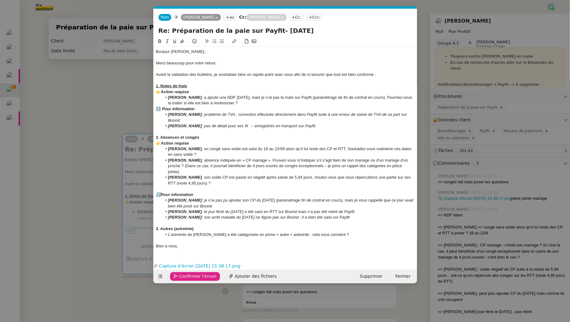
click at [186, 277] on span "Confirmer l'envoi" at bounding box center [197, 276] width 37 height 7
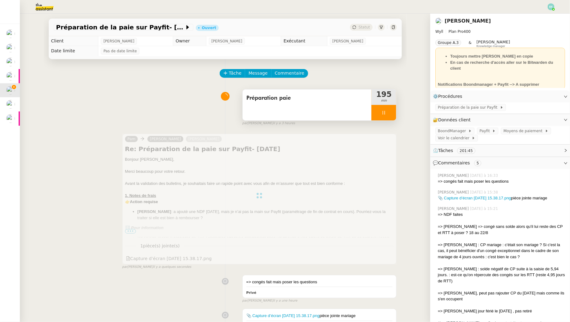
click at [308, 112] on div "Préparation paie" at bounding box center [306, 105] width 129 height 31
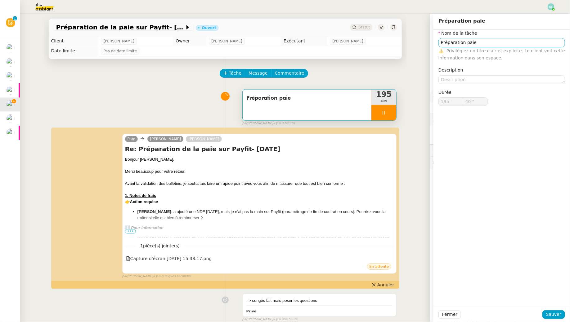
type input "Préparation paie"
type input "195 '"
type input "41 ""
type input "Préparation paie"
type input "195 '"
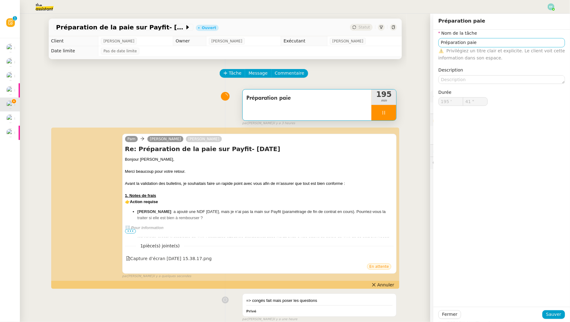
type input "41 ""
click at [489, 41] on input "Préparation paie" at bounding box center [501, 42] width 126 height 9
type input "Préparation paie"
type input "195 '"
type input "41 ""
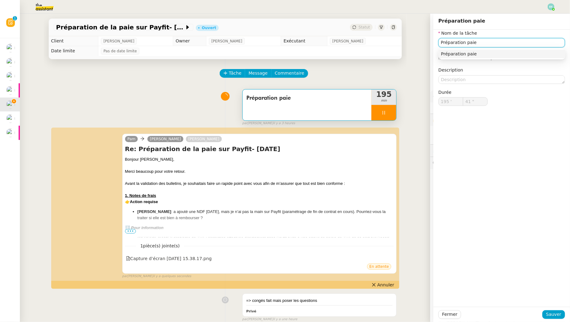
type input "Préparation paie +"
type input "42 ""
type input "Préparation paie + envoi d"
type input "43 ""
type input "Préparation paie + envoi d'emauk"
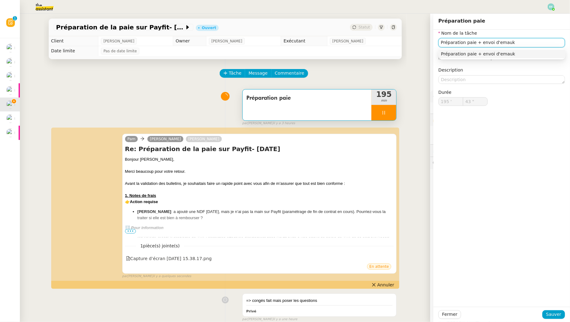
type input "44 ""
type input "Préparation paie + envoi d'ema"
type input "45 ""
type input "Préparation paie + envoi d'email"
type input "46 ""
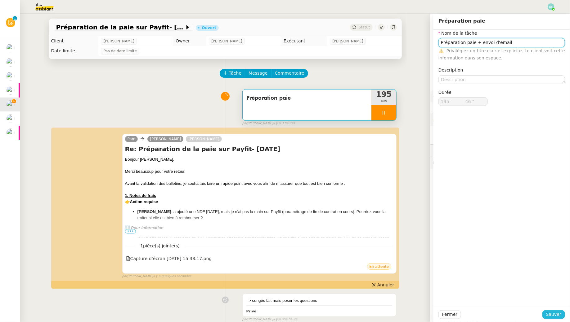
type input "Préparation paie + envoi d'email"
click at [552, 313] on span "Sauver" at bounding box center [553, 314] width 15 height 7
type input "47 ""
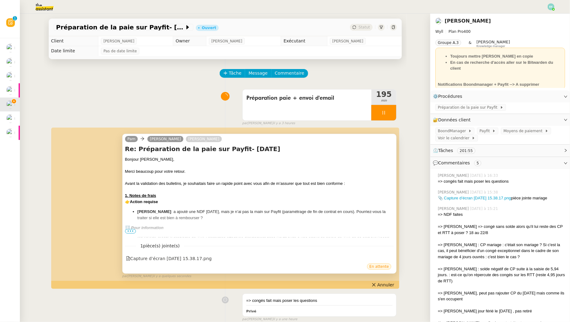
click at [132, 230] on span "•••" at bounding box center [130, 231] width 11 height 4
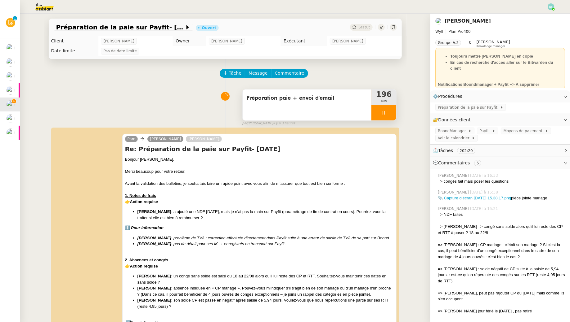
click at [382, 115] on icon at bounding box center [383, 112] width 5 height 5
click at [388, 115] on icon at bounding box center [389, 112] width 5 height 5
click at [553, 7] on img at bounding box center [550, 6] width 7 height 7
click at [544, 16] on li "Suivi" at bounding box center [534, 17] width 40 height 9
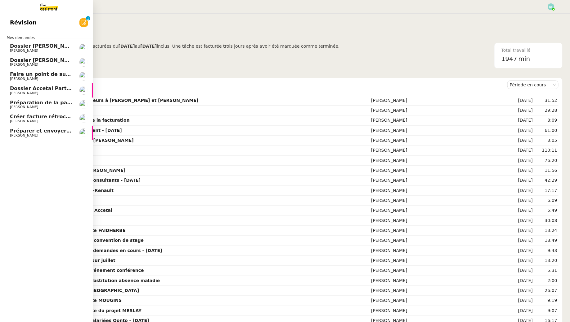
click at [58, 104] on span "Préparation de la paie sur Payfit- [DATE]" at bounding box center [66, 103] width 113 height 6
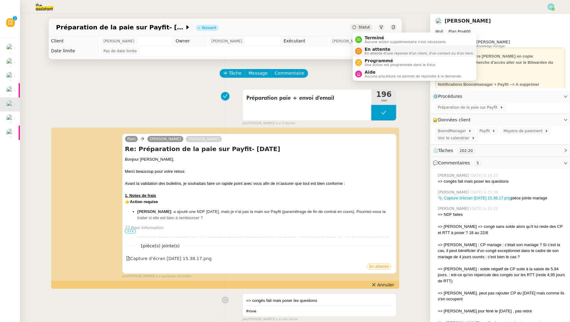
click at [363, 49] on div "En attente En attente d'une réponse d'un client, d'un contact ou d'un tiers." at bounding box center [418, 51] width 112 height 8
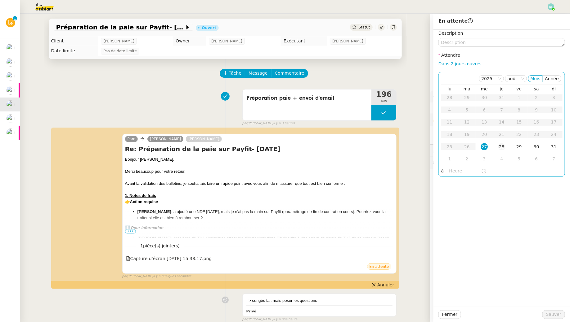
click at [503, 148] on div "28" at bounding box center [501, 147] width 7 height 7
click at [550, 316] on span "Sauver" at bounding box center [553, 314] width 15 height 7
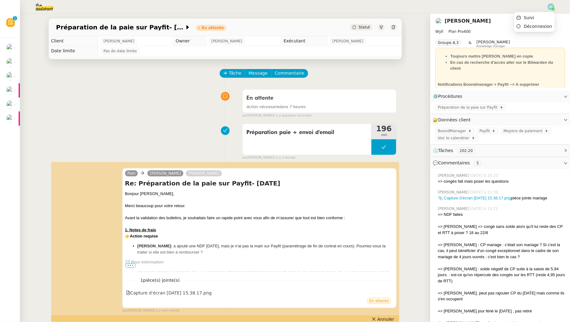
click at [549, 8] on img at bounding box center [550, 6] width 7 height 7
click at [537, 19] on li "Suivi" at bounding box center [534, 17] width 40 height 9
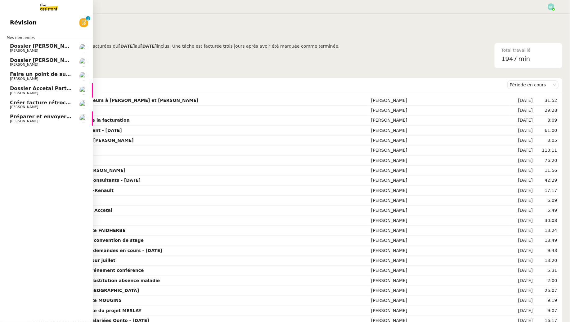
click at [17, 116] on span "Préparer et envoyer courriers pour JOBBIZ" at bounding box center [69, 117] width 119 height 6
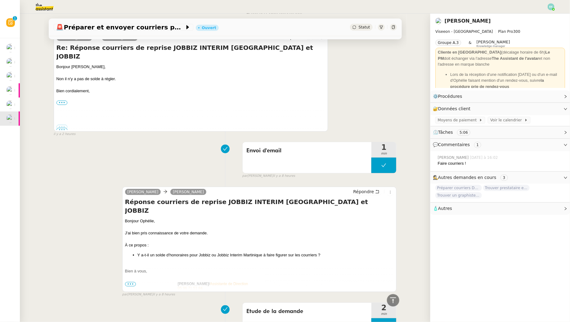
scroll to position [169, 0]
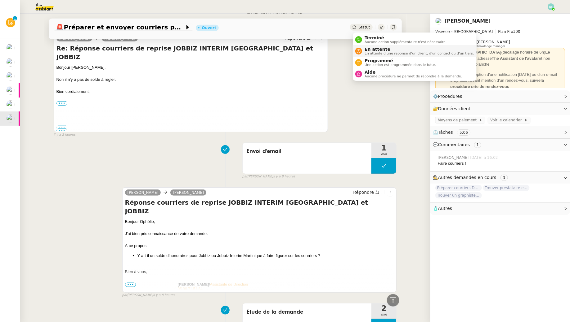
click at [367, 48] on span "En attente" at bounding box center [418, 49] width 109 height 5
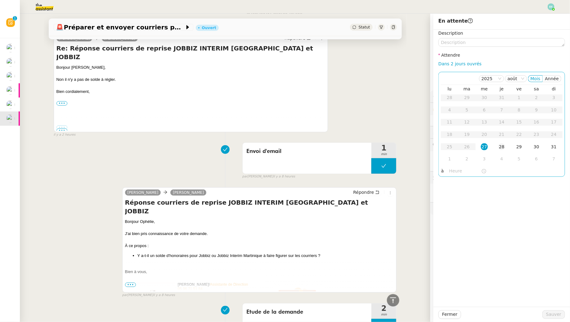
click at [498, 146] on div "28" at bounding box center [501, 147] width 7 height 7
click at [555, 315] on span "Sauver" at bounding box center [553, 314] width 15 height 7
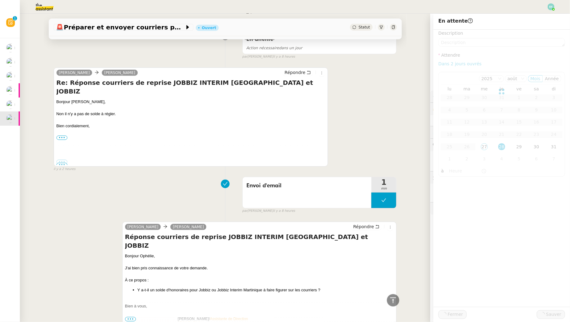
scroll to position [203, 0]
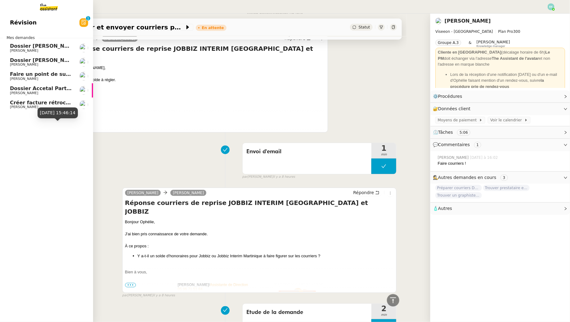
click at [3, 105] on link "Créer facture rétrocommission pour projet Lévis Gabrielle Tavernier" at bounding box center [46, 105] width 93 height 14
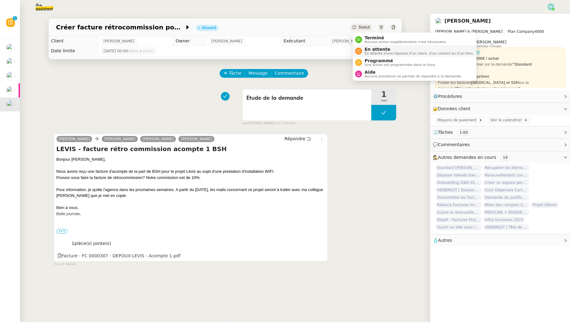
click at [365, 52] on span "En attente d'une réponse d'un client, d'un contact ou d'un tiers." at bounding box center [418, 53] width 109 height 3
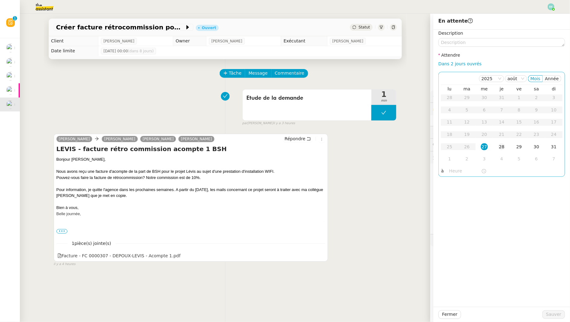
click at [499, 148] on div "28" at bounding box center [501, 147] width 7 height 7
click at [553, 315] on span "Sauver" at bounding box center [553, 314] width 15 height 7
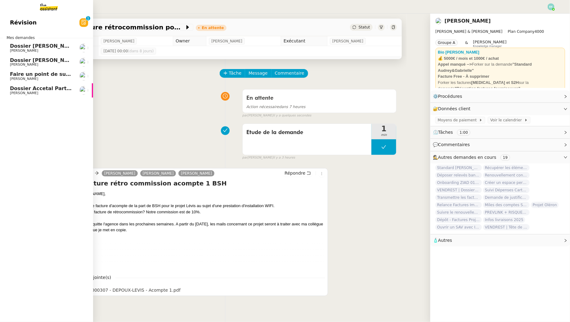
click at [8, 90] on link "Dossier Accetal Partners Florent Seiler" at bounding box center [46, 90] width 93 height 14
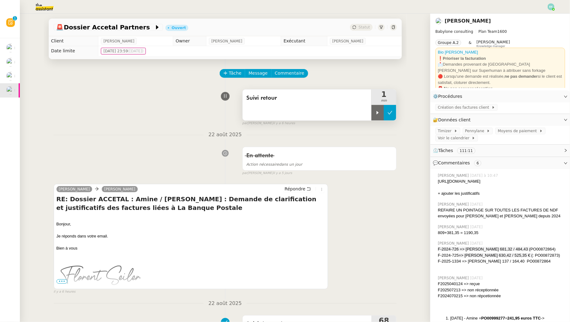
click at [390, 113] on icon at bounding box center [390, 112] width 5 height 3
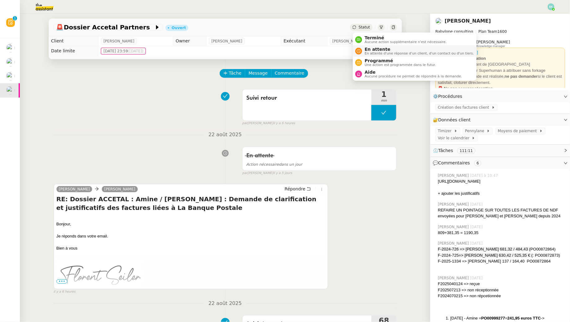
click at [370, 52] on span "En attente d'une réponse d'un client, d'un contact ou d'un tiers." at bounding box center [418, 53] width 109 height 3
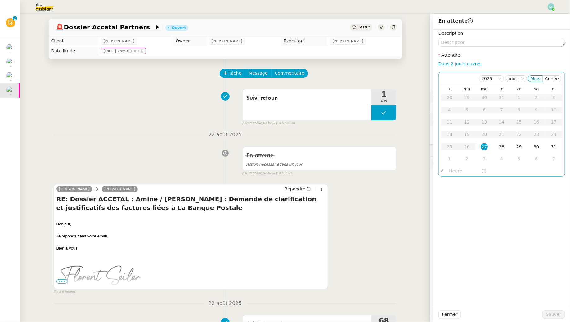
click at [503, 150] on td "28" at bounding box center [501, 147] width 17 height 12
click at [550, 316] on span "Sauver" at bounding box center [553, 314] width 15 height 7
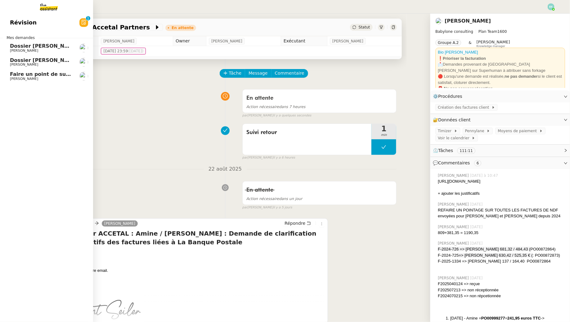
click at [13, 75] on span "Faire un point de suivi de la facturation" at bounding box center [65, 74] width 111 height 6
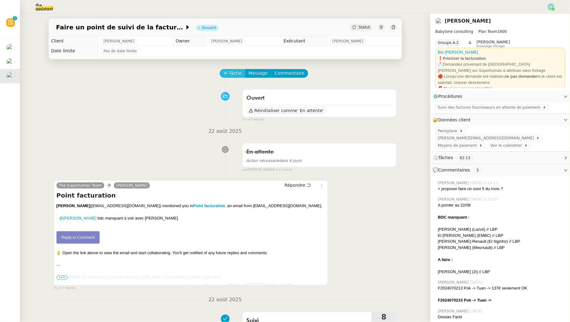
click at [234, 70] on span "Tâche" at bounding box center [235, 73] width 13 height 7
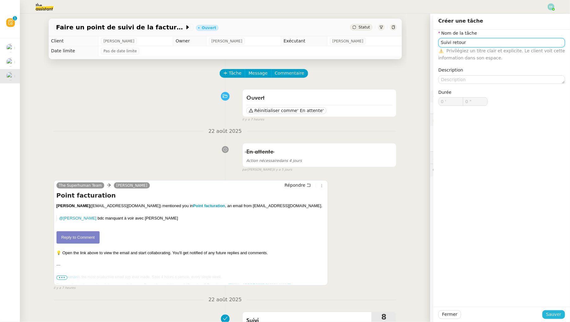
type input "Suivi retour"
click at [552, 315] on span "Sauver" at bounding box center [553, 314] width 15 height 7
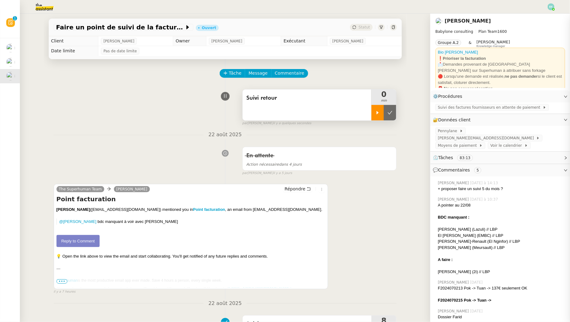
click at [379, 109] on div at bounding box center [377, 113] width 12 height 16
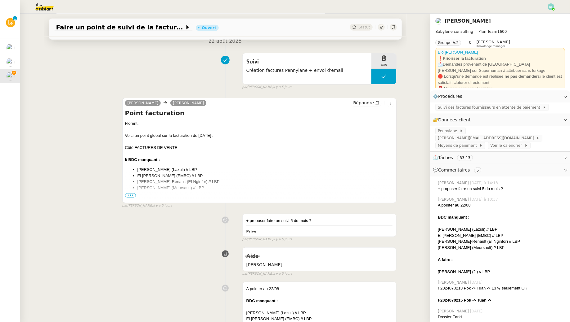
scroll to position [328, 0]
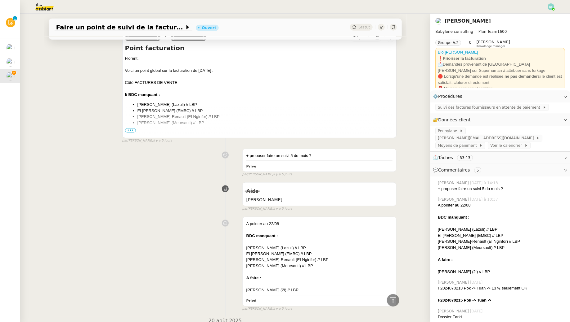
click at [131, 128] on span "•••" at bounding box center [130, 130] width 11 height 4
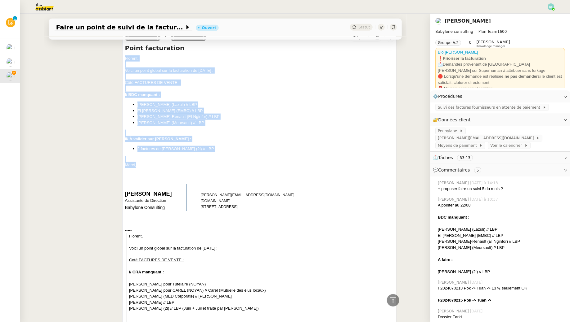
drag, startPoint x: 125, startPoint y: 58, endPoint x: 159, endPoint y: 165, distance: 112.9
copy div "Florent, Voici un point global sur la facturation de juillet 2025 : Côté FACTUR…"
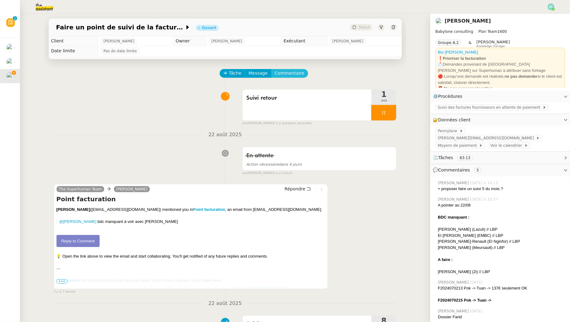
click at [289, 74] on span "Commentaire" at bounding box center [289, 73] width 29 height 7
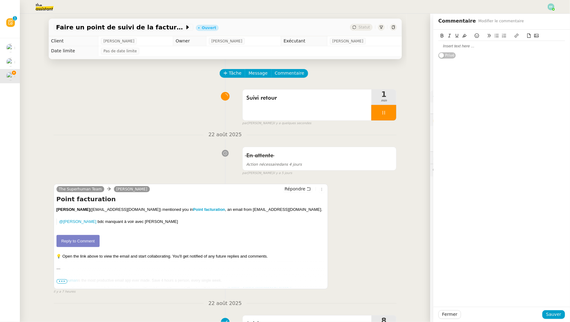
click at [467, 47] on div at bounding box center [501, 46] width 126 height 6
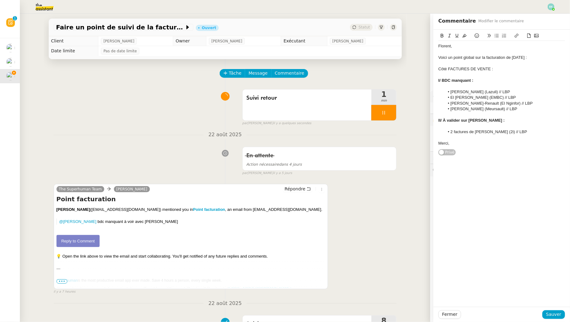
click at [528, 101] on li "Nicolas Guillet-Renault (EI Nginfor) // LBP" at bounding box center [504, 104] width 121 height 6
drag, startPoint x: 555, startPoint y: 101, endPoint x: 444, endPoint y: 104, distance: 111.7
click at [444, 104] on ul "Paul Hogie (Lazuli) // LBP El Mahdi Berrada (EMBC) // LBP Nicolas Guillet-Renau…" at bounding box center [501, 100] width 126 height 23
click at [464, 37] on icon at bounding box center [464, 35] width 4 height 4
click at [556, 316] on span "Sauver" at bounding box center [553, 314] width 15 height 7
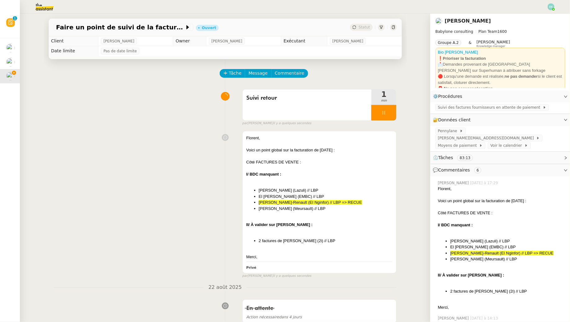
click at [44, 8] on img at bounding box center [40, 7] width 48 height 14
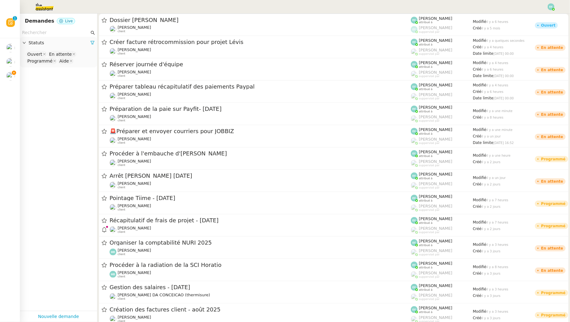
click at [46, 33] on input "text" at bounding box center [55, 32] width 67 height 7
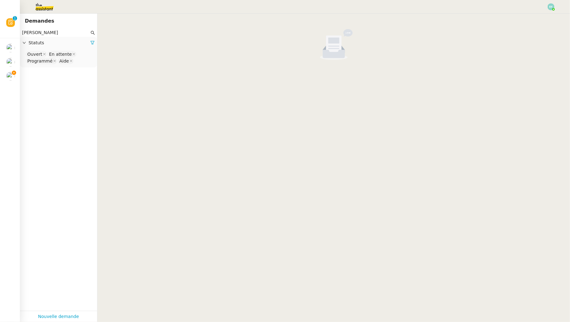
type input "paul hogie"
click at [81, 61] on nz-select-top-control "Ouvert En attente Programmé Aide" at bounding box center [58, 58] width 67 height 15
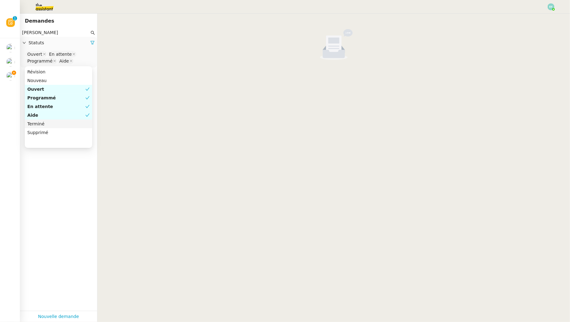
click at [44, 123] on div "Terminé" at bounding box center [58, 124] width 62 height 6
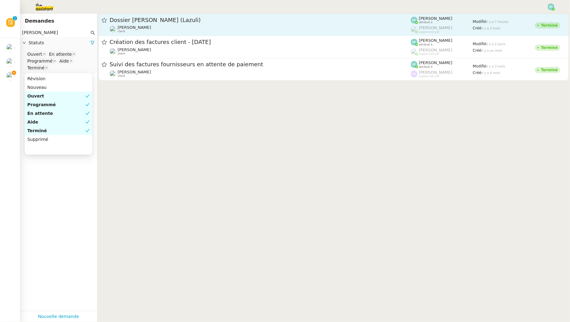
click at [179, 20] on span "Dossier [PERSON_NAME] (Lazuli)" at bounding box center [259, 20] width 301 height 6
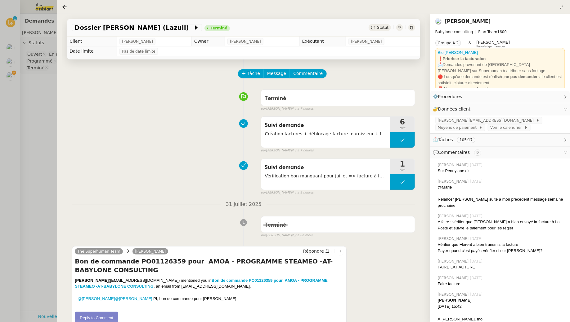
click at [36, 105] on div at bounding box center [285, 161] width 570 height 322
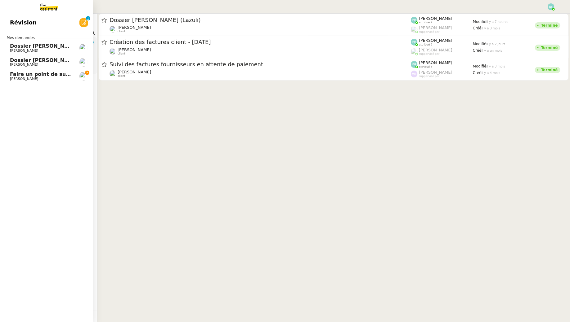
click at [10, 77] on span "[PERSON_NAME]" at bounding box center [24, 79] width 28 height 4
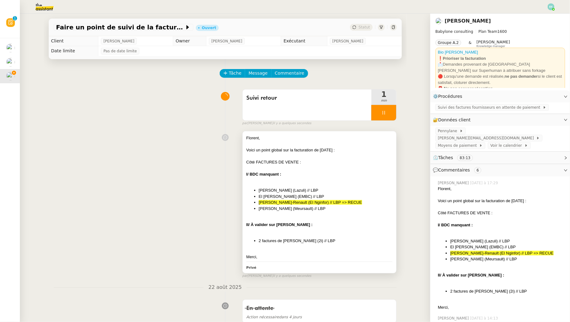
click at [332, 184] on div "Florent, Voici un point global sur la facturation de juillet 2025 : Côté FACTUR…" at bounding box center [319, 197] width 146 height 125
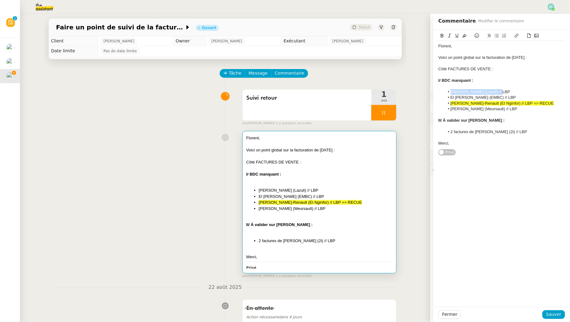
drag, startPoint x: 511, startPoint y: 92, endPoint x: 444, endPoint y: 91, distance: 66.7
click at [444, 91] on li "Paul Hogie (Lazuli) // LBP" at bounding box center [504, 92] width 121 height 6
click at [463, 34] on icon at bounding box center [464, 35] width 4 height 4
click at [511, 90] on li "Paul Hogie (Lazuli) // LBP" at bounding box center [504, 92] width 121 height 6
click at [557, 314] on span "Sauver" at bounding box center [553, 314] width 15 height 7
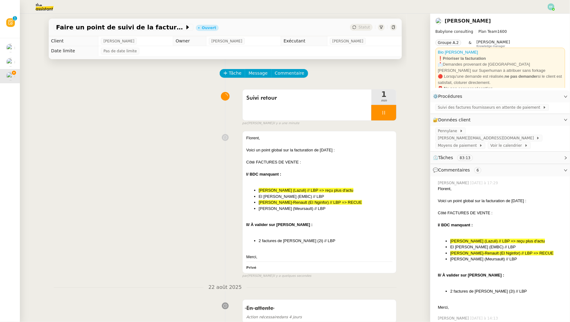
click at [41, 6] on img at bounding box center [40, 7] width 48 height 14
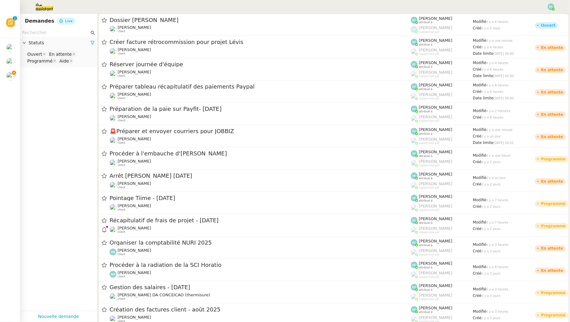
click at [44, 33] on input "text" at bounding box center [55, 32] width 67 height 7
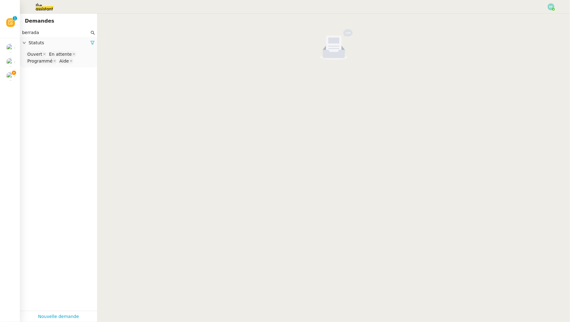
type input "berrada"
click at [75, 61] on nz-select-top-control "Ouvert En attente Programmé Aide" at bounding box center [58, 58] width 67 height 15
type input "ter"
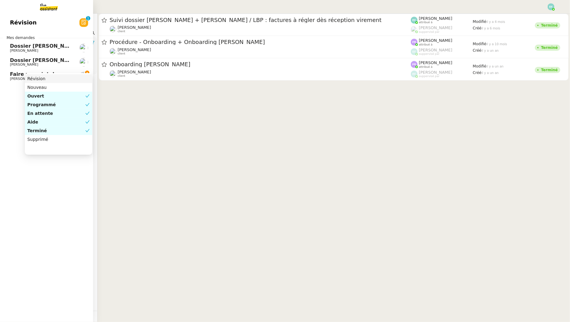
click at [19, 81] on span "[PERSON_NAME]" at bounding box center [24, 79] width 28 height 4
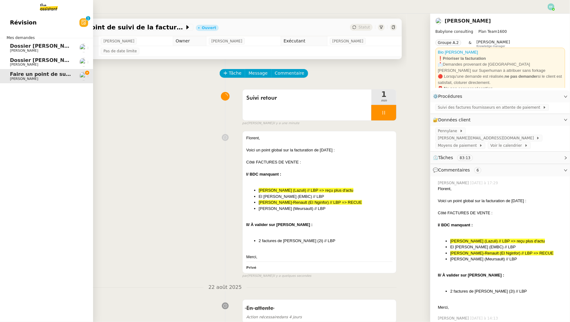
drag, startPoint x: 44, startPoint y: 6, endPoint x: 50, endPoint y: 10, distance: 7.8
click at [44, 6] on img at bounding box center [44, 7] width 48 height 14
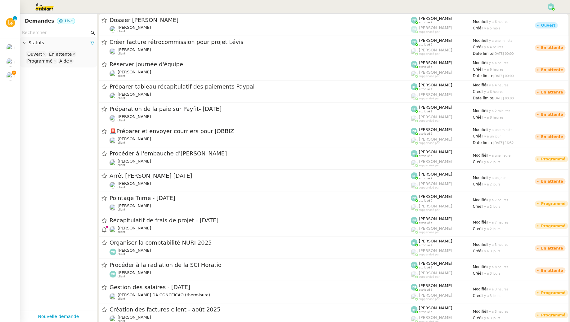
click at [72, 33] on input "text" at bounding box center [55, 32] width 67 height 7
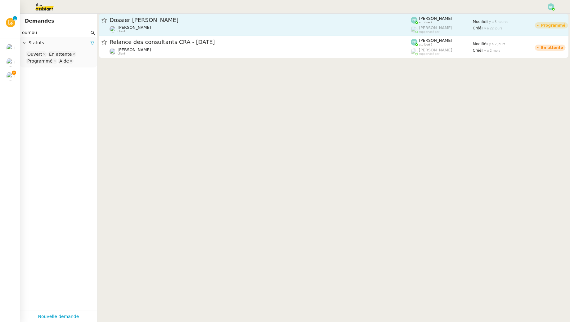
type input "oumou"
click at [193, 23] on div "Dossier [PERSON_NAME]" at bounding box center [259, 19] width 301 height 7
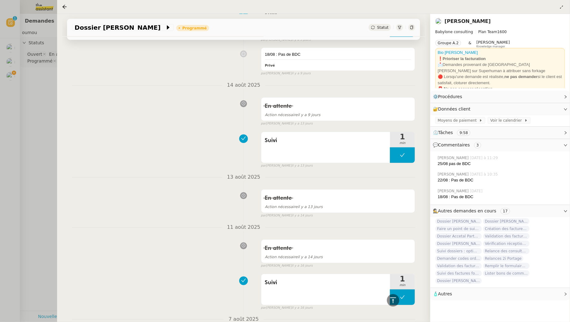
scroll to position [718, 0]
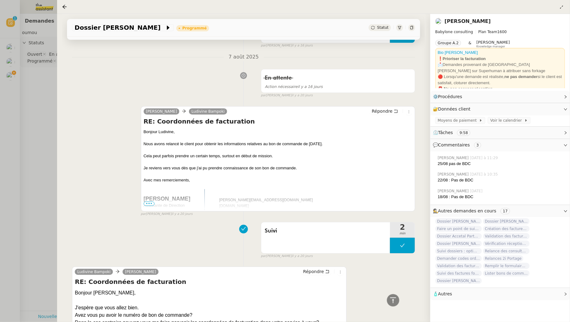
click at [48, 111] on div at bounding box center [285, 161] width 570 height 322
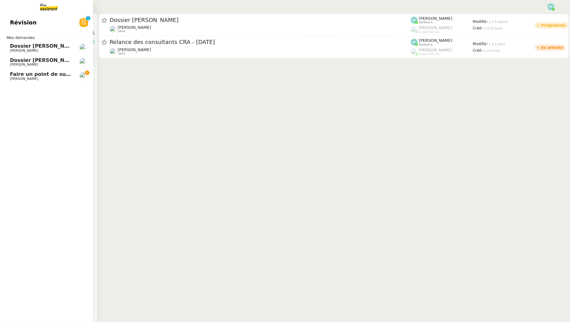
click at [8, 76] on link "Faire un point de suivi de la facturation Florent Seiler" at bounding box center [46, 76] width 93 height 14
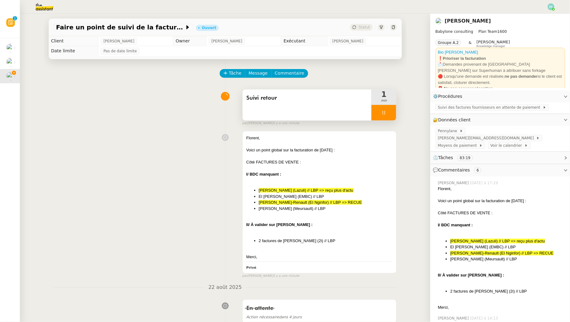
click at [264, 100] on span "Suivi retour" at bounding box center [307, 98] width 122 height 9
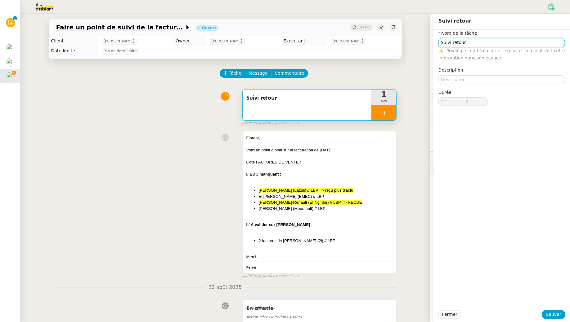
click at [507, 42] on input "Suivi retour" at bounding box center [501, 42] width 126 height 9
type input "Suivi retour +"
type input "9 ""
type input "Suivi retour + suivi B"
type input "10 ""
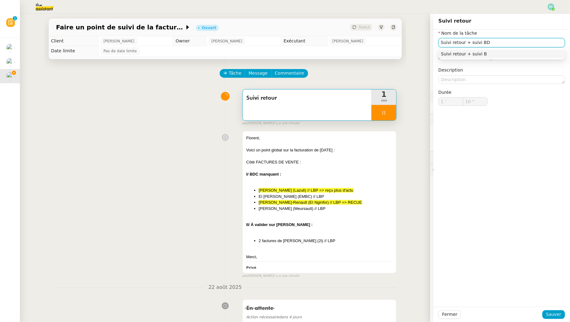
type input "Suivi retour + suivi BDC"
type input "11 ""
type input "Suivi retour + suivi BDC"
click at [552, 315] on span "Sauver" at bounding box center [553, 314] width 15 height 7
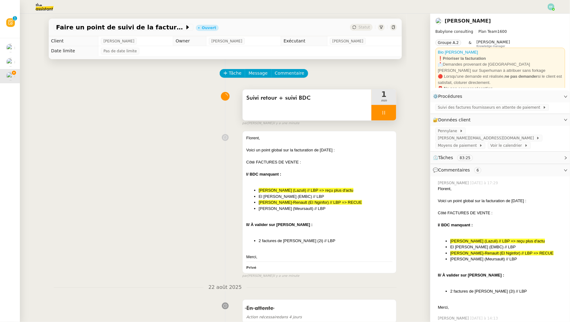
click at [390, 113] on div at bounding box center [383, 113] width 25 height 16
click at [390, 113] on icon at bounding box center [389, 112] width 5 height 5
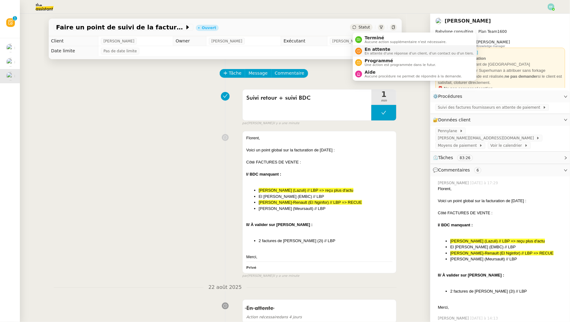
click at [366, 51] on span "En attente" at bounding box center [418, 49] width 109 height 5
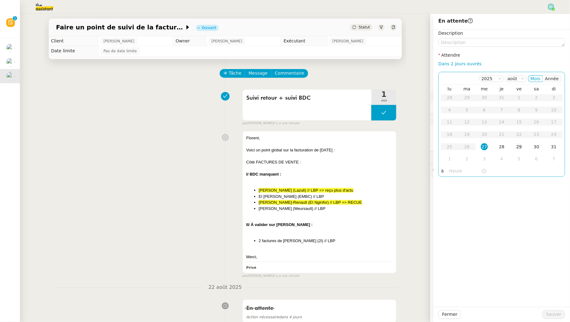
click at [516, 148] on div "29" at bounding box center [518, 147] width 7 height 7
click at [547, 316] on button "Sauver" at bounding box center [553, 315] width 23 height 9
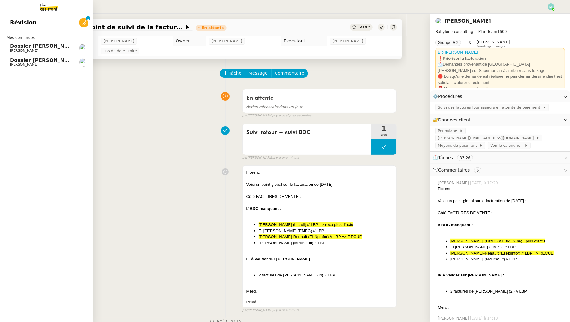
click at [14, 66] on span "[PERSON_NAME]" at bounding box center [24, 65] width 28 height 4
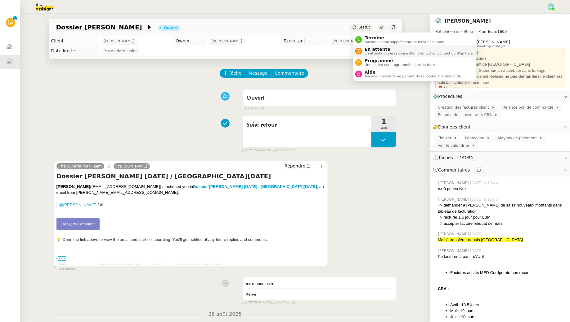
click at [366, 48] on span "En attente" at bounding box center [418, 49] width 109 height 5
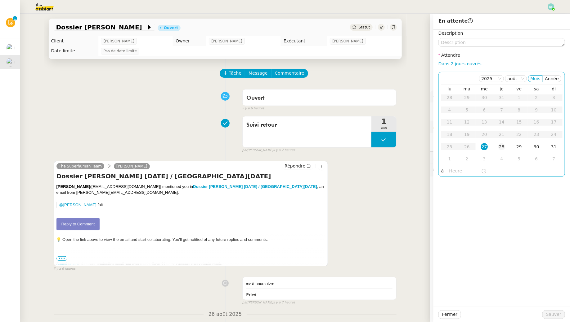
click at [503, 147] on div "28" at bounding box center [501, 147] width 7 height 7
click at [555, 318] on span "Sauver" at bounding box center [553, 314] width 15 height 7
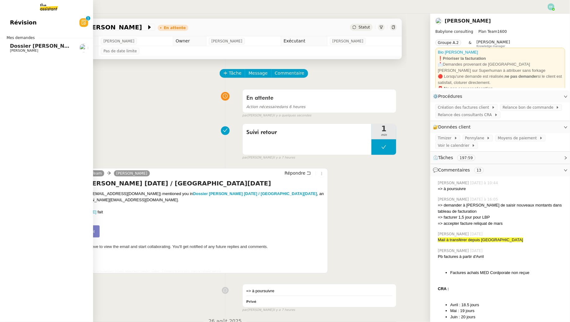
click at [15, 45] on span "Dossier [PERSON_NAME]" at bounding box center [44, 46] width 69 height 6
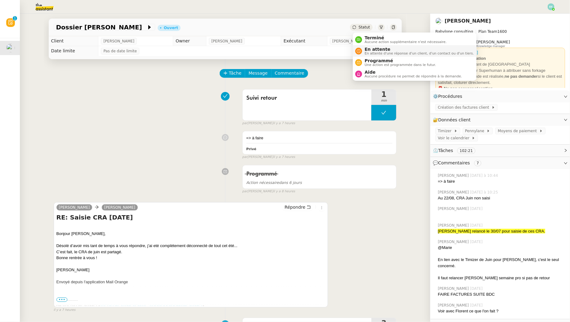
click at [368, 52] on span "En attente d'une réponse d'un client, d'un contact ou d'un tiers." at bounding box center [418, 53] width 109 height 3
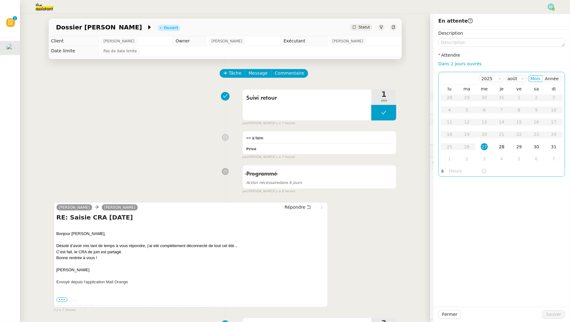
click at [506, 147] on td "28" at bounding box center [501, 147] width 17 height 12
click at [555, 312] on span "Sauver" at bounding box center [553, 314] width 15 height 7
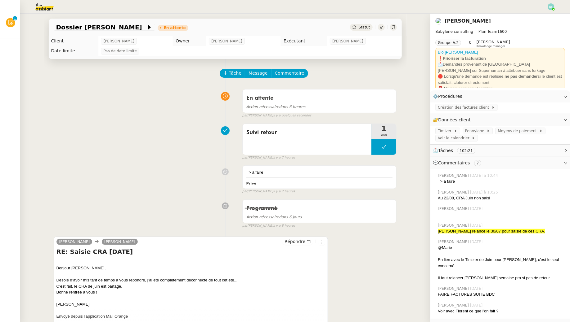
click at [550, 4] on img at bounding box center [550, 6] width 7 height 7
click at [546, 17] on li "Suivi" at bounding box center [534, 17] width 40 height 9
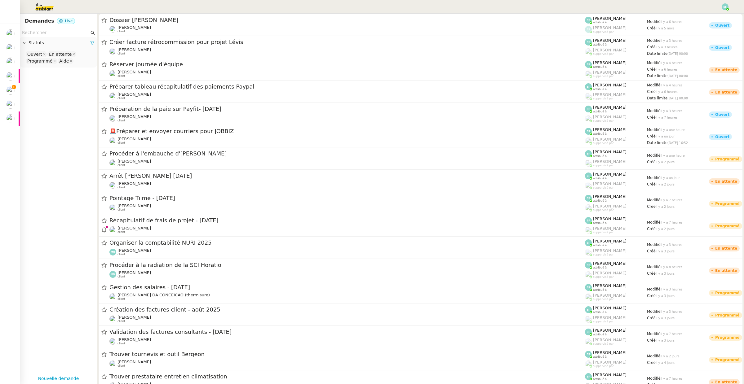
click at [55, 34] on input "text" at bounding box center [55, 32] width 67 height 7
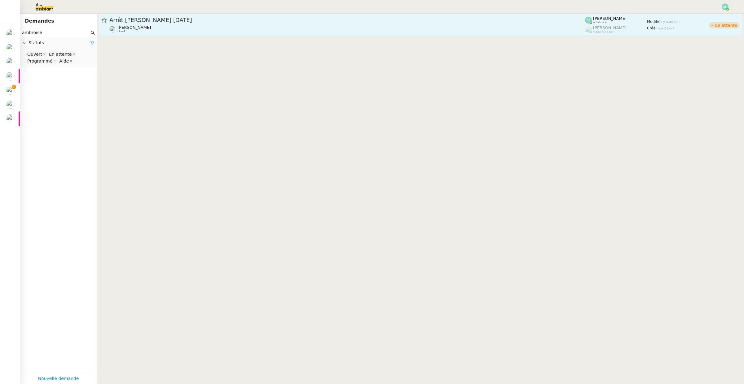
type input "ambroise"
click at [178, 21] on span "Arrêt [PERSON_NAME] [DATE]" at bounding box center [347, 20] width 476 height 6
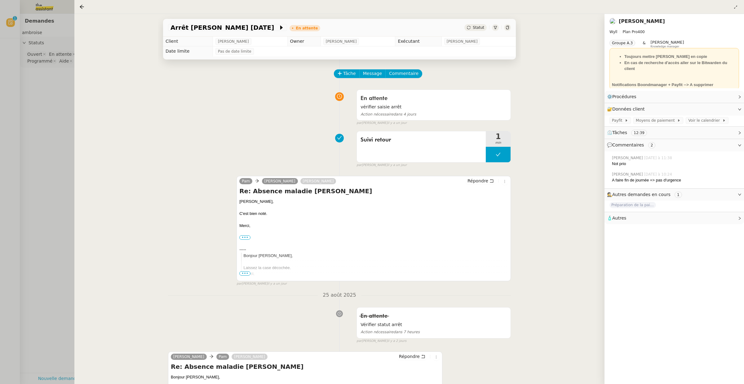
click at [38, 82] on div at bounding box center [372, 192] width 744 height 384
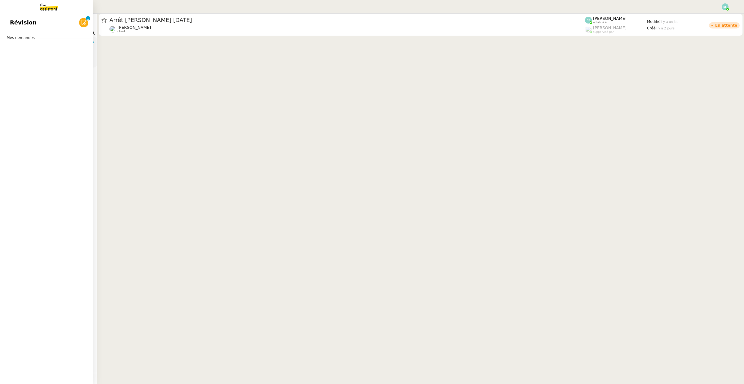
click at [17, 26] on span "Révision" at bounding box center [23, 22] width 27 height 9
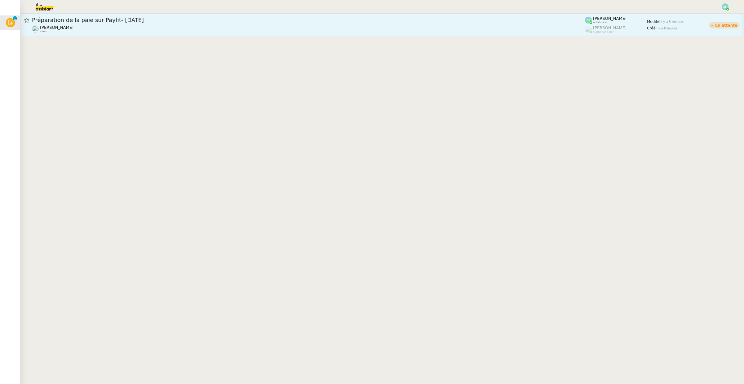
click at [169, 18] on span "Préparation de la paie sur Payfit- [DATE]" at bounding box center [308, 20] width 553 height 6
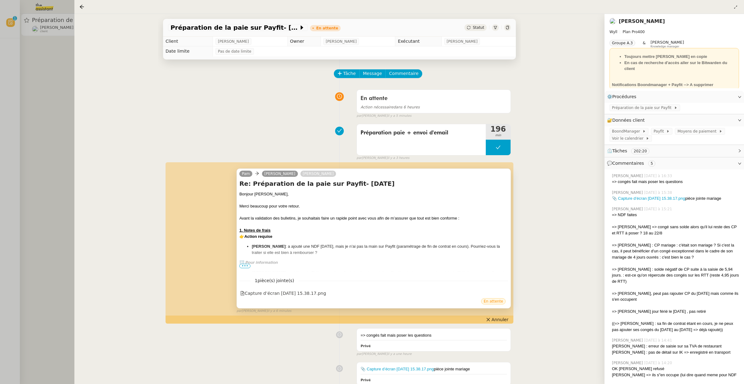
click at [244, 268] on span "•••" at bounding box center [244, 266] width 11 height 4
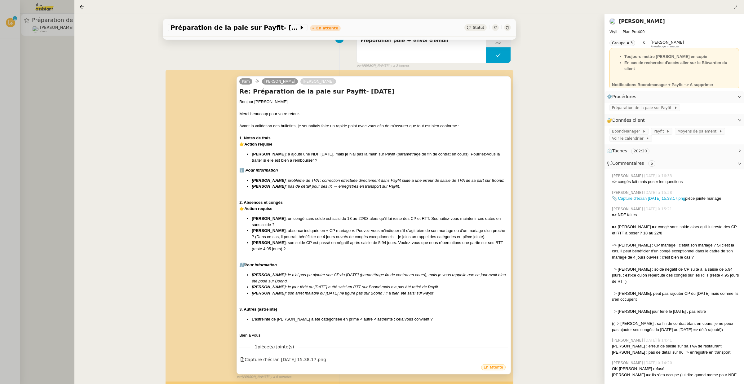
scroll to position [100, 0]
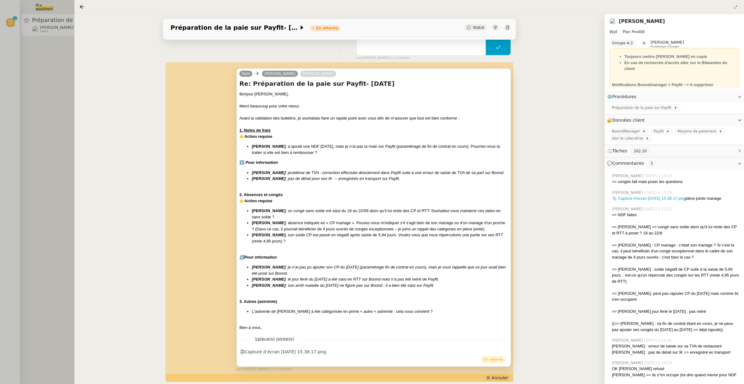
click at [492, 378] on button "Annuler" at bounding box center [497, 378] width 27 height 7
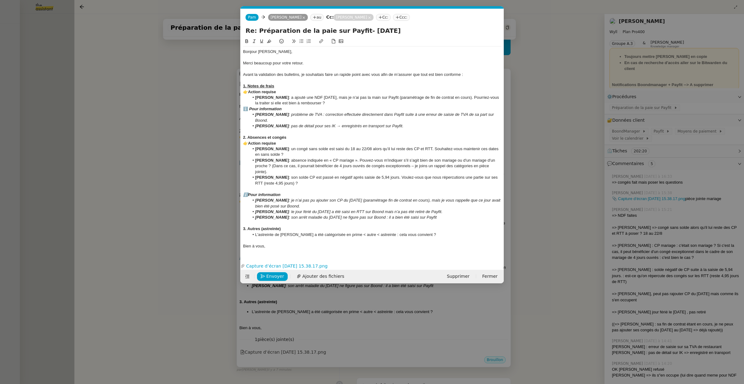
scroll to position [0, 13]
click at [274, 139] on strong "2. Absences et congés" at bounding box center [264, 137] width 43 height 5
click at [259, 41] on icon at bounding box center [261, 41] width 4 height 4
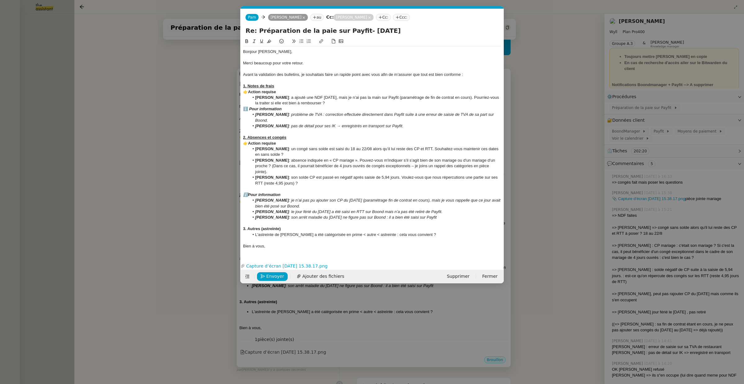
click at [263, 230] on strong "3. Autres (astreinte)" at bounding box center [262, 229] width 38 height 5
click at [262, 42] on icon at bounding box center [261, 41] width 3 height 4
click at [271, 278] on span "Envoyer" at bounding box center [275, 276] width 18 height 7
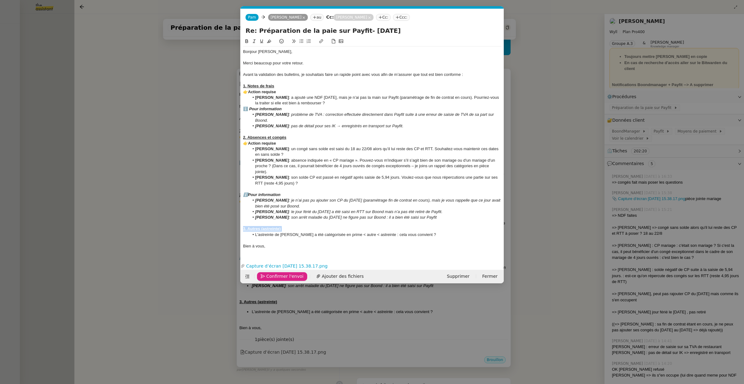
click at [271, 278] on span "Confirmer l'envoi" at bounding box center [284, 276] width 37 height 7
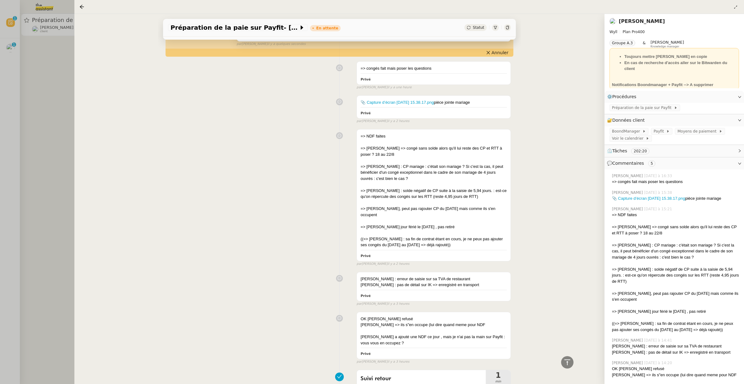
scroll to position [125, 0]
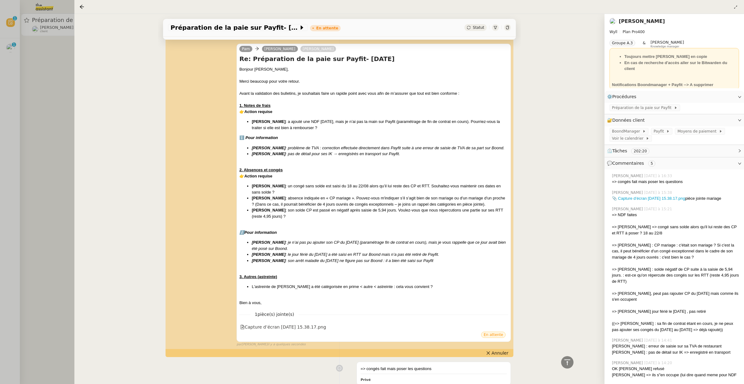
click at [53, 88] on div at bounding box center [372, 192] width 744 height 384
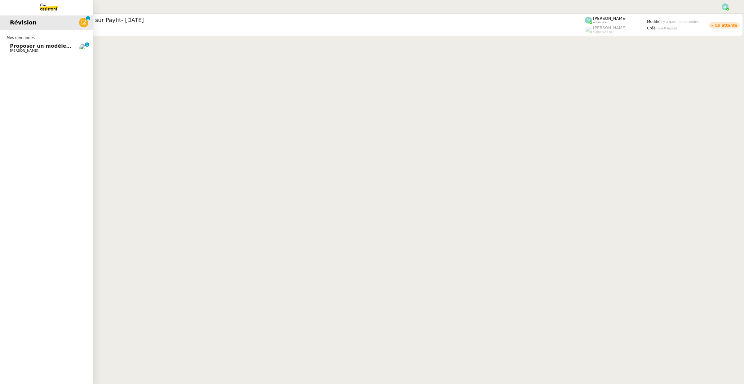
click at [17, 54] on link "Proposer un modèle de note sur objectifs Manon Loustau 0 1 2 3 4 5 6 7 8 9" at bounding box center [46, 48] width 93 height 14
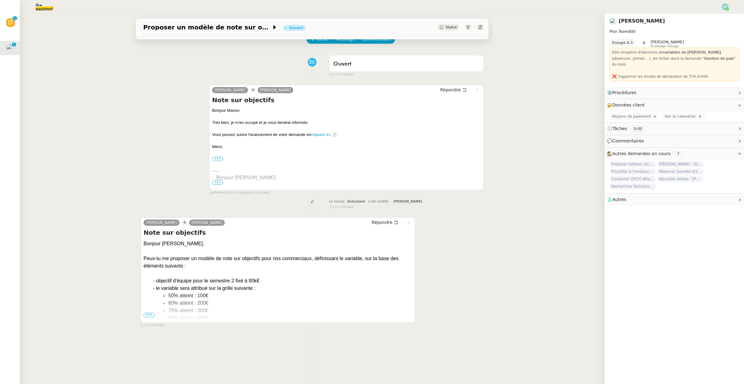
scroll to position [34, 0]
click at [154, 315] on span "•••" at bounding box center [149, 315] width 11 height 4
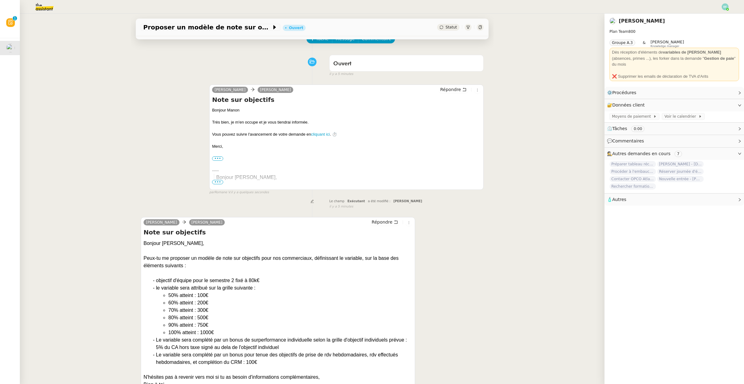
scroll to position [0, 0]
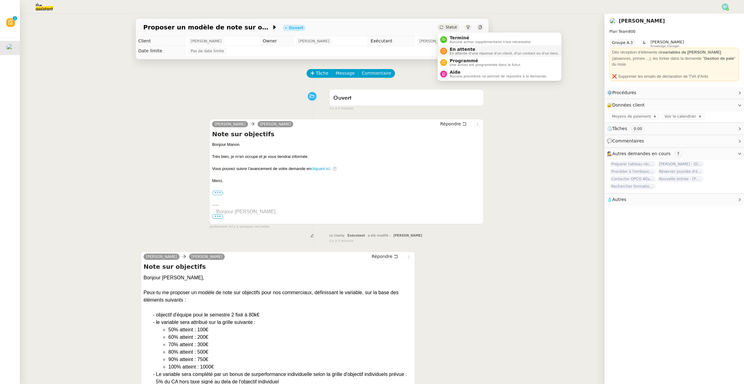
click at [451, 52] on span "En attente d'une réponse d'un client, d'un contact ou d'un tiers." at bounding box center [504, 53] width 109 height 3
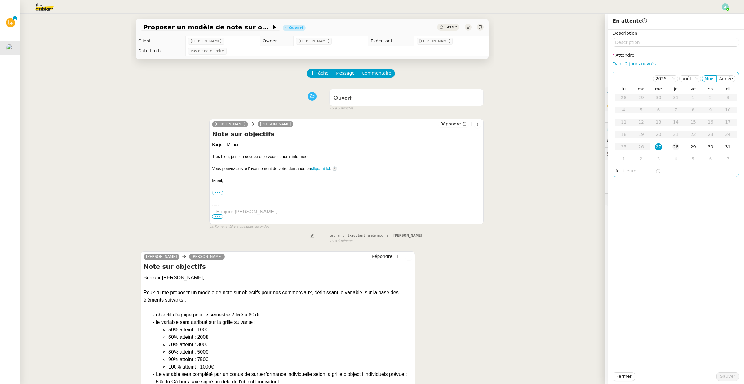
click at [672, 148] on div "28" at bounding box center [675, 147] width 7 height 7
click at [731, 379] on span "Sauver" at bounding box center [727, 376] width 15 height 7
